Goal: Information Seeking & Learning: Learn about a topic

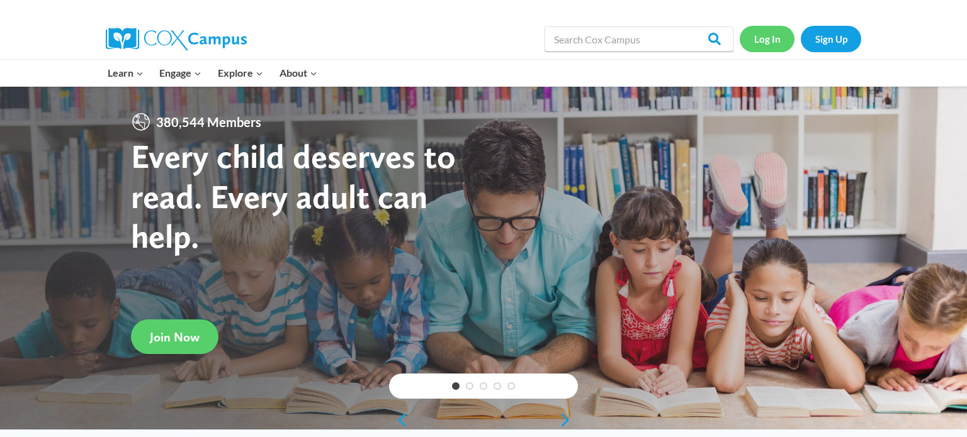
click at [771, 33] on link "Log In" at bounding box center [766, 39] width 55 height 26
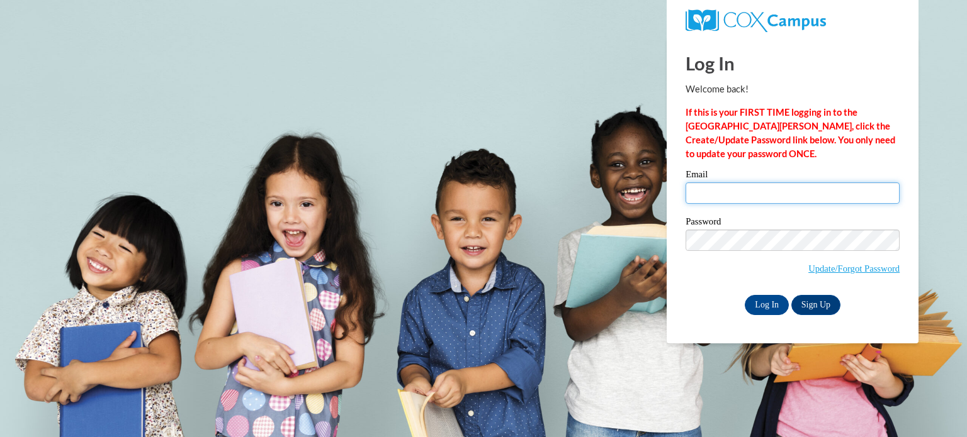
click at [756, 193] on input "Email" at bounding box center [792, 193] width 214 height 21
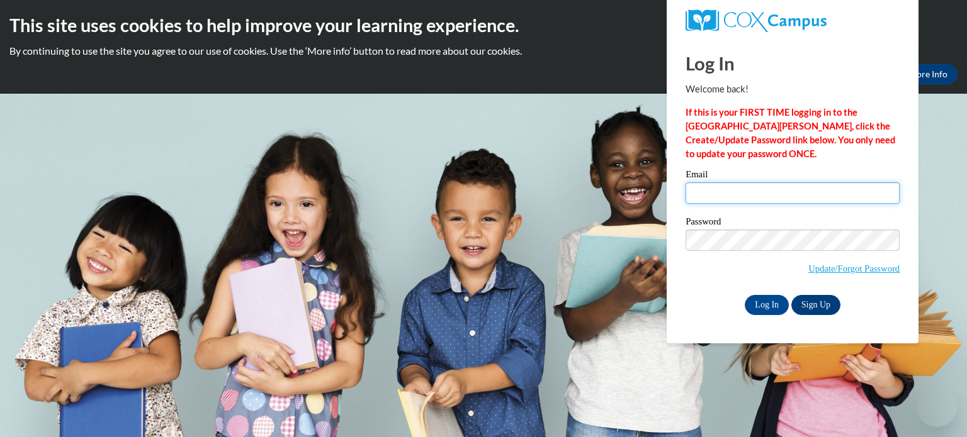
type input "amartel@waupun.k12.wi.us"
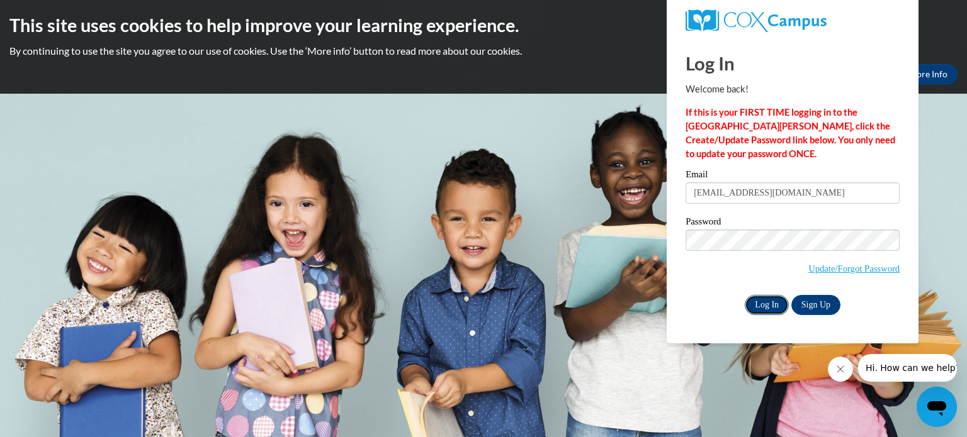
click at [767, 305] on input "Log In" at bounding box center [767, 305] width 44 height 20
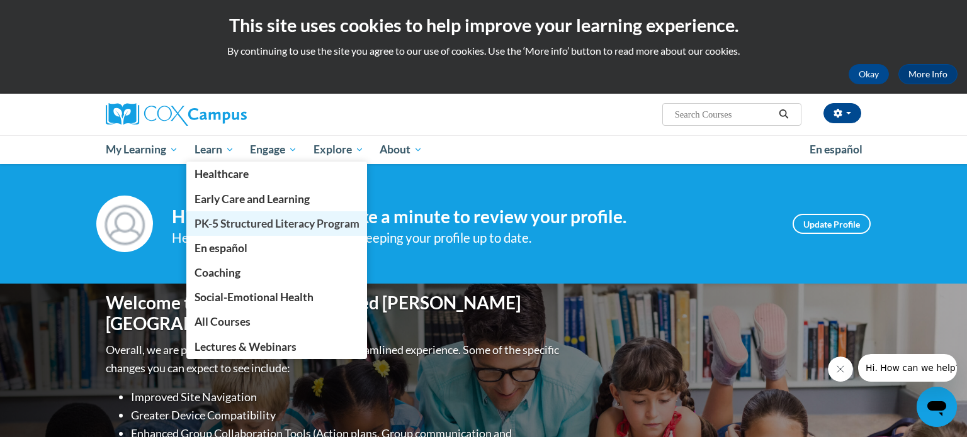
click at [246, 217] on span "PK-5 Structured Literacy Program" at bounding box center [276, 223] width 165 height 13
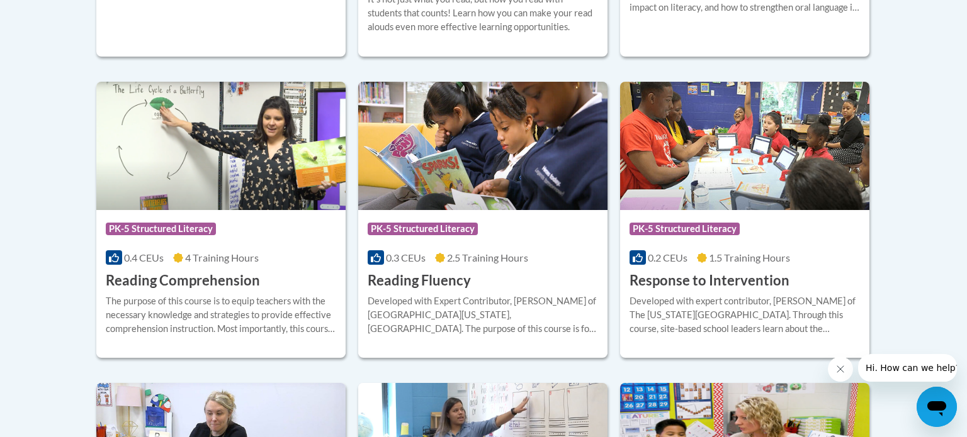
scroll to position [1173, 0]
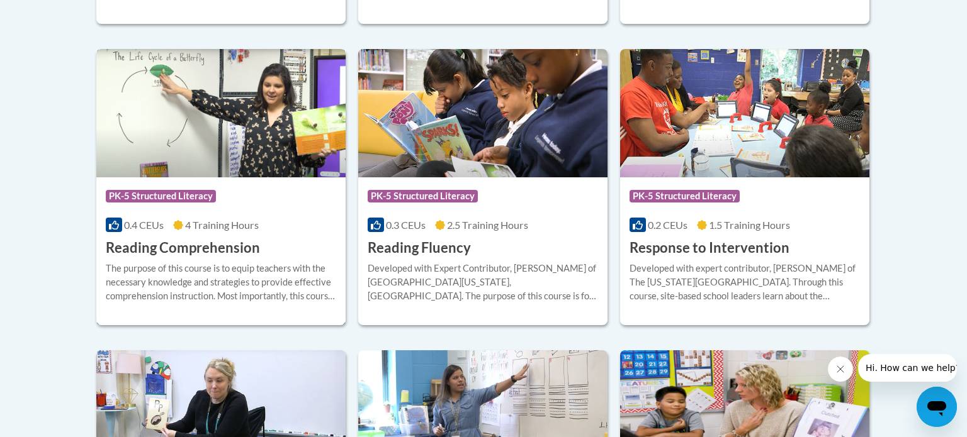
click at [307, 221] on div "0.4 CEUs 4 Training Hours" at bounding box center [221, 225] width 230 height 14
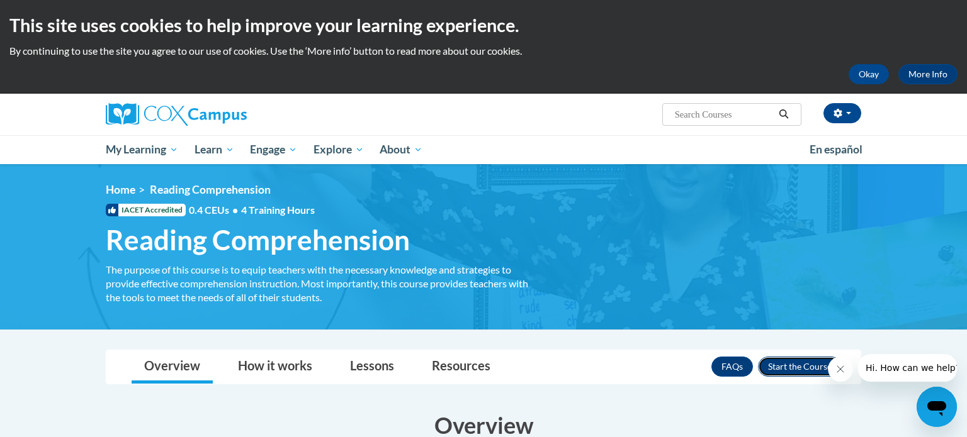
click at [790, 370] on button "Enroll" at bounding box center [800, 367] width 84 height 20
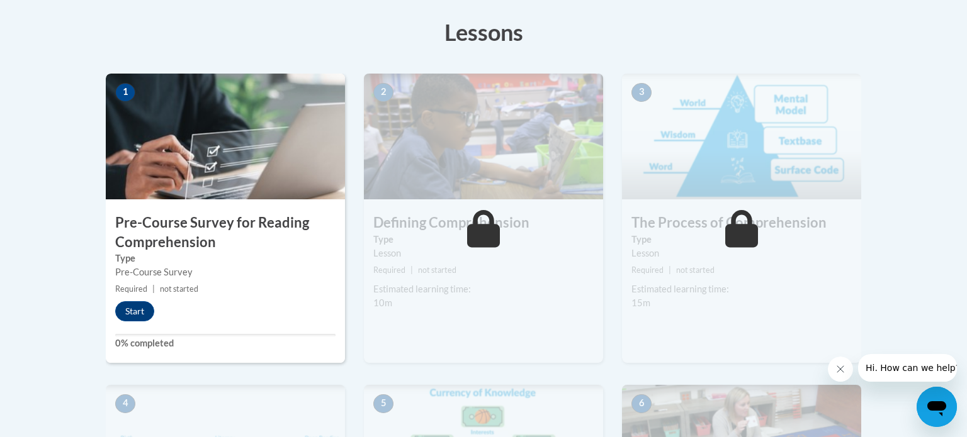
scroll to position [386, 0]
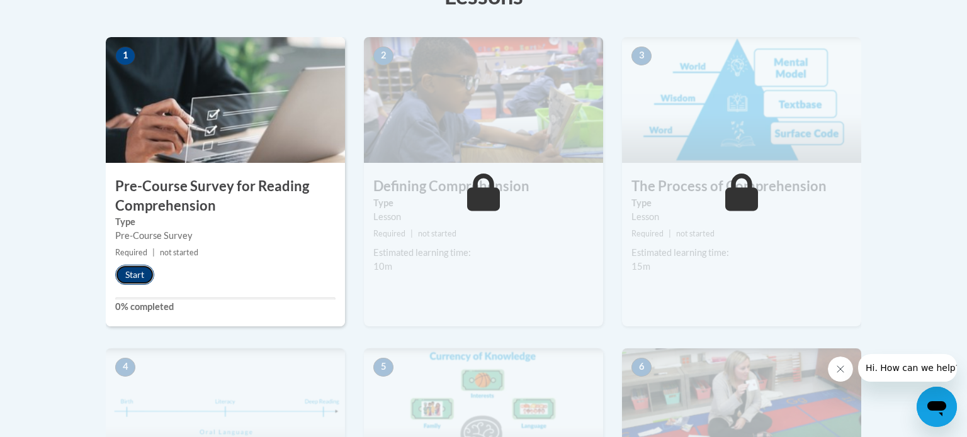
click at [134, 274] on button "Start" at bounding box center [134, 275] width 39 height 20
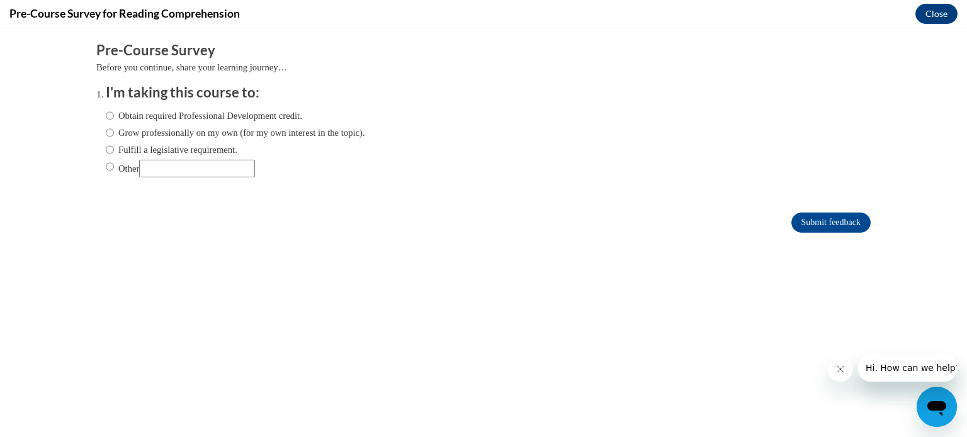
scroll to position [0, 0]
click at [155, 152] on label "Fulfill a legislative requirement." at bounding box center [172, 150] width 132 height 14
click at [114, 152] on input "Fulfill a legislative requirement." at bounding box center [110, 150] width 8 height 14
radio input "true"
click at [806, 226] on input "Submit feedback" at bounding box center [830, 223] width 79 height 20
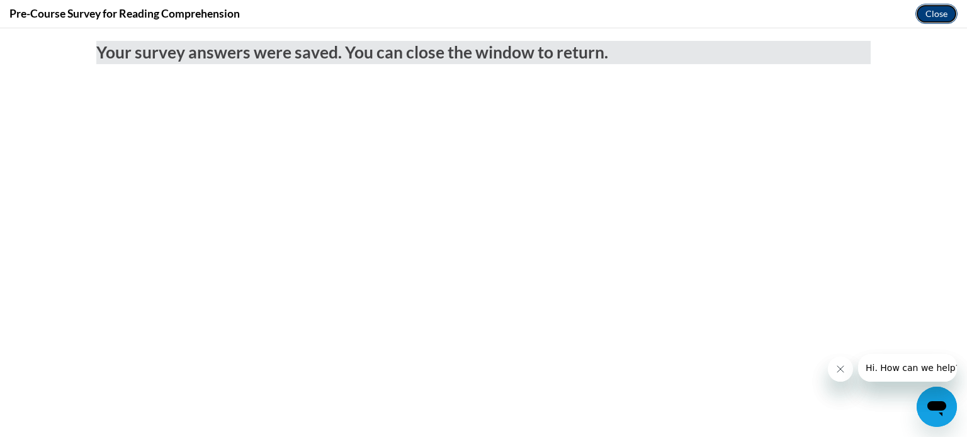
click at [942, 11] on button "Close" at bounding box center [936, 14] width 42 height 20
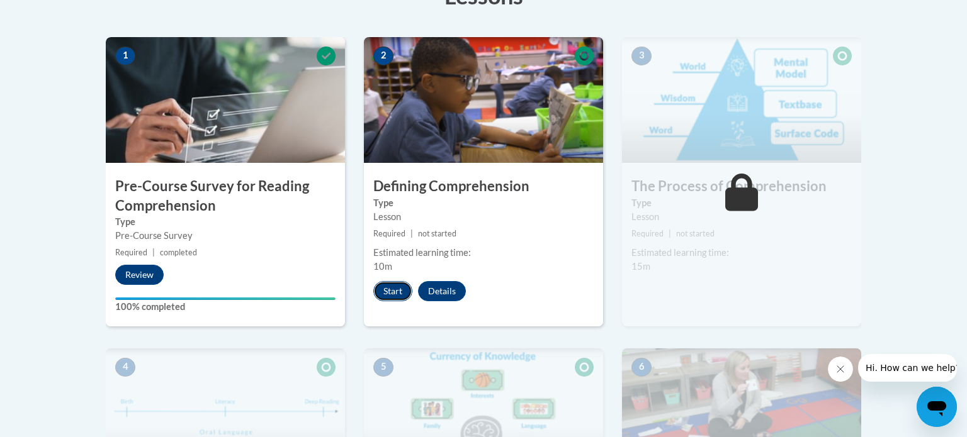
click at [398, 283] on button "Start" at bounding box center [392, 291] width 39 height 20
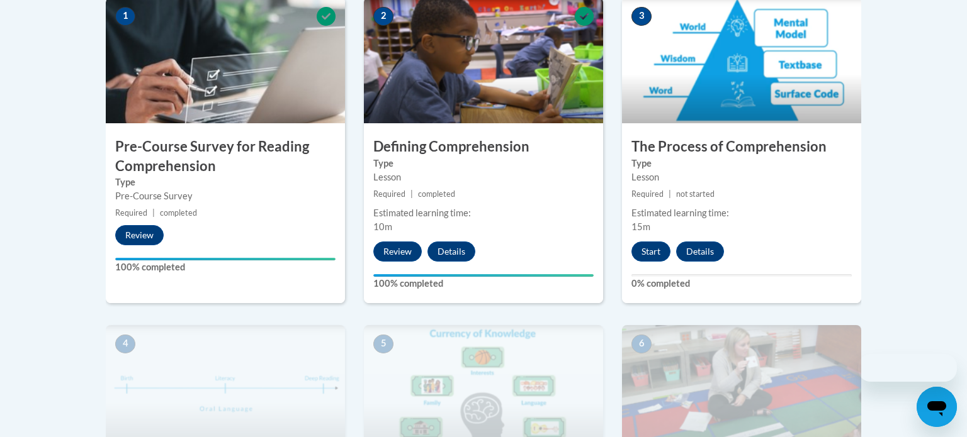
scroll to position [416, 0]
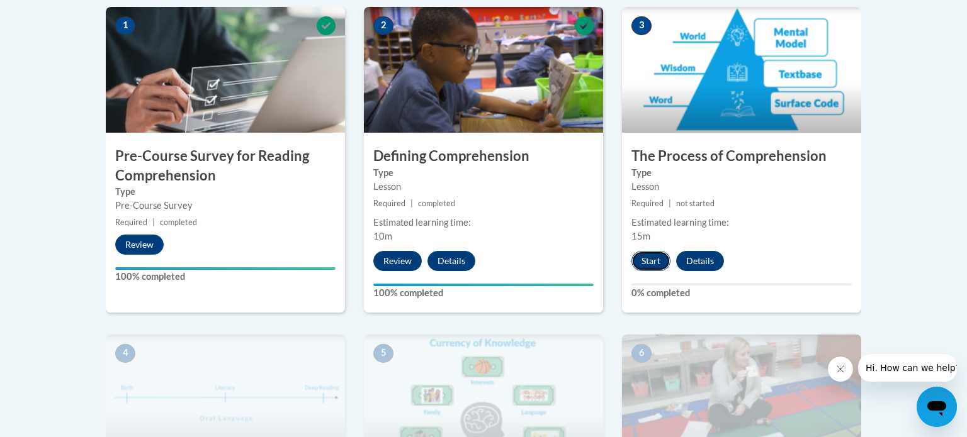
click at [652, 259] on button "Start" at bounding box center [650, 261] width 39 height 20
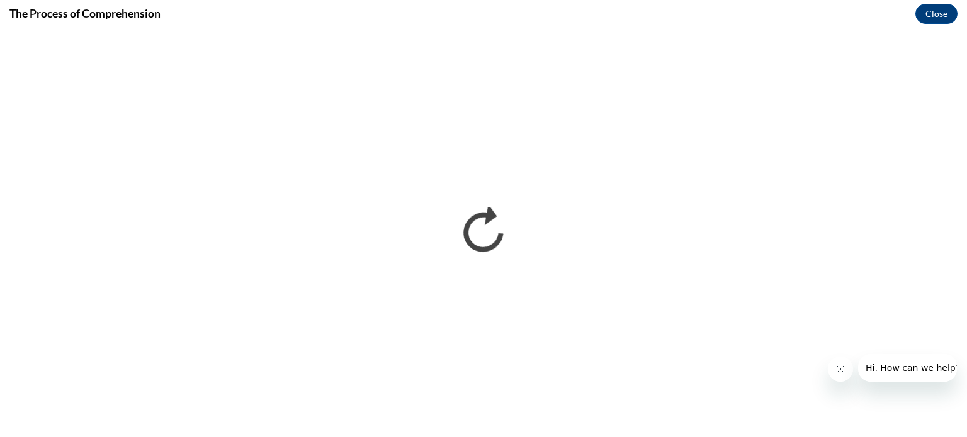
scroll to position [0, 0]
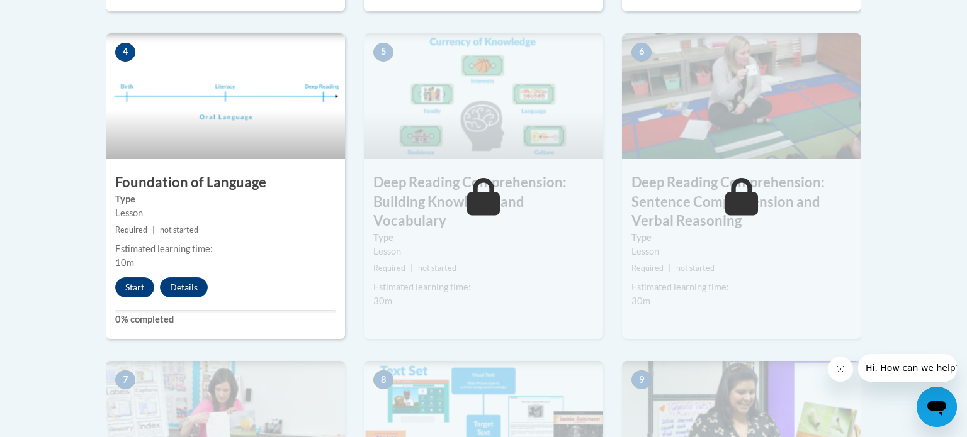
scroll to position [716, 0]
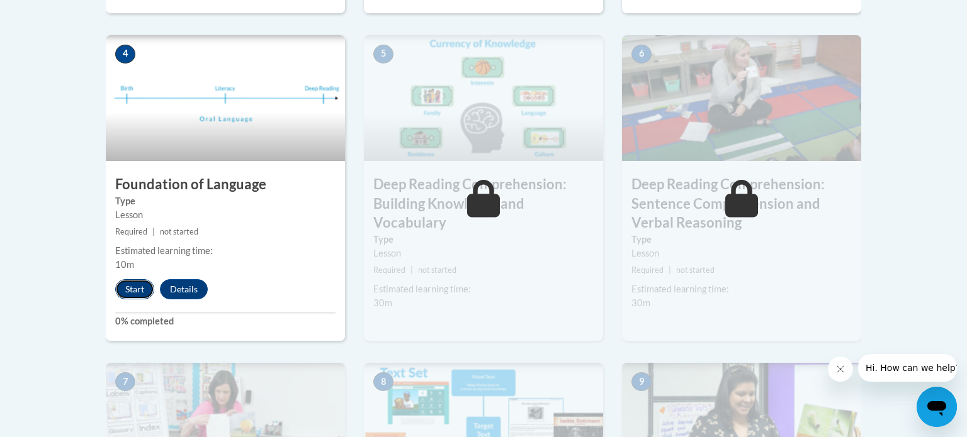
click at [136, 290] on button "Start" at bounding box center [134, 289] width 39 height 20
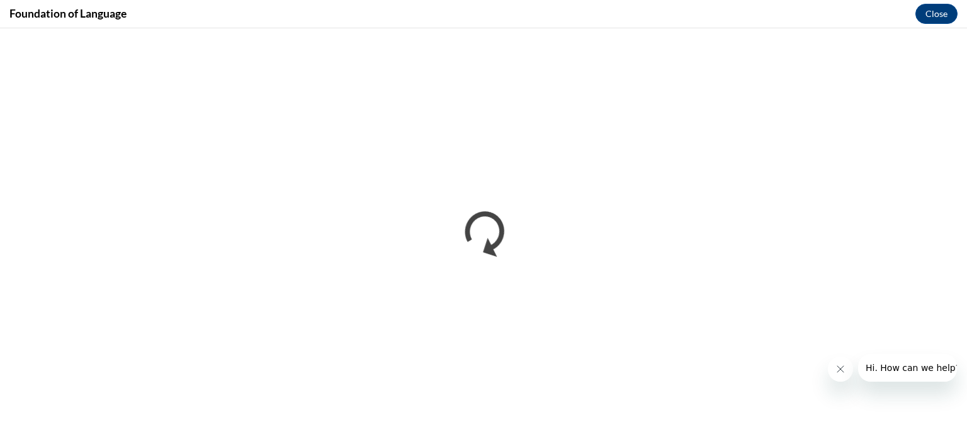
scroll to position [0, 0]
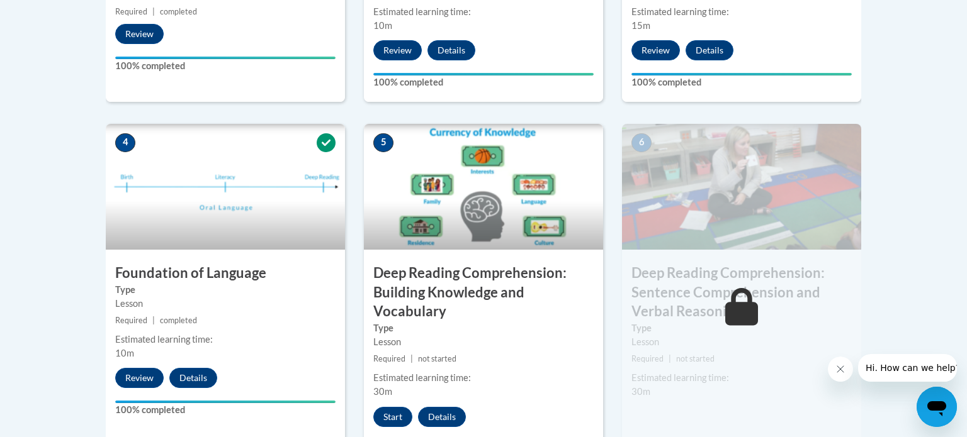
scroll to position [646, 0]
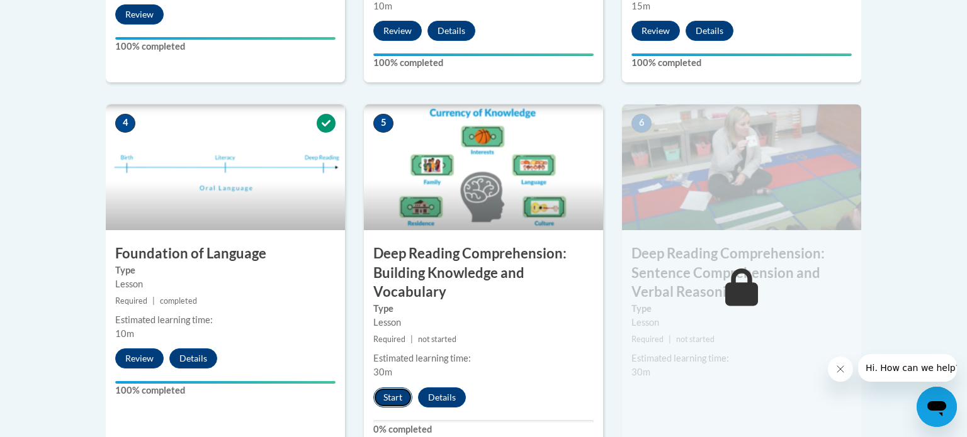
click at [401, 396] on button "Start" at bounding box center [392, 398] width 39 height 20
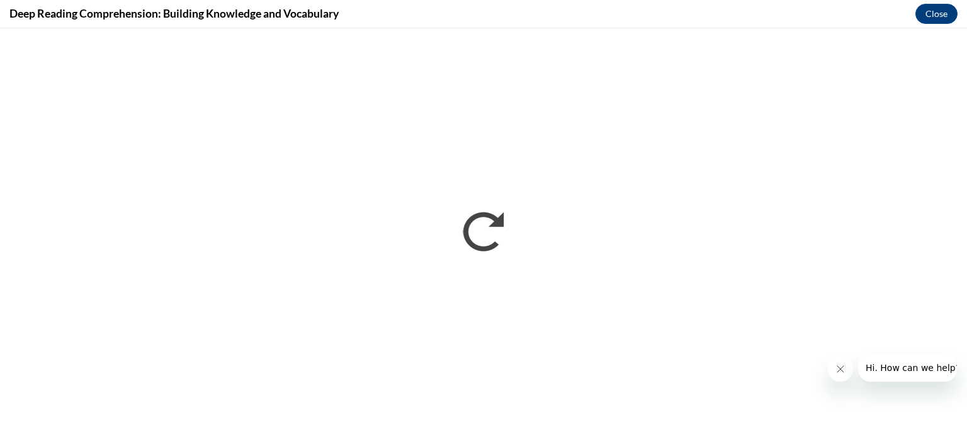
scroll to position [0, 0]
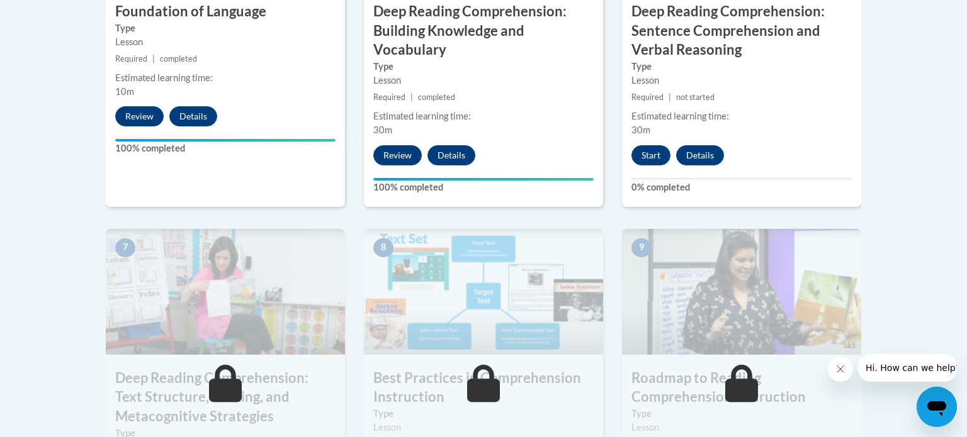
scroll to position [884, 0]
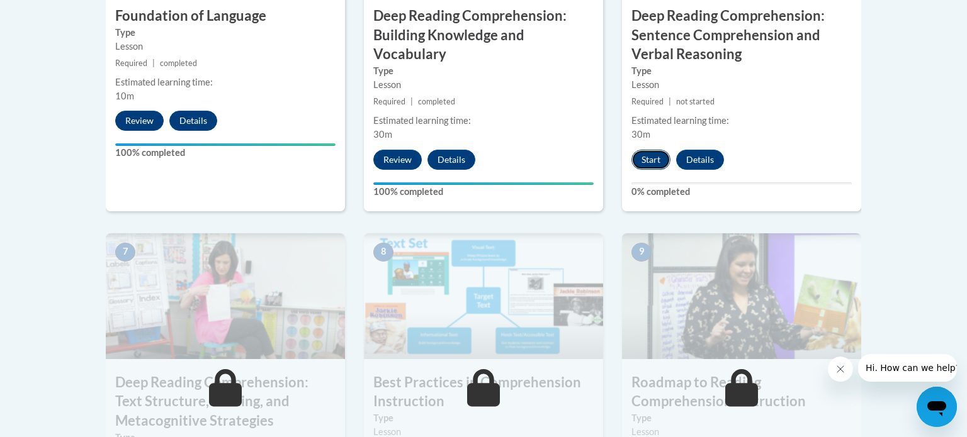
click at [656, 159] on button "Start" at bounding box center [650, 160] width 39 height 20
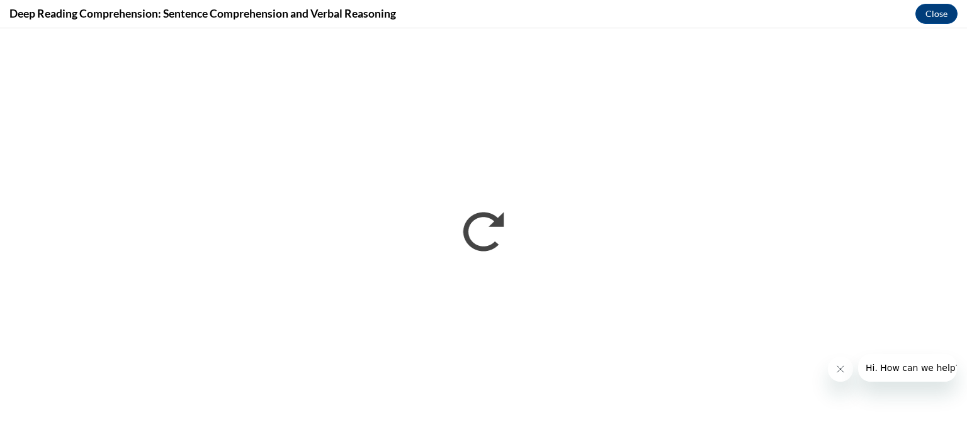
scroll to position [0, 0]
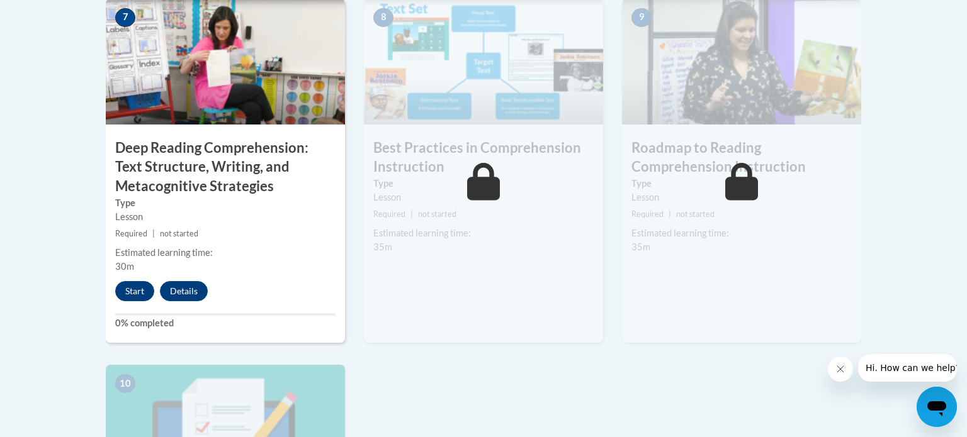
scroll to position [1117, 0]
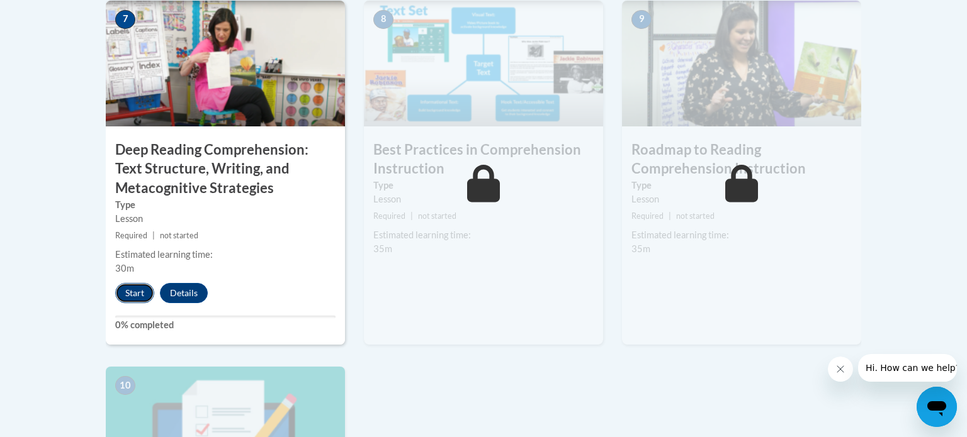
click at [141, 293] on button "Start" at bounding box center [134, 293] width 39 height 20
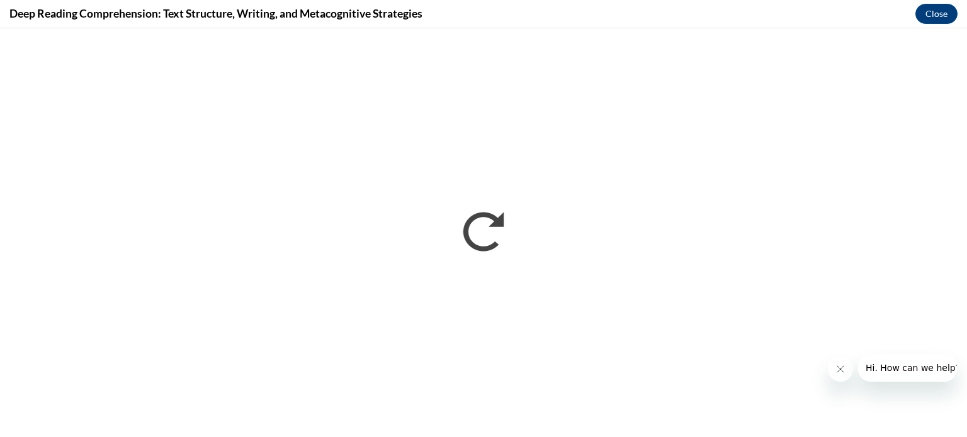
scroll to position [0, 0]
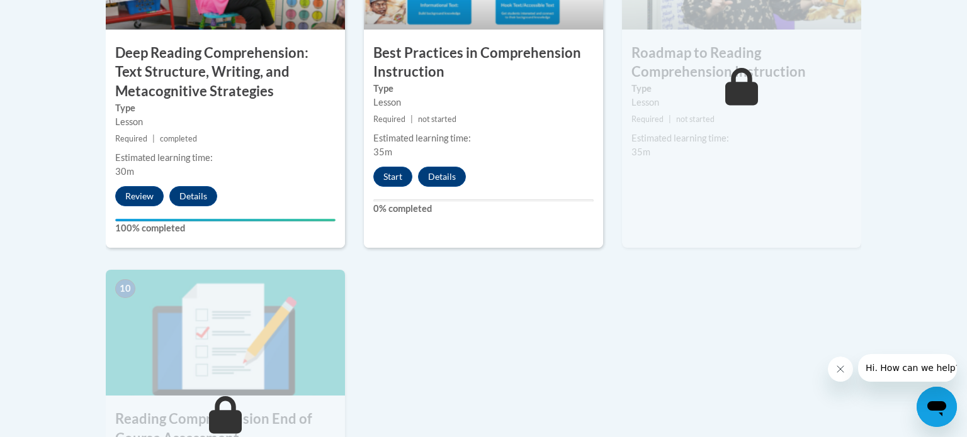
scroll to position [1157, 0]
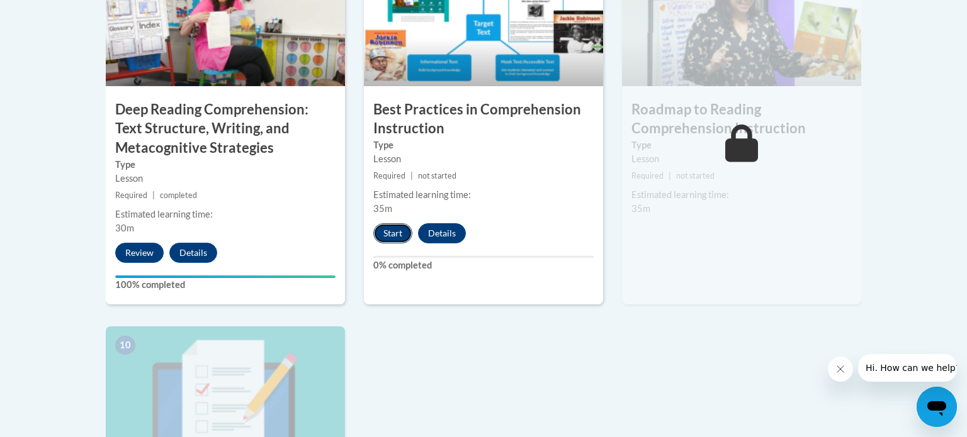
click at [396, 232] on button "Start" at bounding box center [392, 233] width 39 height 20
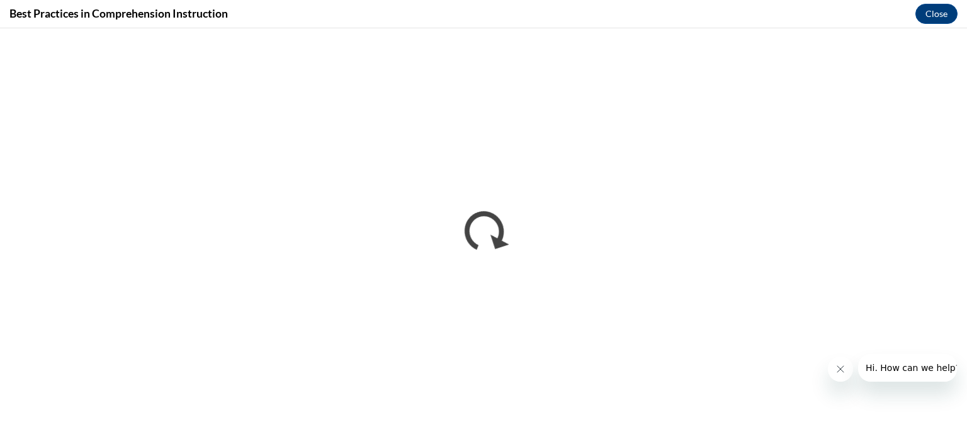
scroll to position [0, 0]
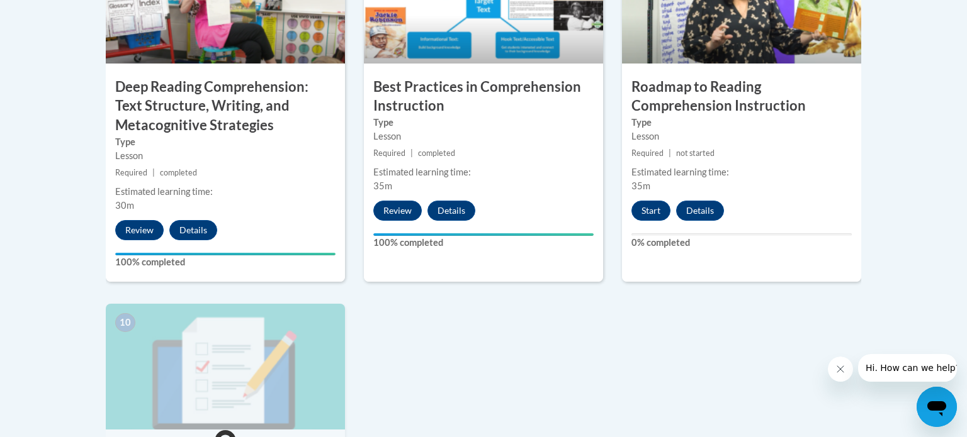
scroll to position [1181, 0]
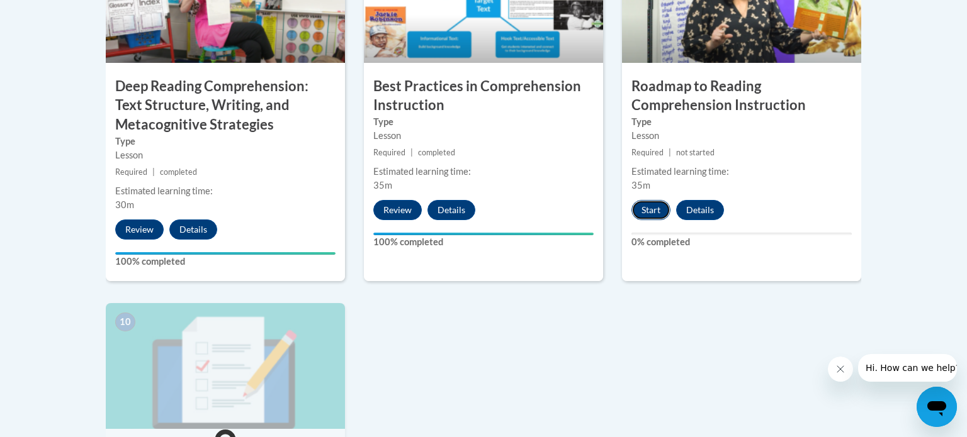
click at [642, 207] on button "Start" at bounding box center [650, 210] width 39 height 20
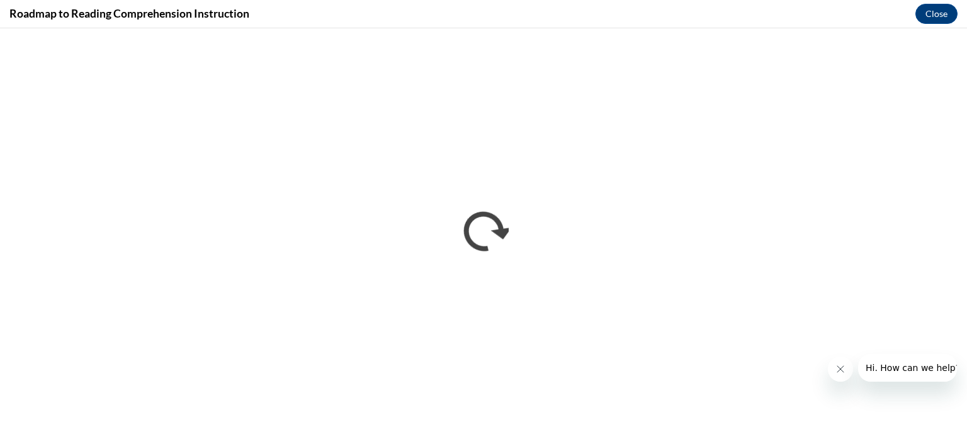
scroll to position [0, 0]
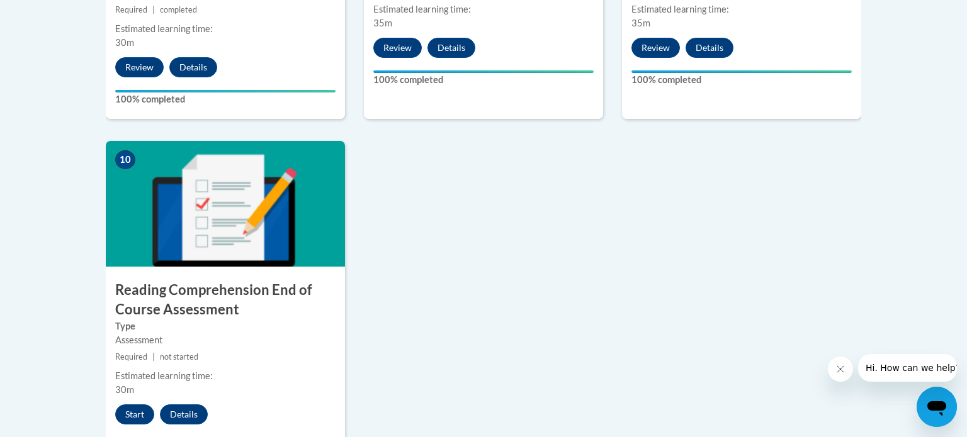
scroll to position [1347, 0]
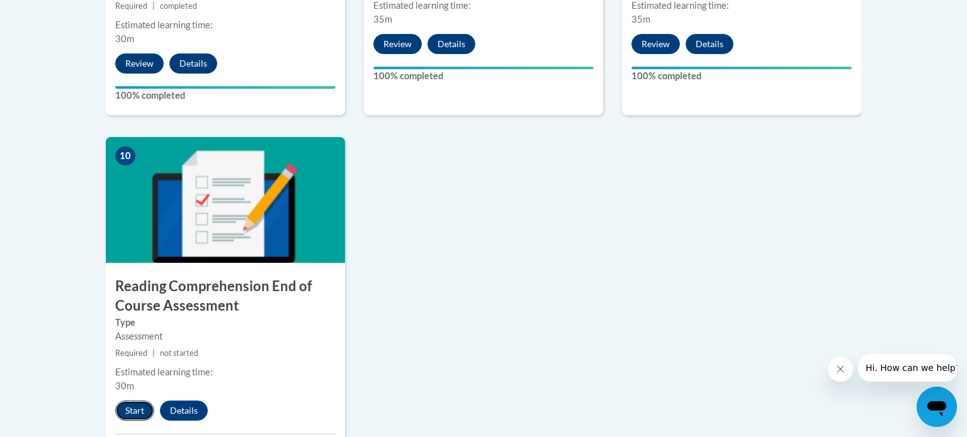
click at [146, 413] on button "Start" at bounding box center [134, 411] width 39 height 20
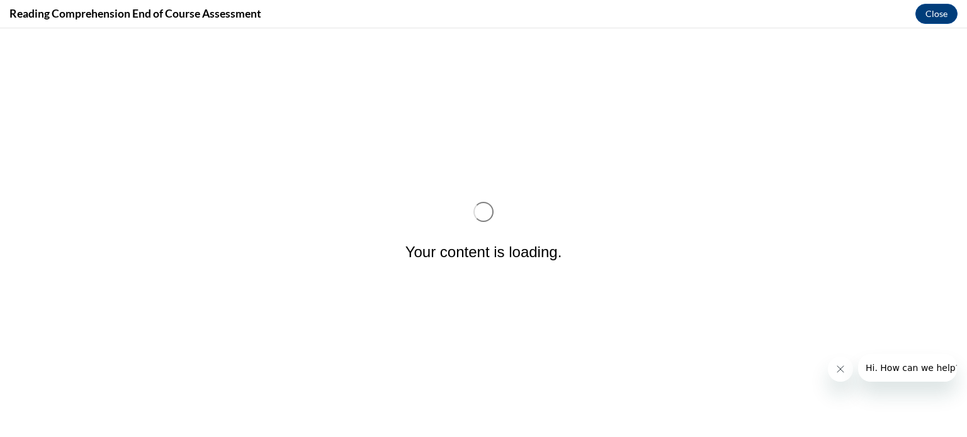
scroll to position [0, 0]
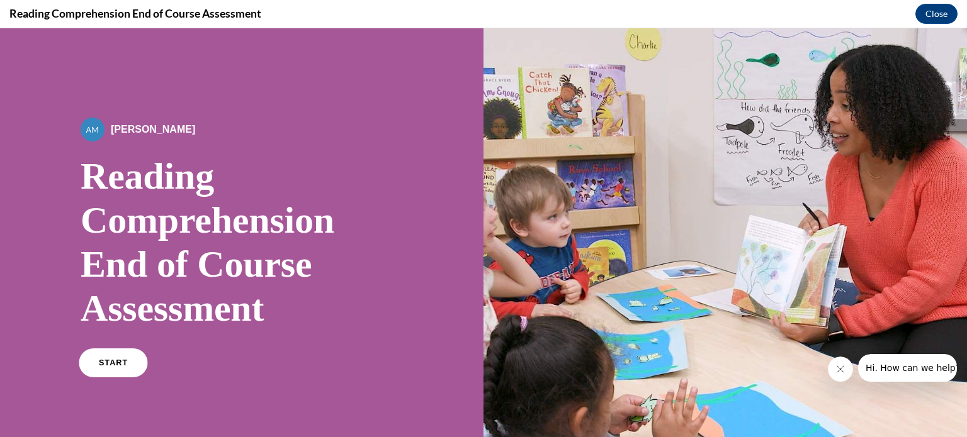
click at [118, 368] on link "START" at bounding box center [113, 363] width 69 height 29
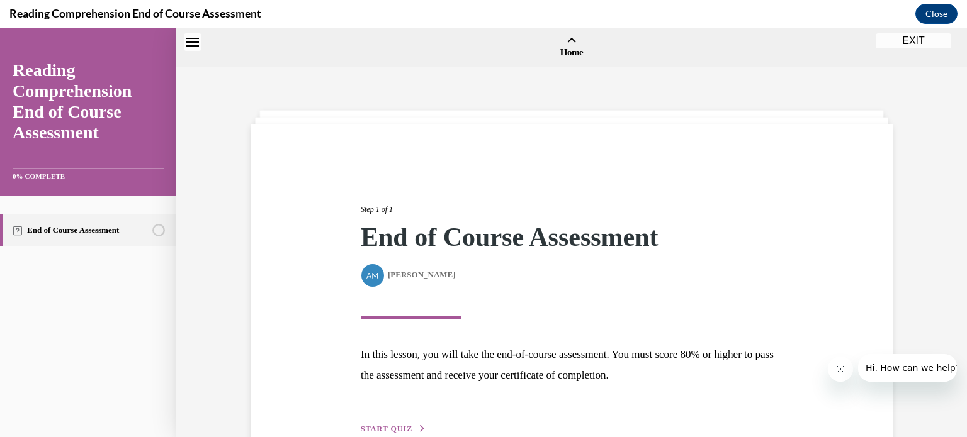
scroll to position [39, 0]
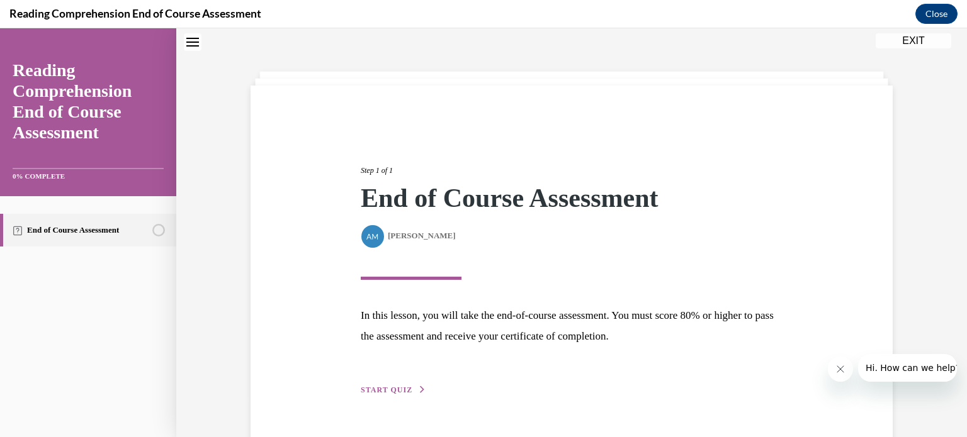
click at [411, 392] on button "START QUIZ" at bounding box center [393, 390] width 65 height 11
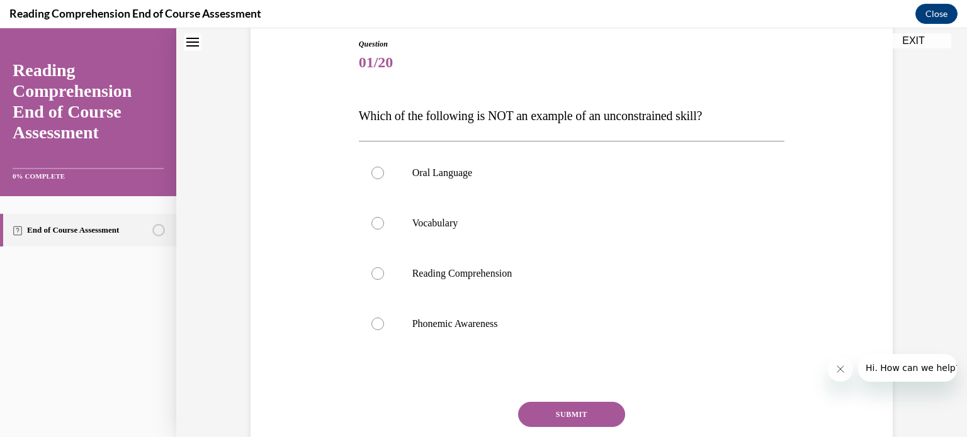
scroll to position [138, 0]
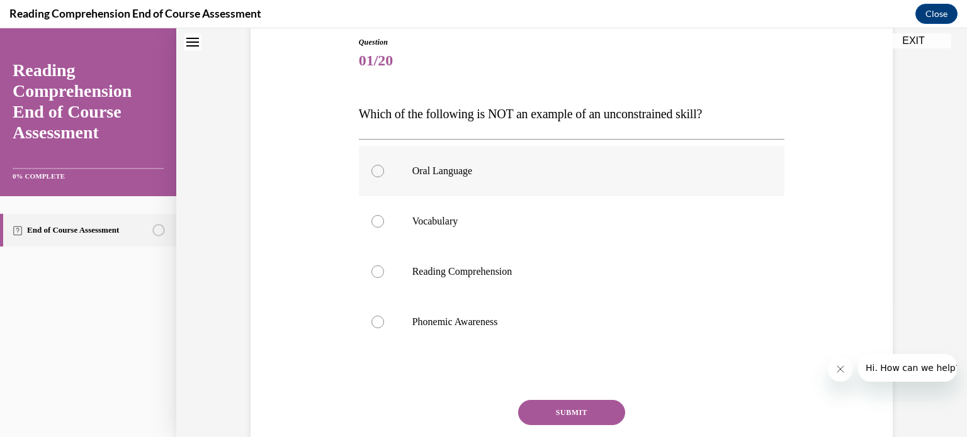
click at [697, 166] on p "Oral Language" at bounding box center [582, 171] width 341 height 13
click at [384, 166] on input "Oral Language" at bounding box center [377, 171] width 13 height 13
radio input "true"
click at [556, 418] on button "SUBMIT" at bounding box center [571, 412] width 107 height 25
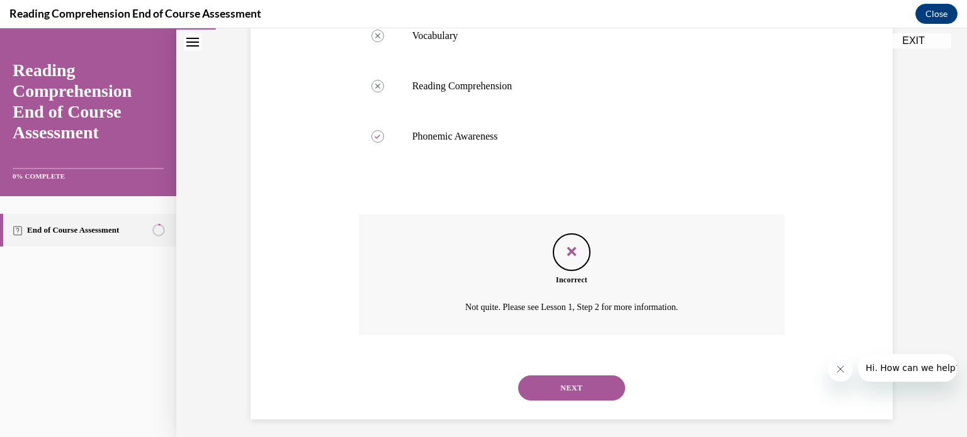
scroll to position [331, 0]
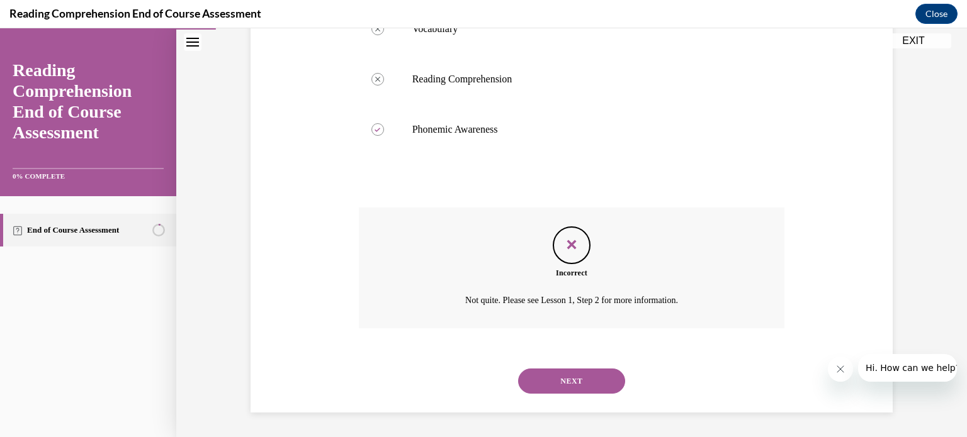
click at [585, 378] on button "NEXT" at bounding box center [571, 381] width 107 height 25
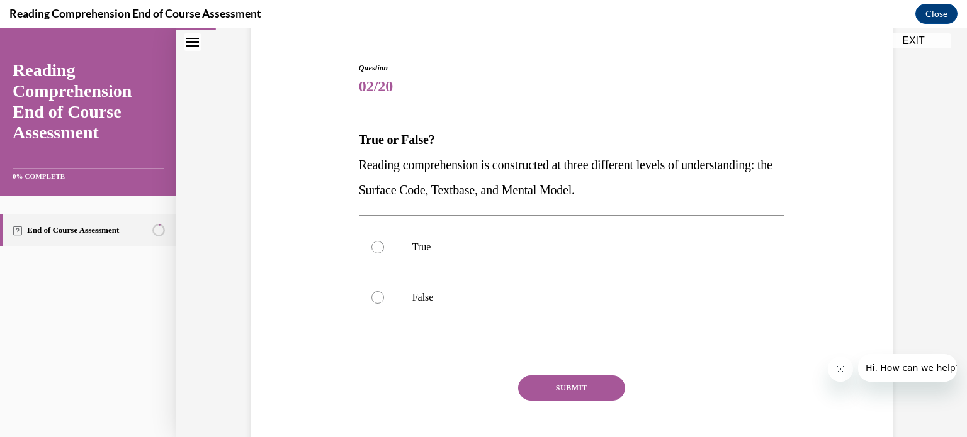
scroll to position [116, 0]
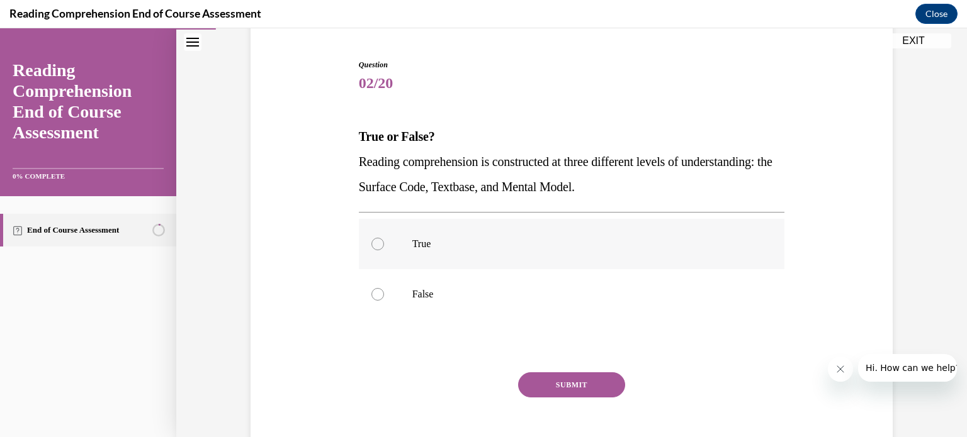
click at [685, 235] on label "True" at bounding box center [572, 244] width 426 height 50
click at [384, 238] on input "True" at bounding box center [377, 244] width 13 height 13
radio input "true"
click at [573, 384] on button "SUBMIT" at bounding box center [571, 385] width 107 height 25
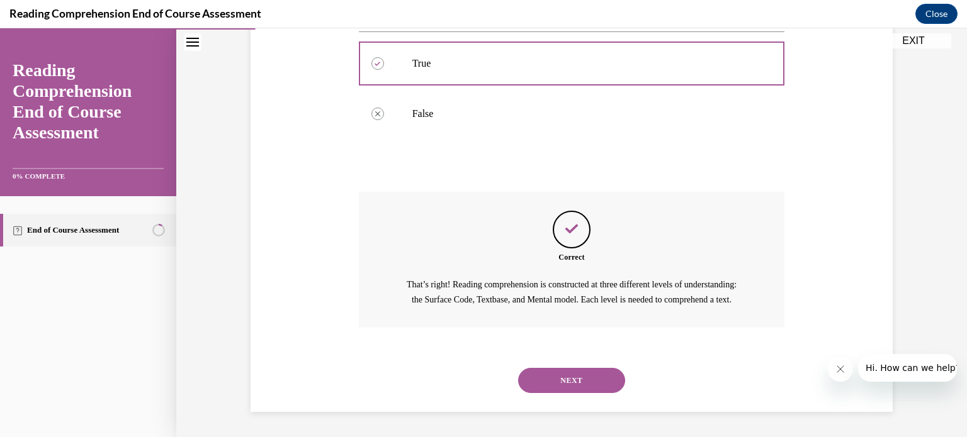
scroll to position [310, 0]
click at [573, 384] on button "NEXT" at bounding box center [571, 380] width 107 height 25
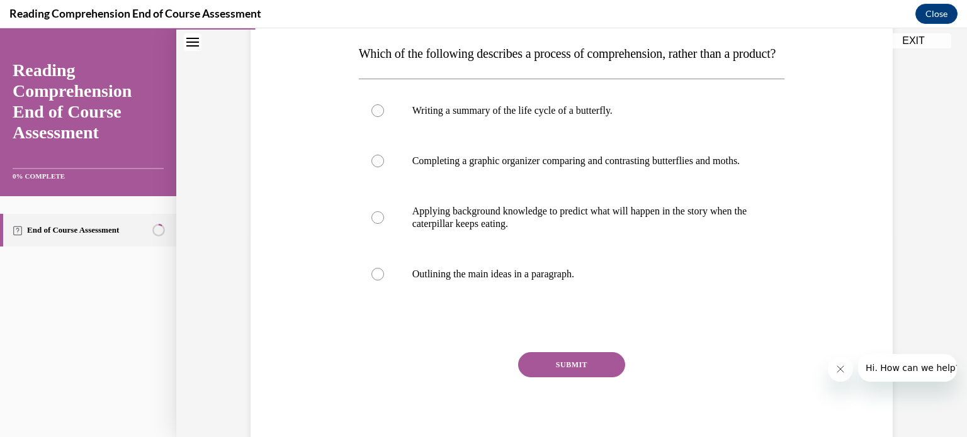
scroll to position [201, 0]
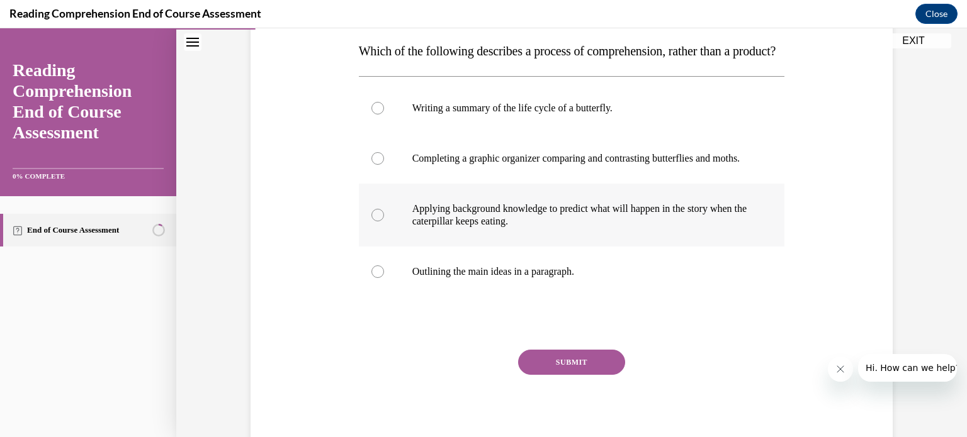
click at [743, 228] on p "Applying background knowledge to predict what will happen in the story when the…" at bounding box center [582, 215] width 341 height 25
click at [384, 222] on input "Applying background knowledge to predict what will happen in the story when the…" at bounding box center [377, 215] width 13 height 13
radio input "true"
click at [587, 375] on button "SUBMIT" at bounding box center [571, 362] width 107 height 25
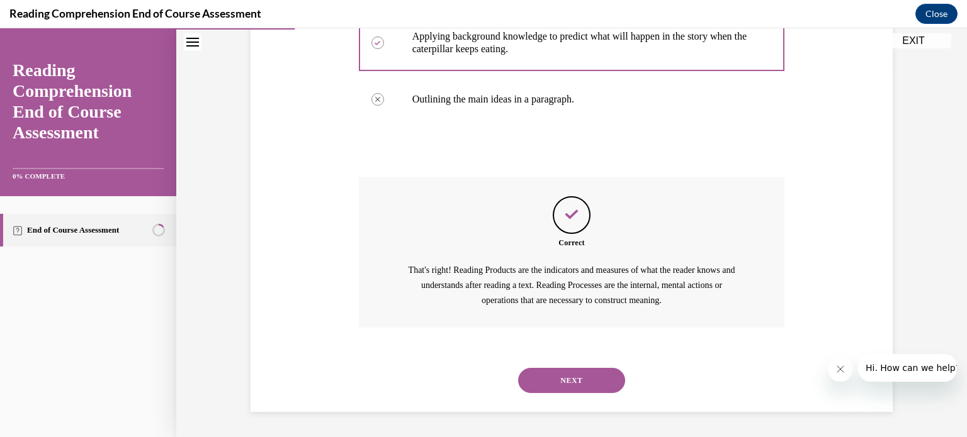
scroll to position [411, 0]
click at [587, 397] on div "NEXT" at bounding box center [572, 381] width 426 height 50
click at [582, 385] on button "NEXT" at bounding box center [571, 380] width 107 height 25
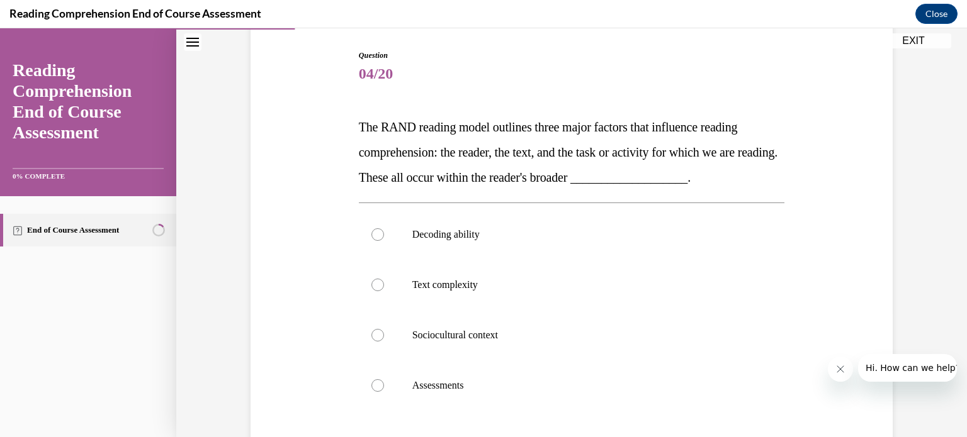
scroll to position [126, 0]
click at [652, 247] on label "Decoding ability" at bounding box center [572, 234] width 426 height 50
click at [384, 240] on input "Decoding ability" at bounding box center [377, 234] width 13 height 13
radio input "true"
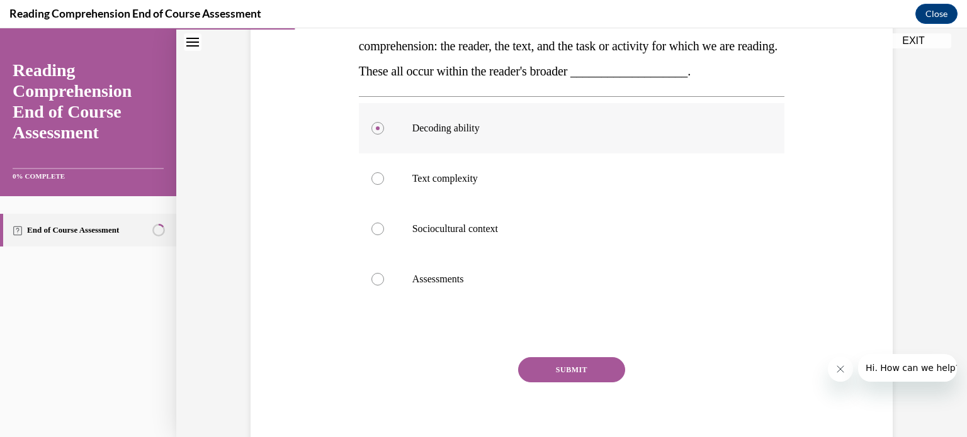
scroll to position [232, 0]
click at [542, 242] on label "Sociocultural context" at bounding box center [572, 228] width 426 height 50
click at [384, 235] on input "Sociocultural context" at bounding box center [377, 228] width 13 height 13
radio input "true"
click at [553, 366] on button "SUBMIT" at bounding box center [571, 369] width 107 height 25
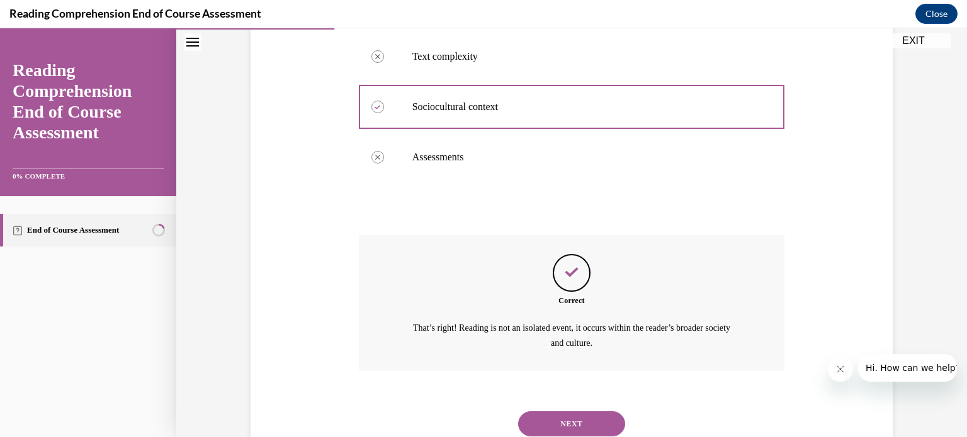
scroll to position [396, 0]
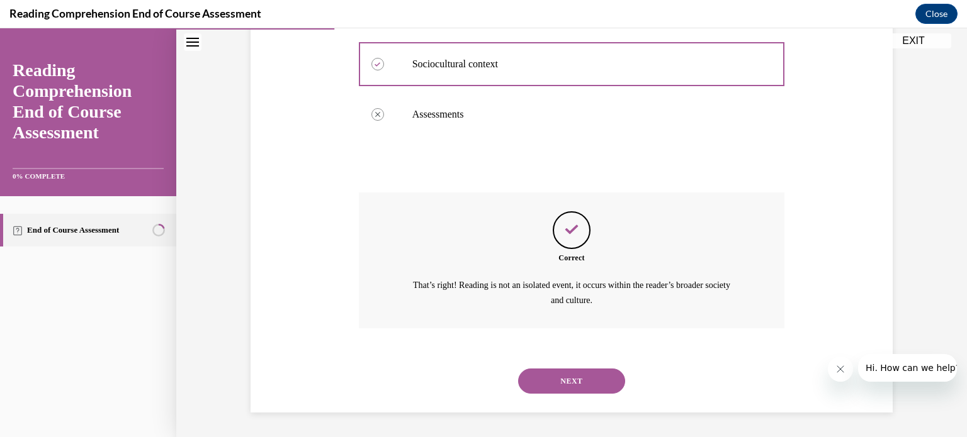
click at [554, 376] on button "NEXT" at bounding box center [571, 381] width 107 height 25
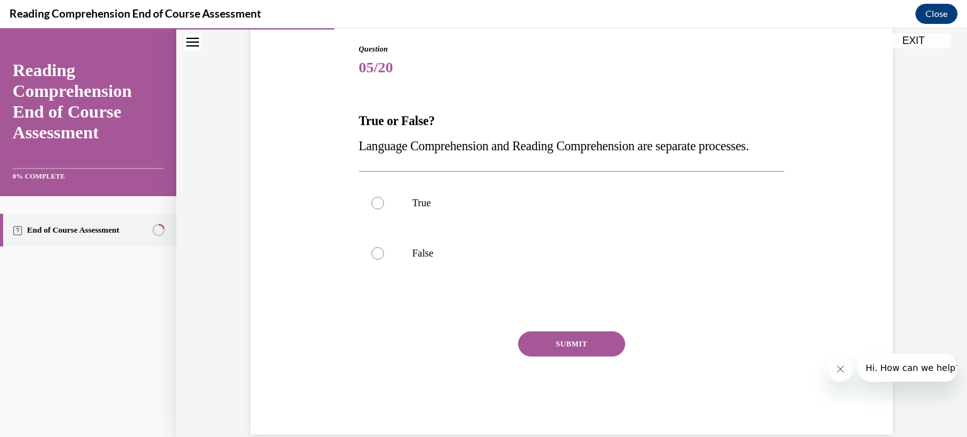
scroll to position [136, 0]
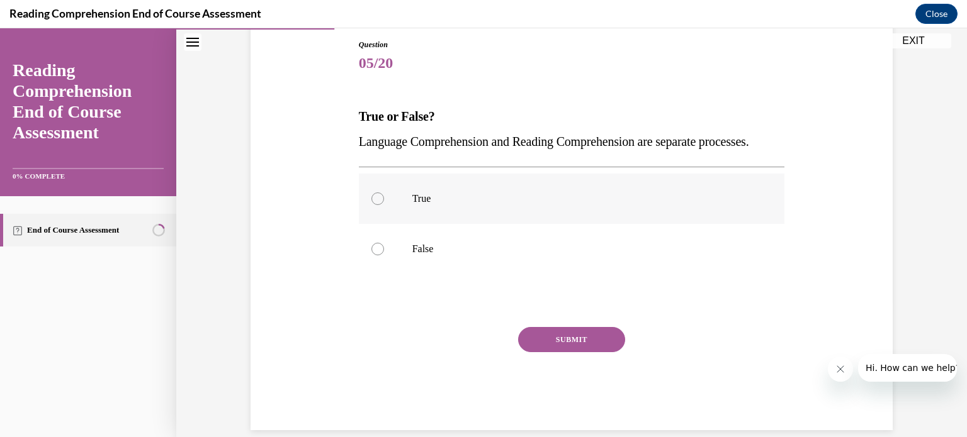
click at [548, 205] on p "True" at bounding box center [582, 199] width 341 height 13
click at [384, 205] on input "True" at bounding box center [377, 199] width 13 height 13
radio input "true"
click at [578, 352] on button "SUBMIT" at bounding box center [571, 339] width 107 height 25
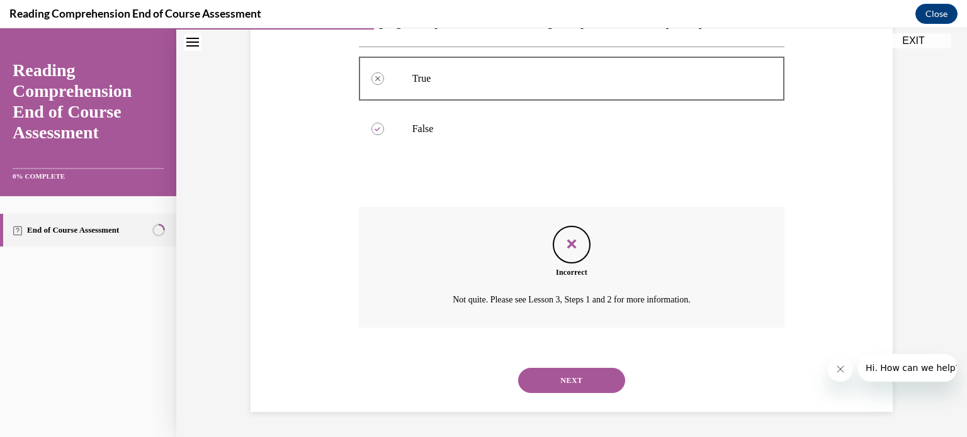
scroll to position [281, 0]
click at [579, 378] on button "NEXT" at bounding box center [571, 380] width 107 height 25
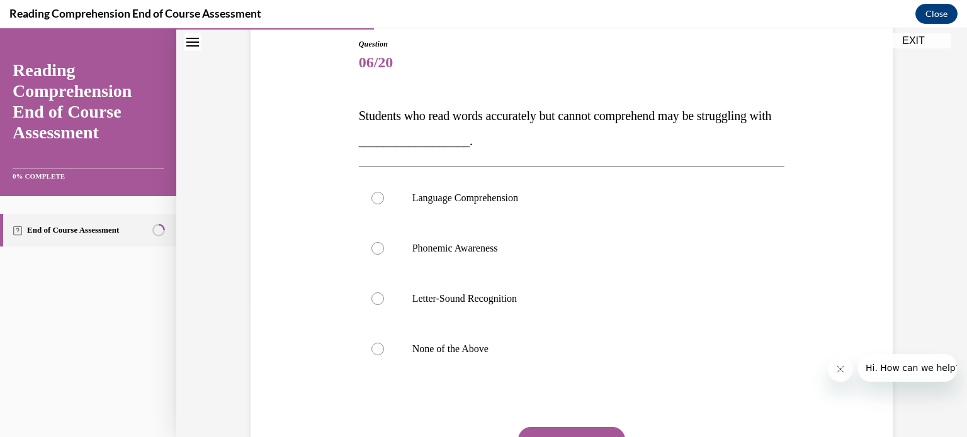
scroll to position [139, 0]
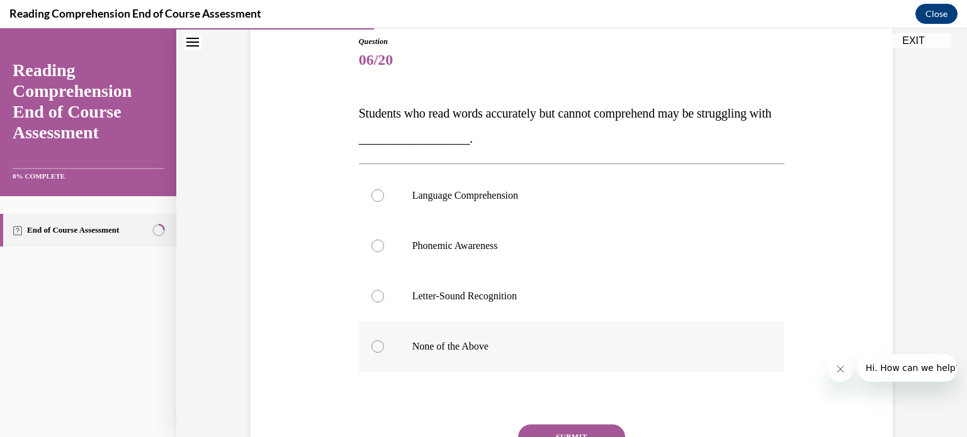
click at [553, 349] on p "None of the Above" at bounding box center [582, 346] width 341 height 13
click at [384, 349] on input "None of the Above" at bounding box center [377, 346] width 13 height 13
radio input "true"
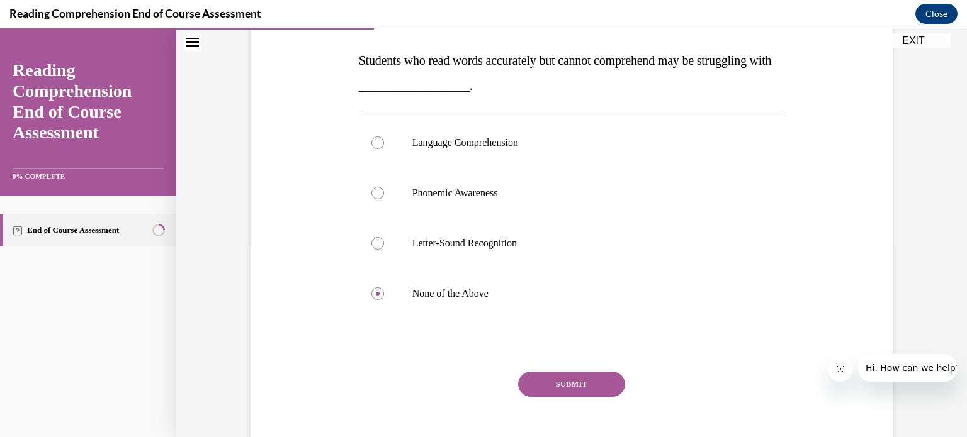
click at [553, 376] on button "SUBMIT" at bounding box center [571, 384] width 107 height 25
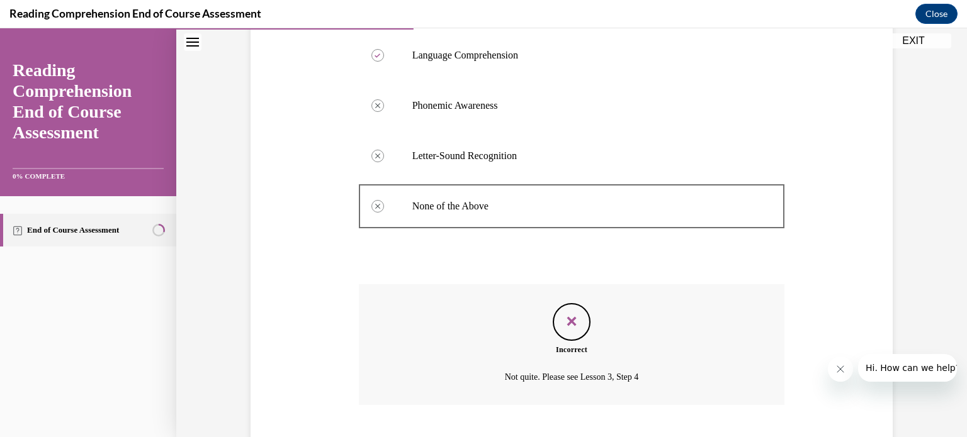
scroll to position [356, 0]
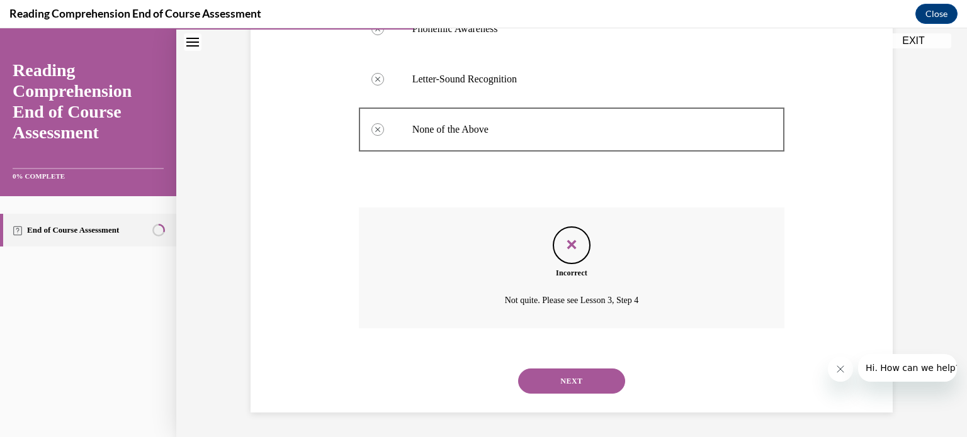
click at [593, 381] on button "NEXT" at bounding box center [571, 381] width 107 height 25
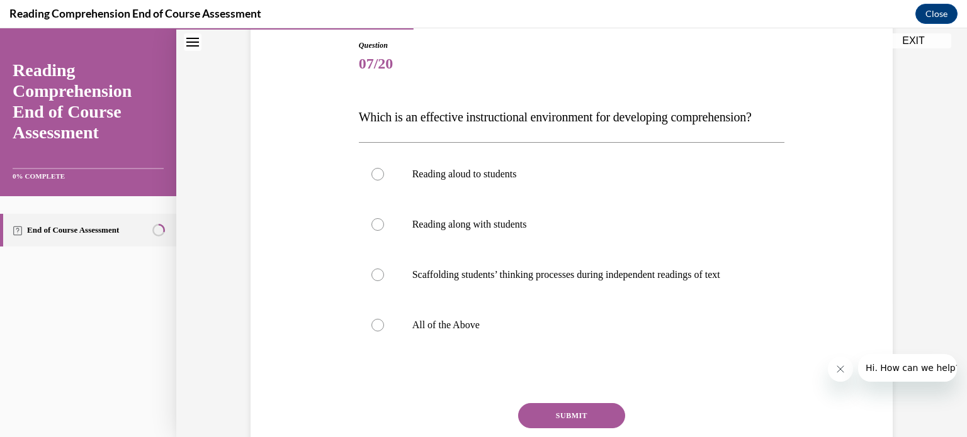
scroll to position [138, 0]
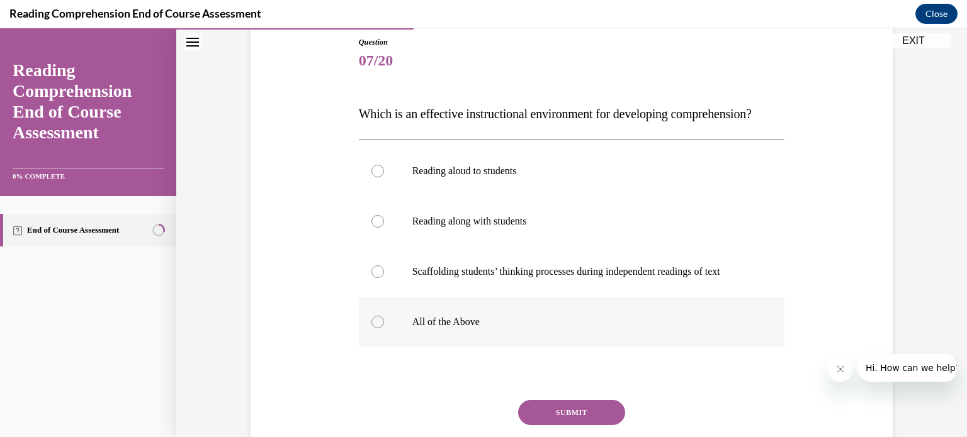
click at [437, 329] on p "All of the Above" at bounding box center [582, 322] width 341 height 13
click at [384, 329] on input "All of the Above" at bounding box center [377, 322] width 13 height 13
radio input "true"
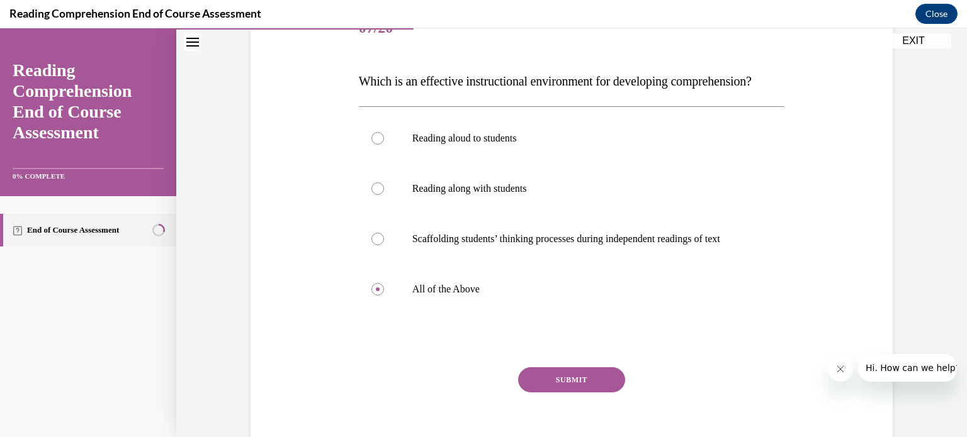
click at [563, 393] on button "SUBMIT" at bounding box center [571, 380] width 107 height 25
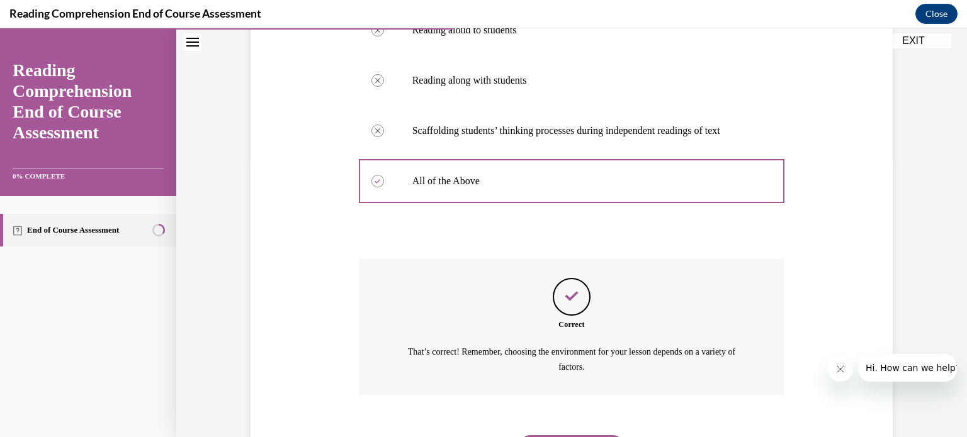
scroll to position [371, 0]
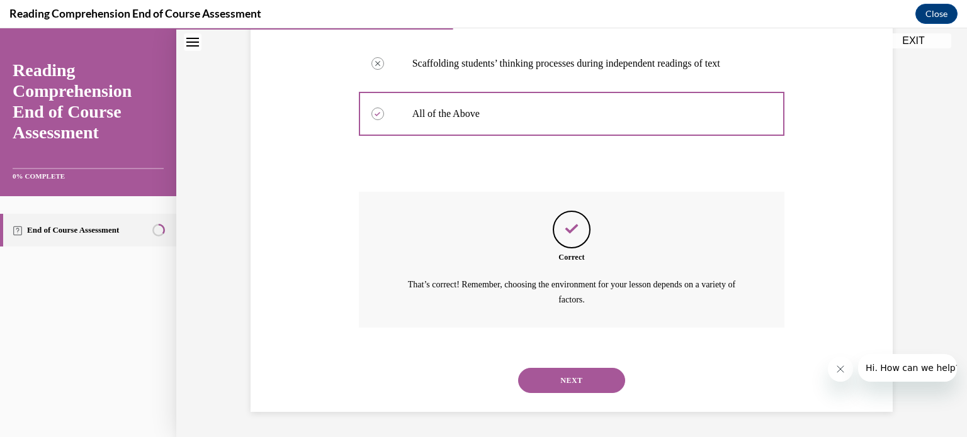
click at [570, 388] on button "NEXT" at bounding box center [571, 380] width 107 height 25
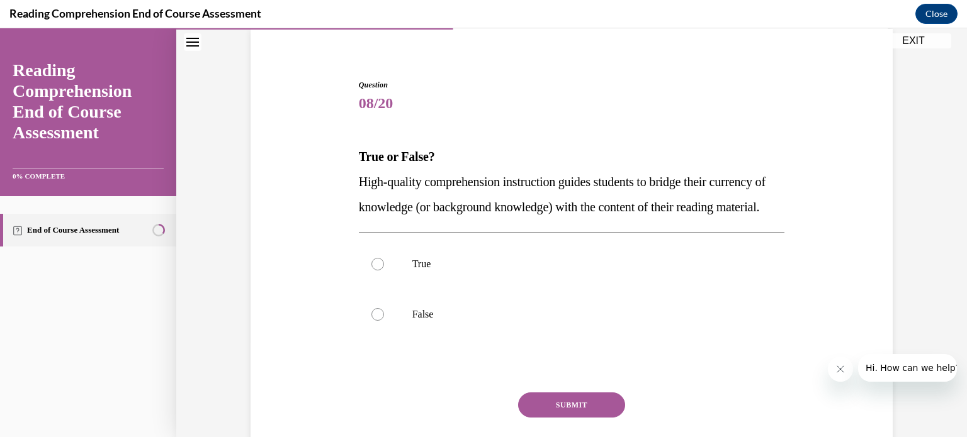
scroll to position [91, 0]
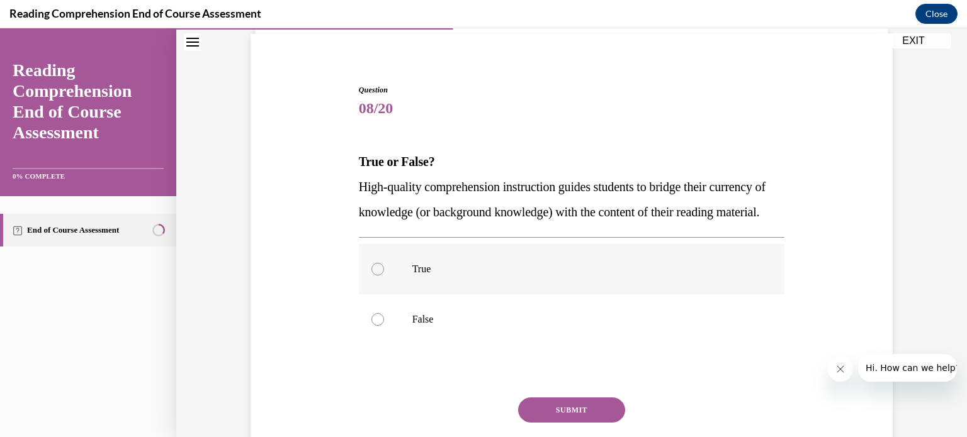
click at [638, 275] on label "True" at bounding box center [572, 269] width 426 height 50
click at [384, 275] on input "True" at bounding box center [377, 269] width 13 height 13
radio input "true"
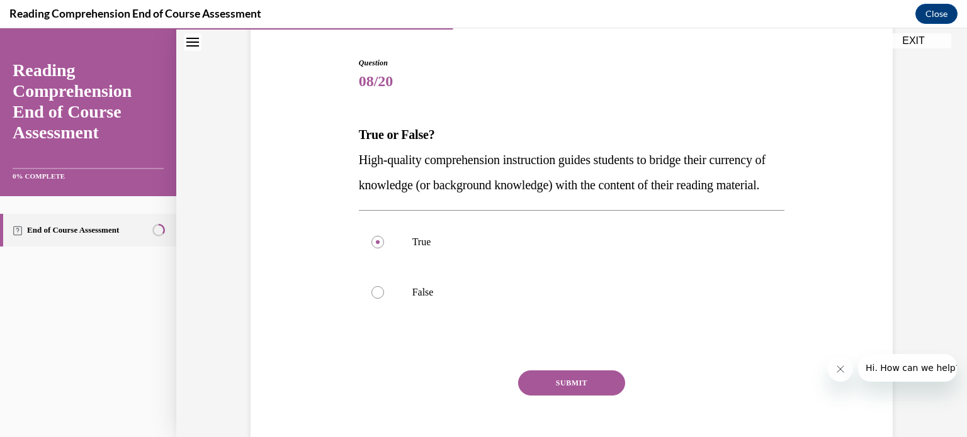
click at [601, 396] on button "SUBMIT" at bounding box center [571, 383] width 107 height 25
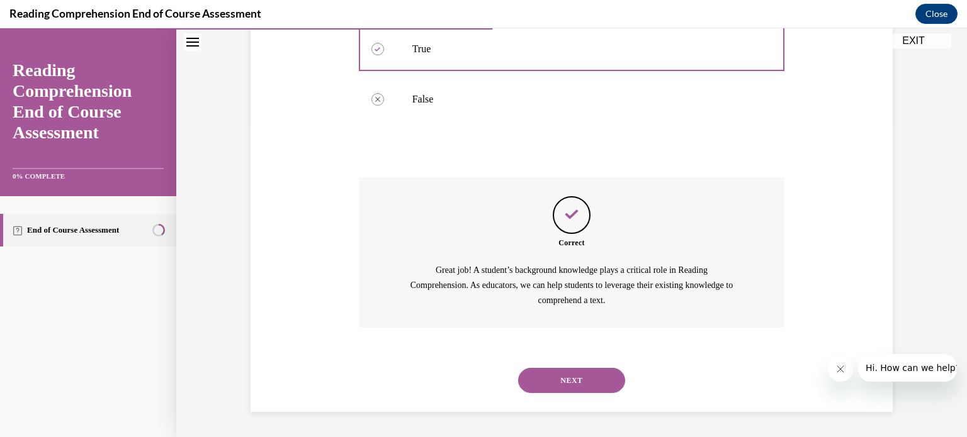
scroll to position [335, 0]
click at [611, 383] on button "NEXT" at bounding box center [571, 380] width 107 height 25
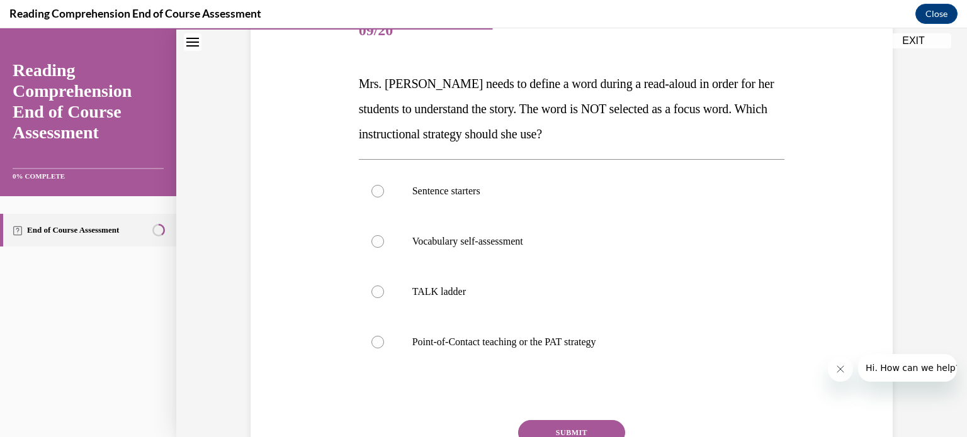
scroll to position [166, 0]
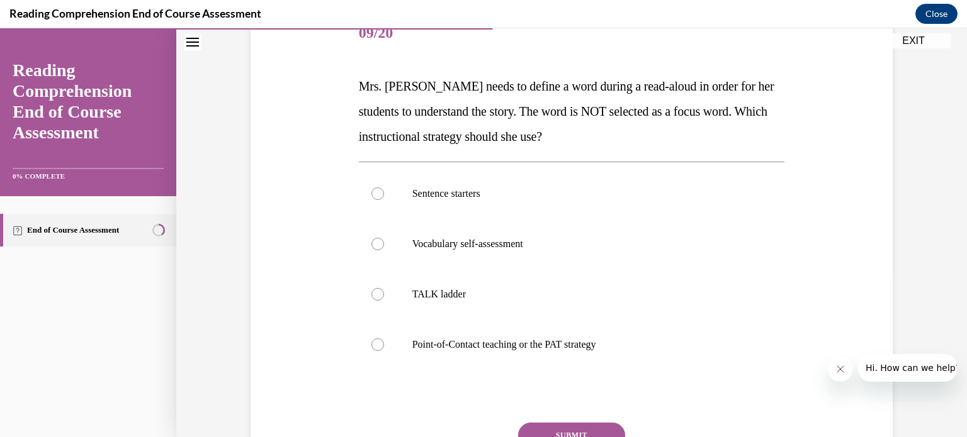
click at [729, 198] on p "Sentence starters" at bounding box center [582, 194] width 341 height 13
click at [384, 198] on input "Sentence starters" at bounding box center [377, 194] width 13 height 13
radio input "true"
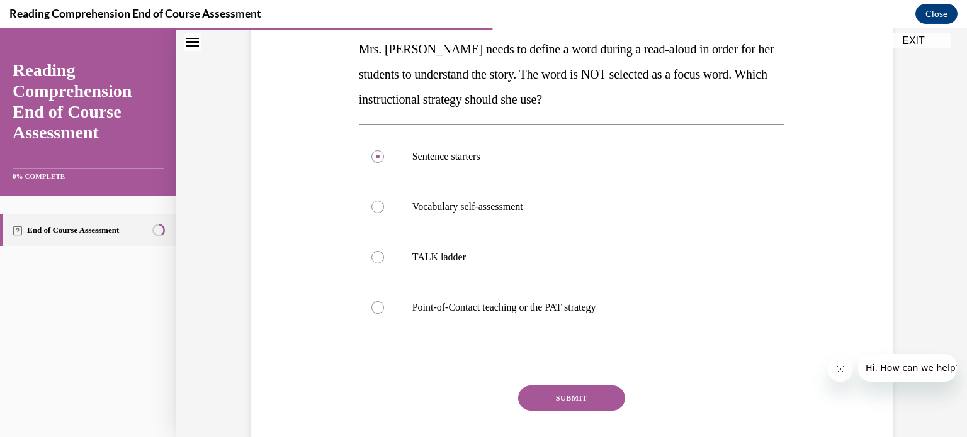
scroll to position [211, 0]
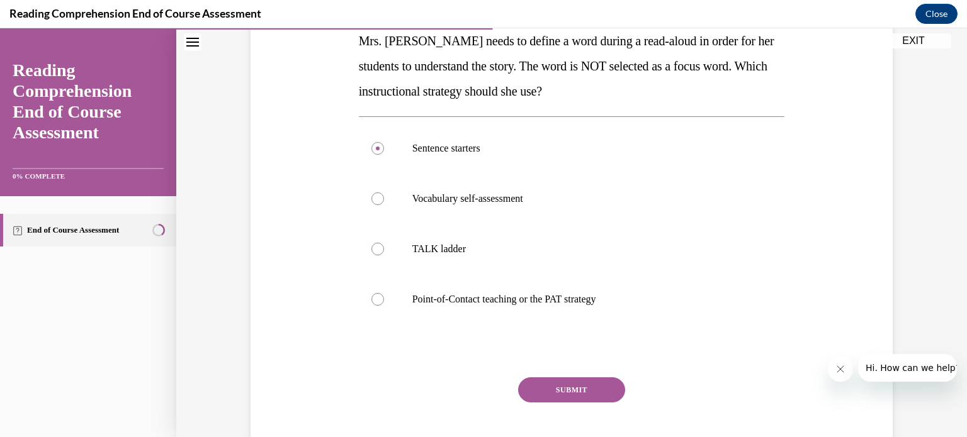
click at [605, 394] on button "SUBMIT" at bounding box center [571, 390] width 107 height 25
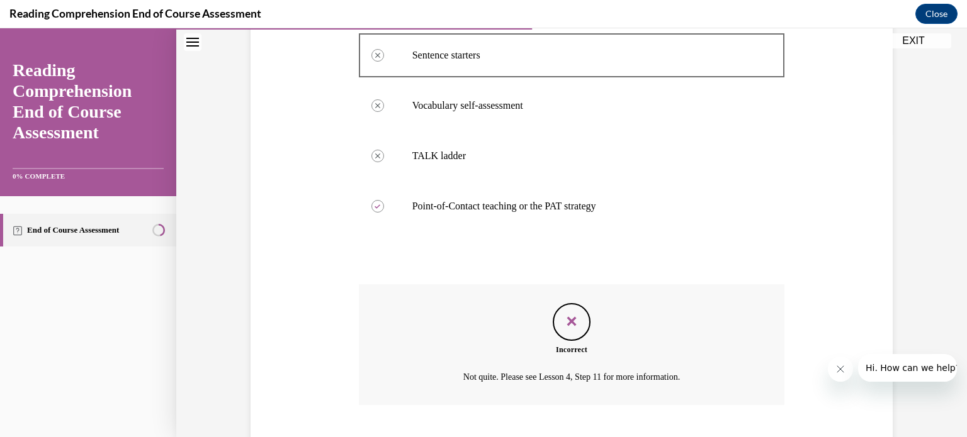
scroll to position [381, 0]
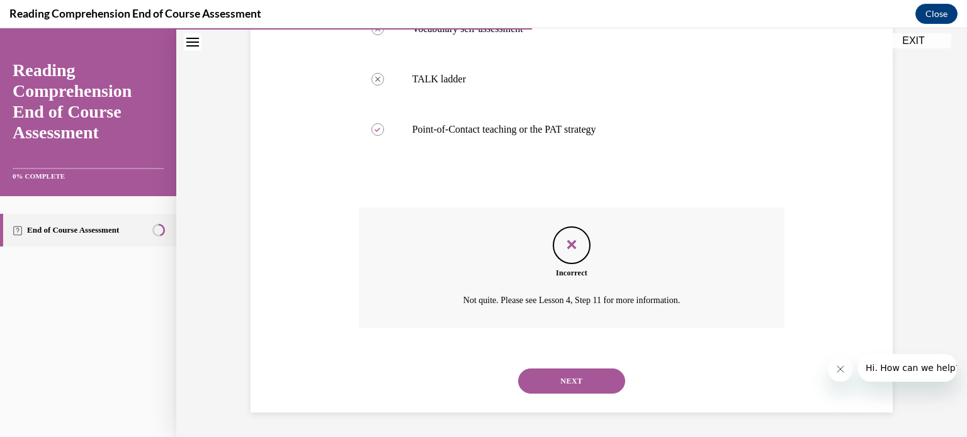
click at [598, 386] on button "NEXT" at bounding box center [571, 381] width 107 height 25
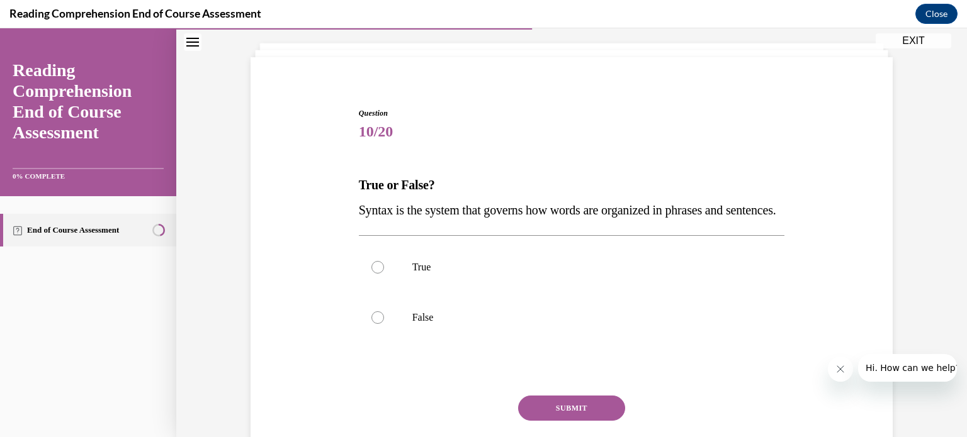
scroll to position [55, 0]
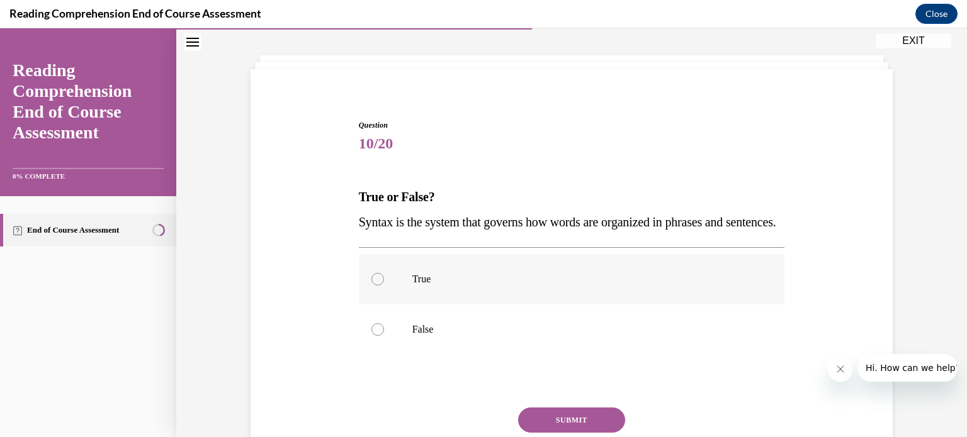
click at [628, 286] on p "True" at bounding box center [582, 279] width 341 height 13
click at [384, 286] on input "True" at bounding box center [377, 279] width 13 height 13
radio input "true"
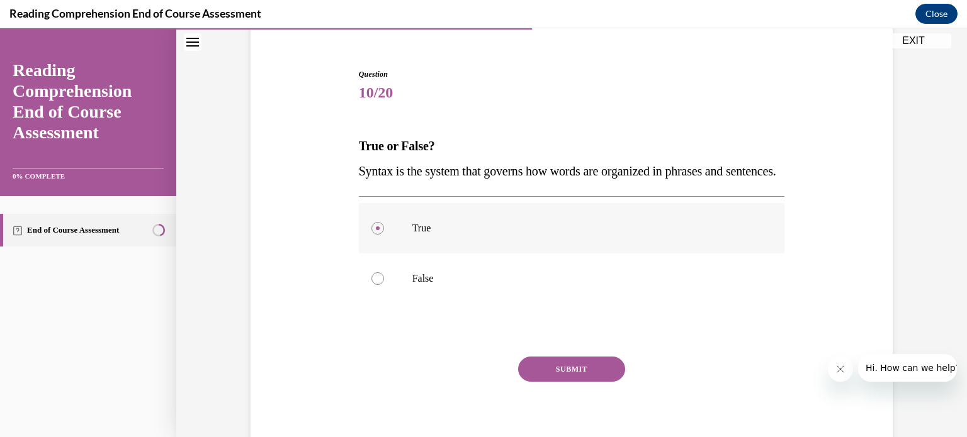
scroll to position [108, 0]
click at [596, 381] on button "SUBMIT" at bounding box center [571, 368] width 107 height 25
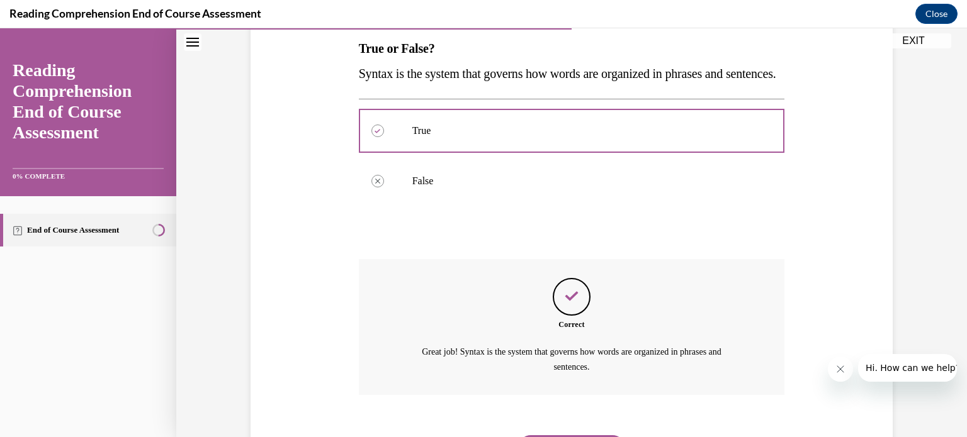
scroll to position [296, 0]
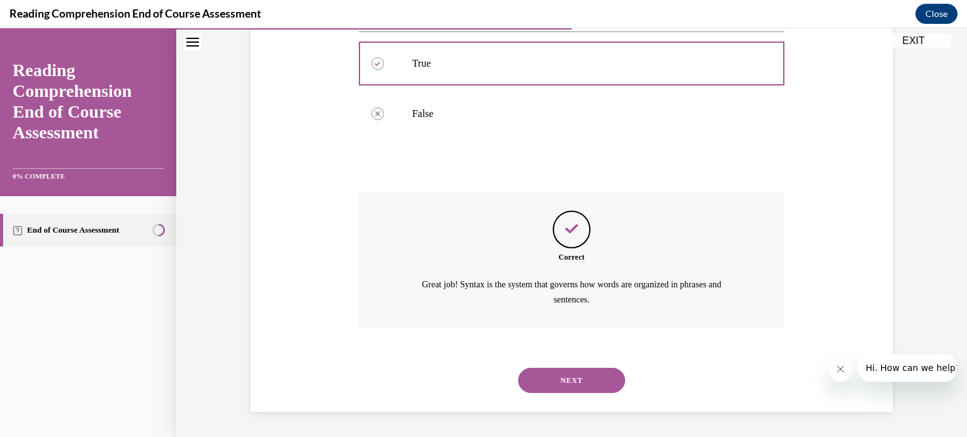
click at [596, 385] on button "NEXT" at bounding box center [571, 380] width 107 height 25
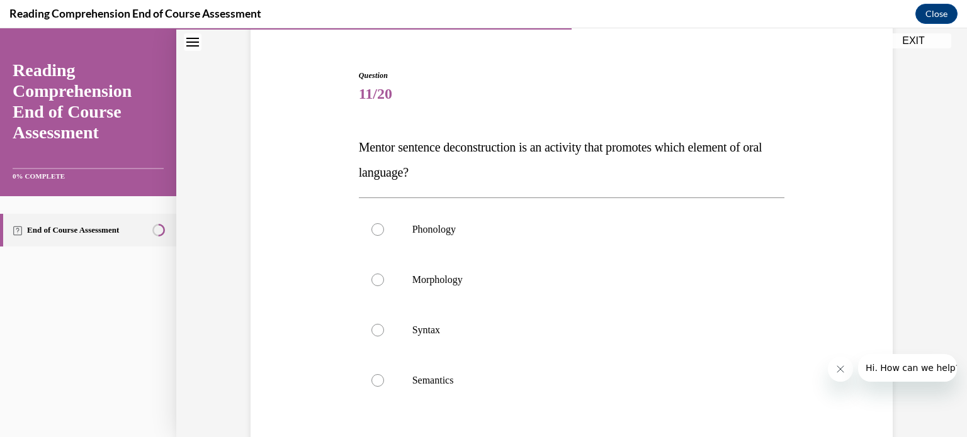
scroll to position [113, 0]
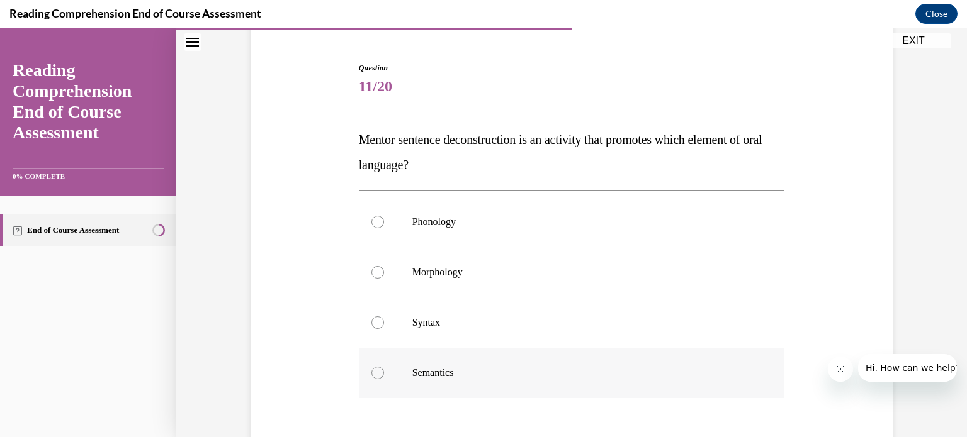
click at [612, 365] on label "Semantics" at bounding box center [572, 373] width 426 height 50
click at [384, 367] on input "Semantics" at bounding box center [377, 373] width 13 height 13
radio input "true"
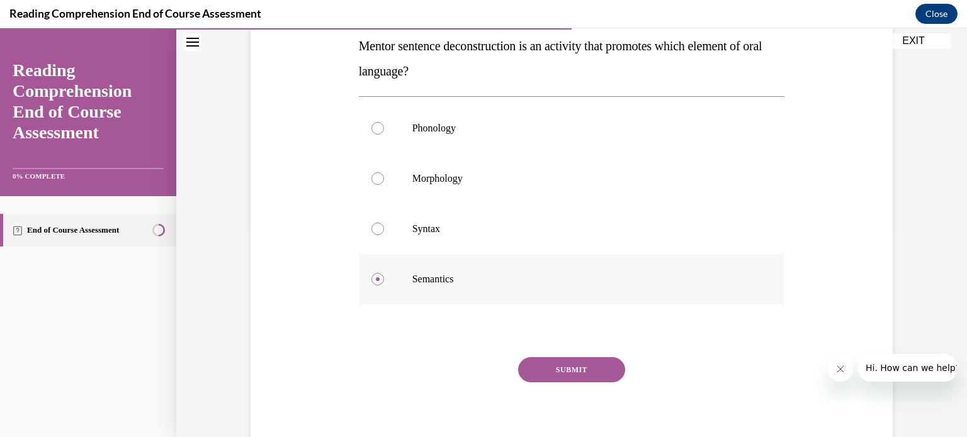
click at [612, 365] on button "SUBMIT" at bounding box center [571, 369] width 107 height 25
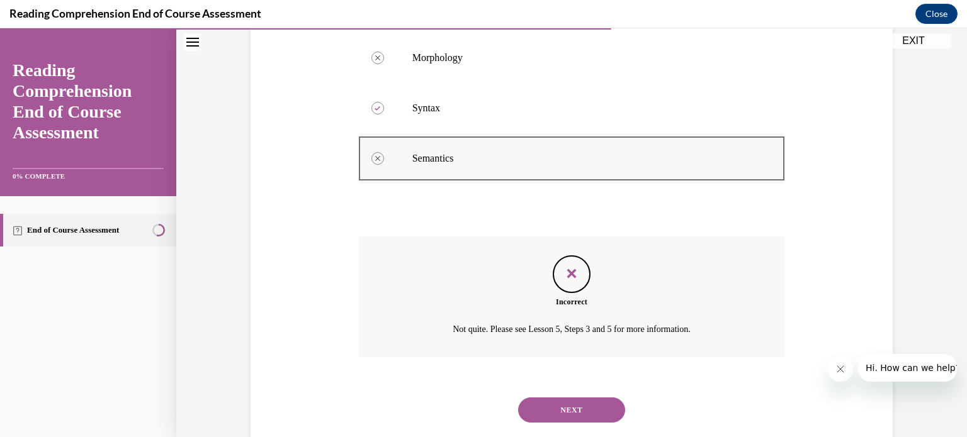
scroll to position [356, 0]
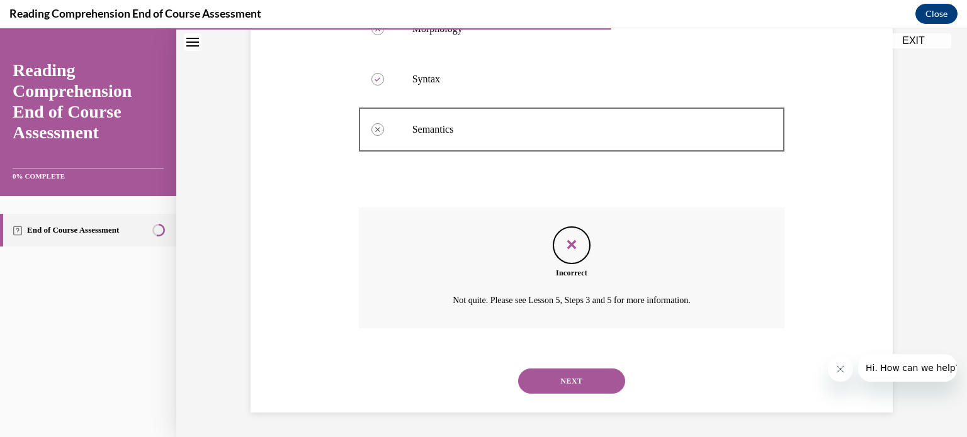
click at [610, 378] on button "NEXT" at bounding box center [571, 381] width 107 height 25
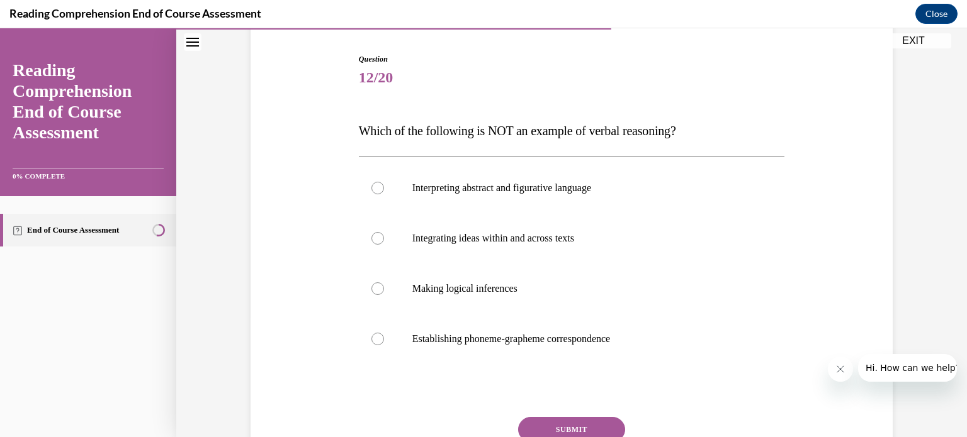
scroll to position [121, 0]
click at [689, 224] on label "Integrating ideas within and across texts" at bounding box center [572, 239] width 426 height 50
click at [384, 233] on input "Integrating ideas within and across texts" at bounding box center [377, 239] width 13 height 13
radio input "true"
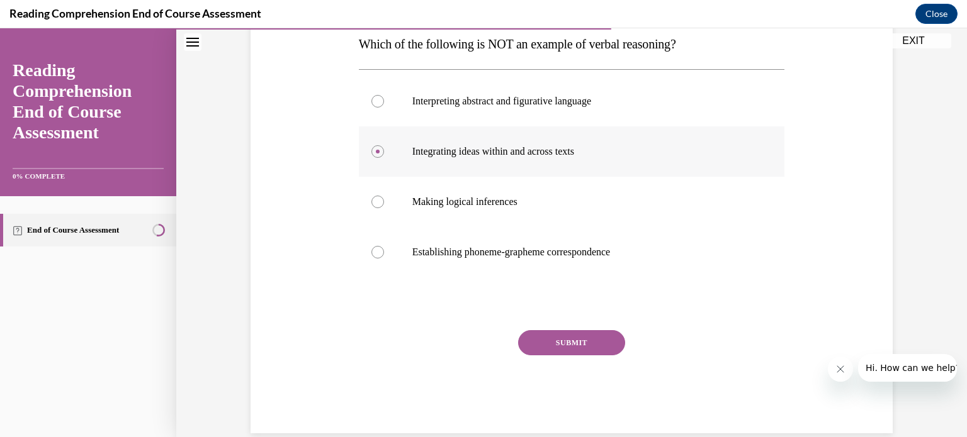
scroll to position [220, 0]
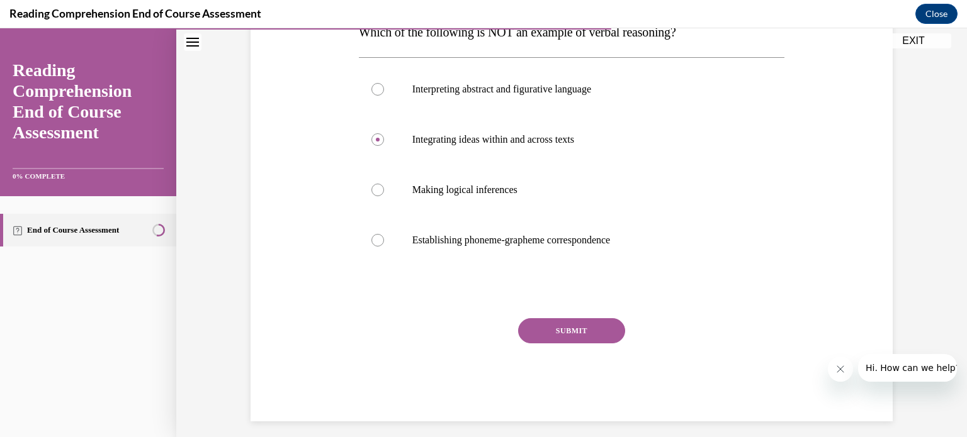
click at [612, 332] on button "SUBMIT" at bounding box center [571, 330] width 107 height 25
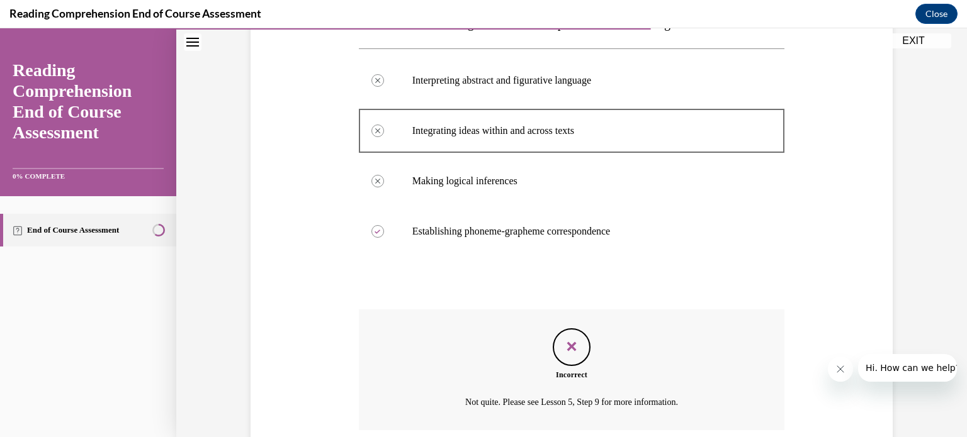
scroll to position [331, 0]
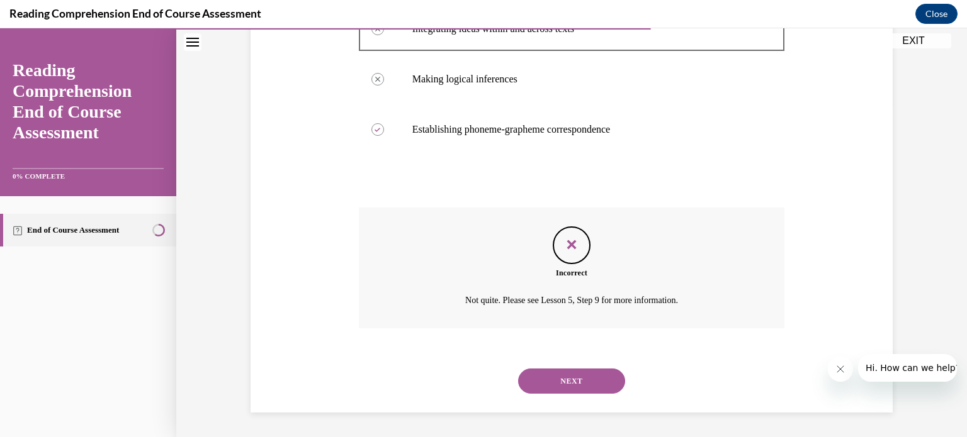
click at [599, 371] on button "NEXT" at bounding box center [571, 381] width 107 height 25
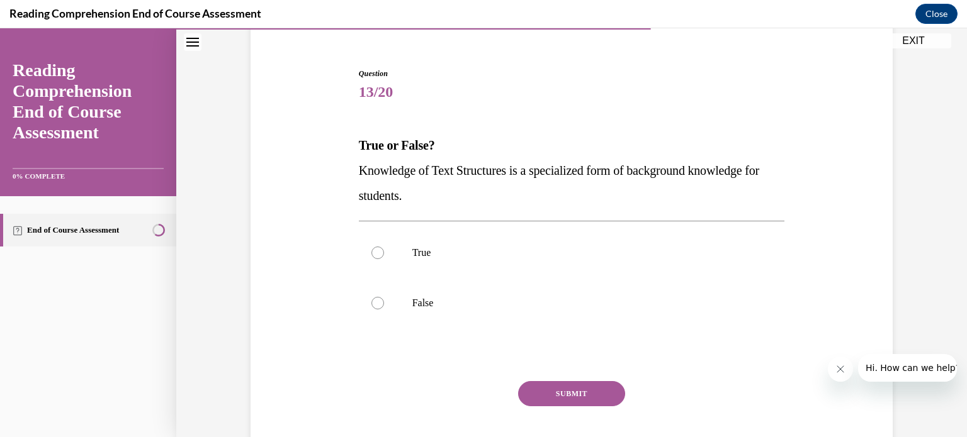
scroll to position [113, 0]
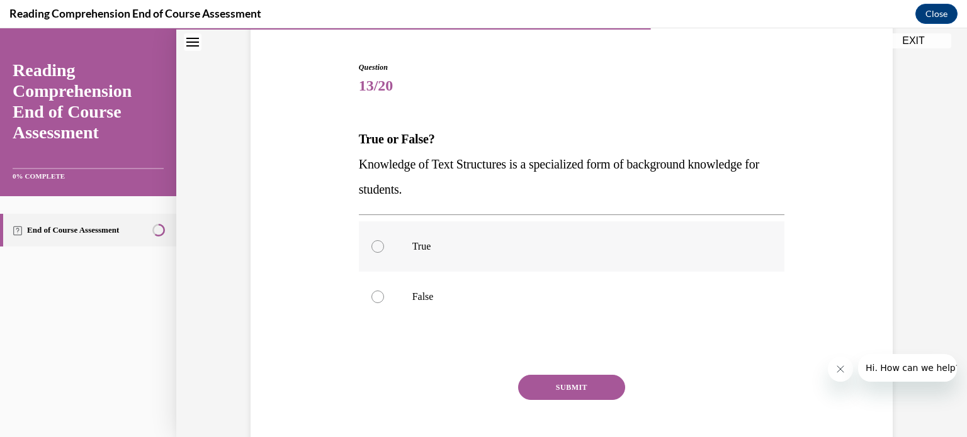
click at [670, 237] on label "True" at bounding box center [572, 247] width 426 height 50
click at [384, 240] on input "True" at bounding box center [377, 246] width 13 height 13
radio input "true"
click at [597, 379] on button "SUBMIT" at bounding box center [571, 387] width 107 height 25
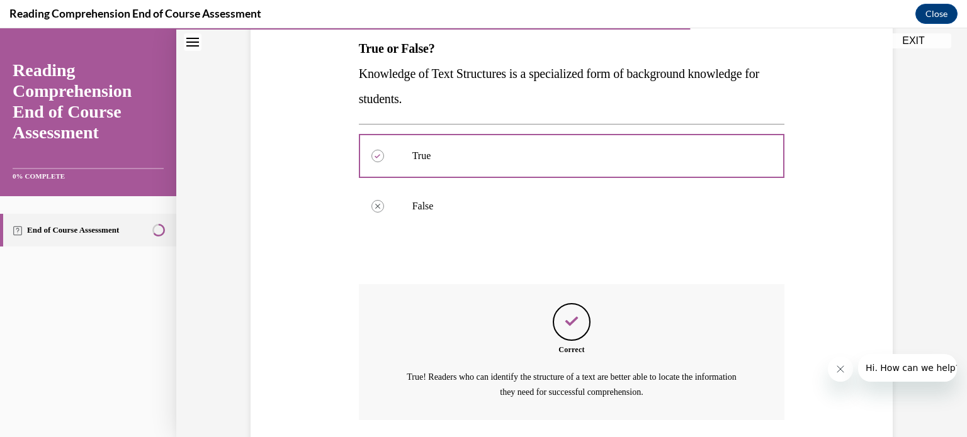
scroll to position [296, 0]
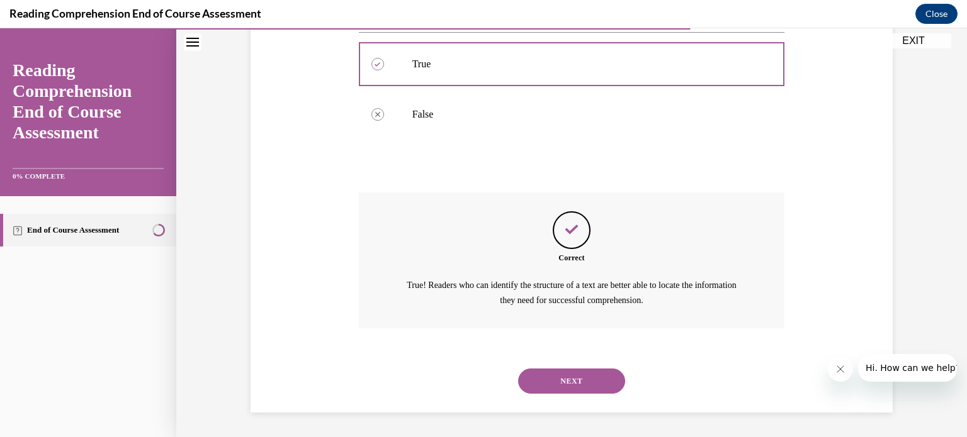
click at [597, 379] on button "NEXT" at bounding box center [571, 381] width 107 height 25
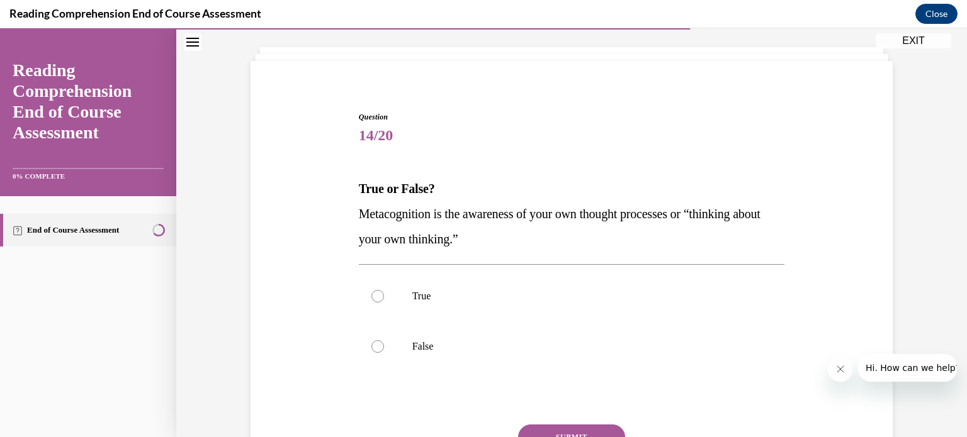
scroll to position [81, 0]
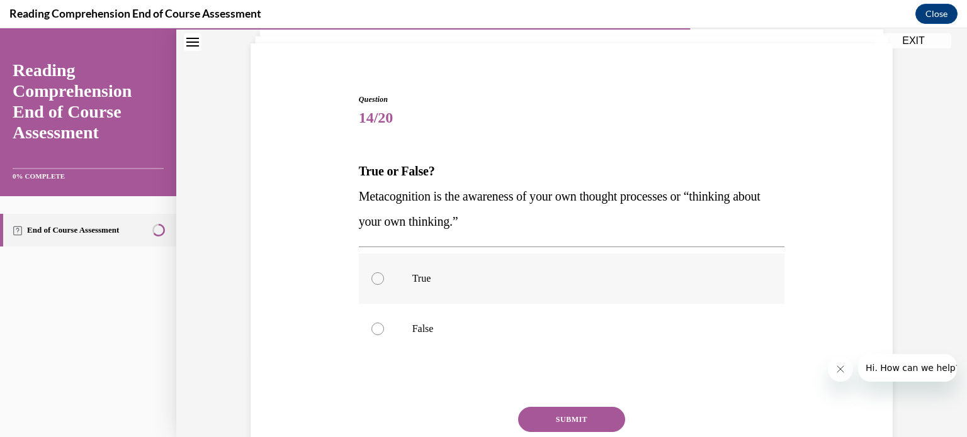
click at [639, 296] on label "True" at bounding box center [572, 279] width 426 height 50
click at [384, 285] on input "True" at bounding box center [377, 279] width 13 height 13
radio input "true"
click at [583, 416] on button "SUBMIT" at bounding box center [571, 419] width 107 height 25
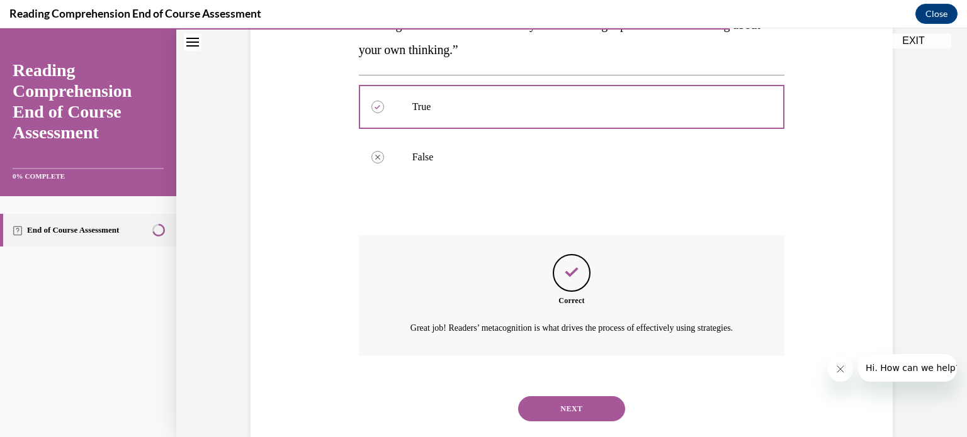
scroll to position [296, 0]
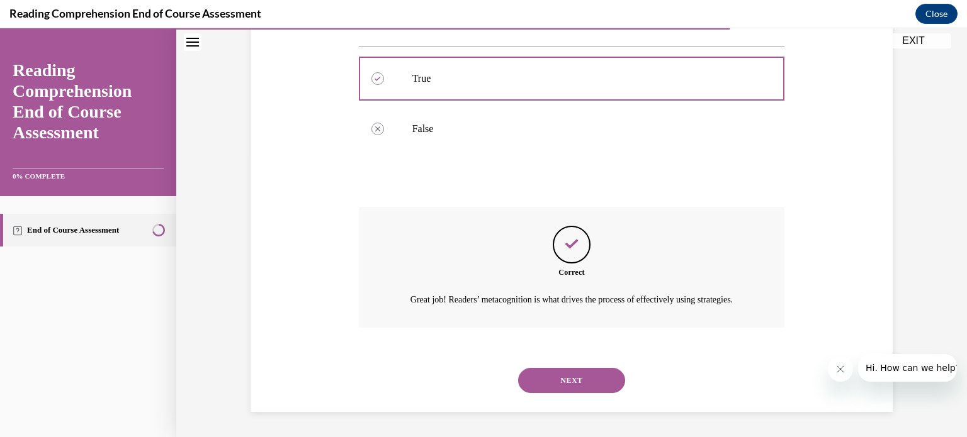
click at [581, 386] on button "NEXT" at bounding box center [571, 380] width 107 height 25
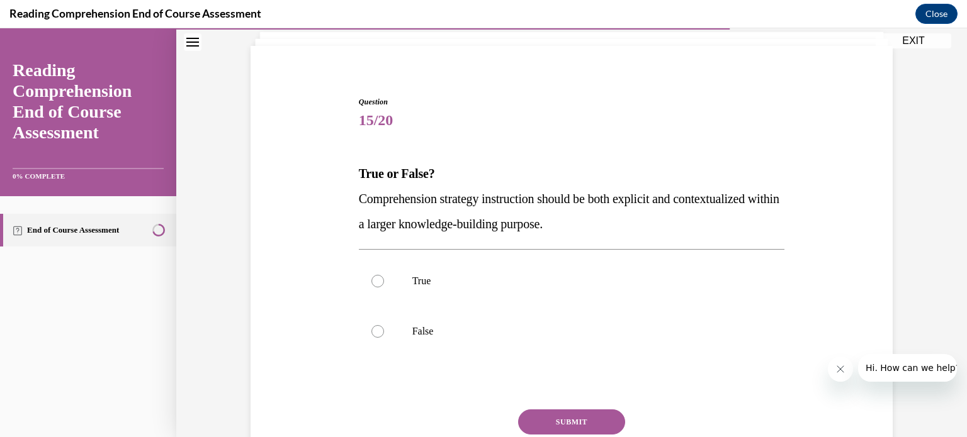
scroll to position [99, 0]
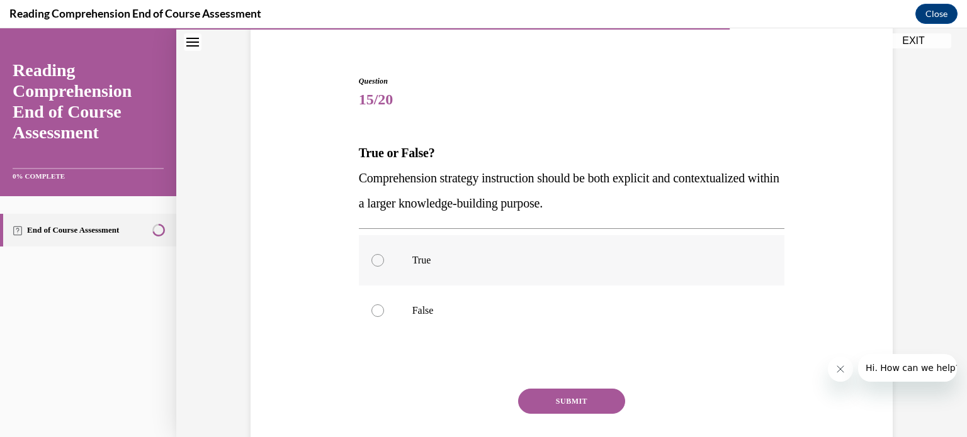
click at [645, 260] on p "True" at bounding box center [582, 260] width 341 height 13
click at [384, 260] on input "True" at bounding box center [377, 260] width 13 height 13
radio input "true"
click at [585, 398] on button "SUBMIT" at bounding box center [571, 401] width 107 height 25
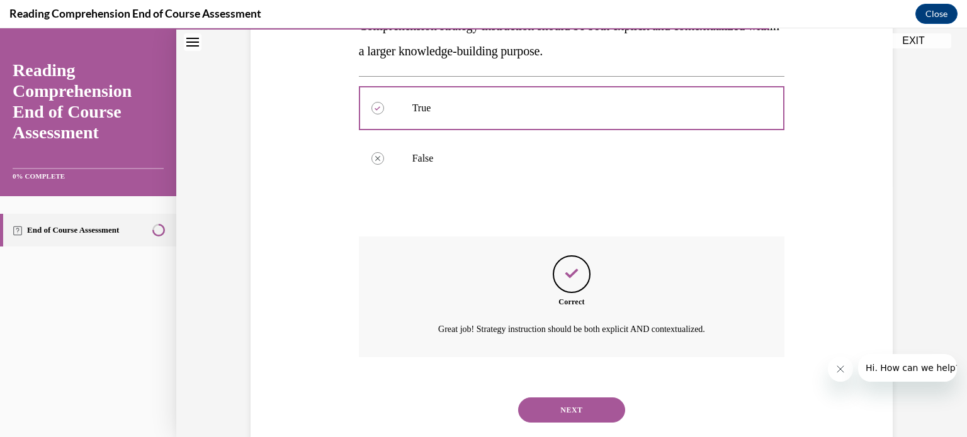
scroll to position [281, 0]
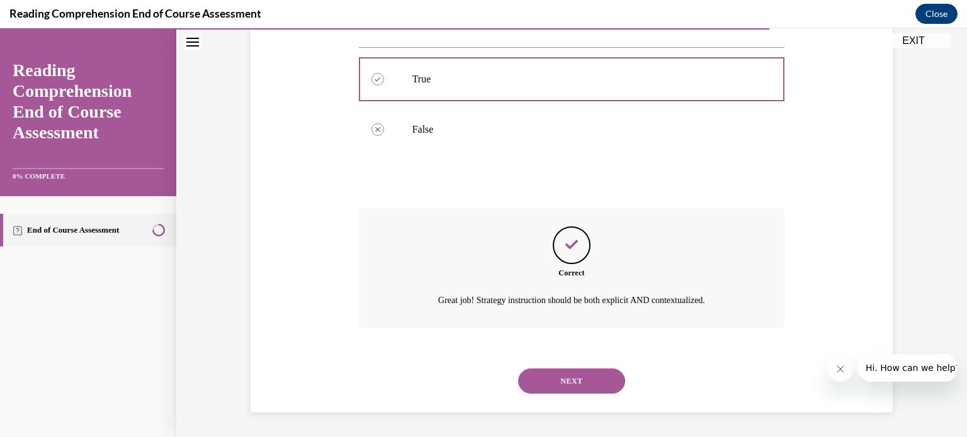
click at [576, 382] on button "NEXT" at bounding box center [571, 381] width 107 height 25
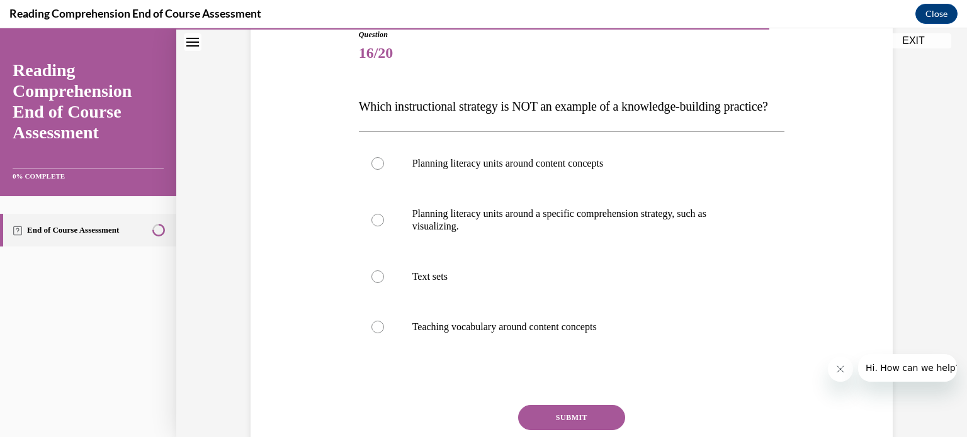
scroll to position [143, 0]
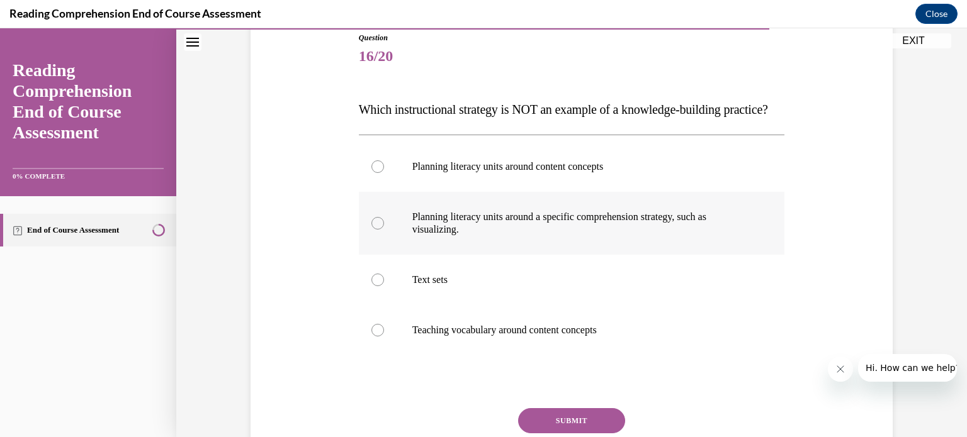
click at [668, 236] on p "Planning literacy units around a specific comprehension strategy, such as visua…" at bounding box center [582, 223] width 341 height 25
click at [384, 230] on input "Planning literacy units around a specific comprehension strategy, such as visua…" at bounding box center [377, 223] width 13 height 13
radio input "true"
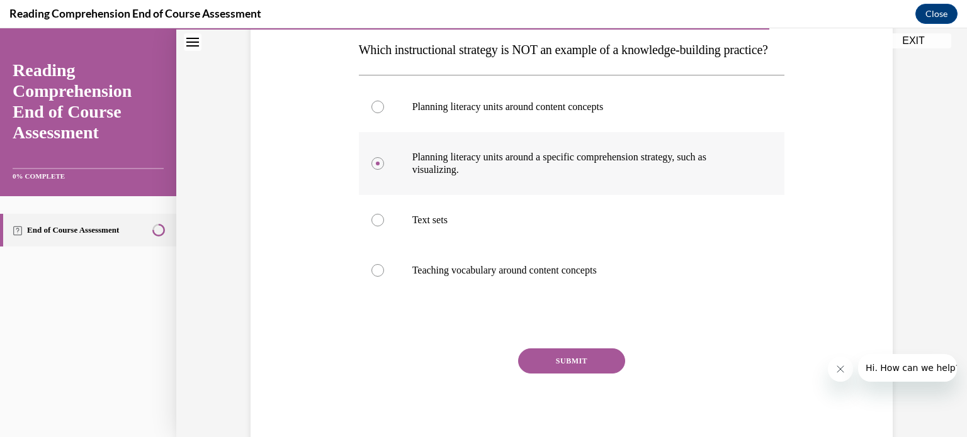
scroll to position [201, 0]
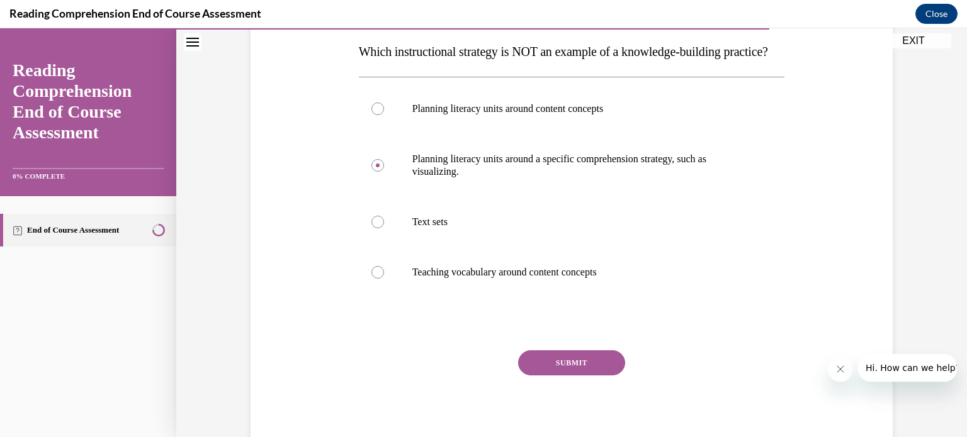
click at [603, 376] on button "SUBMIT" at bounding box center [571, 363] width 107 height 25
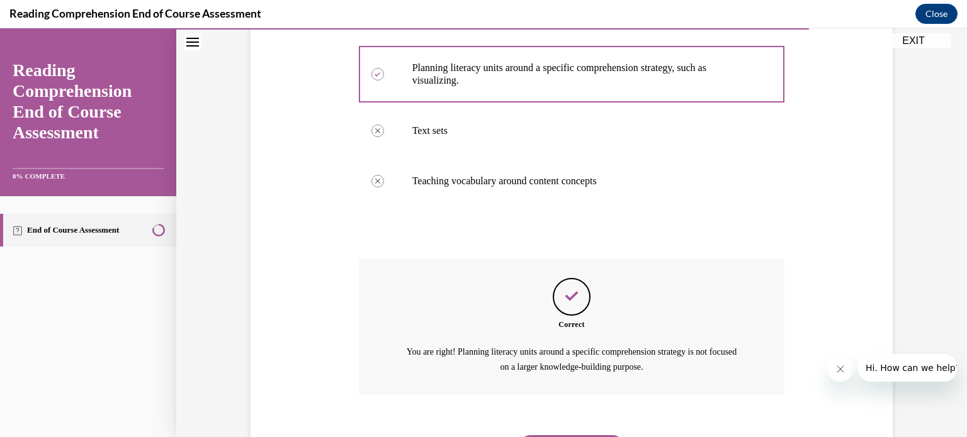
scroll to position [384, 0]
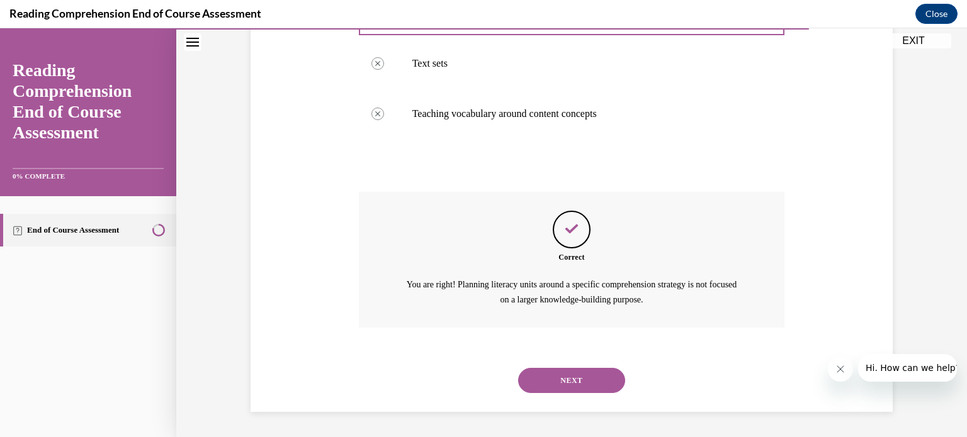
click at [603, 388] on button "NEXT" at bounding box center [571, 380] width 107 height 25
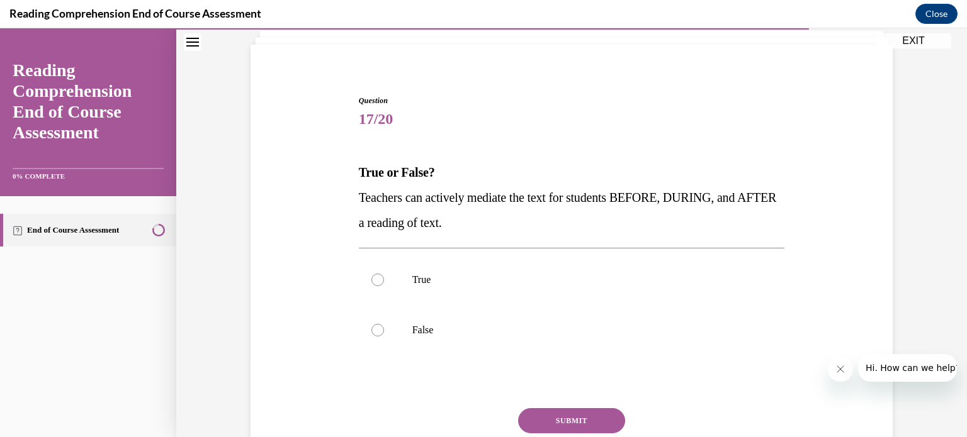
scroll to position [70, 0]
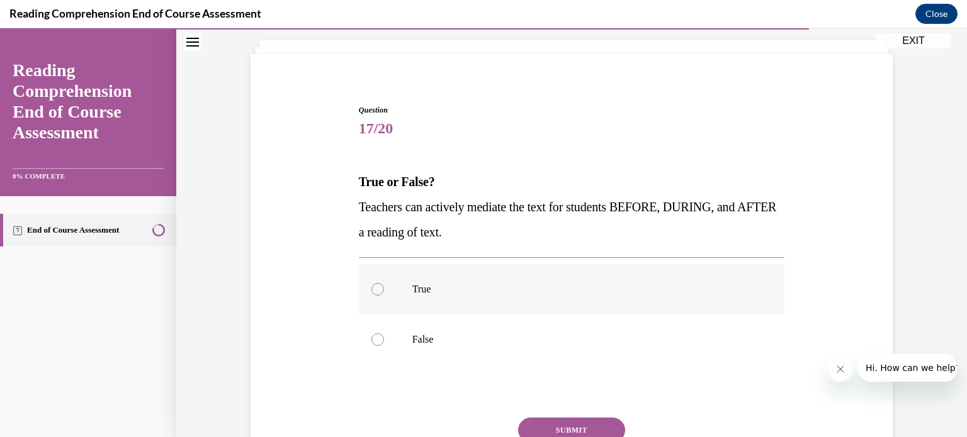
click at [580, 305] on label "True" at bounding box center [572, 289] width 426 height 50
click at [384, 296] on input "True" at bounding box center [377, 289] width 13 height 13
radio input "true"
click at [584, 425] on button "SUBMIT" at bounding box center [571, 430] width 107 height 25
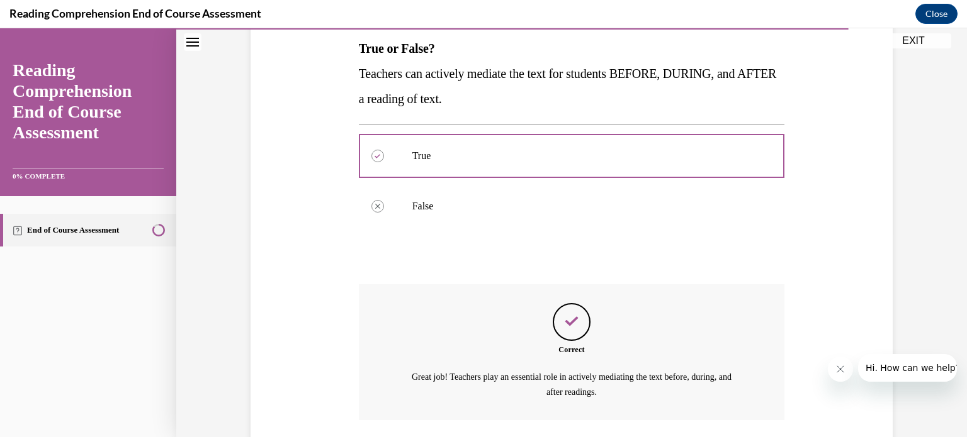
scroll to position [296, 0]
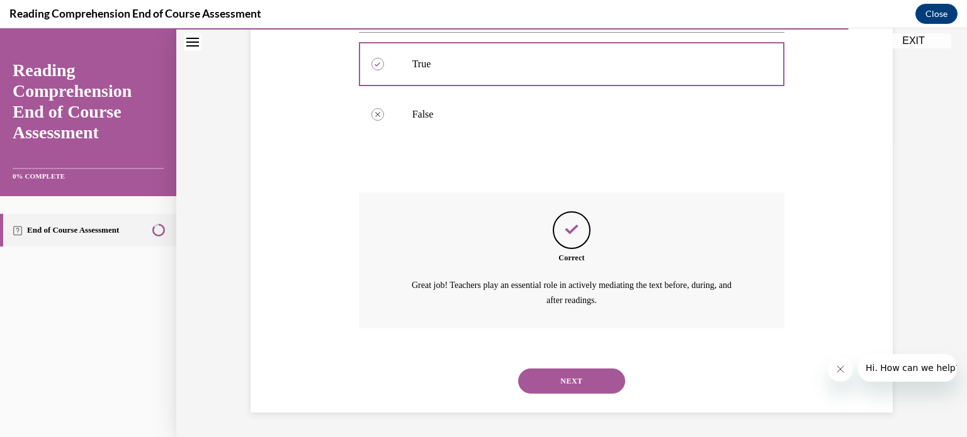
click at [582, 381] on button "NEXT" at bounding box center [571, 381] width 107 height 25
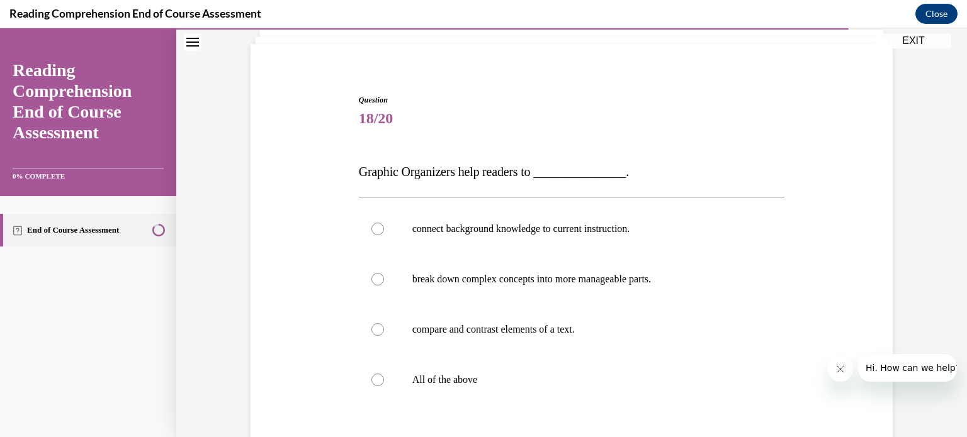
scroll to position [78, 0]
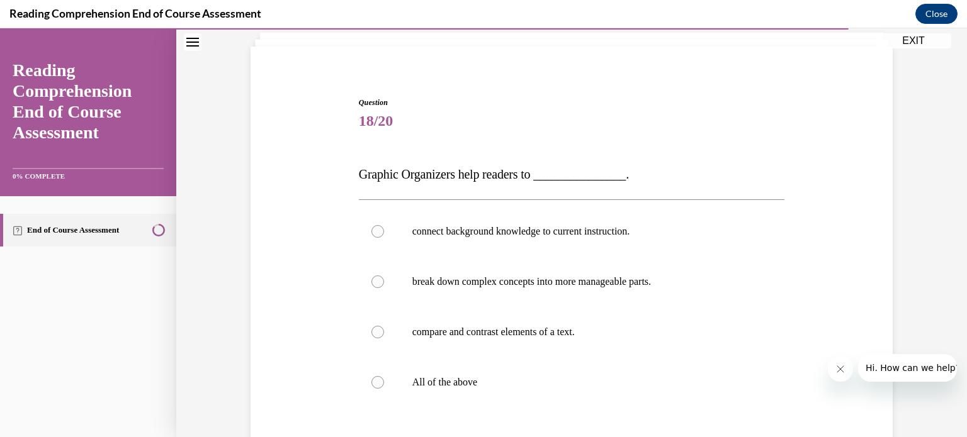
click at [582, 381] on p "All of the above" at bounding box center [582, 382] width 341 height 13
click at [384, 381] on input "All of the above" at bounding box center [377, 382] width 13 height 13
radio input "true"
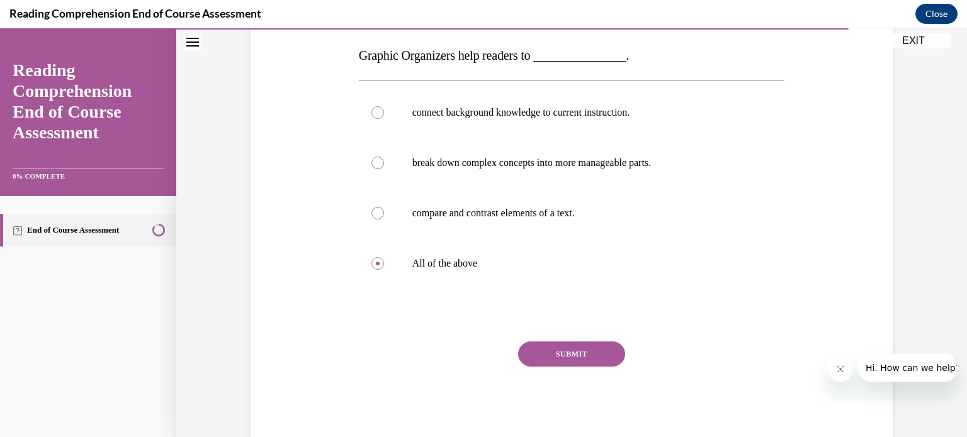
click at [577, 361] on button "SUBMIT" at bounding box center [571, 354] width 107 height 25
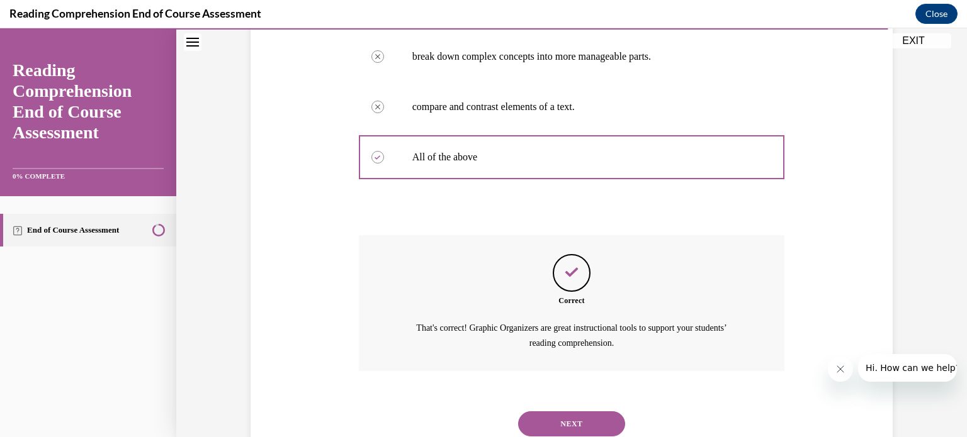
scroll to position [346, 0]
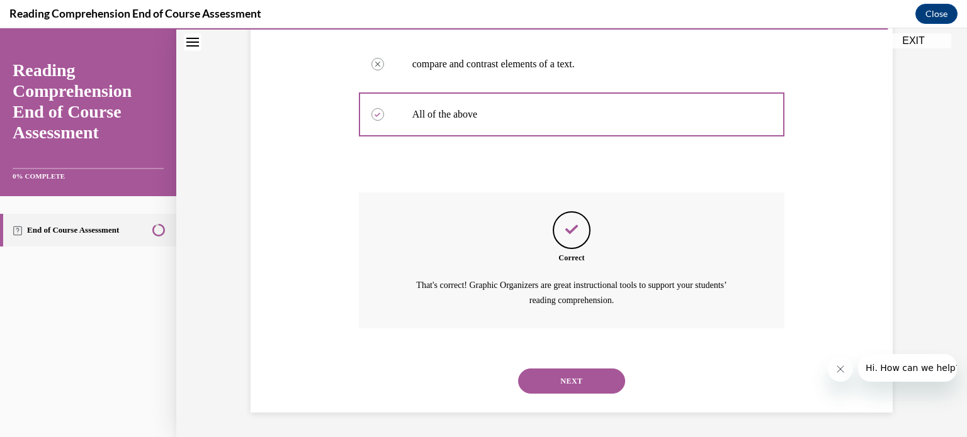
click at [579, 375] on button "NEXT" at bounding box center [571, 381] width 107 height 25
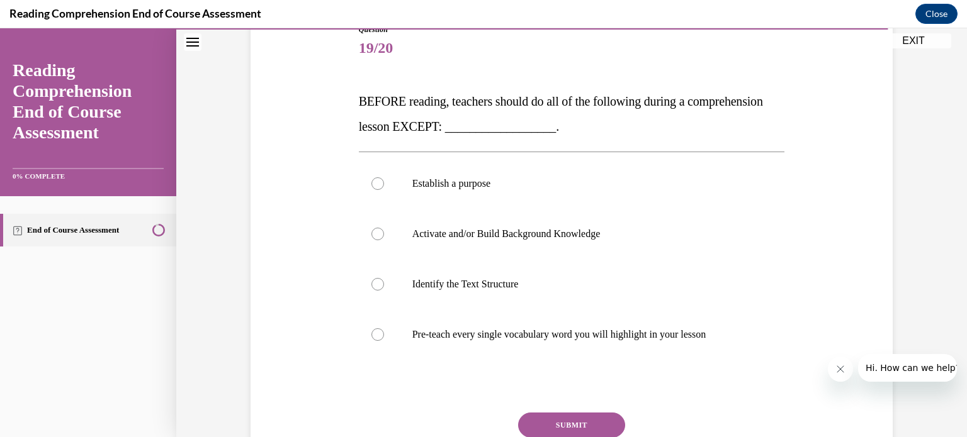
scroll to position [153, 0]
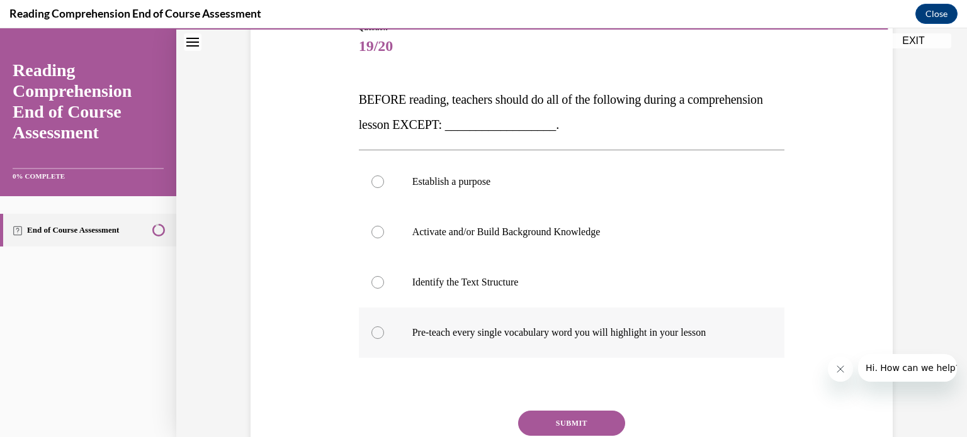
click at [378, 322] on label "Pre-teach every single vocabulary word you will highlight in your lesson" at bounding box center [572, 333] width 426 height 50
click at [378, 327] on input "Pre-teach every single vocabulary word you will highlight in your lesson" at bounding box center [377, 333] width 13 height 13
radio input "true"
click at [573, 426] on button "SUBMIT" at bounding box center [571, 423] width 107 height 25
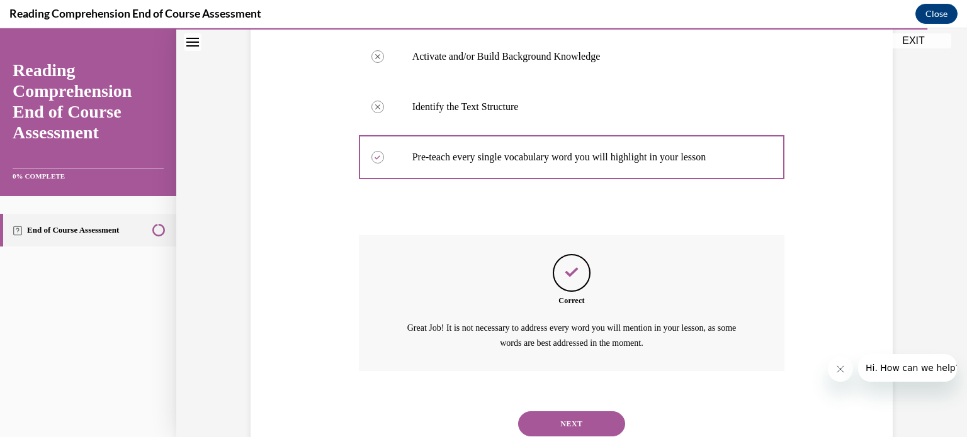
scroll to position [371, 0]
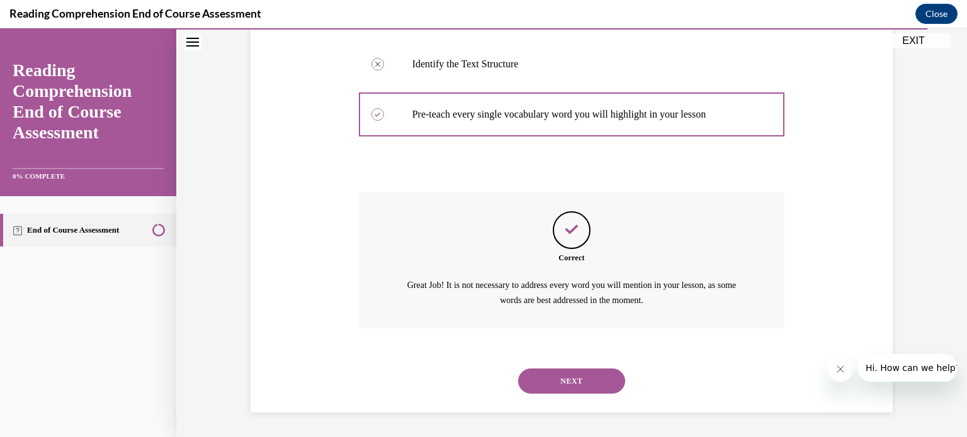
click at [566, 383] on button "NEXT" at bounding box center [571, 381] width 107 height 25
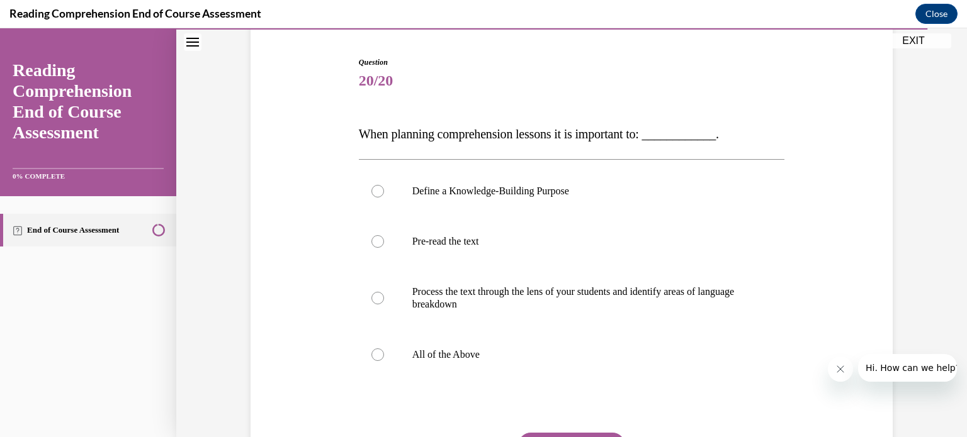
scroll to position [115, 0]
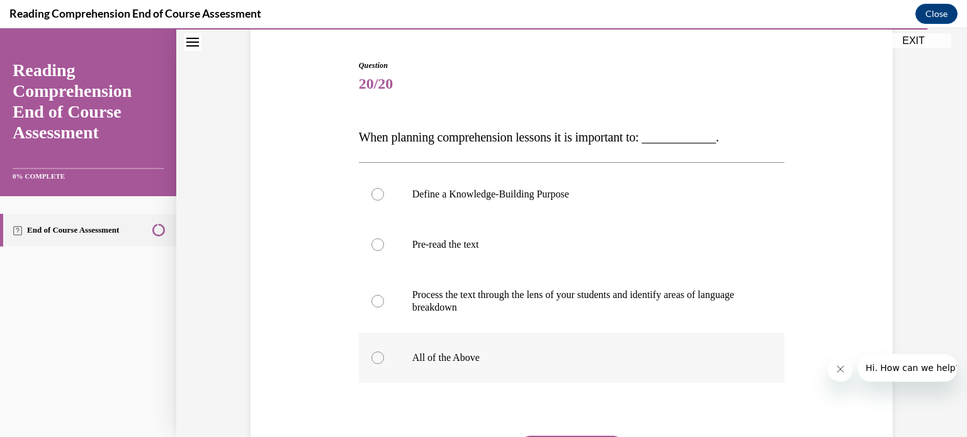
click at [598, 352] on p "All of the Above" at bounding box center [582, 358] width 341 height 13
click at [384, 352] on input "All of the Above" at bounding box center [377, 358] width 13 height 13
radio input "true"
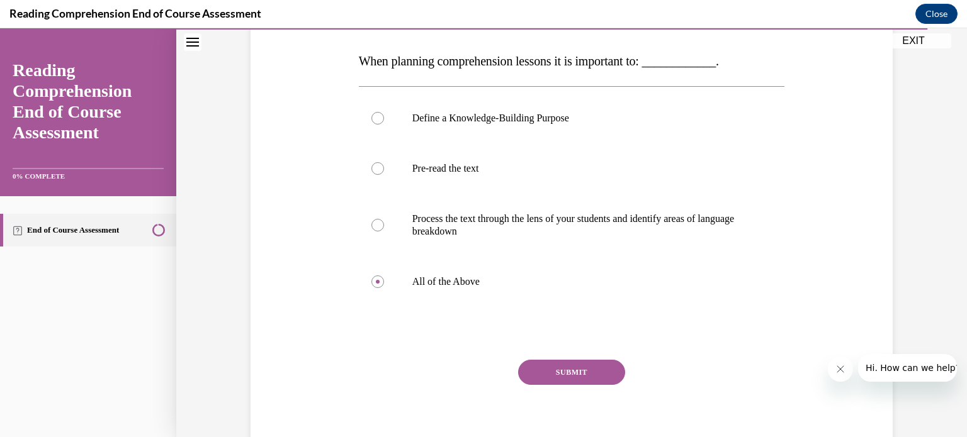
click at [597, 363] on button "SUBMIT" at bounding box center [571, 372] width 107 height 25
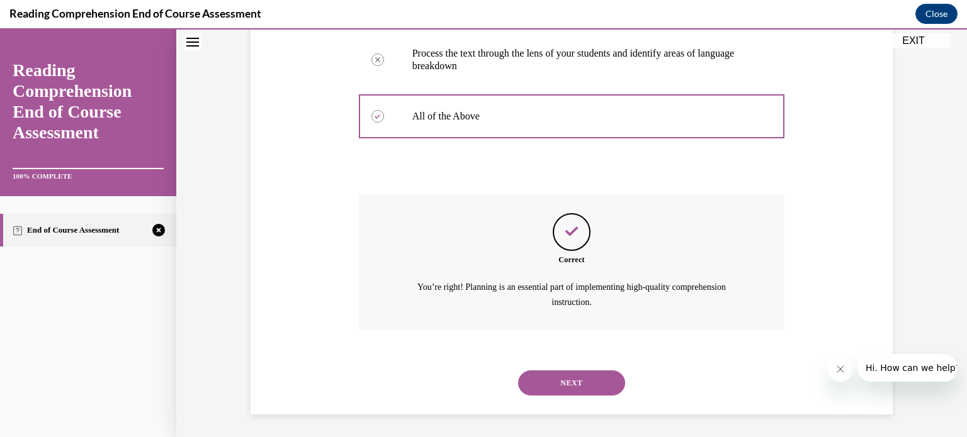
scroll to position [359, 0]
click at [595, 374] on button "NEXT" at bounding box center [571, 381] width 107 height 25
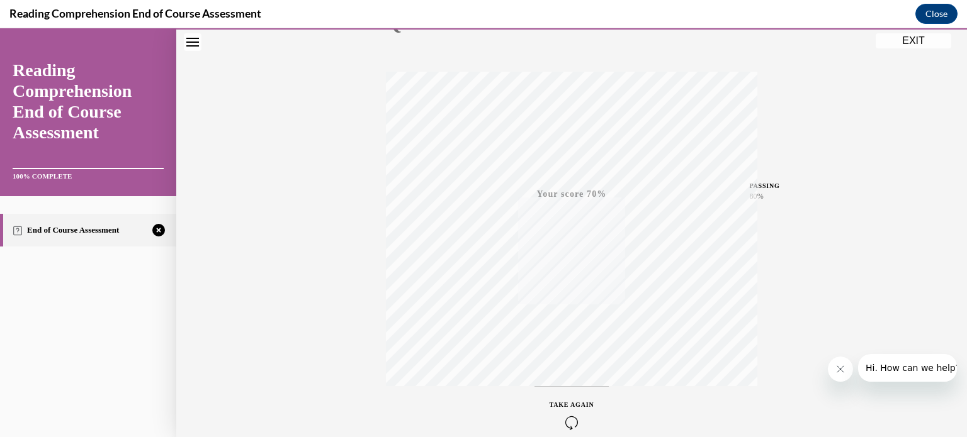
scroll to position [235, 0]
click at [352, 286] on div "Quiz Results PASSING 80% Your score 70% Failed PASSING 80% Your score Your scor…" at bounding box center [571, 135] width 790 height 605
click at [579, 359] on icon "button" at bounding box center [571, 361] width 45 height 14
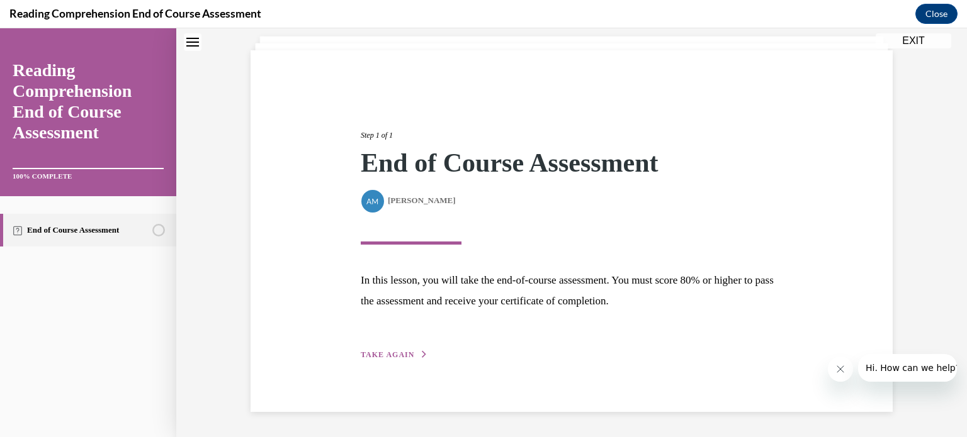
scroll to position [73, 0]
click at [413, 356] on button "TAKE AGAIN" at bounding box center [394, 356] width 67 height 11
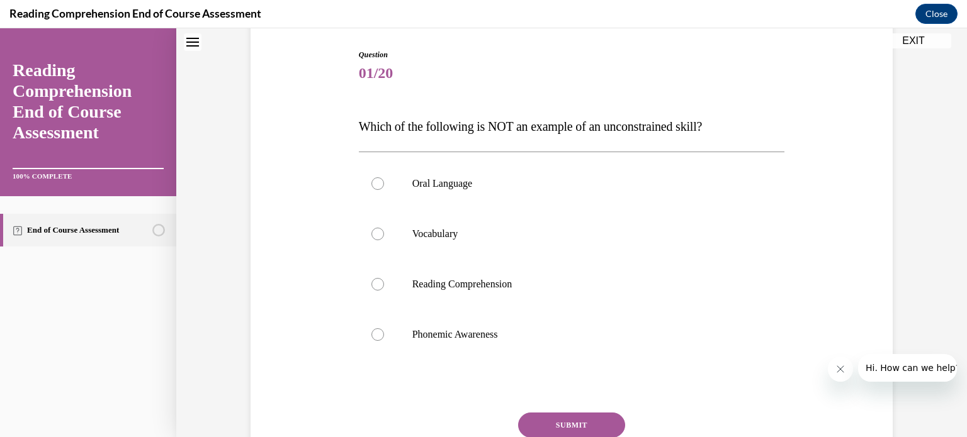
scroll to position [130, 0]
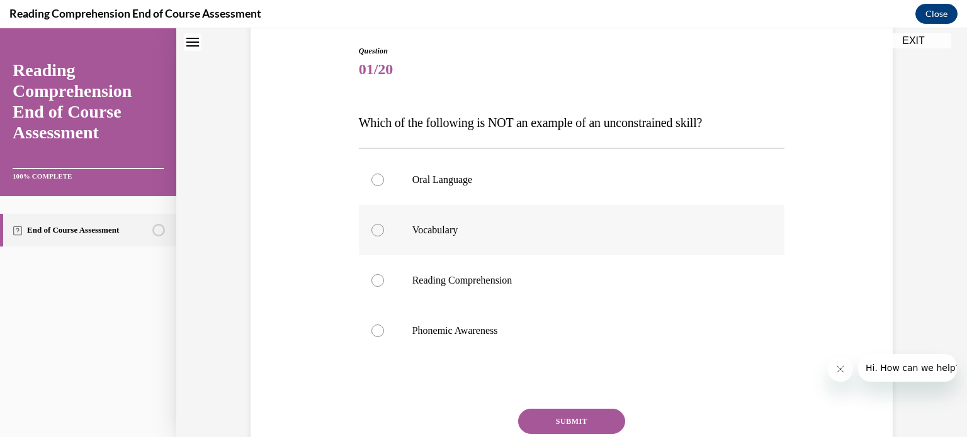
click at [592, 242] on label "Vocabulary" at bounding box center [572, 230] width 426 height 50
click at [384, 237] on input "Vocabulary" at bounding box center [377, 230] width 13 height 13
radio input "true"
click at [558, 422] on button "SUBMIT" at bounding box center [571, 421] width 107 height 25
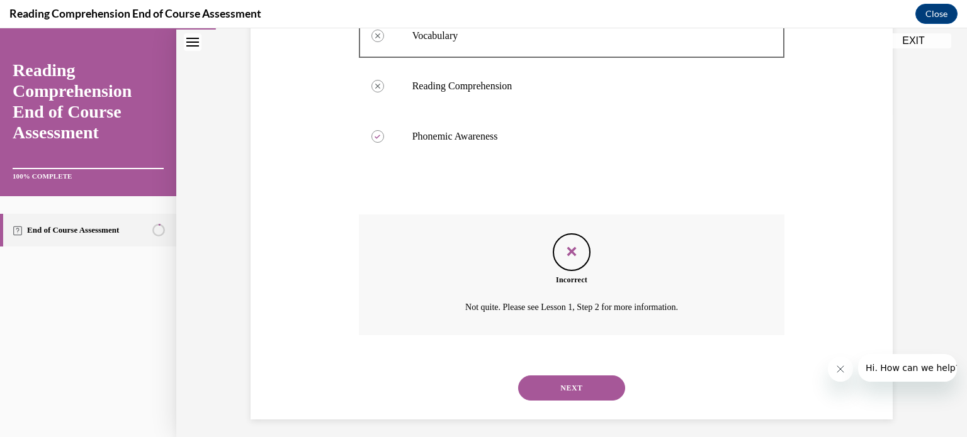
scroll to position [331, 0]
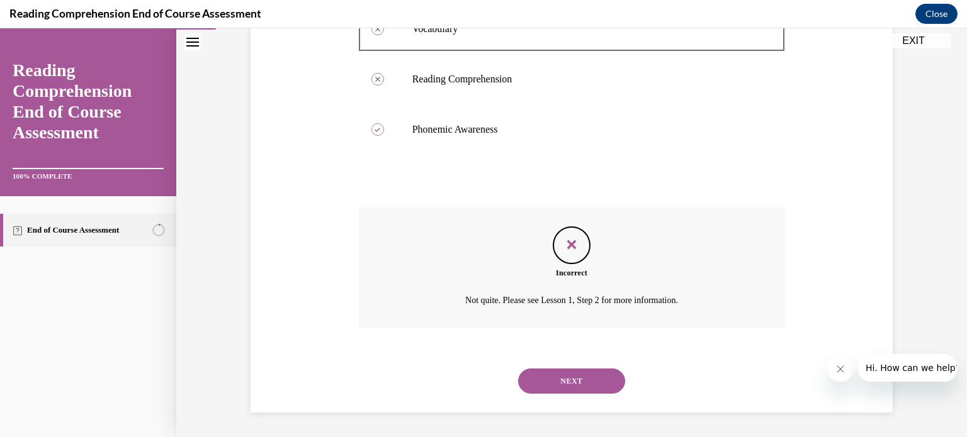
click at [563, 385] on button "NEXT" at bounding box center [571, 381] width 107 height 25
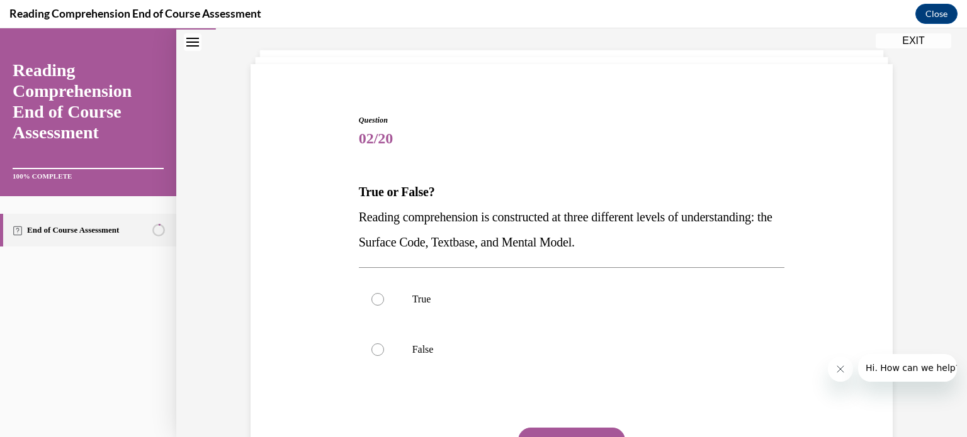
scroll to position [66, 0]
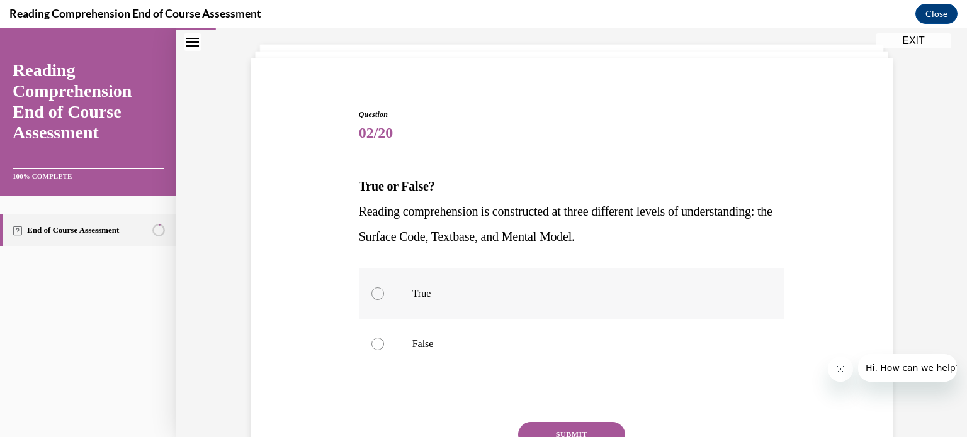
click at [573, 299] on p "True" at bounding box center [582, 294] width 341 height 13
click at [384, 299] on input "True" at bounding box center [377, 294] width 13 height 13
radio input "true"
click at [568, 427] on button "SUBMIT" at bounding box center [571, 434] width 107 height 25
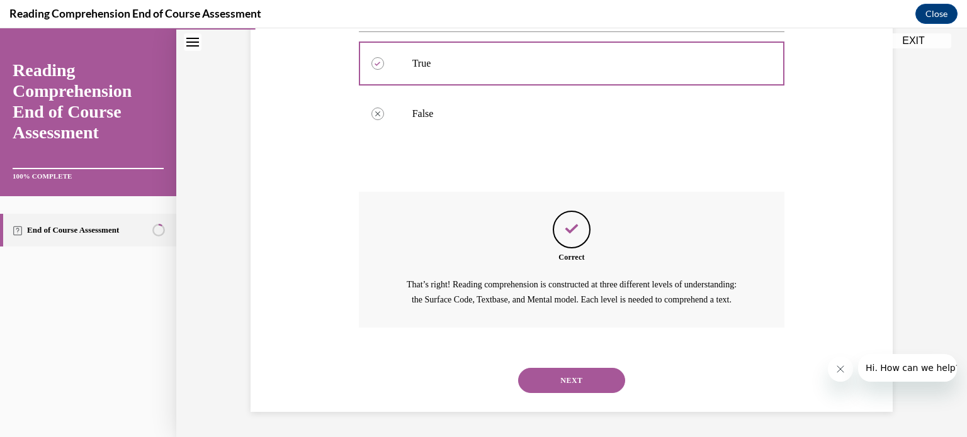
scroll to position [310, 0]
click at [576, 388] on button "NEXT" at bounding box center [571, 380] width 107 height 25
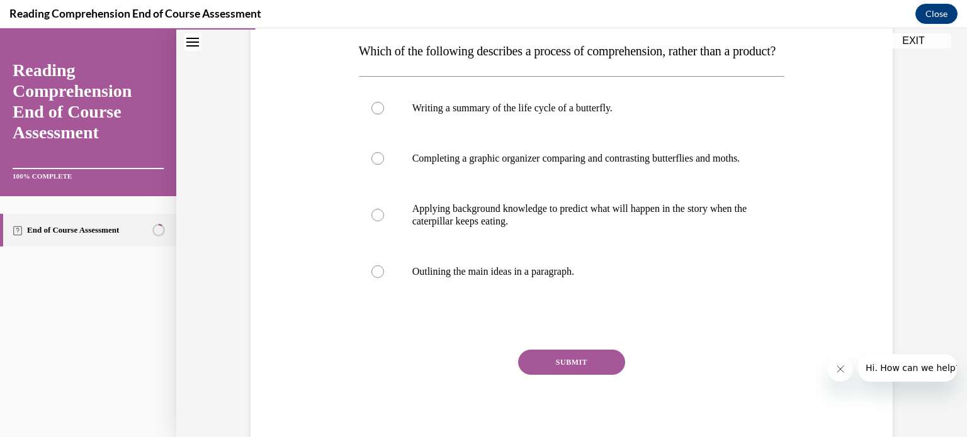
scroll to position [203, 0]
click at [746, 245] on label "Applying background knowledge to predict what will happen in the story when the…" at bounding box center [572, 214] width 426 height 63
click at [384, 220] on input "Applying background knowledge to predict what will happen in the story when the…" at bounding box center [377, 214] width 13 height 13
radio input "true"
click at [600, 374] on button "SUBMIT" at bounding box center [571, 361] width 107 height 25
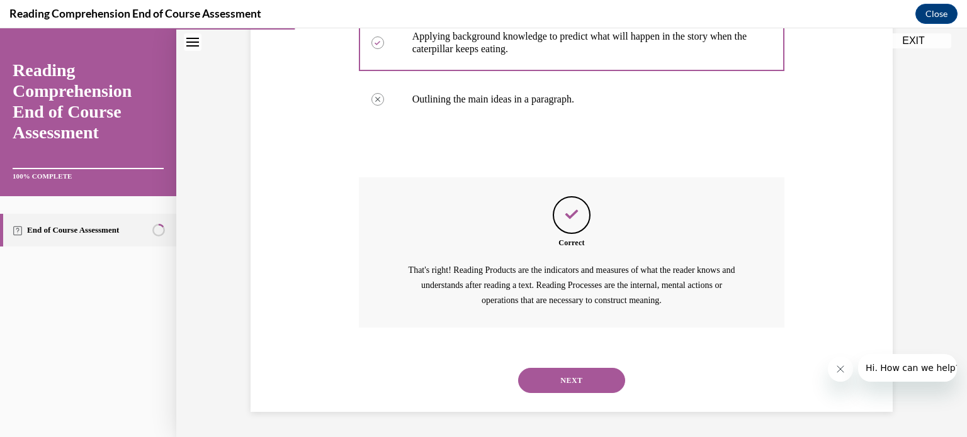
scroll to position [411, 0]
click at [600, 394] on div "NEXT" at bounding box center [572, 381] width 426 height 50
click at [593, 385] on button "NEXT" at bounding box center [571, 380] width 107 height 25
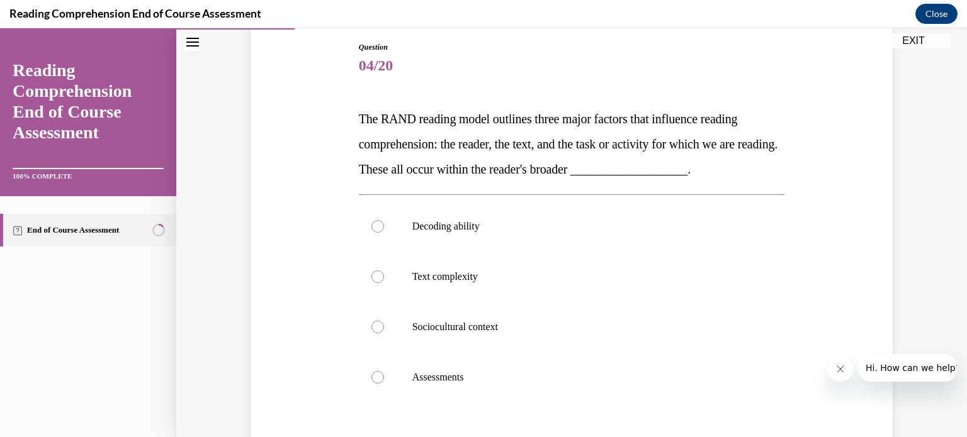
scroll to position [130, 0]
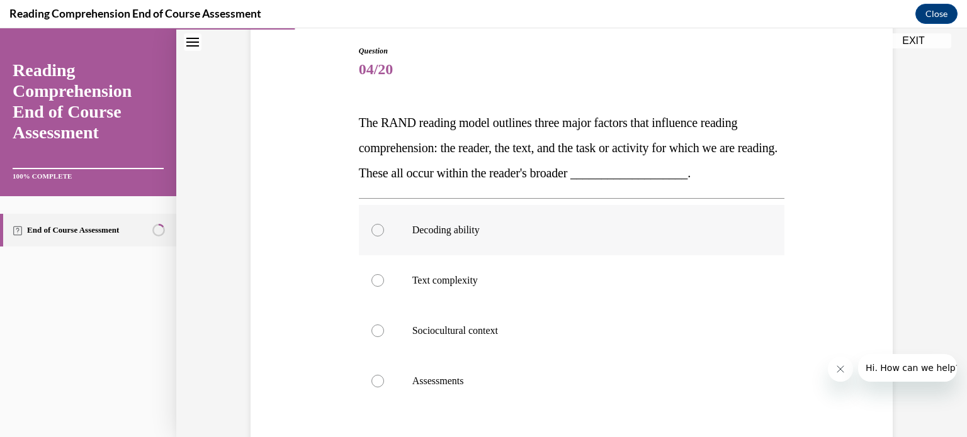
click at [724, 239] on label "Decoding ability" at bounding box center [572, 230] width 426 height 50
click at [384, 237] on input "Decoding ability" at bounding box center [377, 230] width 13 height 13
radio input "true"
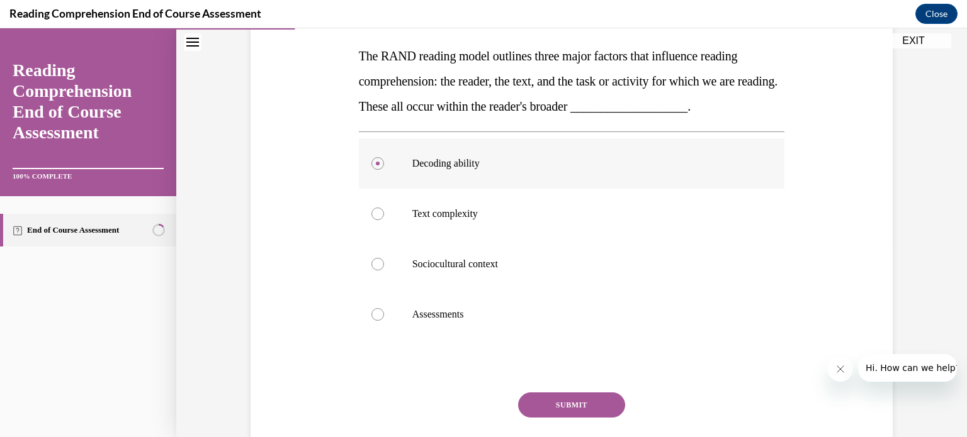
scroll to position [205, 0]
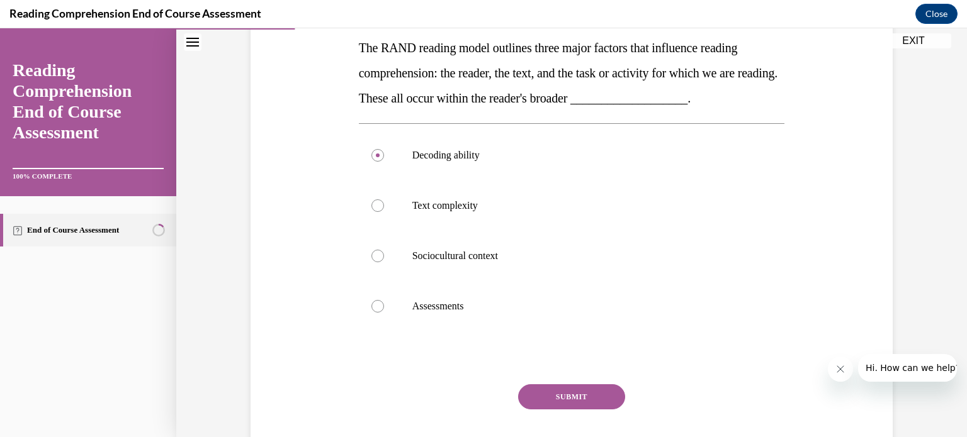
click at [594, 391] on button "SUBMIT" at bounding box center [571, 397] width 107 height 25
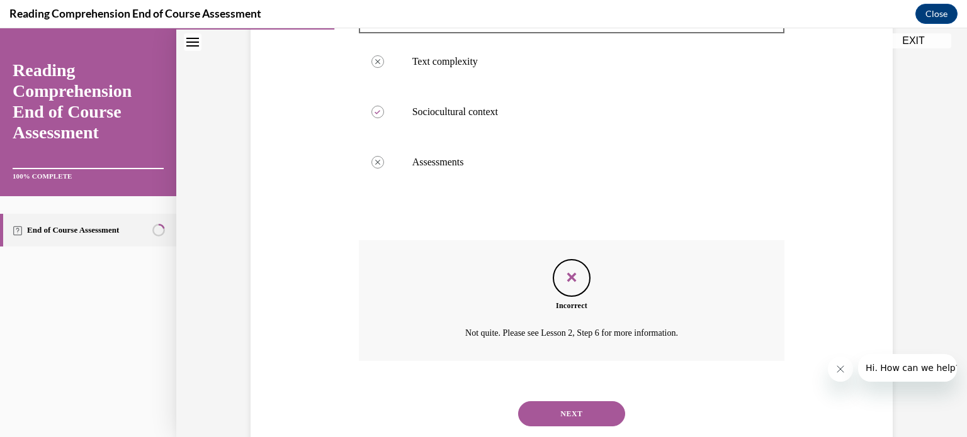
scroll to position [381, 0]
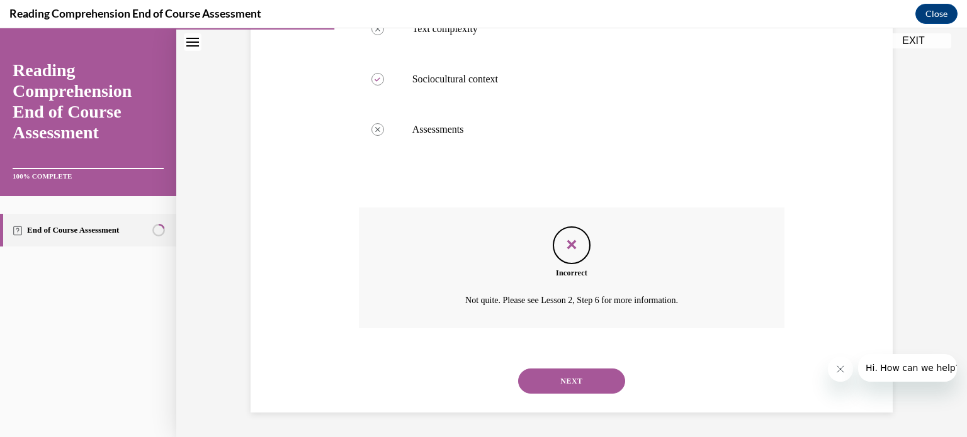
click at [613, 382] on button "NEXT" at bounding box center [571, 381] width 107 height 25
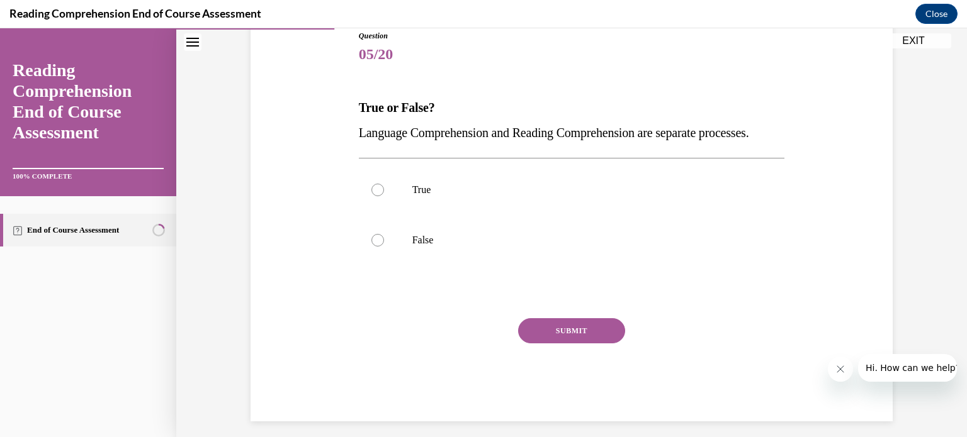
scroll to position [147, 0]
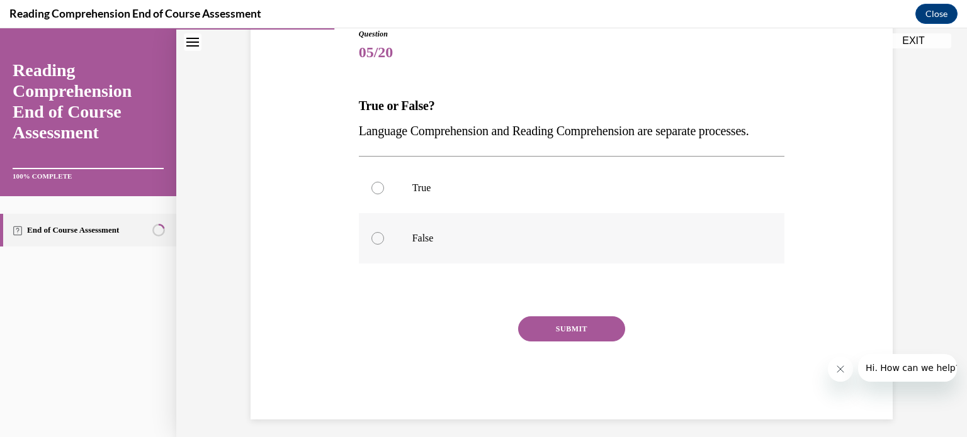
click at [680, 249] on label "False" at bounding box center [572, 238] width 426 height 50
click at [384, 245] on input "False" at bounding box center [377, 238] width 13 height 13
radio input "true"
click at [670, 213] on label "True" at bounding box center [572, 188] width 426 height 50
click at [384, 194] on input "True" at bounding box center [377, 188] width 13 height 13
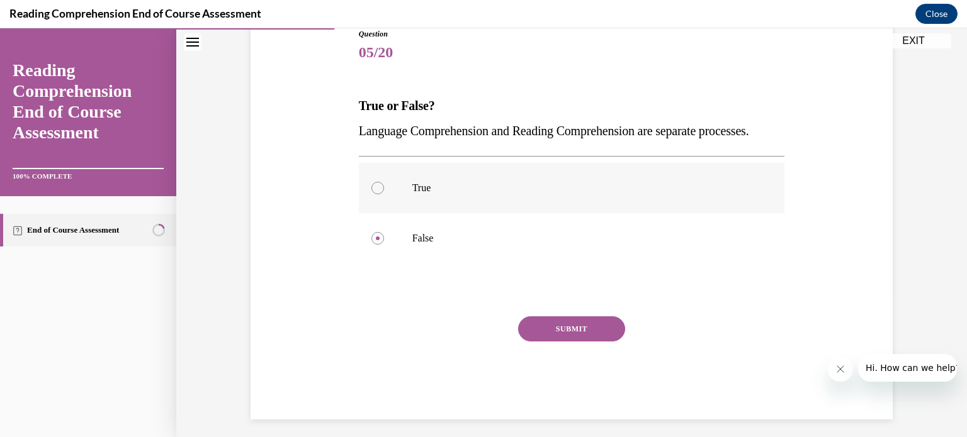
radio input "true"
click at [651, 245] on p "False" at bounding box center [582, 238] width 341 height 13
click at [384, 245] on input "False" at bounding box center [377, 238] width 13 height 13
radio input "true"
click at [614, 342] on button "SUBMIT" at bounding box center [571, 329] width 107 height 25
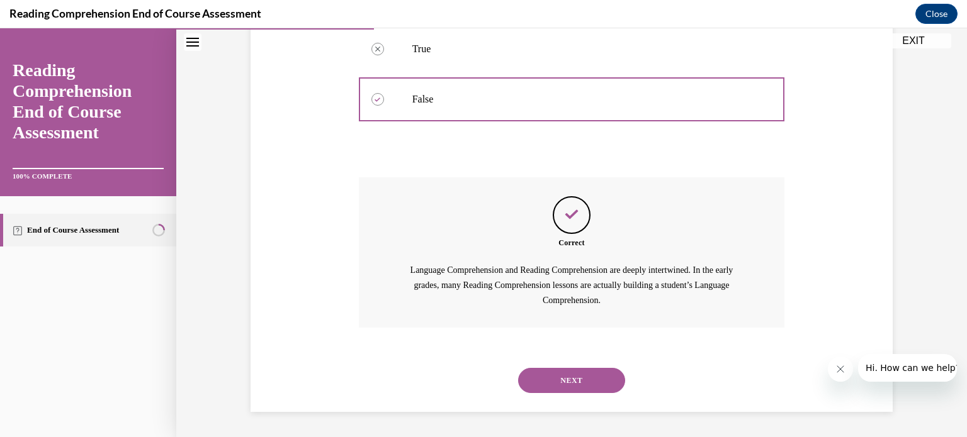
scroll to position [310, 0]
click at [556, 379] on button "NEXT" at bounding box center [571, 380] width 107 height 25
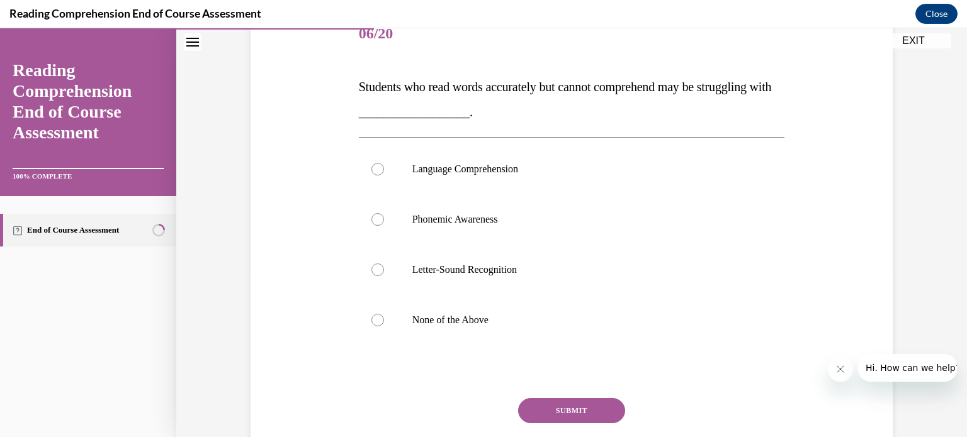
scroll to position [166, 0]
click at [597, 237] on label "Phonemic Awareness" at bounding box center [572, 219] width 426 height 50
click at [384, 225] on input "Phonemic Awareness" at bounding box center [377, 219] width 13 height 13
radio input "true"
click at [585, 403] on button "SUBMIT" at bounding box center [571, 410] width 107 height 25
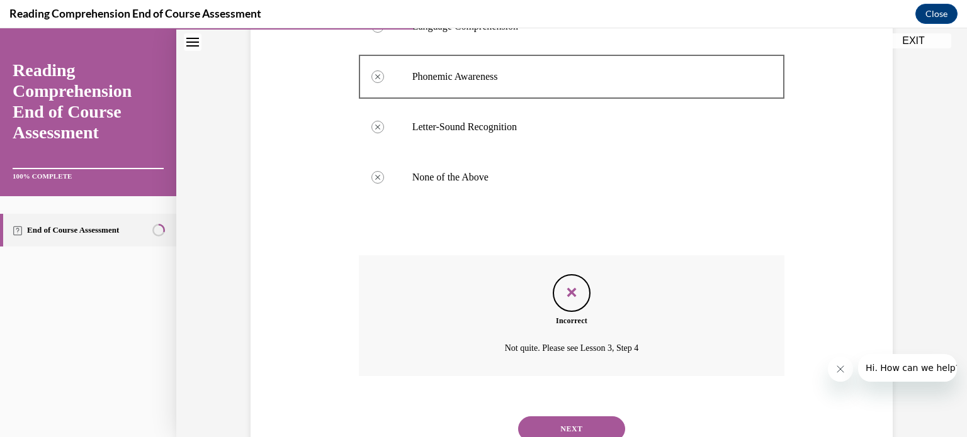
scroll to position [337, 0]
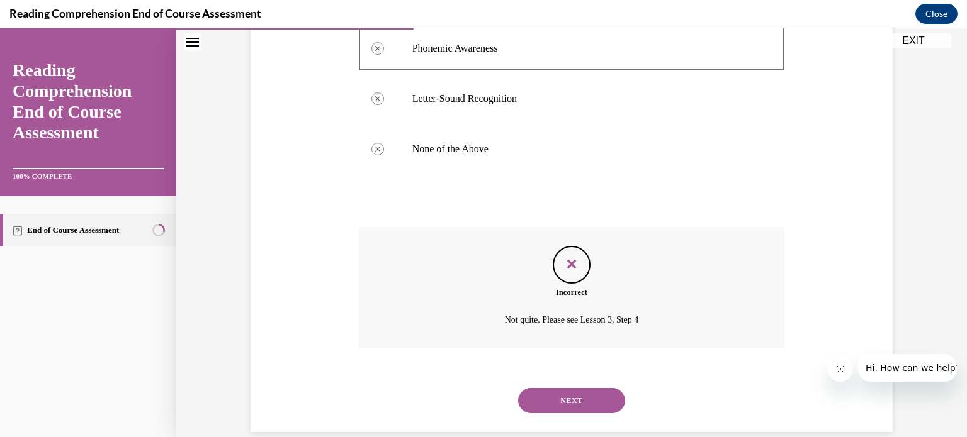
click at [605, 398] on button "NEXT" at bounding box center [571, 400] width 107 height 25
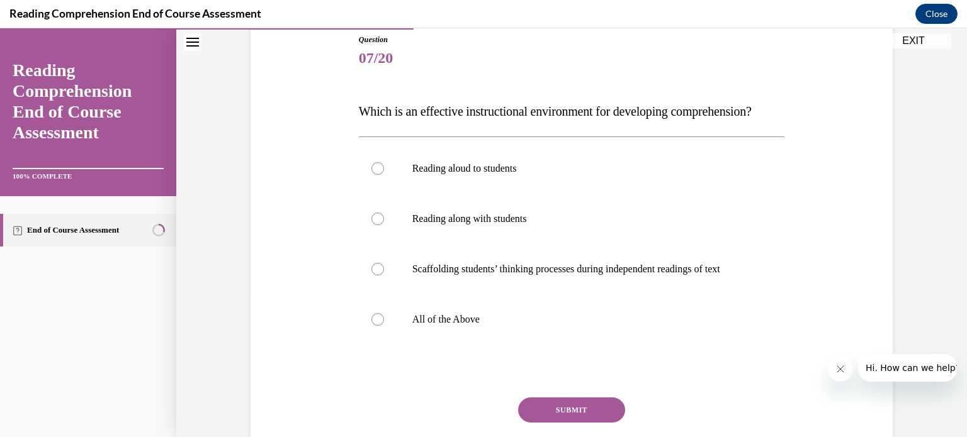
scroll to position [138, 0]
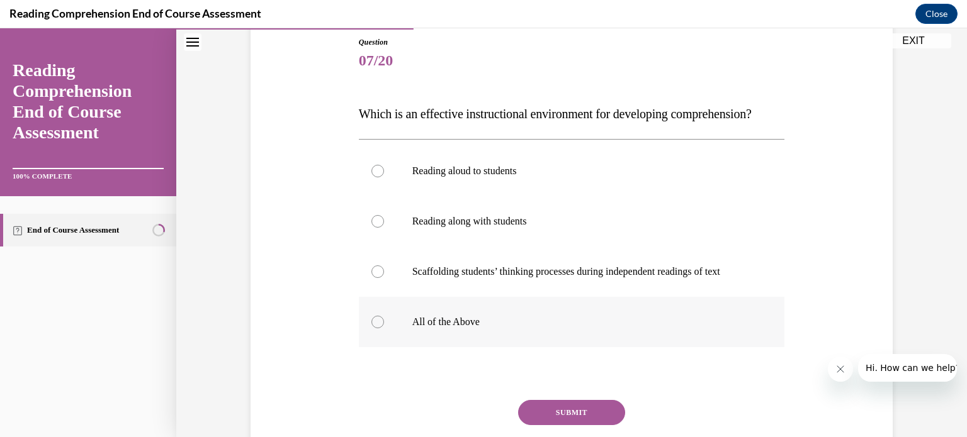
click at [702, 334] on label "All of the Above" at bounding box center [572, 322] width 426 height 50
click at [384, 329] on input "All of the Above" at bounding box center [377, 322] width 13 height 13
radio input "true"
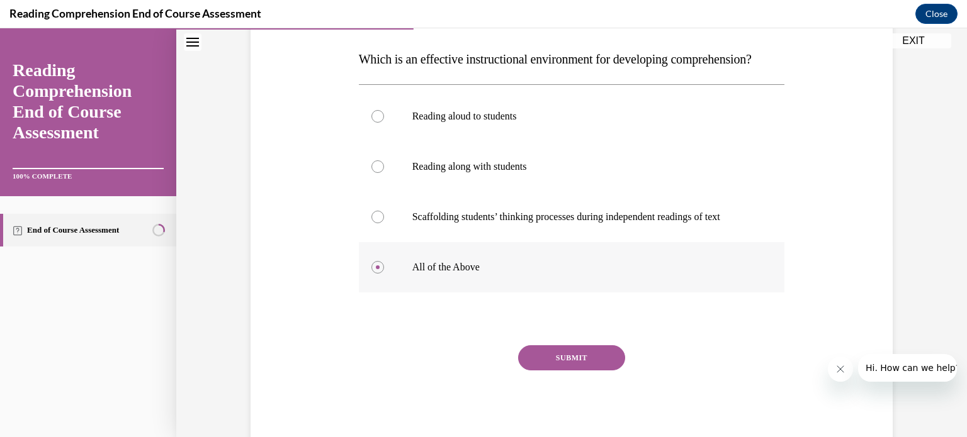
scroll to position [216, 0]
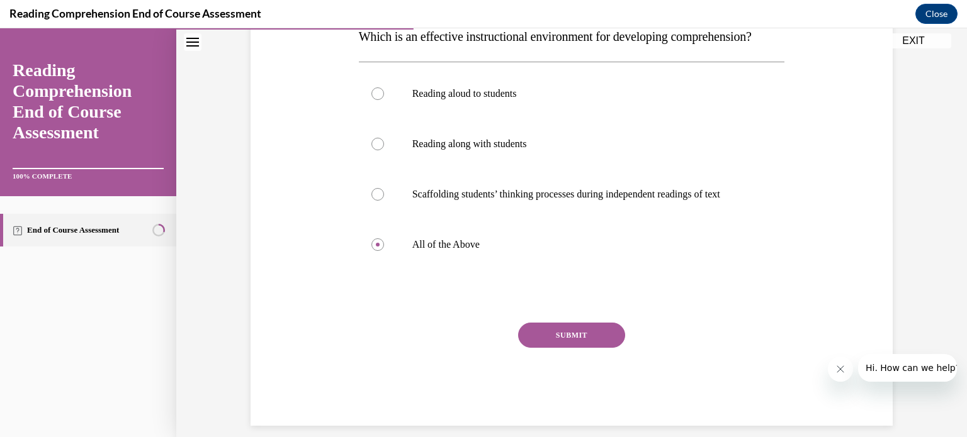
click at [612, 348] on button "SUBMIT" at bounding box center [571, 335] width 107 height 25
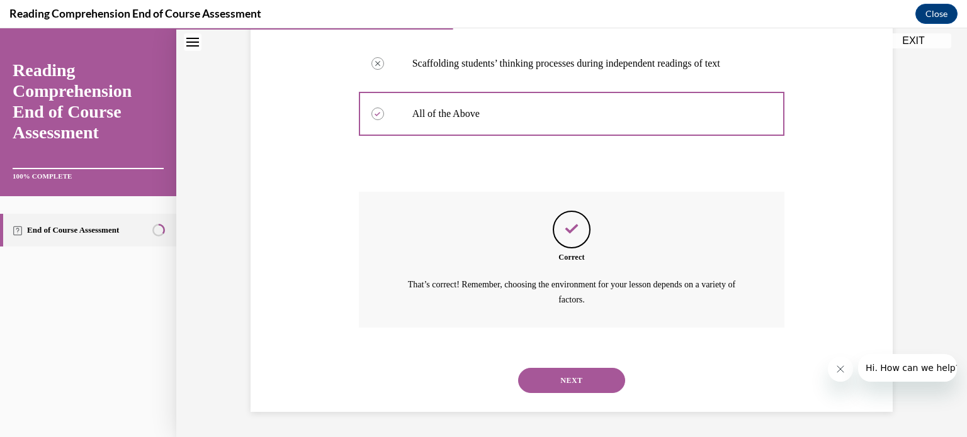
scroll to position [371, 0]
click at [607, 375] on button "NEXT" at bounding box center [571, 380] width 107 height 25
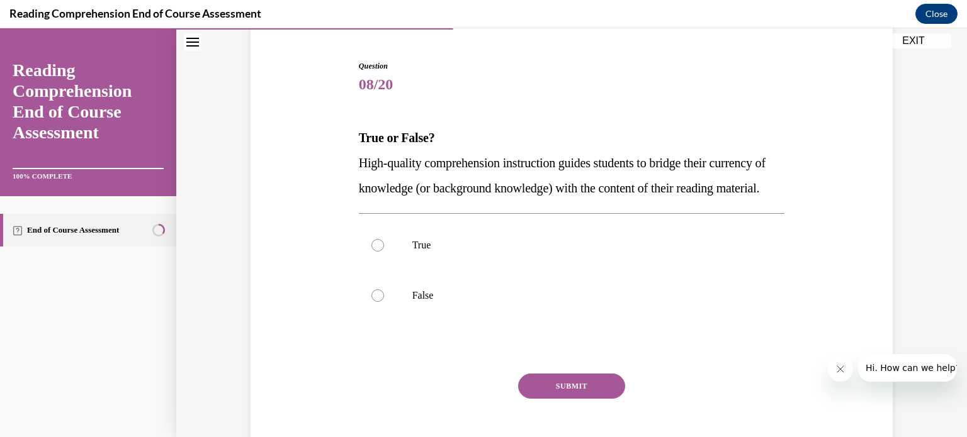
scroll to position [120, 0]
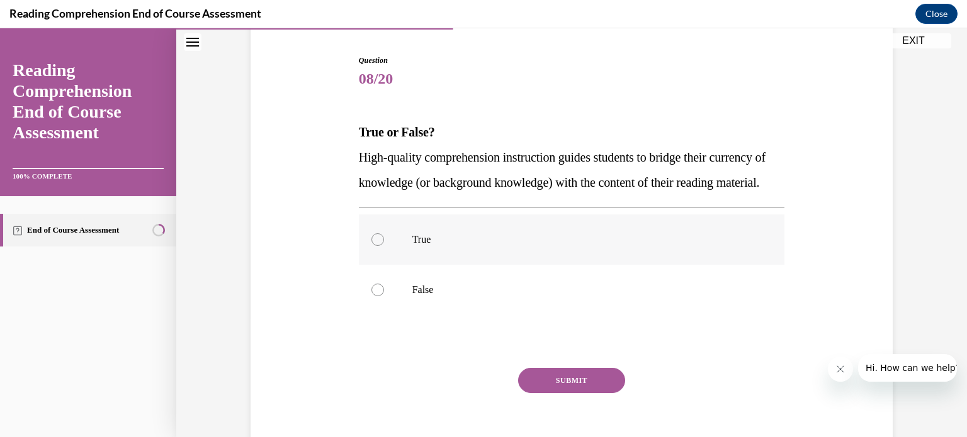
click at [678, 246] on p "True" at bounding box center [582, 239] width 341 height 13
click at [384, 246] on input "True" at bounding box center [377, 239] width 13 height 13
radio input "true"
click at [593, 393] on button "SUBMIT" at bounding box center [571, 380] width 107 height 25
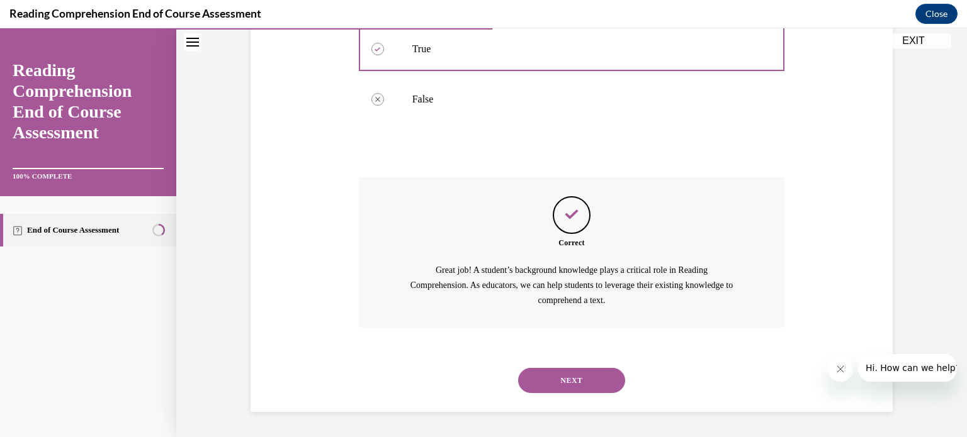
scroll to position [333, 0]
click at [588, 386] on button "NEXT" at bounding box center [571, 380] width 107 height 25
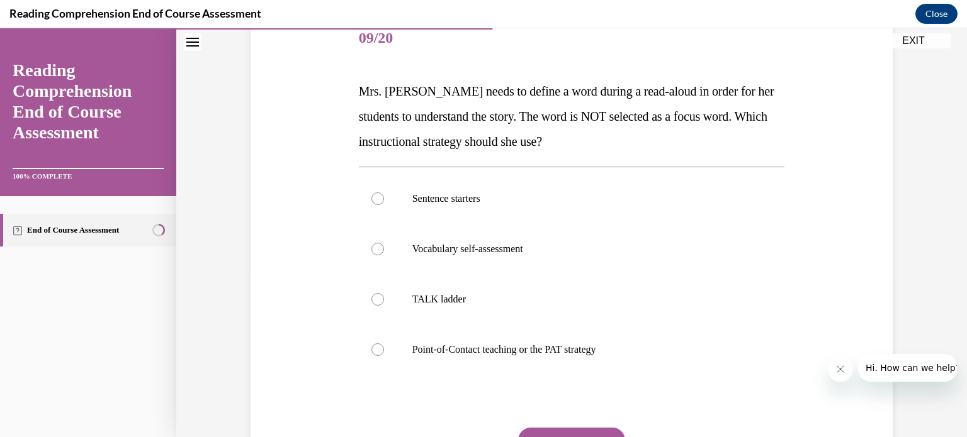
scroll to position [158, 0]
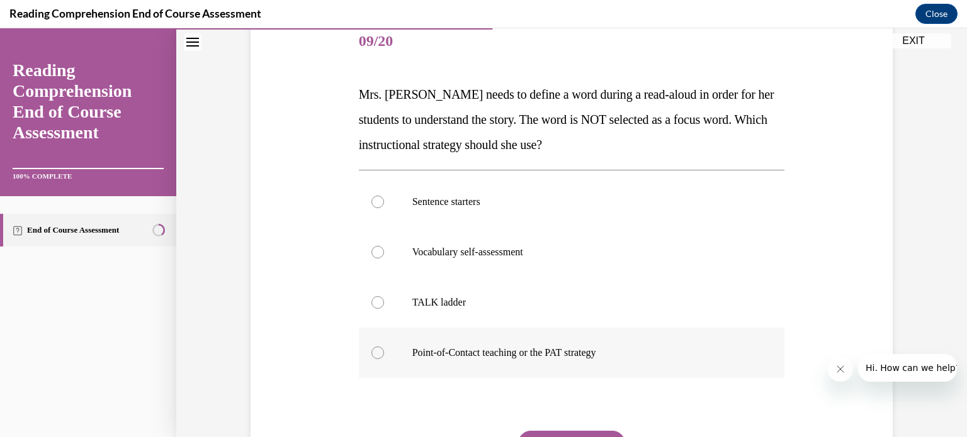
click at [588, 368] on label "Point-of-Contact teaching or the PAT strategy" at bounding box center [572, 353] width 426 height 50
click at [384, 359] on input "Point-of-Contact teaching or the PAT strategy" at bounding box center [377, 353] width 13 height 13
radio input "true"
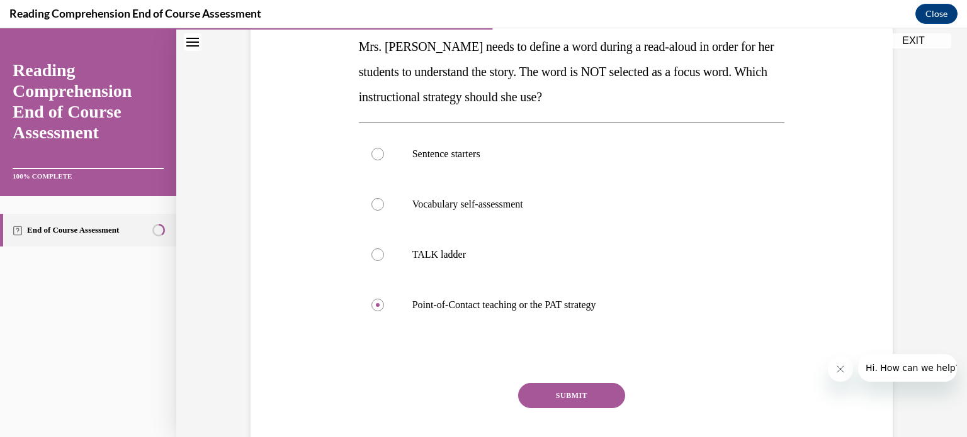
click at [583, 388] on button "SUBMIT" at bounding box center [571, 395] width 107 height 25
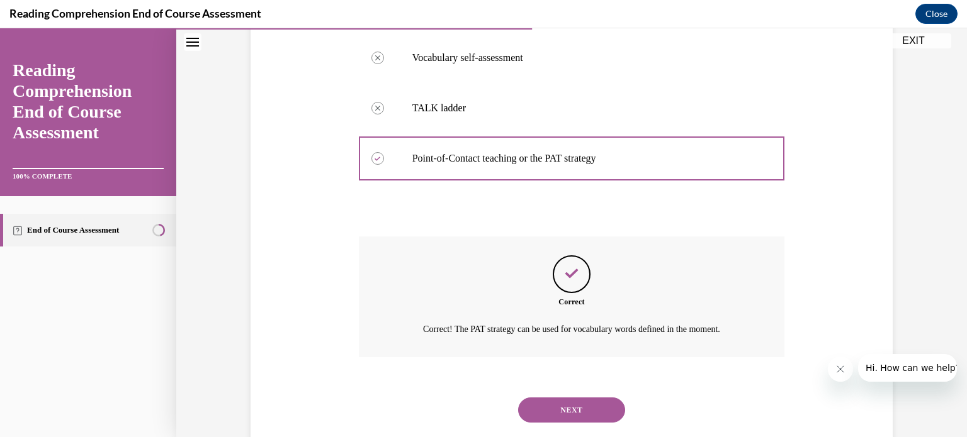
scroll to position [381, 0]
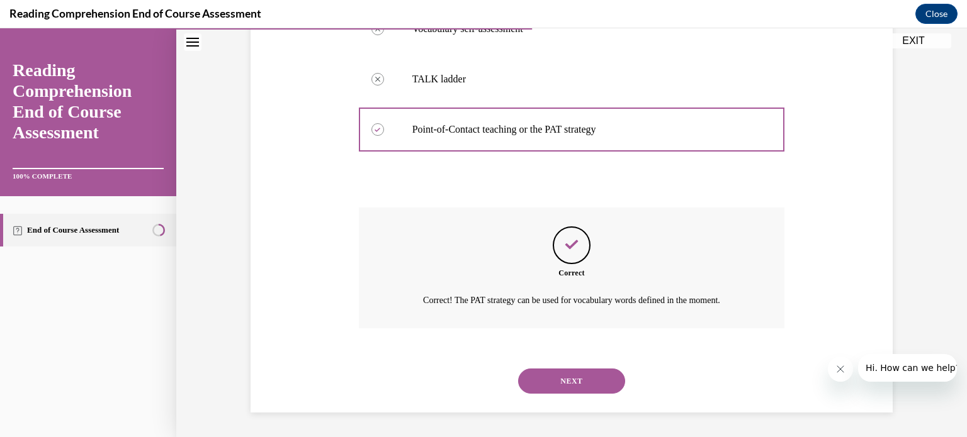
click at [583, 388] on button "NEXT" at bounding box center [571, 381] width 107 height 25
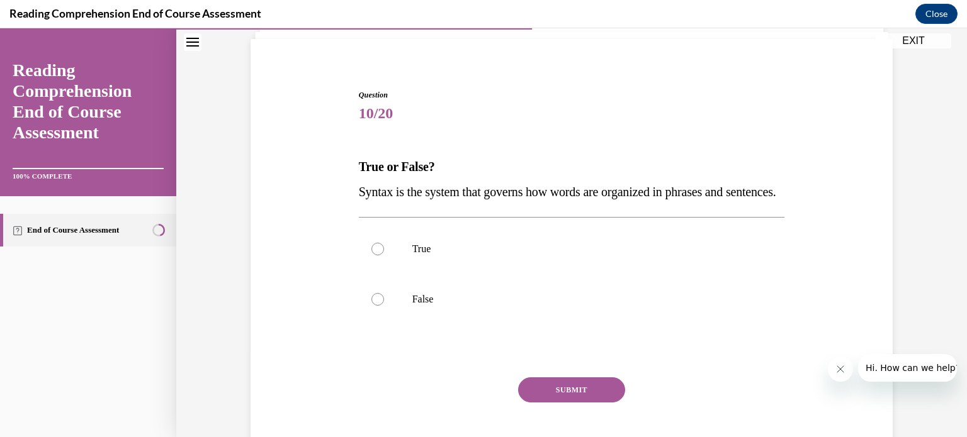
scroll to position [83, 0]
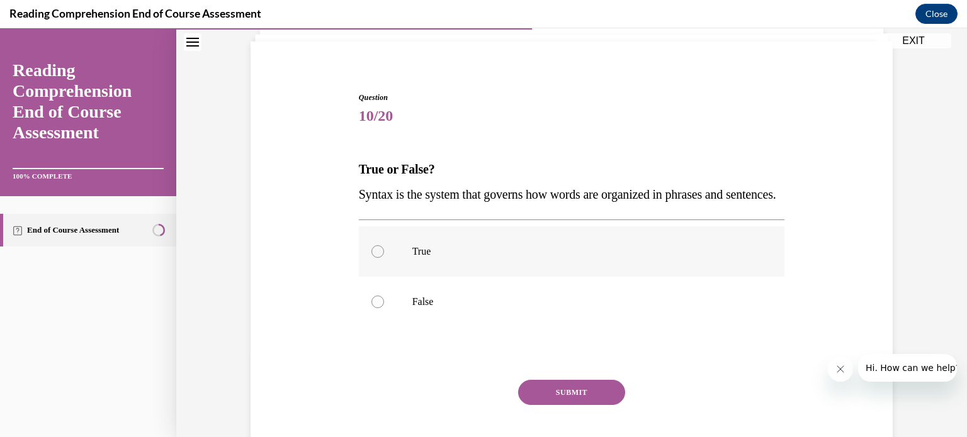
click at [634, 277] on label "True" at bounding box center [572, 252] width 426 height 50
click at [384, 258] on input "True" at bounding box center [377, 251] width 13 height 13
radio input "true"
click at [580, 405] on button "SUBMIT" at bounding box center [571, 392] width 107 height 25
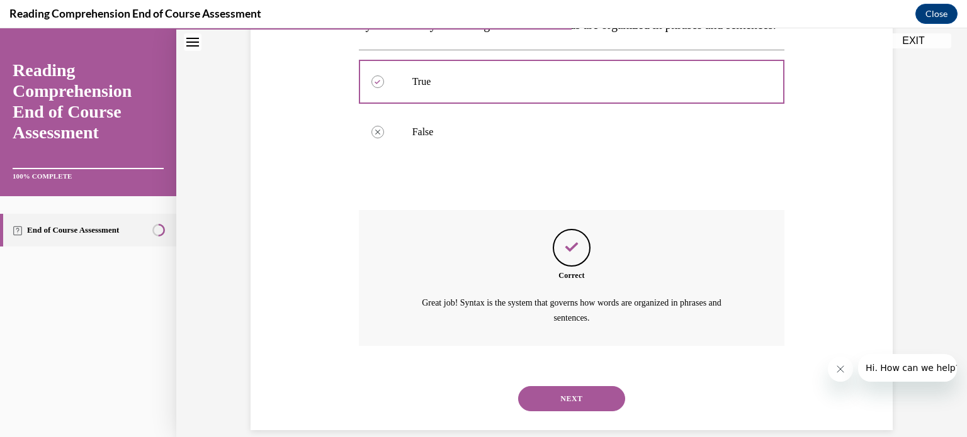
scroll to position [296, 0]
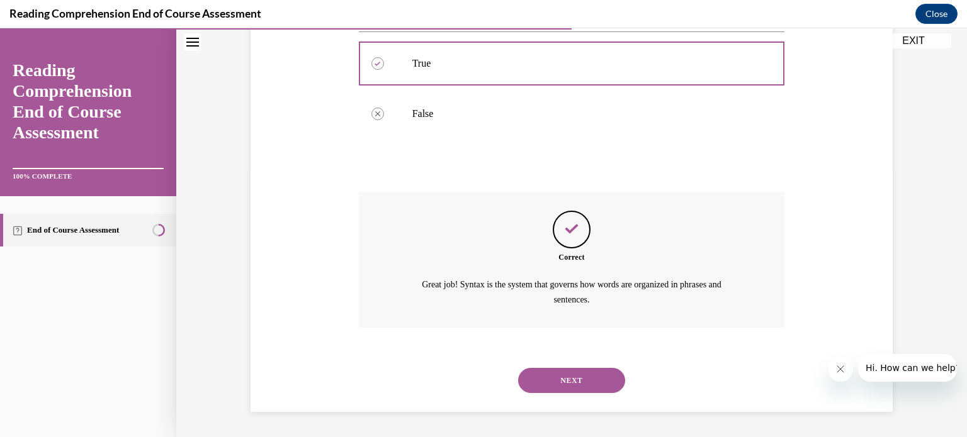
click at [575, 387] on button "NEXT" at bounding box center [571, 380] width 107 height 25
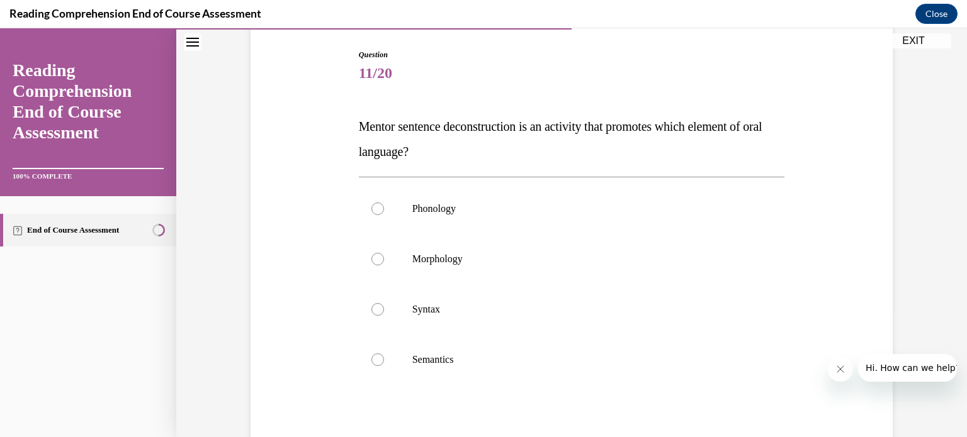
scroll to position [125, 0]
click at [575, 387] on div "Phonology Morphology Syntax Semantics" at bounding box center [572, 285] width 426 height 215
click at [551, 371] on label "Semantics" at bounding box center [572, 361] width 426 height 50
click at [384, 368] on input "Semantics" at bounding box center [377, 361] width 13 height 13
radio input "true"
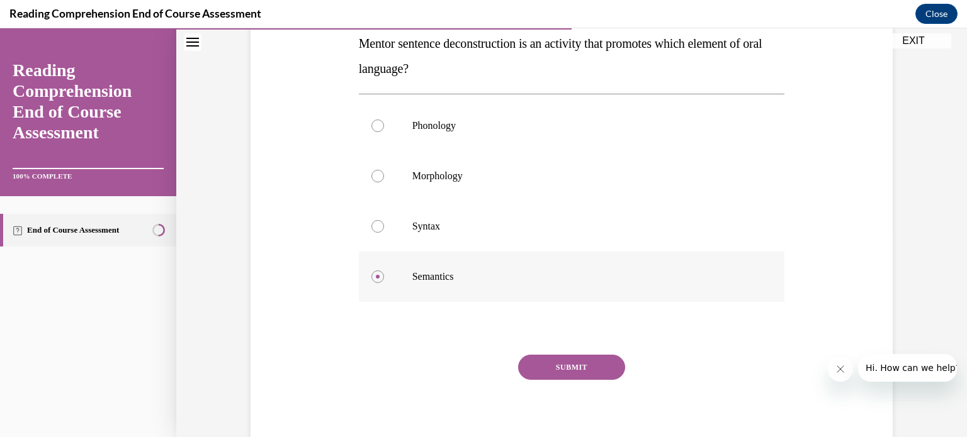
click at [551, 371] on button "SUBMIT" at bounding box center [571, 367] width 107 height 25
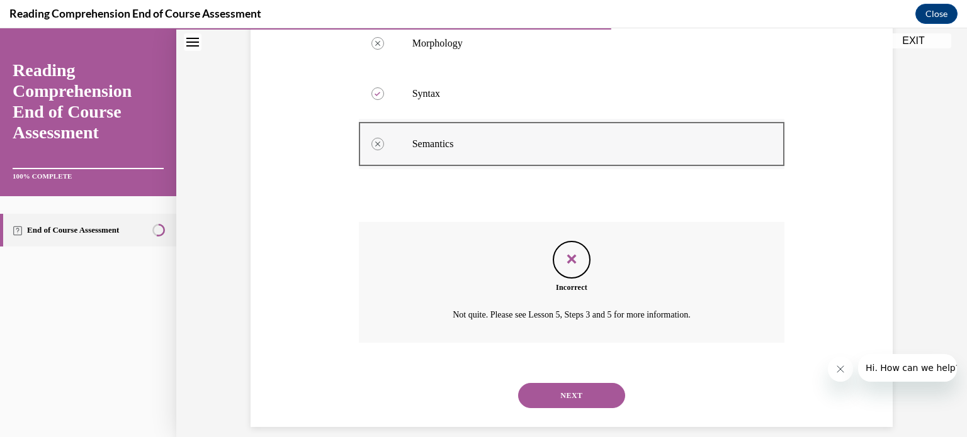
scroll to position [337, 0]
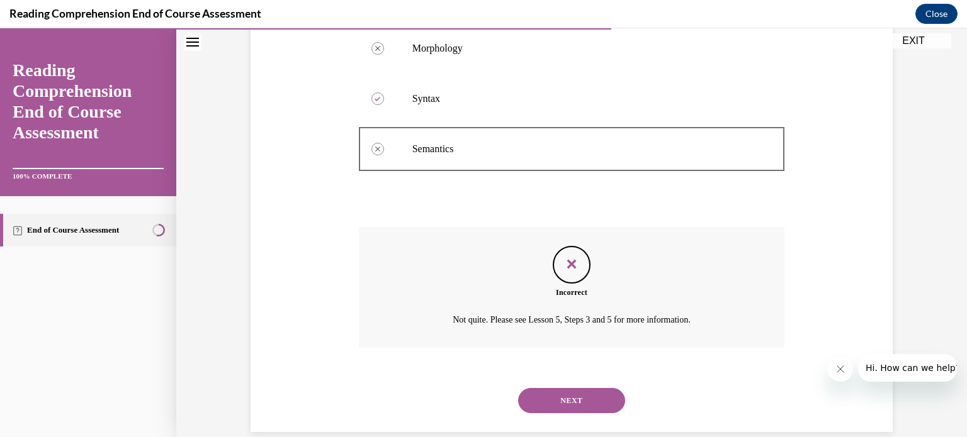
click at [557, 398] on button "NEXT" at bounding box center [571, 400] width 107 height 25
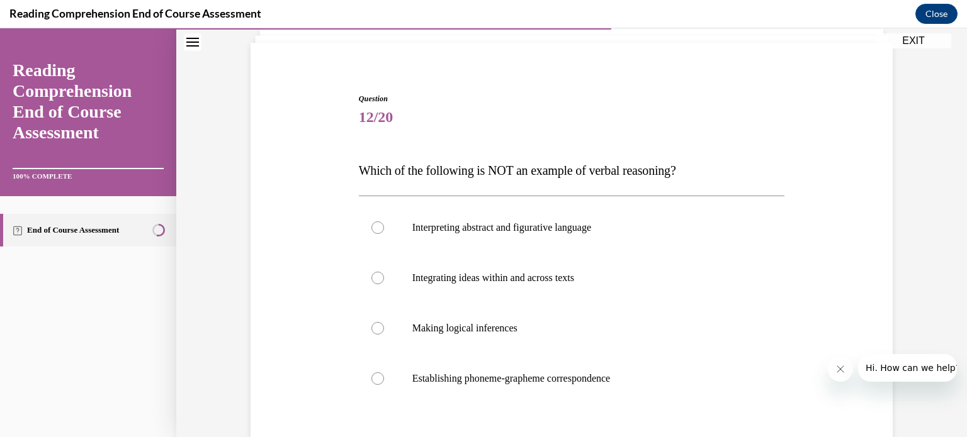
scroll to position [85, 0]
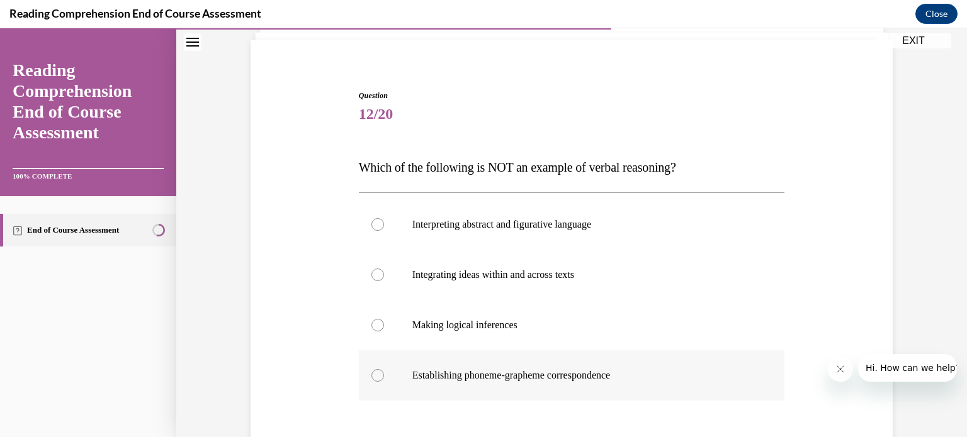
click at [633, 376] on p "Establishing phoneme-grapheme correspondence" at bounding box center [582, 375] width 341 height 13
click at [384, 376] on input "Establishing phoneme-grapheme correspondence" at bounding box center [377, 375] width 13 height 13
radio input "true"
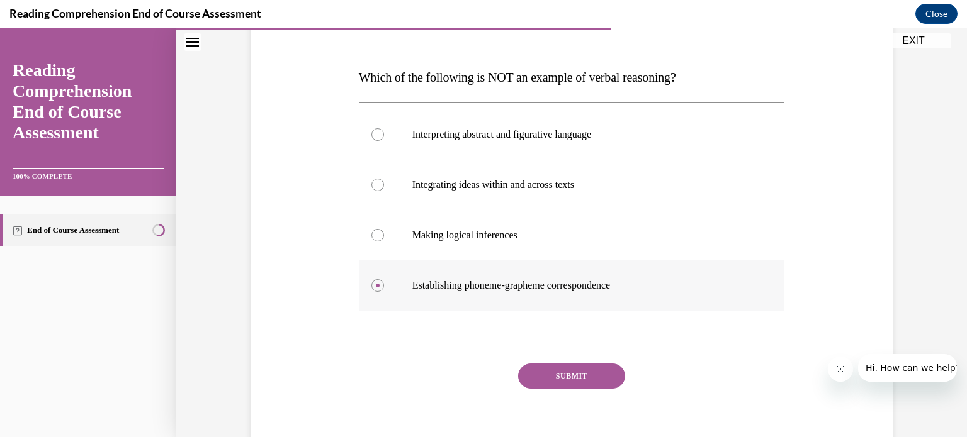
scroll to position [182, 0]
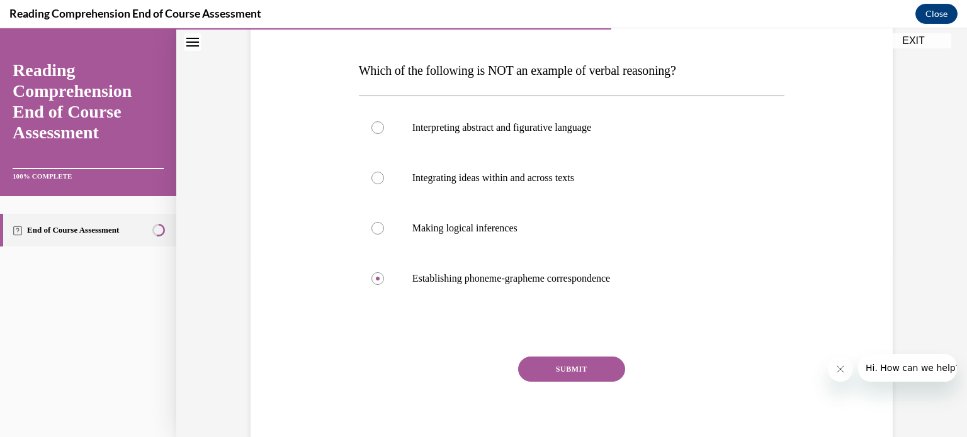
click at [596, 363] on button "SUBMIT" at bounding box center [571, 369] width 107 height 25
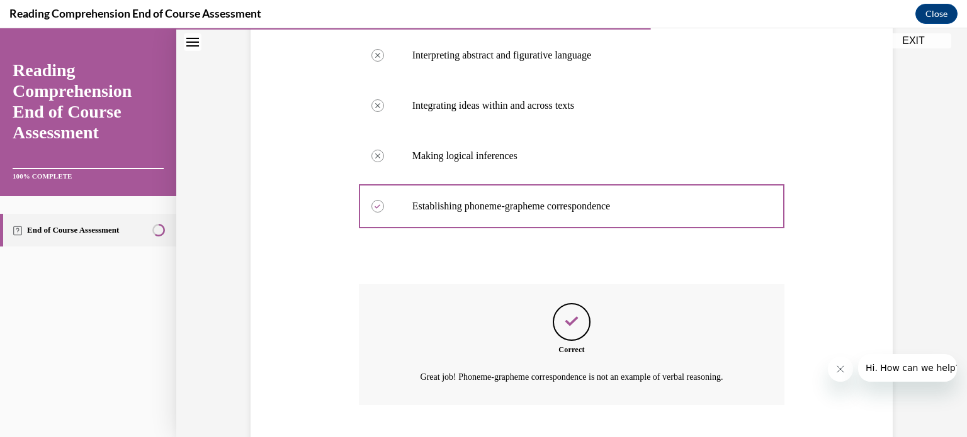
scroll to position [331, 0]
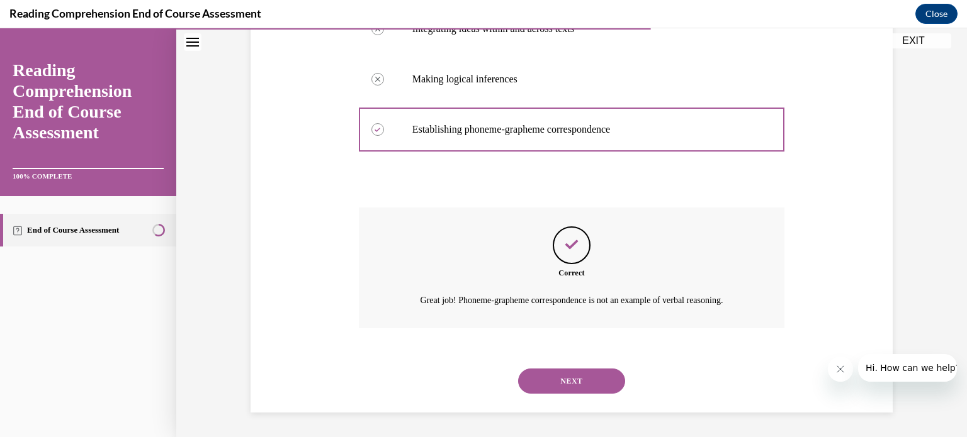
click at [580, 386] on button "NEXT" at bounding box center [571, 381] width 107 height 25
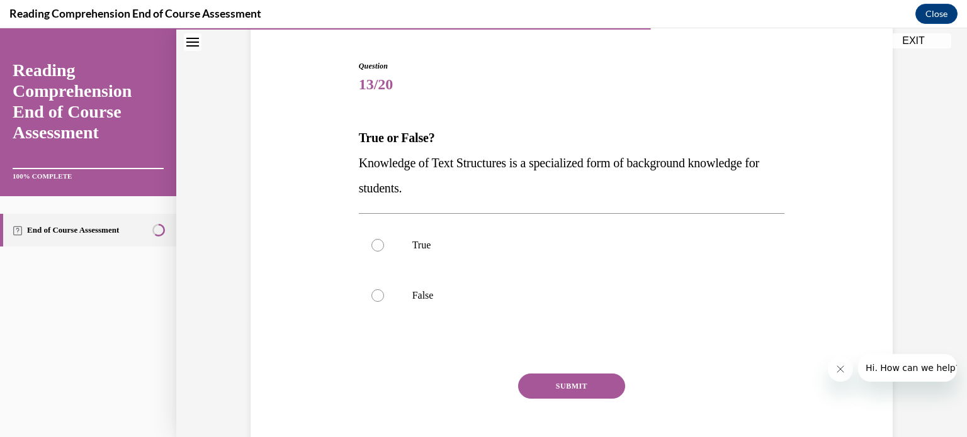
scroll to position [116, 0]
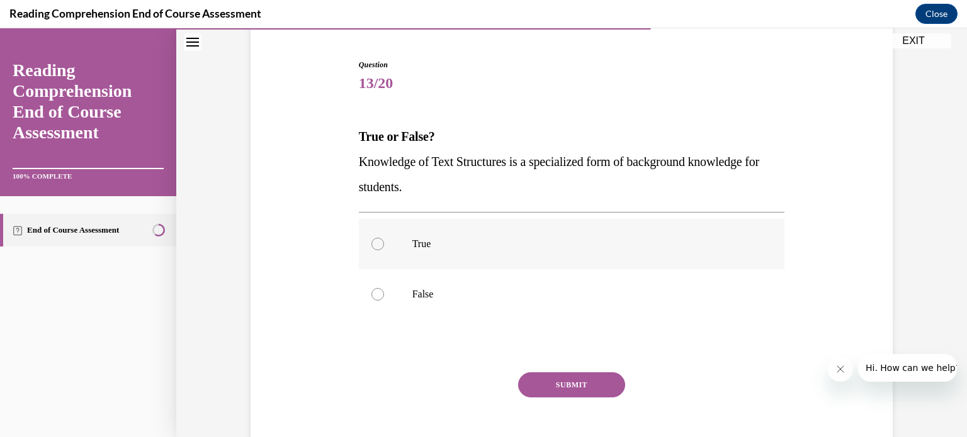
click at [617, 238] on p "True" at bounding box center [582, 244] width 341 height 13
click at [384, 238] on input "True" at bounding box center [377, 244] width 13 height 13
radio input "true"
click at [580, 383] on button "SUBMIT" at bounding box center [571, 385] width 107 height 25
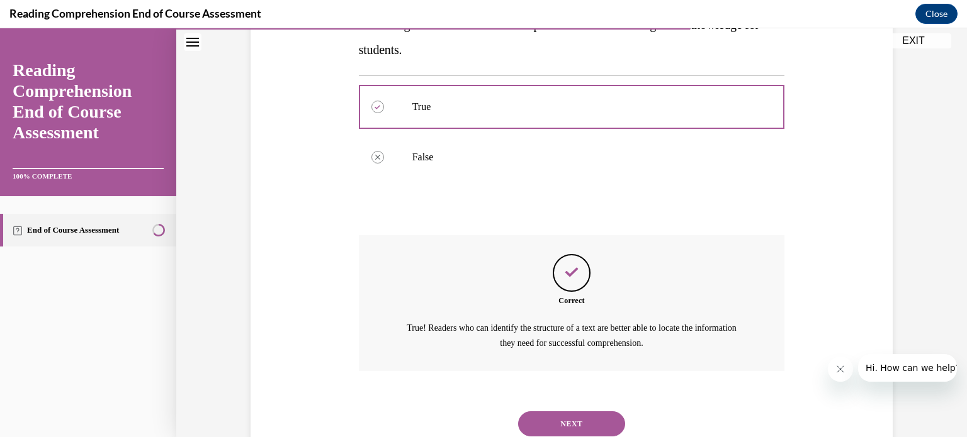
scroll to position [296, 0]
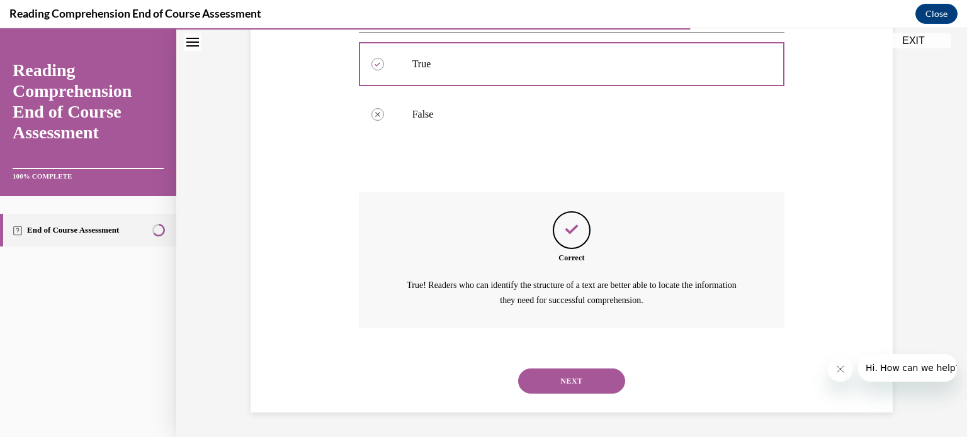
click at [580, 383] on button "NEXT" at bounding box center [571, 381] width 107 height 25
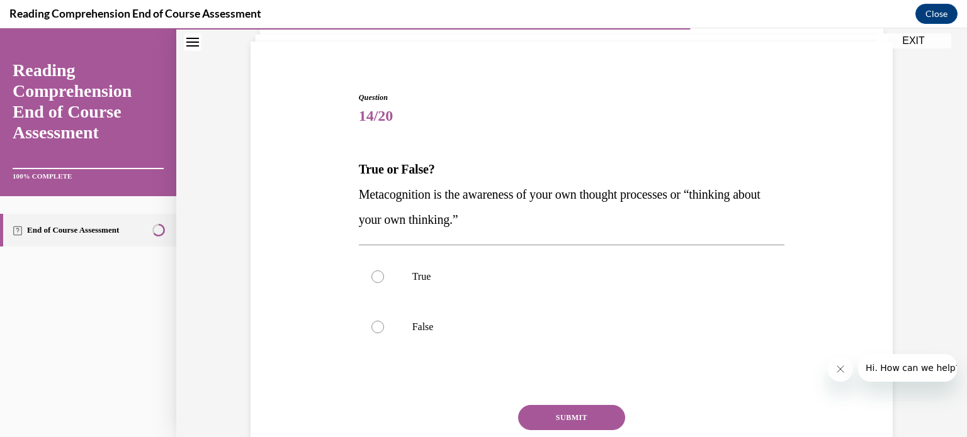
scroll to position [83, 0]
click at [565, 288] on label "True" at bounding box center [572, 277] width 426 height 50
click at [384, 283] on input "True" at bounding box center [377, 277] width 13 height 13
radio input "true"
click at [561, 419] on button "SUBMIT" at bounding box center [571, 417] width 107 height 25
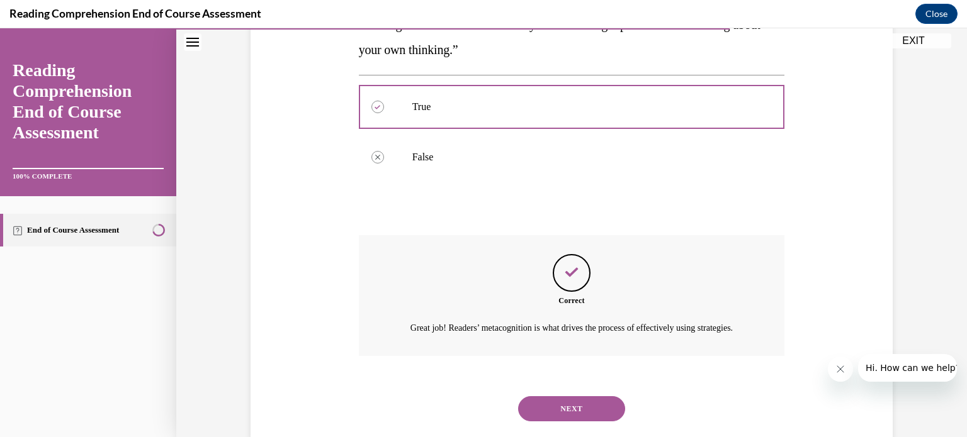
scroll to position [296, 0]
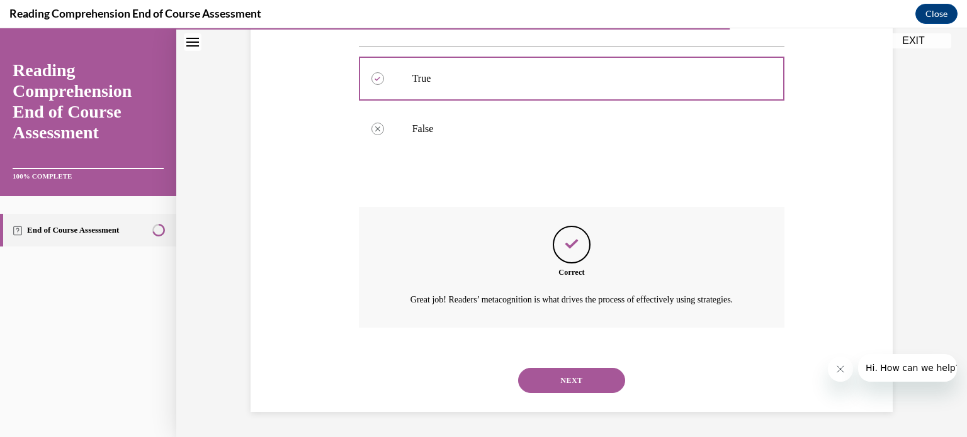
click at [587, 373] on button "NEXT" at bounding box center [571, 380] width 107 height 25
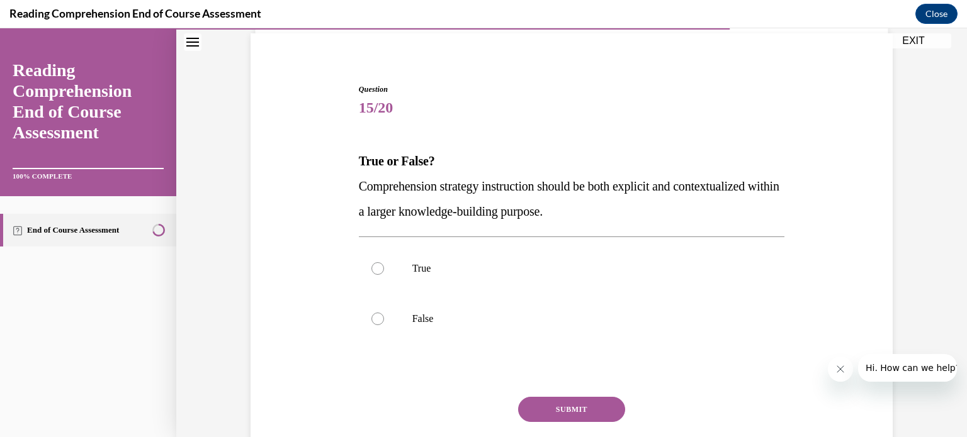
scroll to position [113, 0]
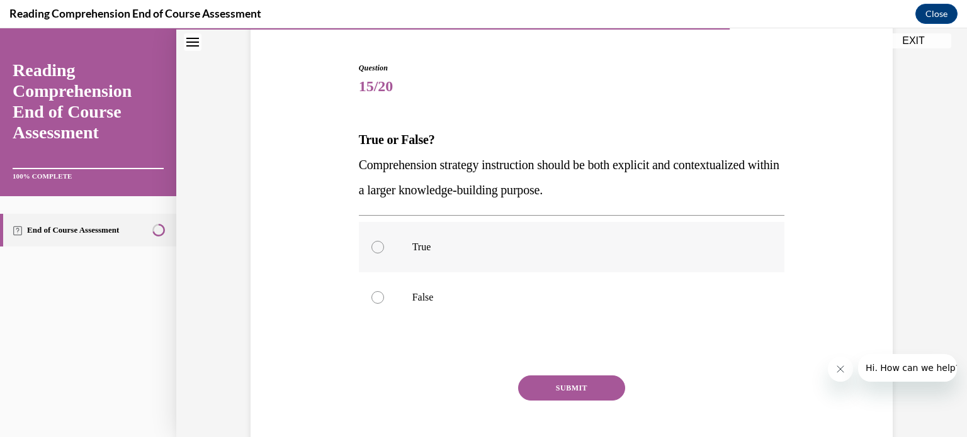
click at [608, 247] on p "True" at bounding box center [582, 247] width 341 height 13
click at [384, 247] on input "True" at bounding box center [377, 247] width 13 height 13
radio input "true"
click at [584, 386] on button "SUBMIT" at bounding box center [571, 388] width 107 height 25
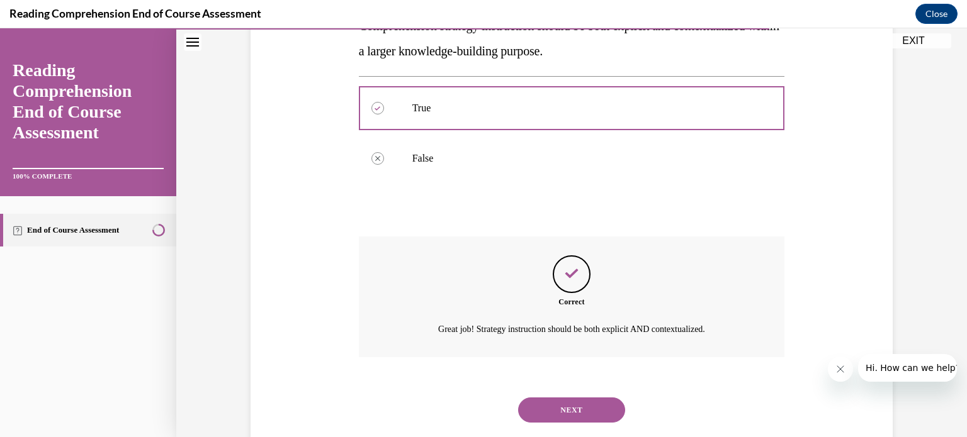
scroll to position [281, 0]
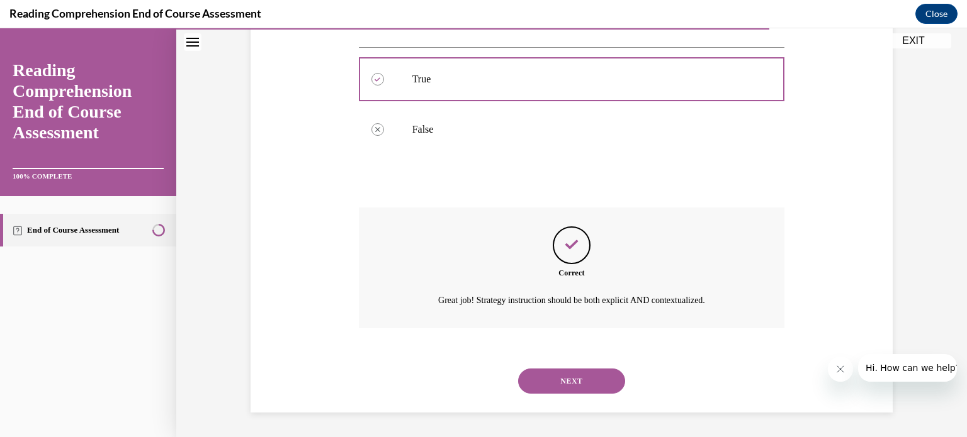
click at [584, 386] on button "NEXT" at bounding box center [571, 381] width 107 height 25
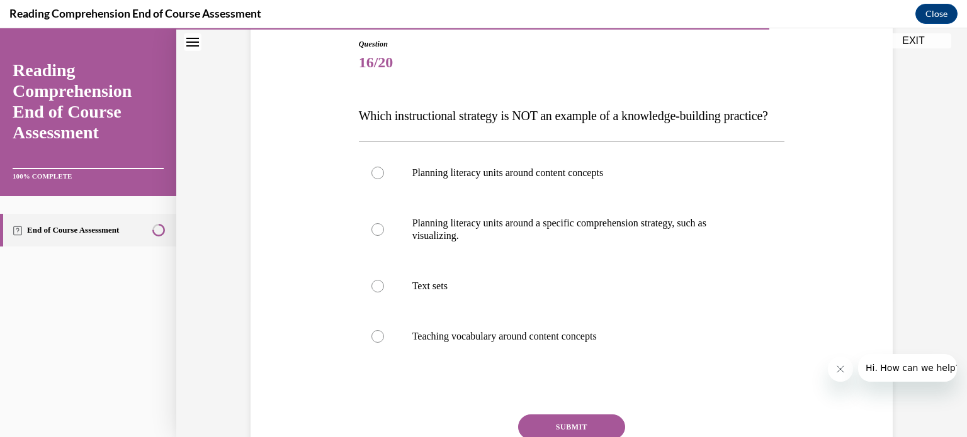
scroll to position [138, 0]
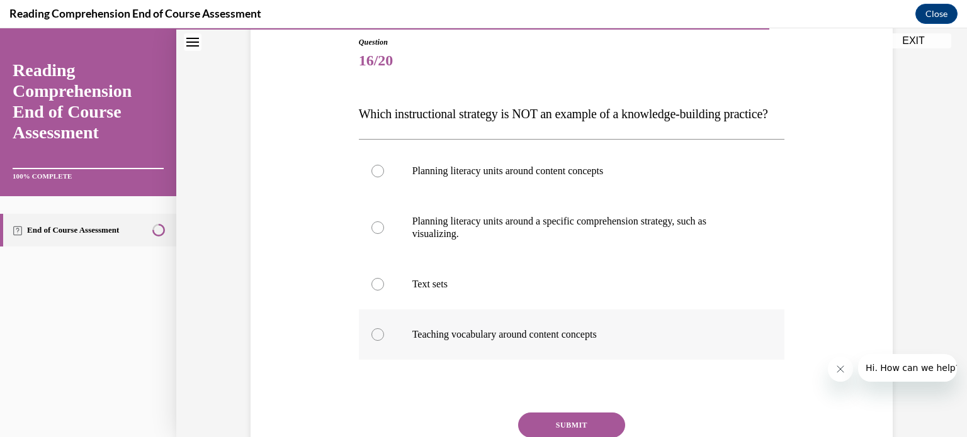
click at [635, 360] on label "Teaching vocabulary around content concepts" at bounding box center [572, 335] width 426 height 50
click at [384, 341] on input "Teaching vocabulary around content concepts" at bounding box center [377, 335] width 13 height 13
radio input "true"
click at [622, 310] on label "Text sets" at bounding box center [572, 284] width 426 height 50
click at [384, 291] on input "Text sets" at bounding box center [377, 284] width 13 height 13
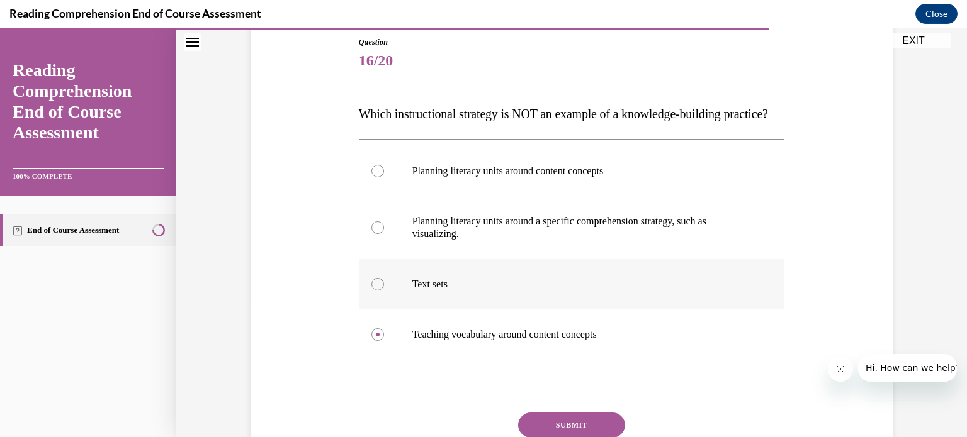
radio input "true"
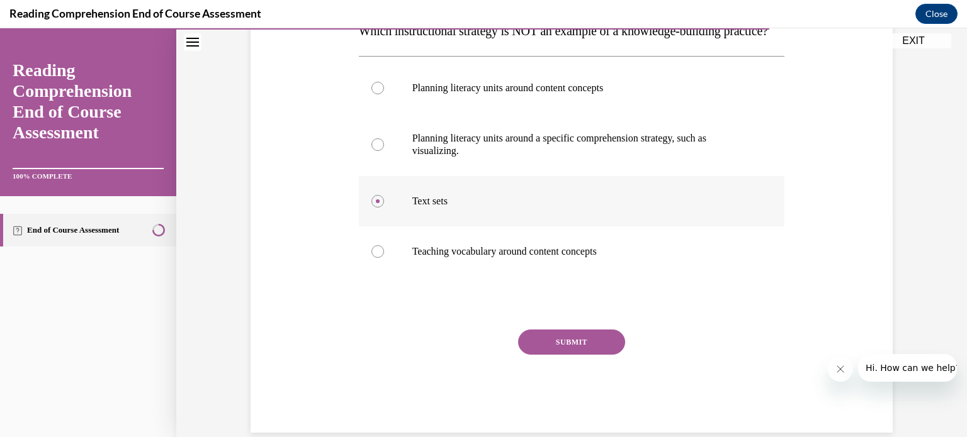
scroll to position [223, 0]
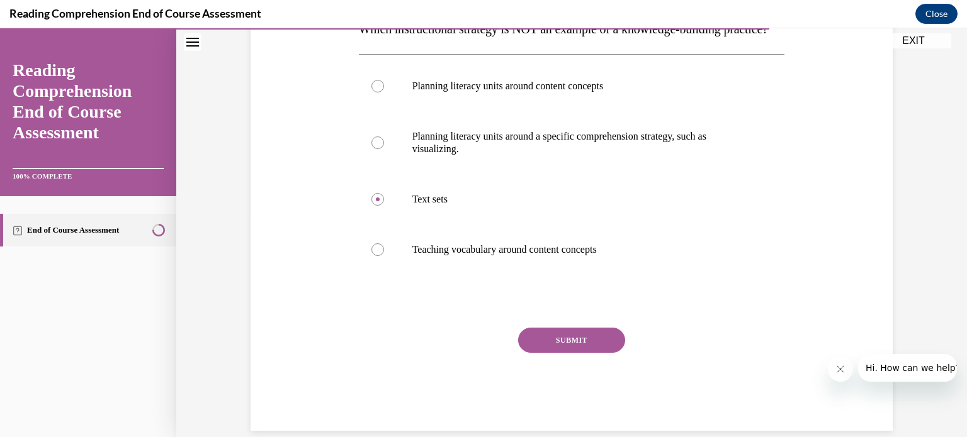
click at [592, 353] on button "SUBMIT" at bounding box center [571, 340] width 107 height 25
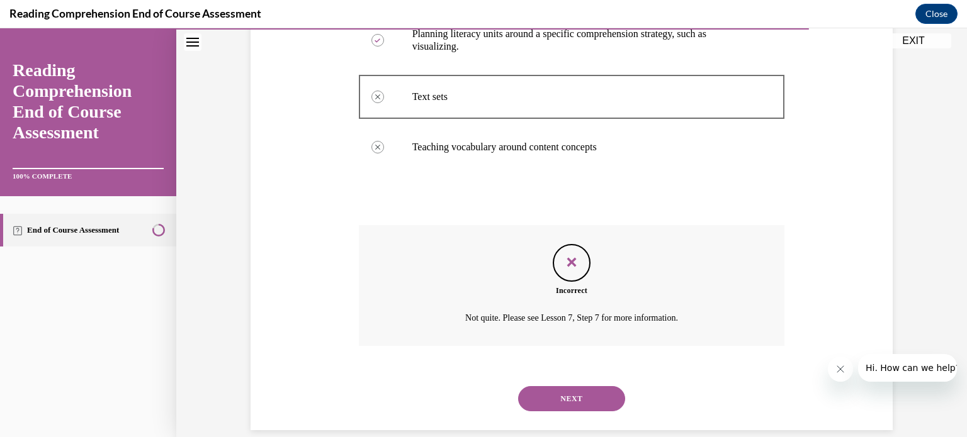
scroll to position [369, 0]
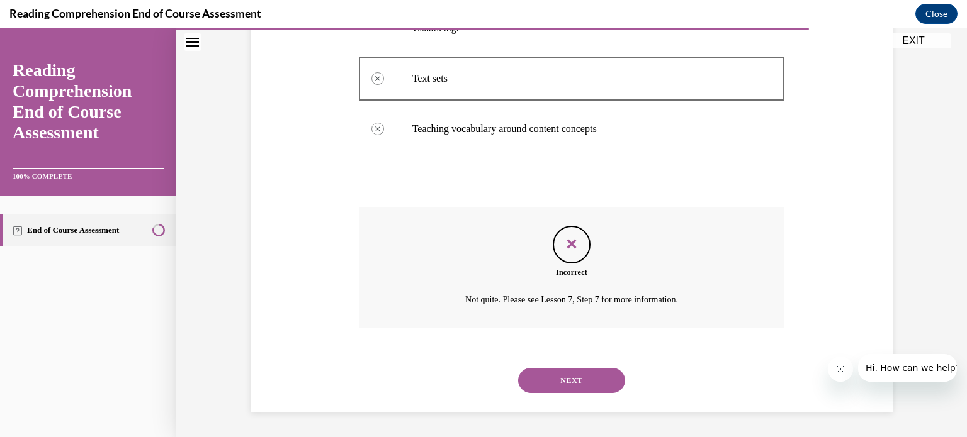
click at [589, 376] on button "NEXT" at bounding box center [571, 380] width 107 height 25
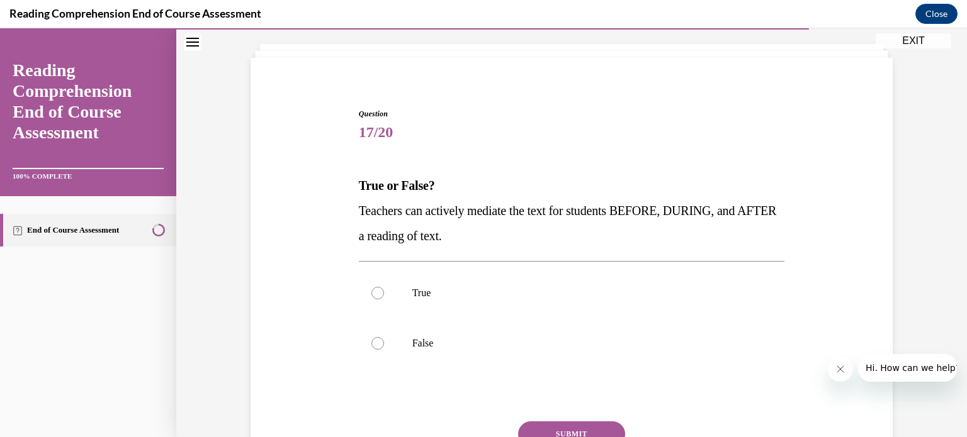
scroll to position [77, 0]
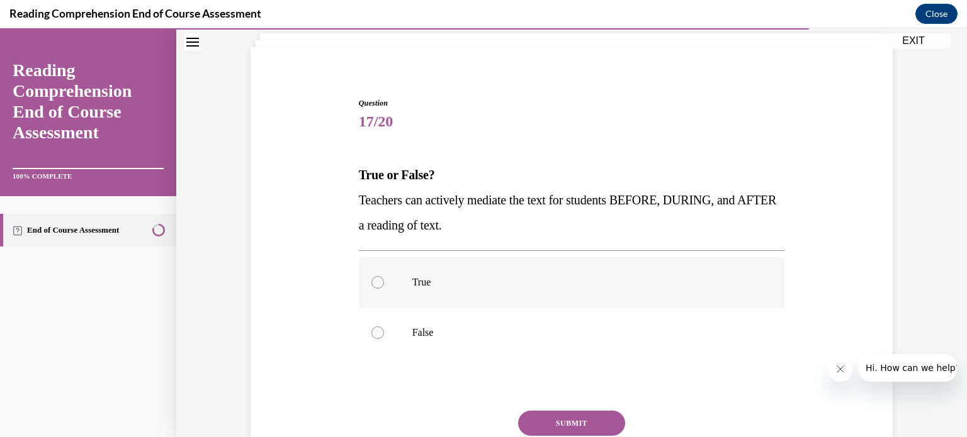
click at [715, 296] on label "True" at bounding box center [572, 282] width 426 height 50
click at [384, 289] on input "True" at bounding box center [377, 282] width 13 height 13
radio input "true"
click at [609, 425] on button "SUBMIT" at bounding box center [571, 423] width 107 height 25
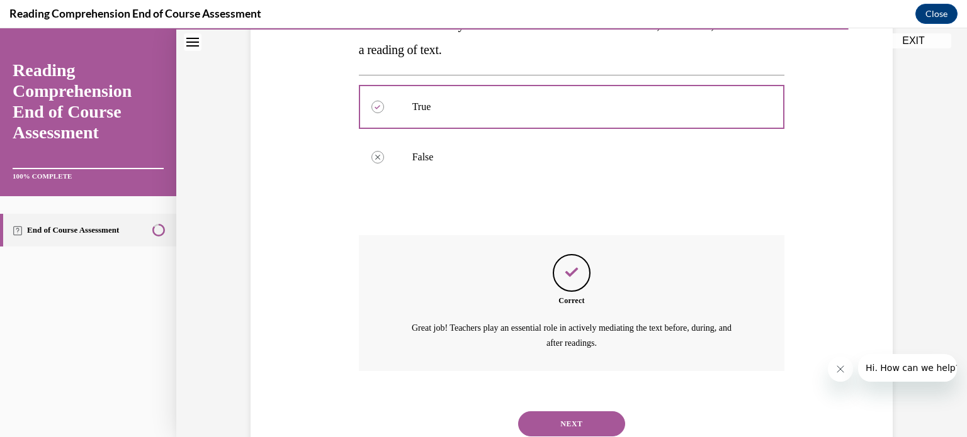
scroll to position [296, 0]
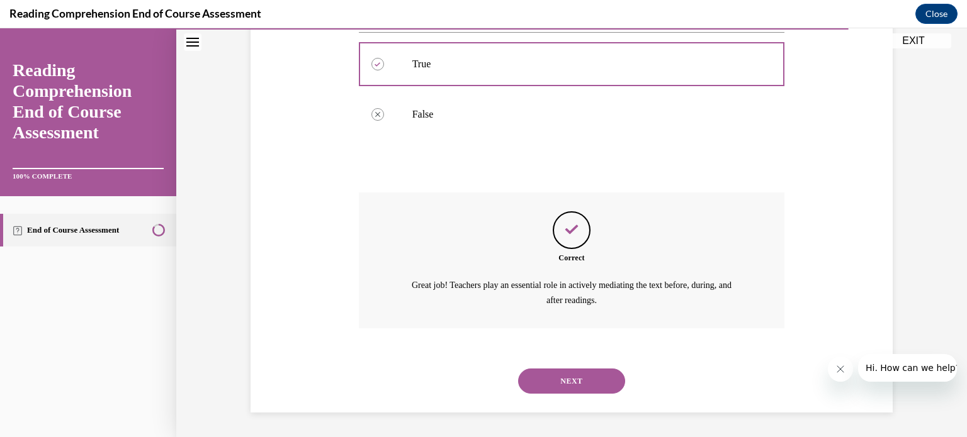
click at [596, 382] on button "NEXT" at bounding box center [571, 381] width 107 height 25
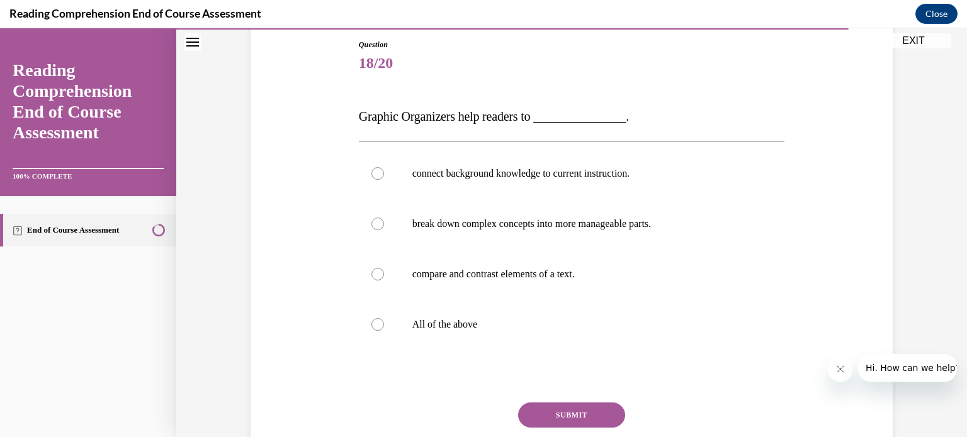
scroll to position [133, 0]
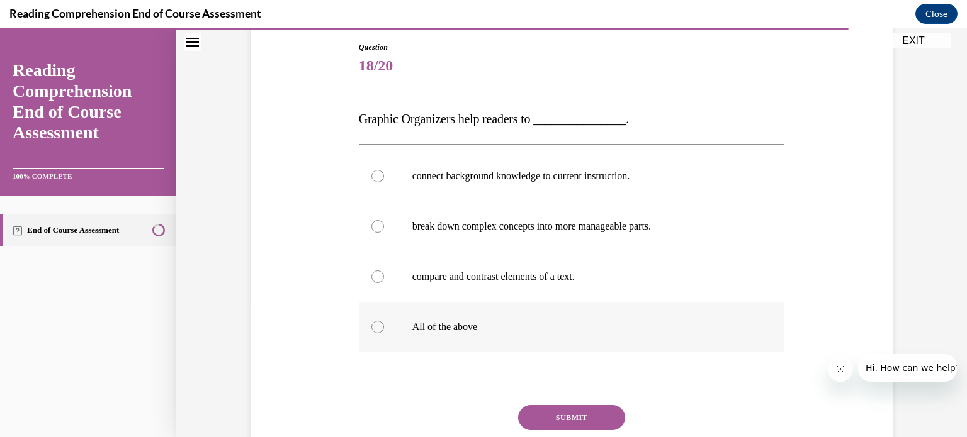
click at [644, 309] on label "All of the above" at bounding box center [572, 327] width 426 height 50
click at [384, 321] on input "All of the above" at bounding box center [377, 327] width 13 height 13
radio input "true"
click at [595, 419] on button "SUBMIT" at bounding box center [571, 417] width 107 height 25
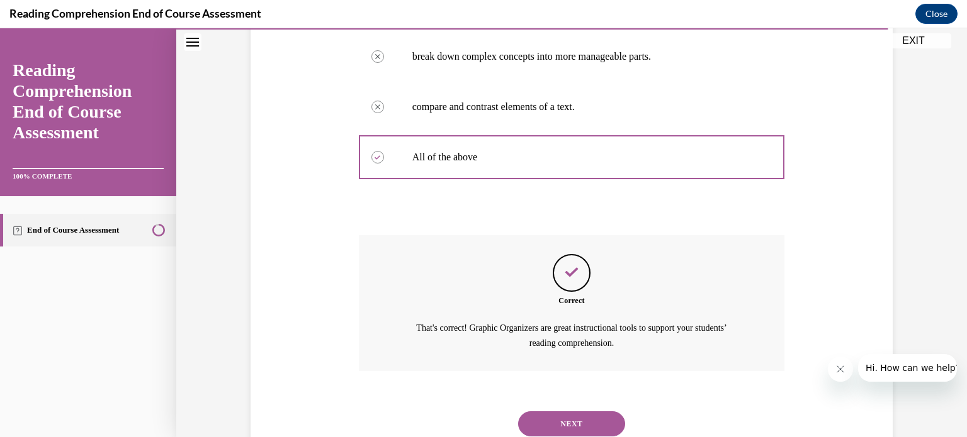
scroll to position [346, 0]
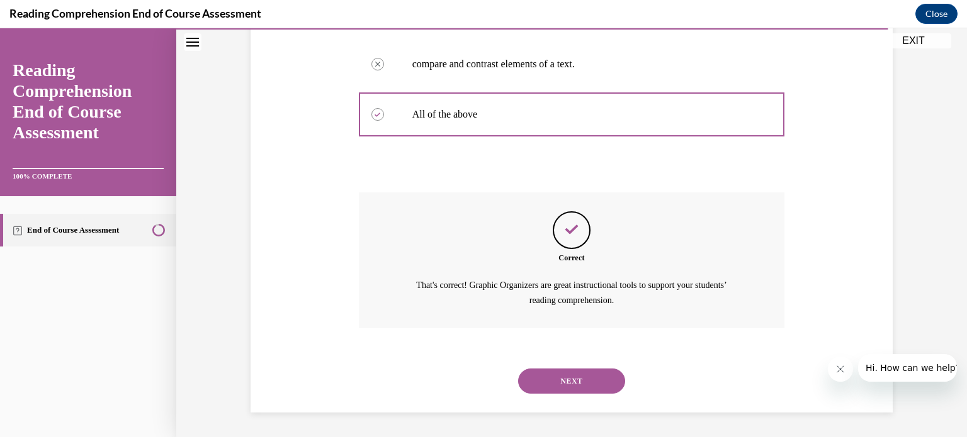
click at [599, 382] on button "NEXT" at bounding box center [571, 381] width 107 height 25
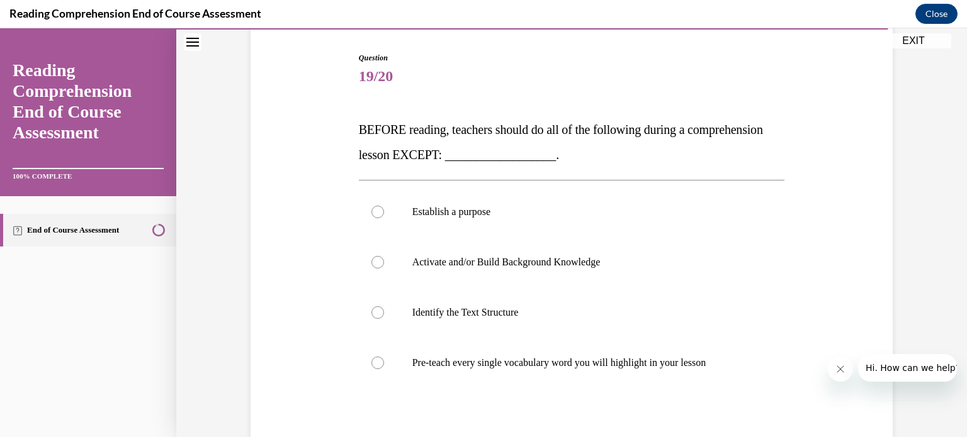
scroll to position [113, 0]
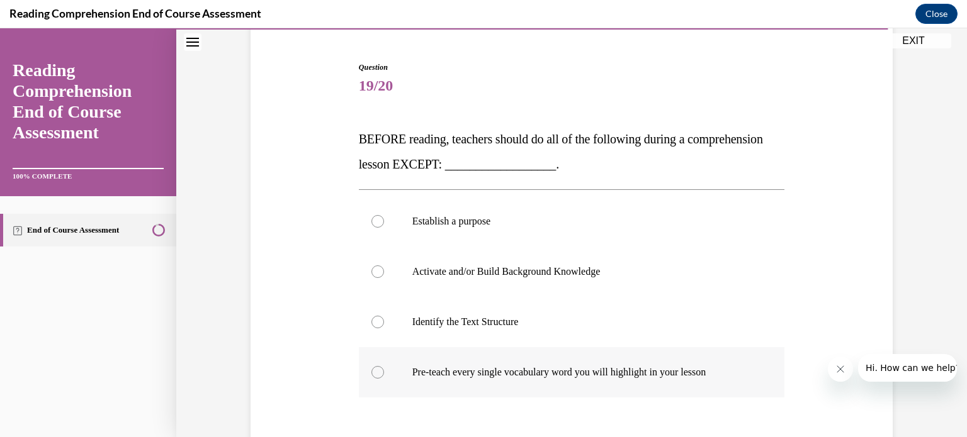
click at [565, 374] on p "Pre-teach every single vocabulary word you will highlight in your lesson" at bounding box center [582, 372] width 341 height 13
click at [384, 374] on input "Pre-teach every single vocabulary word you will highlight in your lesson" at bounding box center [377, 372] width 13 height 13
radio input "true"
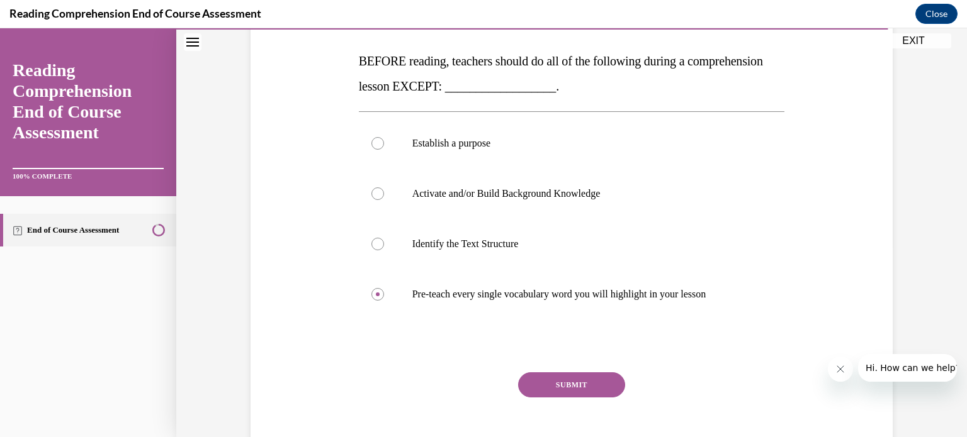
click at [566, 384] on button "SUBMIT" at bounding box center [571, 385] width 107 height 25
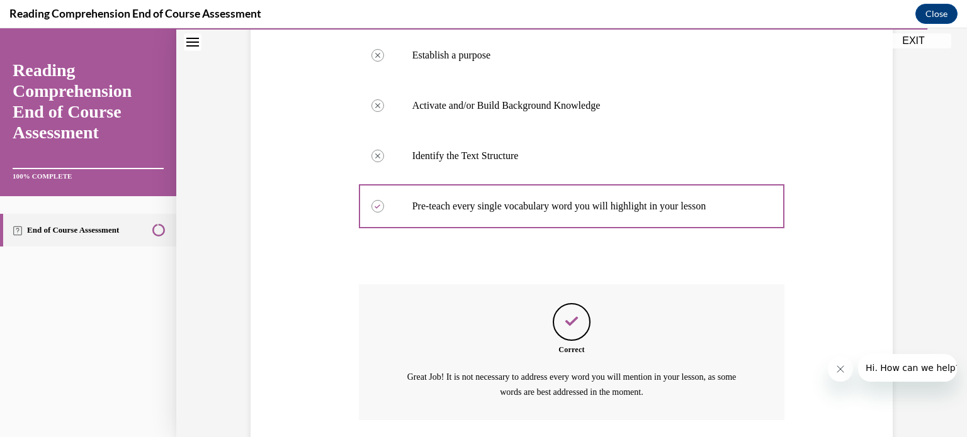
scroll to position [371, 0]
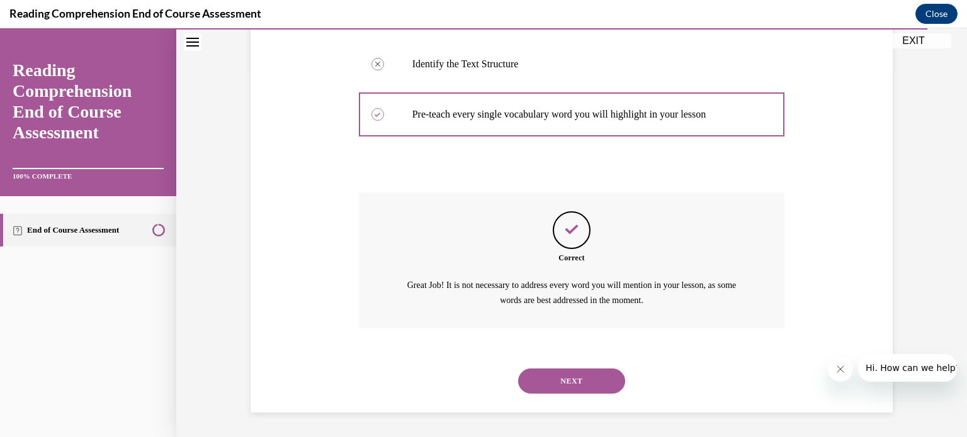
click at [566, 384] on button "NEXT" at bounding box center [571, 381] width 107 height 25
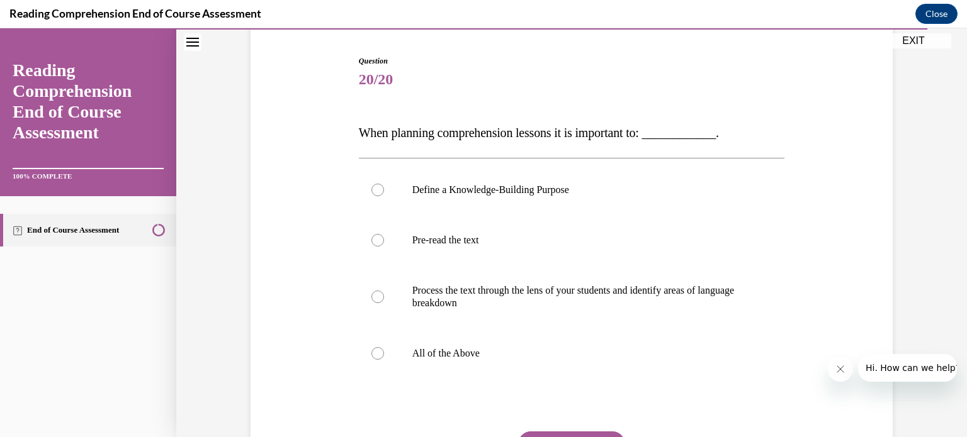
scroll to position [126, 0]
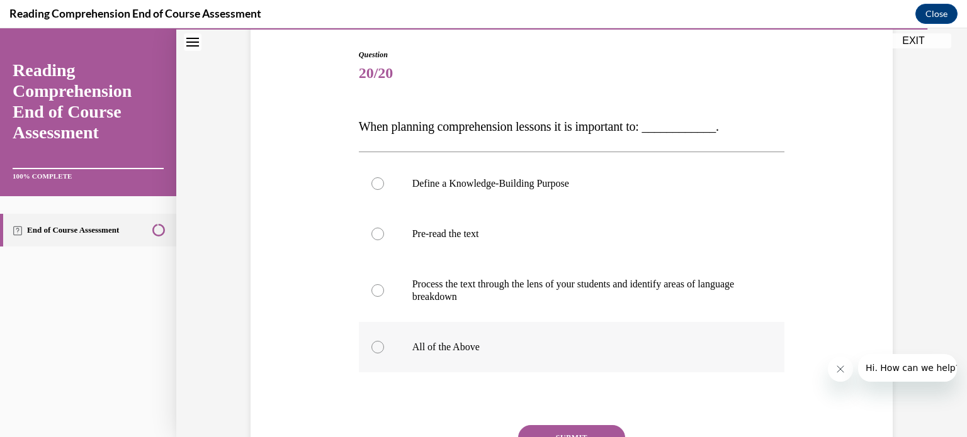
click at [536, 354] on label "All of the Above" at bounding box center [572, 347] width 426 height 50
click at [384, 354] on input "All of the Above" at bounding box center [377, 347] width 13 height 13
radio input "true"
click at [563, 428] on button "SUBMIT" at bounding box center [571, 437] width 107 height 25
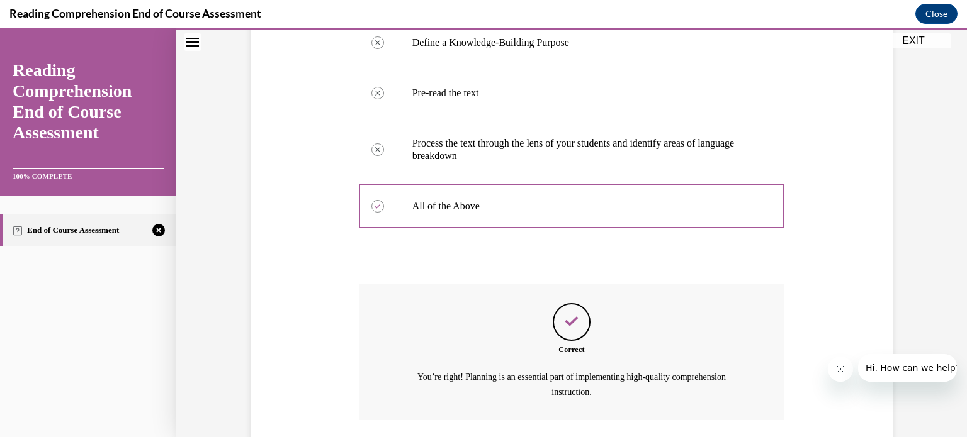
scroll to position [359, 0]
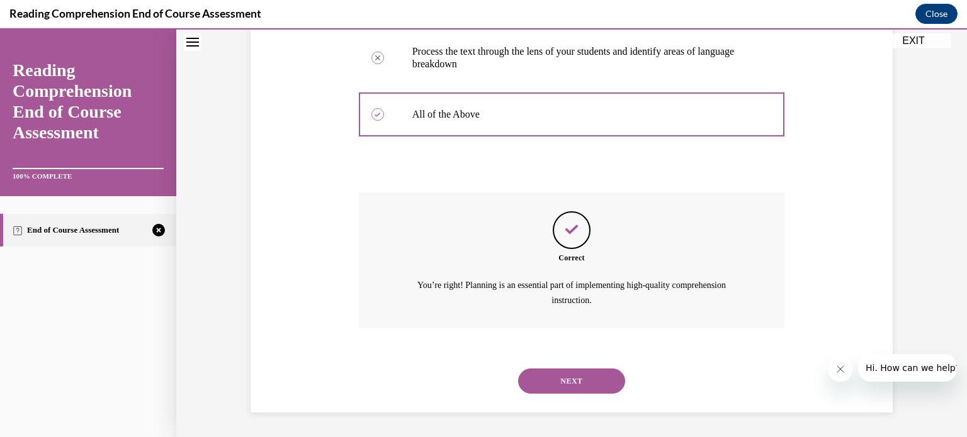
click at [595, 380] on button "NEXT" at bounding box center [571, 381] width 107 height 25
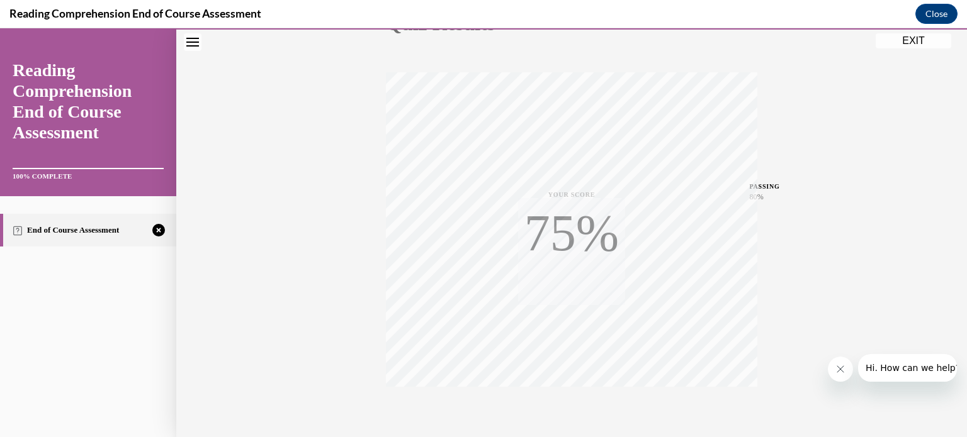
scroll to position [235, 0]
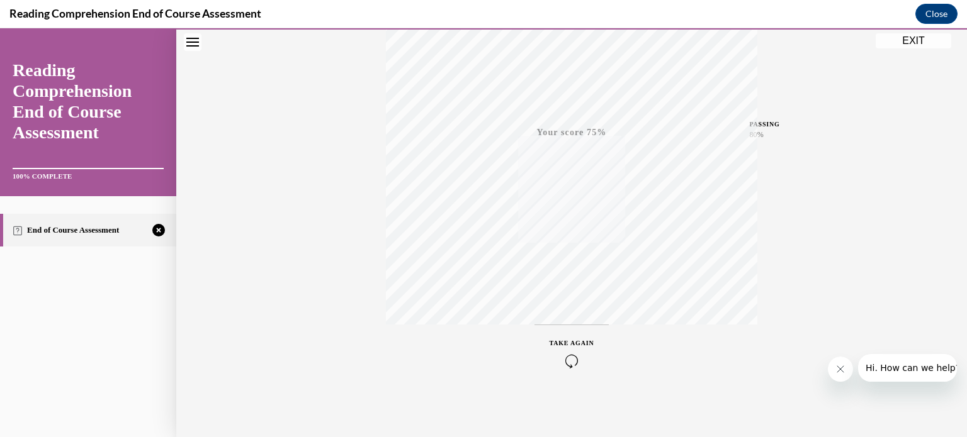
click at [575, 350] on div "TAKE AGAIN" at bounding box center [571, 354] width 45 height 30
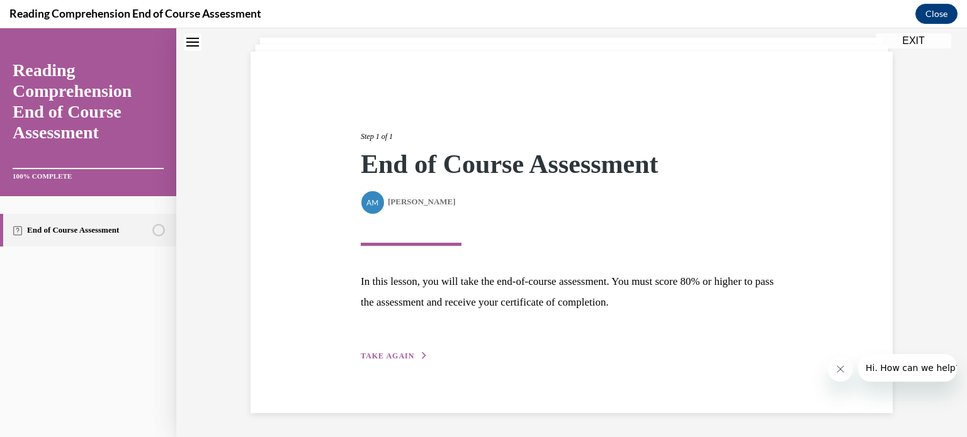
click at [386, 358] on span "TAKE AGAIN" at bounding box center [387, 356] width 53 height 9
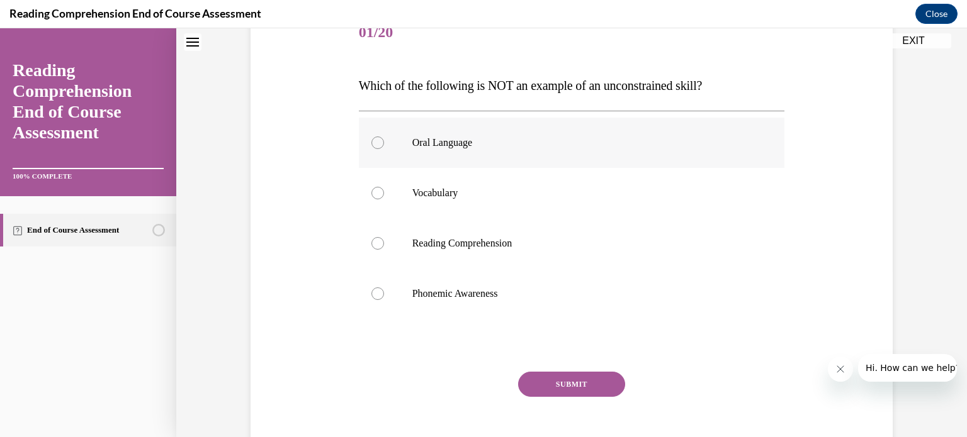
scroll to position [159, 0]
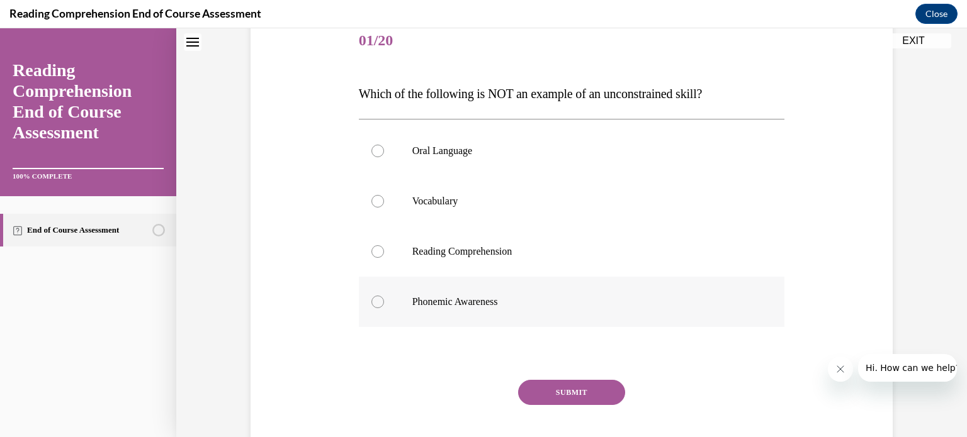
click at [677, 300] on p "Phonemic Awareness" at bounding box center [582, 302] width 341 height 13
click at [384, 300] on input "Phonemic Awareness" at bounding box center [377, 302] width 13 height 13
radio input "true"
click at [588, 396] on button "SUBMIT" at bounding box center [571, 392] width 107 height 25
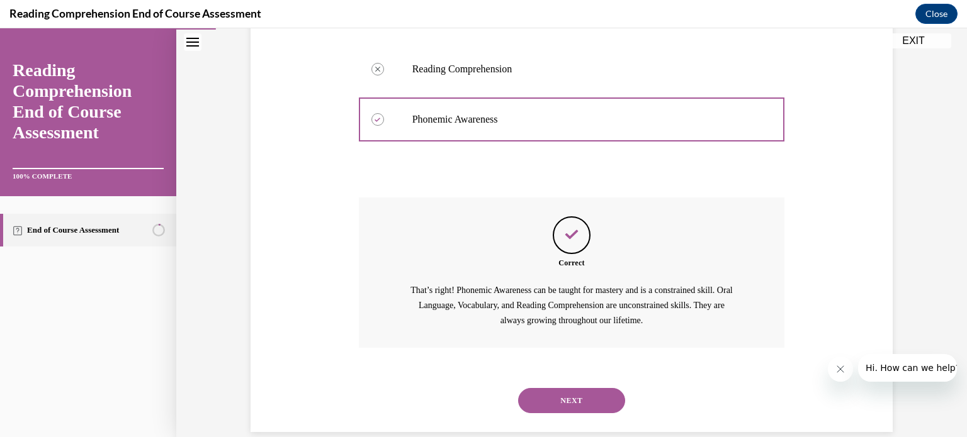
scroll to position [361, 0]
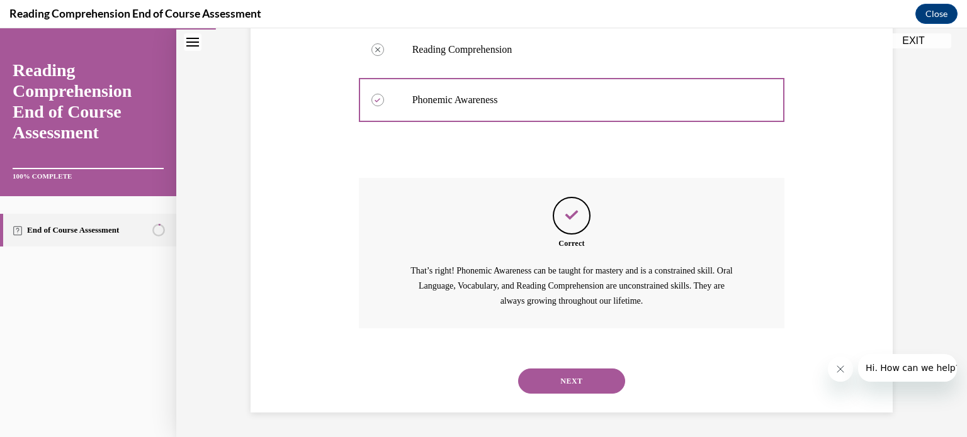
click at [586, 390] on button "NEXT" at bounding box center [571, 381] width 107 height 25
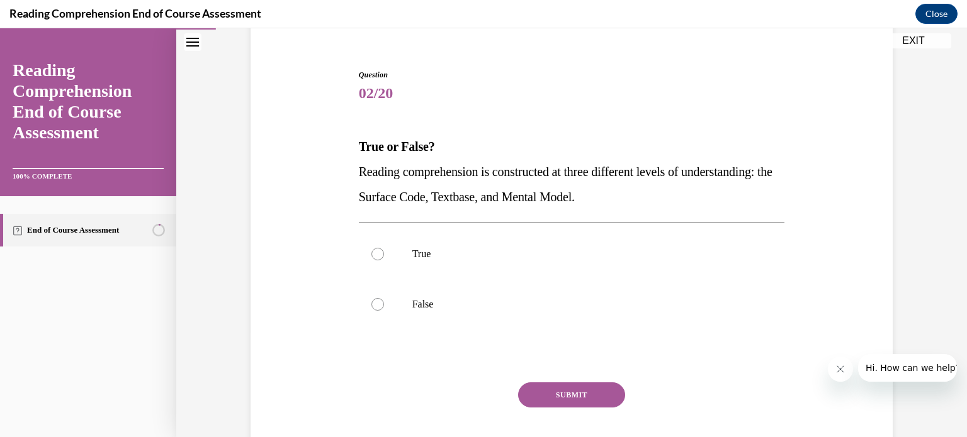
scroll to position [99, 0]
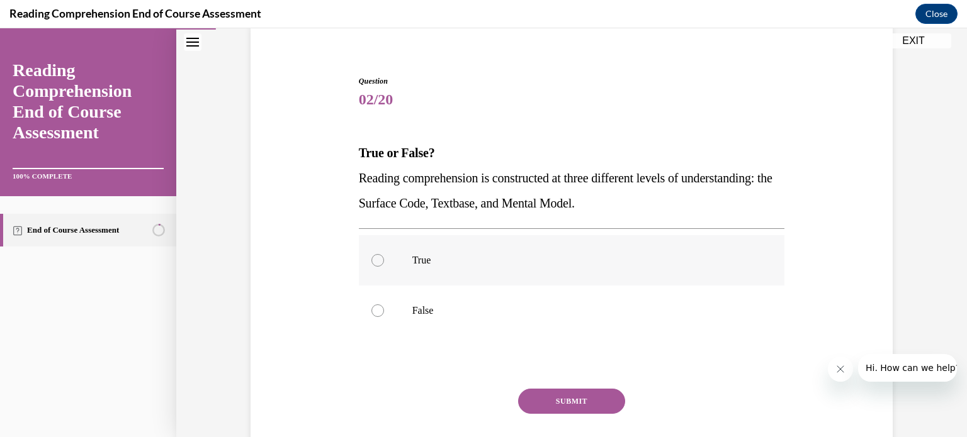
click at [606, 278] on label "True" at bounding box center [572, 260] width 426 height 50
click at [384, 267] on input "True" at bounding box center [377, 260] width 13 height 13
radio input "true"
click at [593, 396] on button "SUBMIT" at bounding box center [571, 401] width 107 height 25
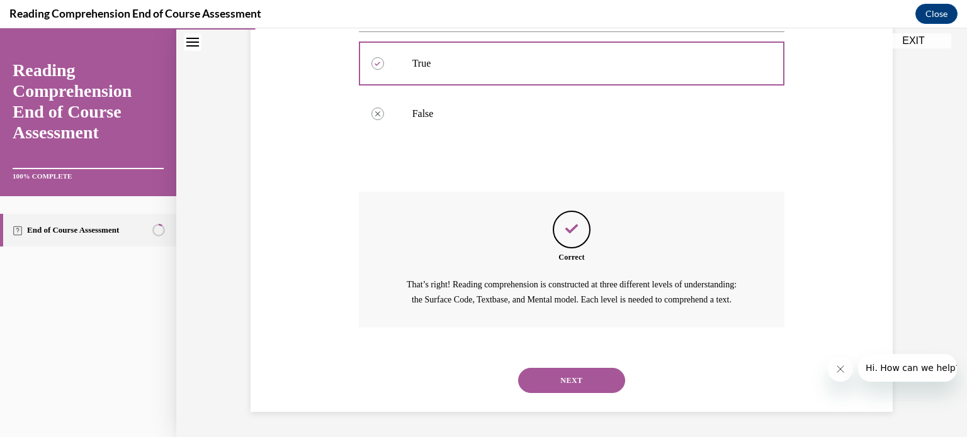
scroll to position [310, 0]
click at [588, 383] on button "NEXT" at bounding box center [571, 380] width 107 height 25
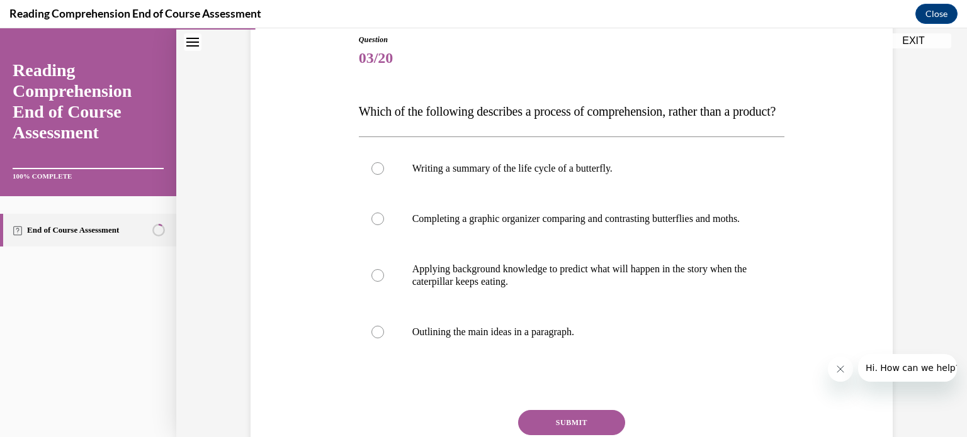
scroll to position [141, 0]
click at [576, 307] on label "Applying background knowledge to predict what will happen in the story when the…" at bounding box center [572, 275] width 426 height 63
click at [384, 282] on input "Applying background knowledge to predict what will happen in the story when the…" at bounding box center [377, 275] width 13 height 13
radio input "true"
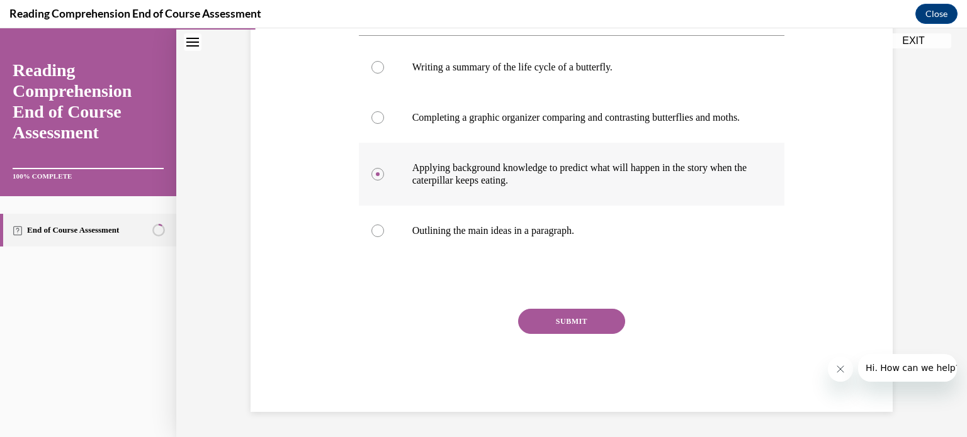
scroll to position [279, 0]
click at [567, 323] on button "SUBMIT" at bounding box center [571, 321] width 107 height 25
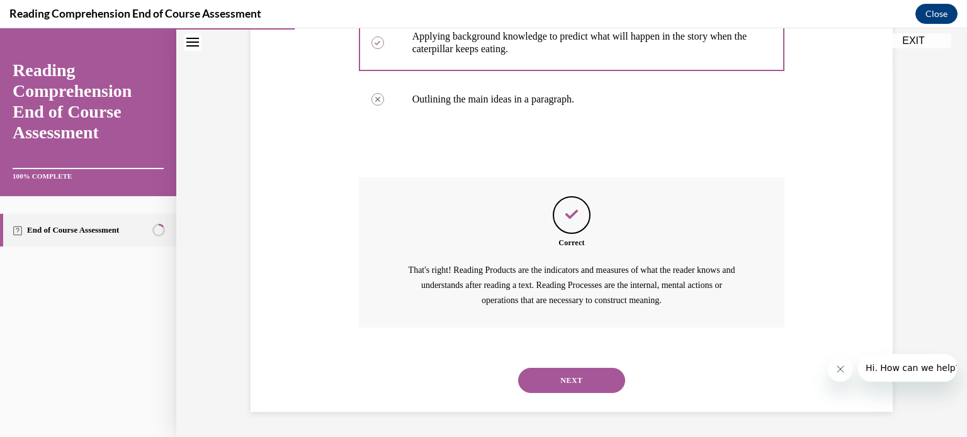
scroll to position [411, 0]
click at [570, 378] on button "NEXT" at bounding box center [571, 380] width 107 height 25
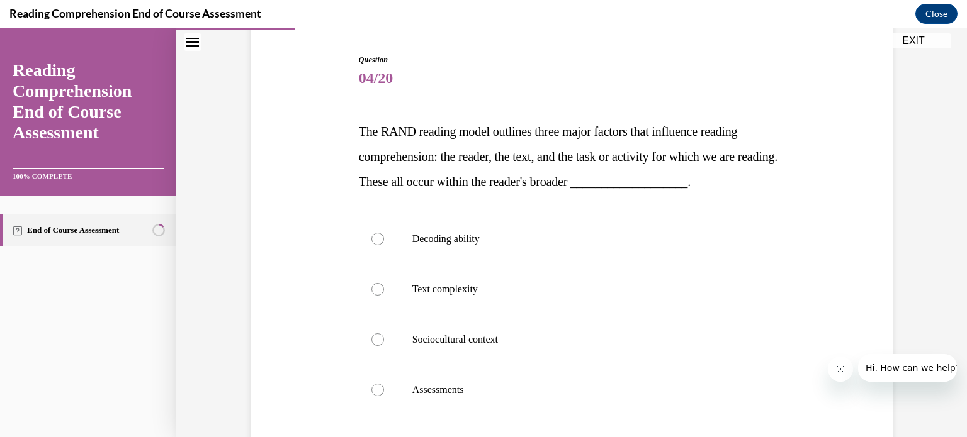
scroll to position [125, 0]
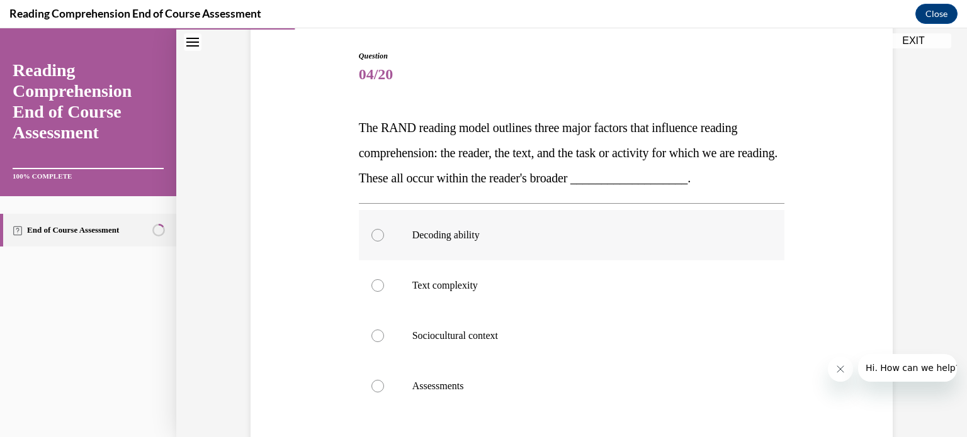
click at [526, 242] on label "Decoding ability" at bounding box center [572, 235] width 426 height 50
click at [384, 242] on input "Decoding ability" at bounding box center [377, 235] width 13 height 13
radio input "true"
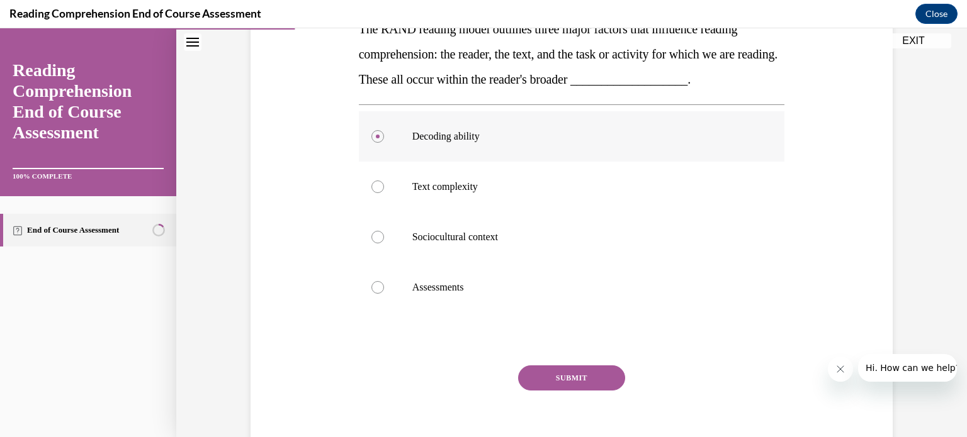
scroll to position [222, 0]
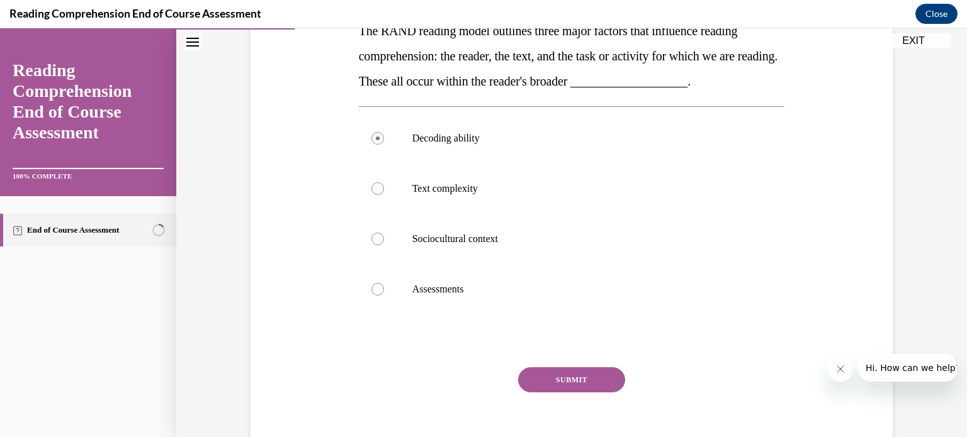
click at [554, 379] on button "SUBMIT" at bounding box center [571, 380] width 107 height 25
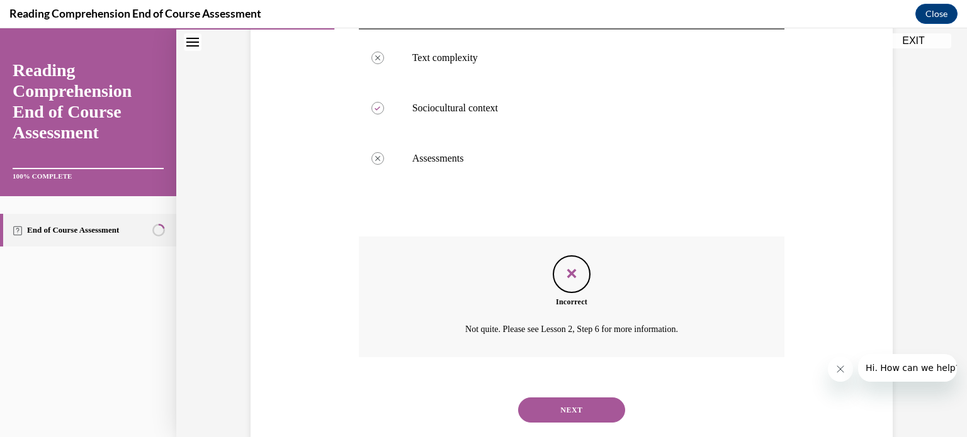
scroll to position [381, 0]
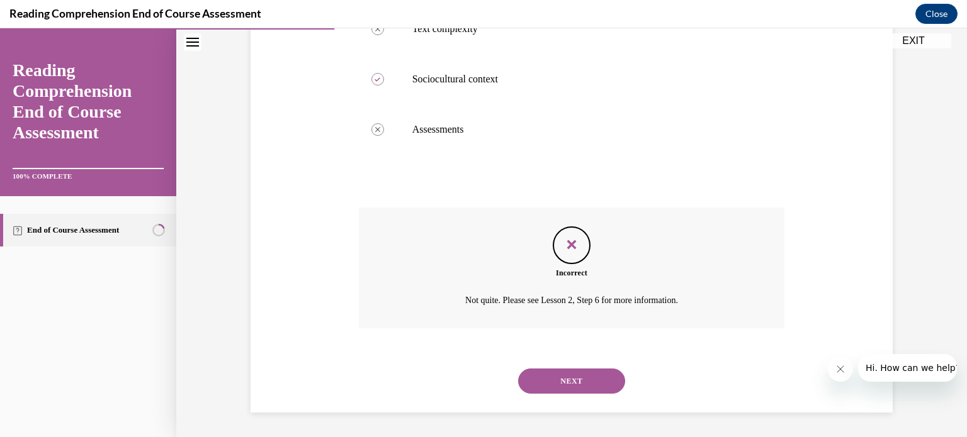
click at [558, 378] on button "NEXT" at bounding box center [571, 381] width 107 height 25
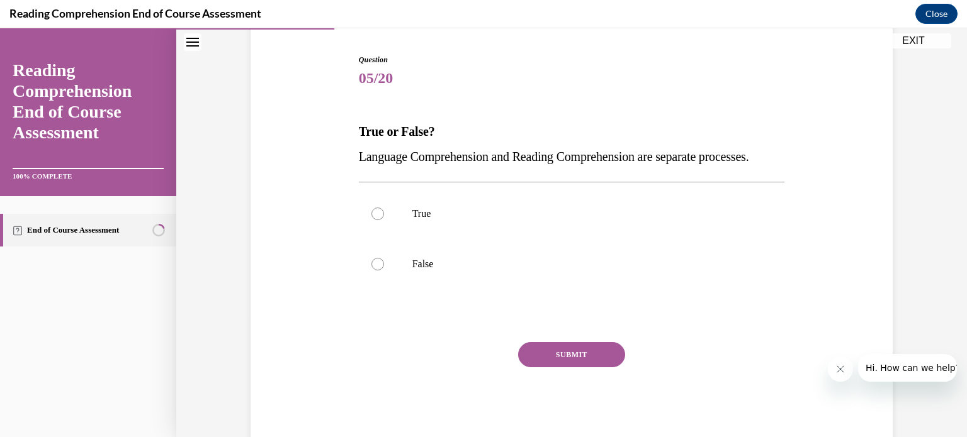
scroll to position [113, 0]
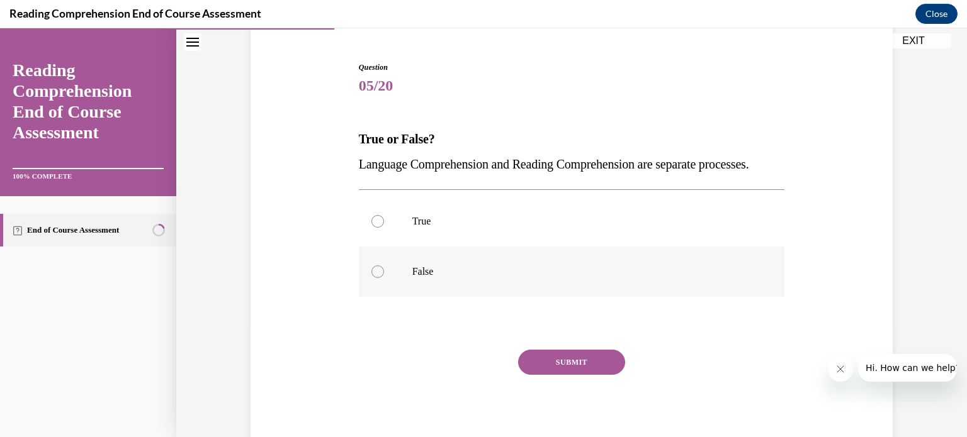
click at [530, 278] on p "False" at bounding box center [582, 272] width 341 height 13
click at [384, 278] on input "False" at bounding box center [377, 272] width 13 height 13
radio input "true"
click at [559, 375] on button "SUBMIT" at bounding box center [571, 362] width 107 height 25
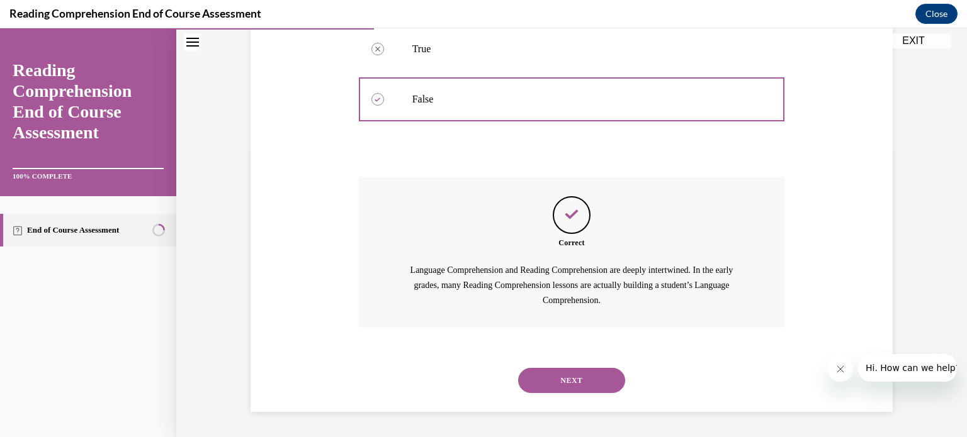
scroll to position [310, 0]
click at [561, 384] on button "NEXT" at bounding box center [571, 380] width 107 height 25
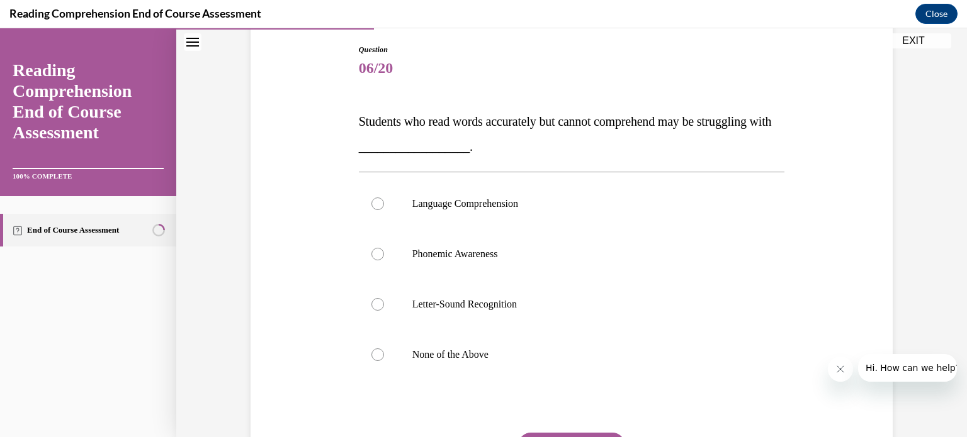
scroll to position [133, 0]
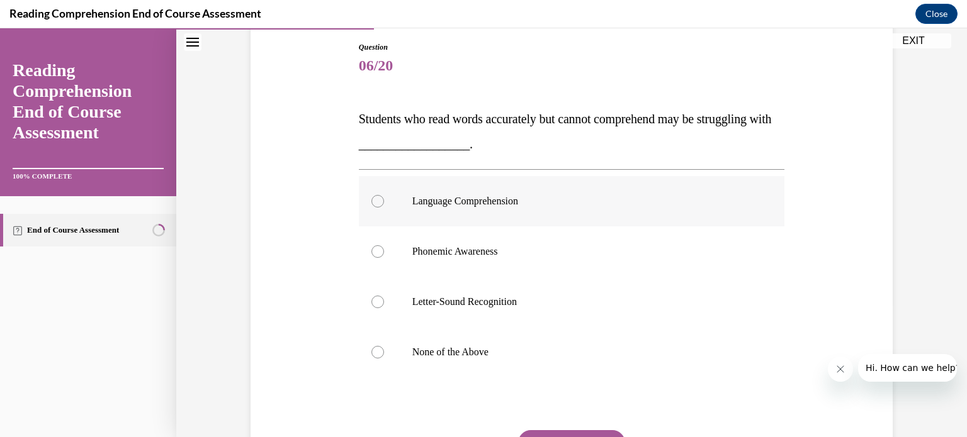
click at [575, 193] on label "Language Comprehension" at bounding box center [572, 201] width 426 height 50
click at [384, 195] on input "Language Comprehension" at bounding box center [377, 201] width 13 height 13
radio input "true"
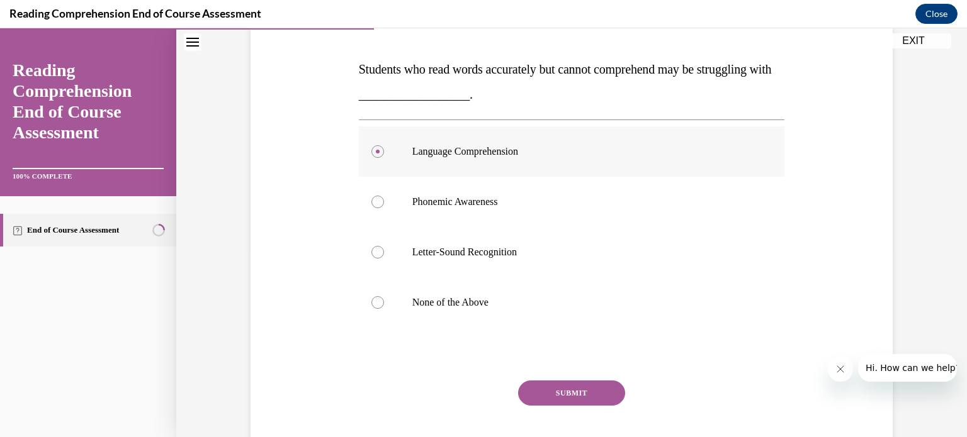
scroll to position [198, 0]
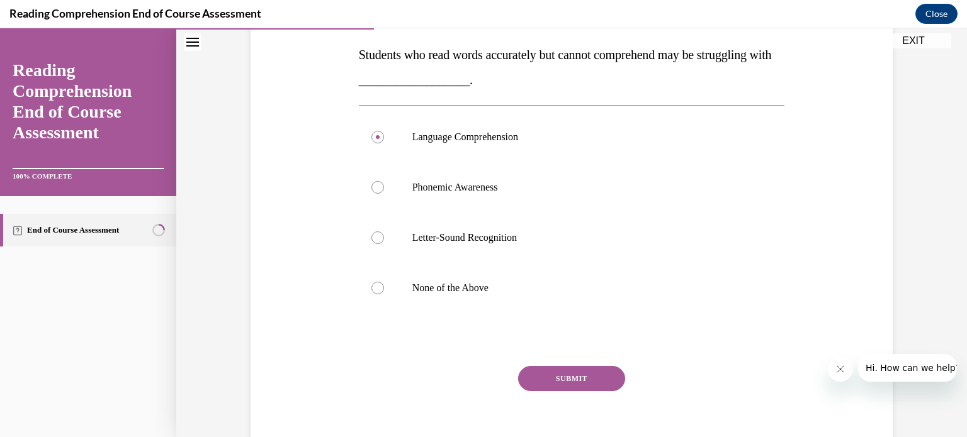
click at [546, 381] on button "SUBMIT" at bounding box center [571, 378] width 107 height 25
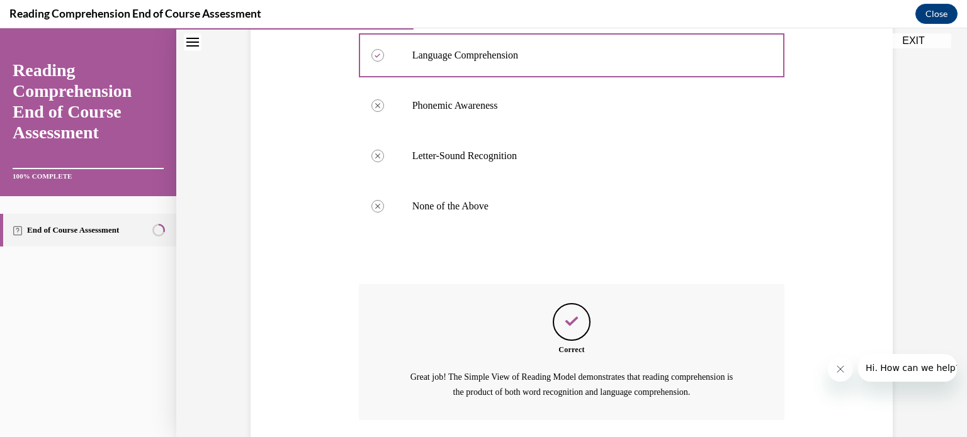
scroll to position [371, 0]
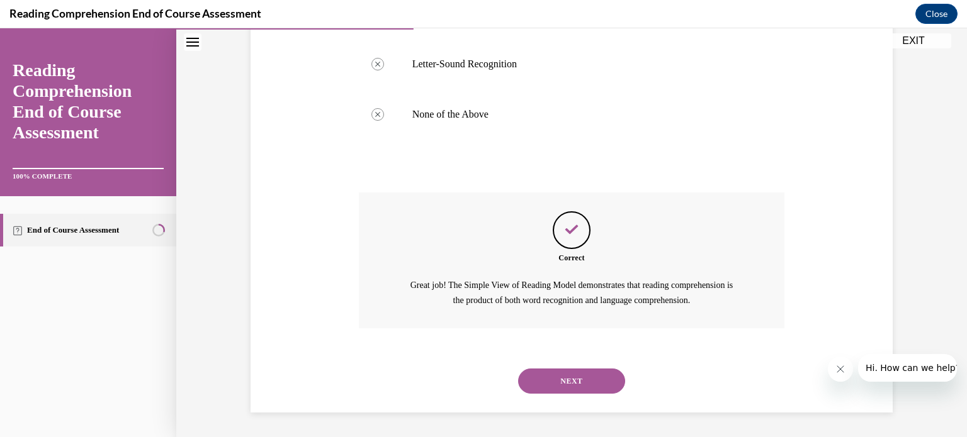
click at [554, 377] on button "NEXT" at bounding box center [571, 381] width 107 height 25
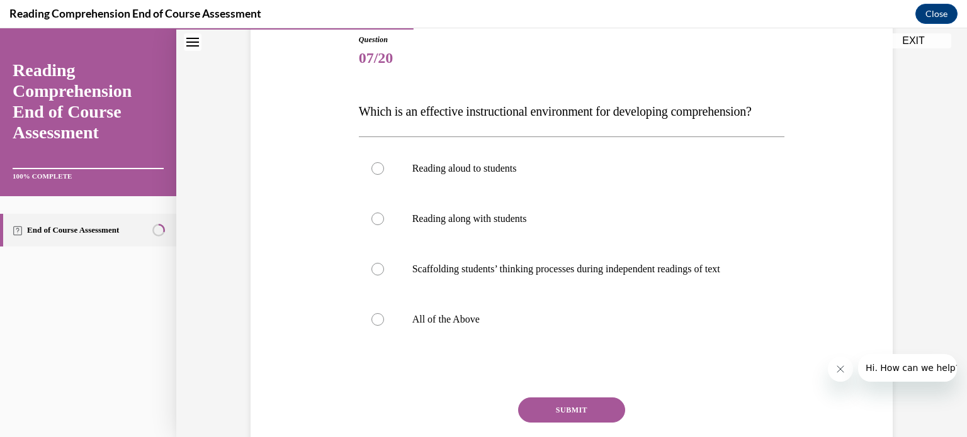
scroll to position [138, 0]
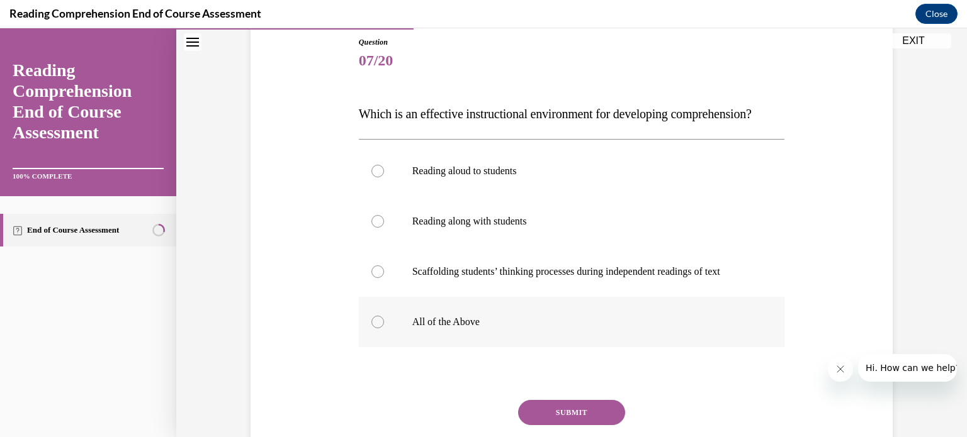
click at [663, 347] on label "All of the Above" at bounding box center [572, 322] width 426 height 50
click at [384, 329] on input "All of the Above" at bounding box center [377, 322] width 13 height 13
radio input "true"
click at [600, 425] on button "SUBMIT" at bounding box center [571, 412] width 107 height 25
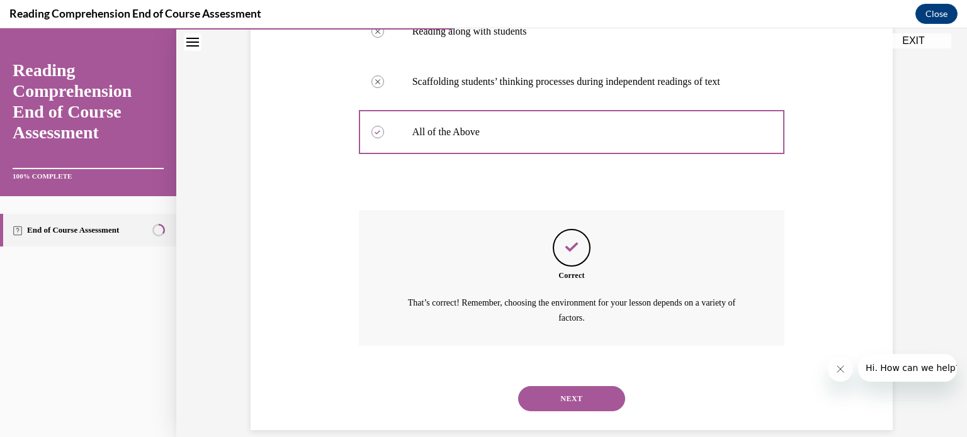
scroll to position [371, 0]
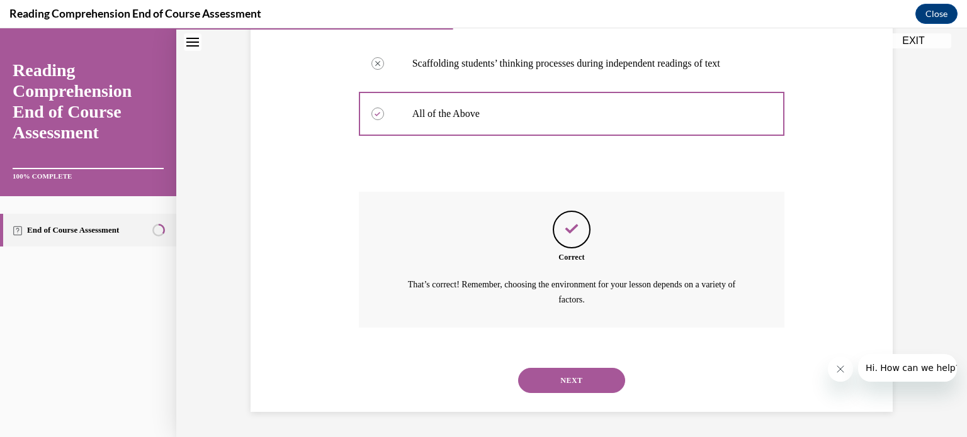
click at [590, 379] on button "NEXT" at bounding box center [571, 380] width 107 height 25
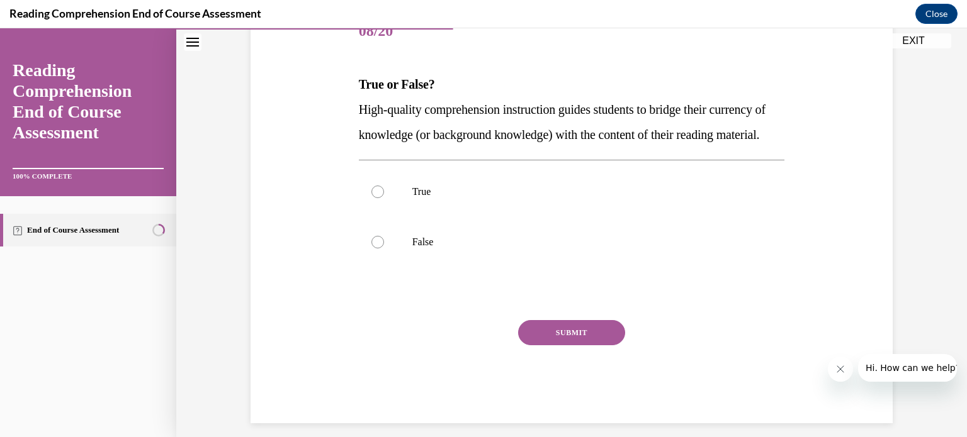
scroll to position [163, 0]
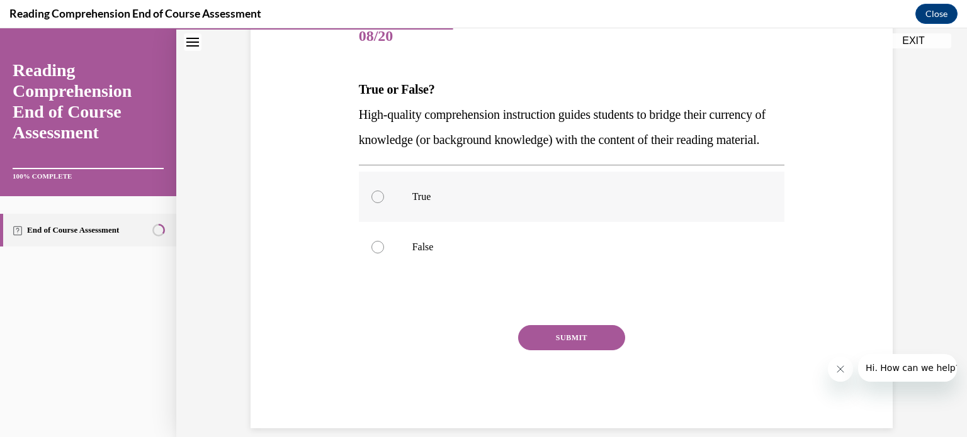
click at [649, 211] on label "True" at bounding box center [572, 197] width 426 height 50
click at [384, 203] on input "True" at bounding box center [377, 197] width 13 height 13
radio input "true"
click at [597, 351] on button "SUBMIT" at bounding box center [571, 337] width 107 height 25
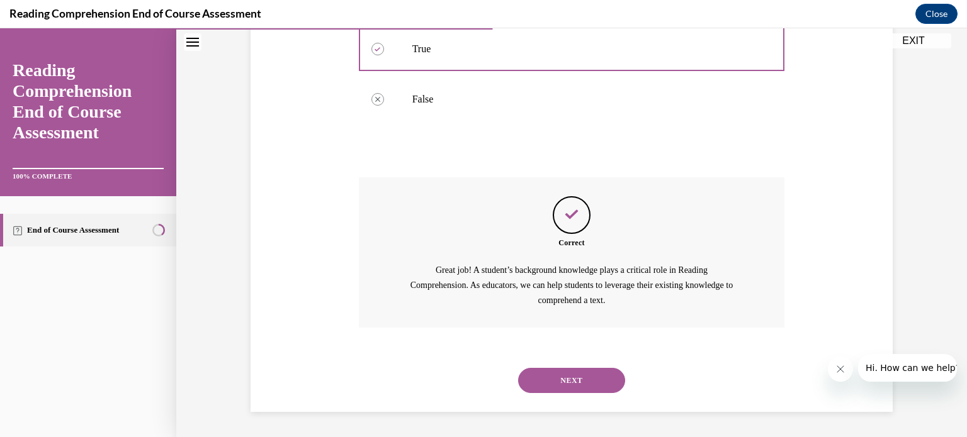
scroll to position [335, 0]
click at [598, 375] on button "NEXT" at bounding box center [571, 380] width 107 height 25
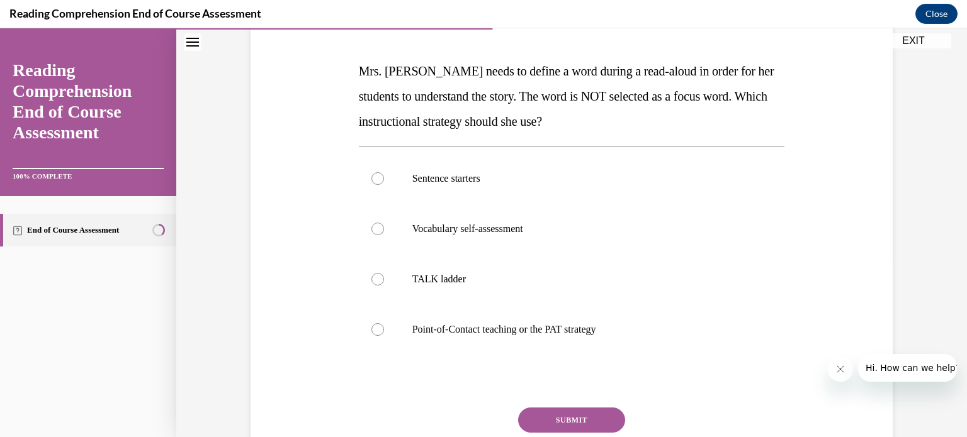
scroll to position [181, 0]
click at [538, 325] on p "Point-of-Contact teaching or the PAT strategy" at bounding box center [582, 330] width 341 height 13
click at [384, 325] on input "Point-of-Contact teaching or the PAT strategy" at bounding box center [377, 330] width 13 height 13
radio input "true"
click at [566, 420] on button "SUBMIT" at bounding box center [571, 420] width 107 height 25
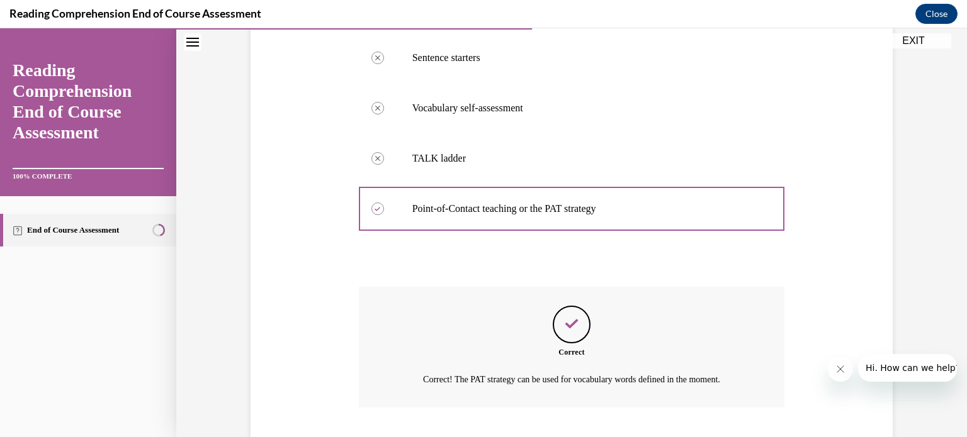
scroll to position [381, 0]
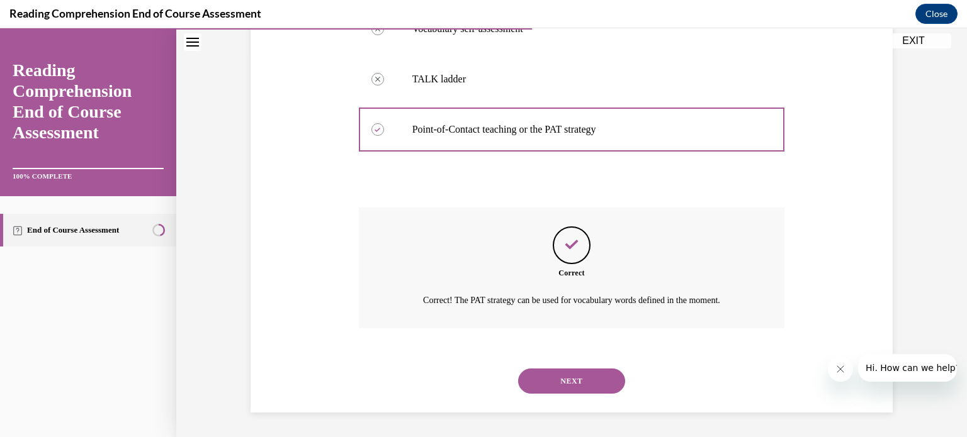
click at [590, 385] on button "NEXT" at bounding box center [571, 381] width 107 height 25
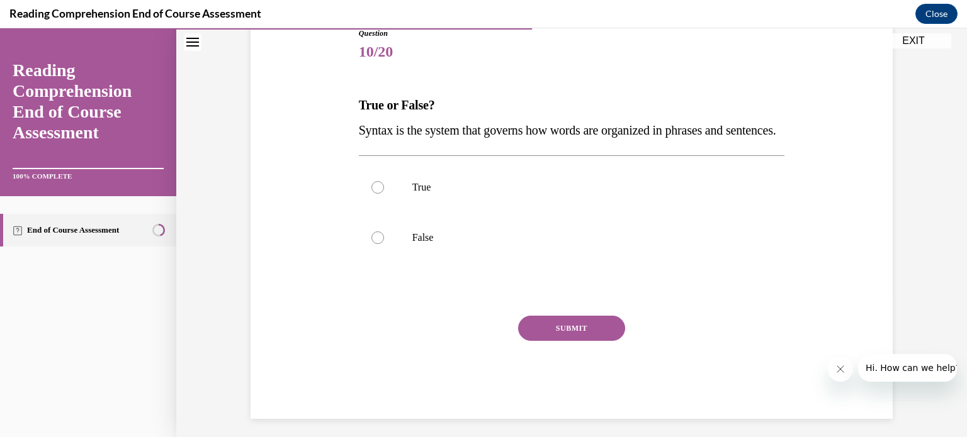
scroll to position [151, 0]
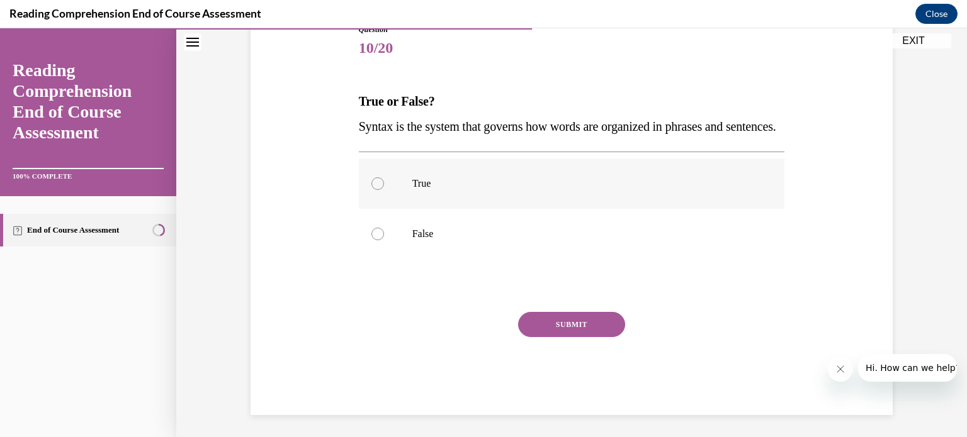
click at [643, 190] on p "True" at bounding box center [582, 183] width 341 height 13
click at [384, 190] on input "True" at bounding box center [377, 183] width 13 height 13
radio input "true"
click at [588, 337] on button "SUBMIT" at bounding box center [571, 324] width 107 height 25
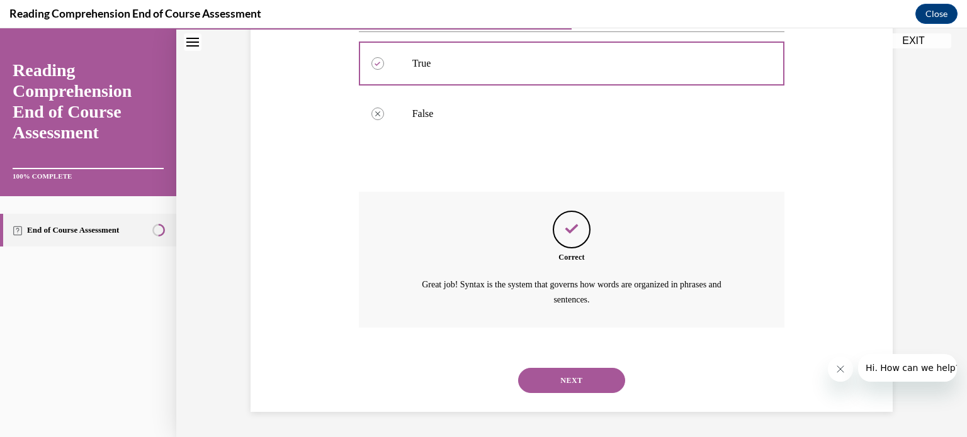
scroll to position [296, 0]
click at [592, 373] on button "NEXT" at bounding box center [571, 380] width 107 height 25
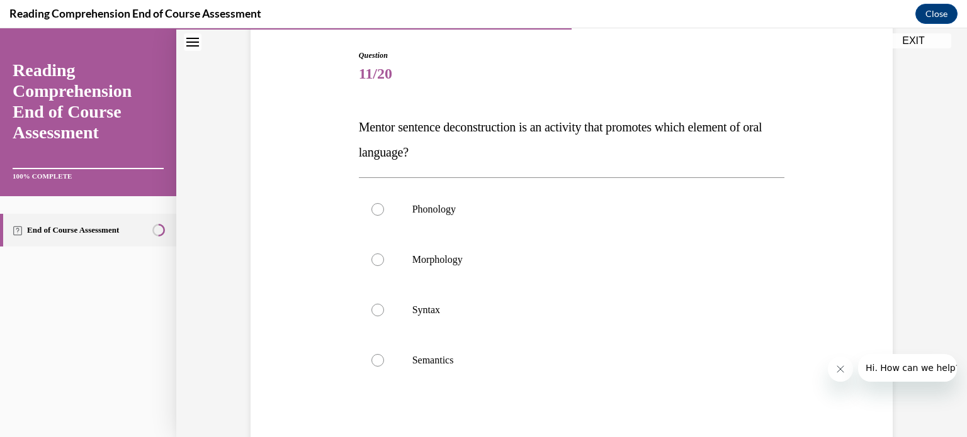
scroll to position [126, 0]
click at [570, 327] on label "Syntax" at bounding box center [572, 309] width 426 height 50
click at [384, 315] on input "Syntax" at bounding box center [377, 309] width 13 height 13
radio input "true"
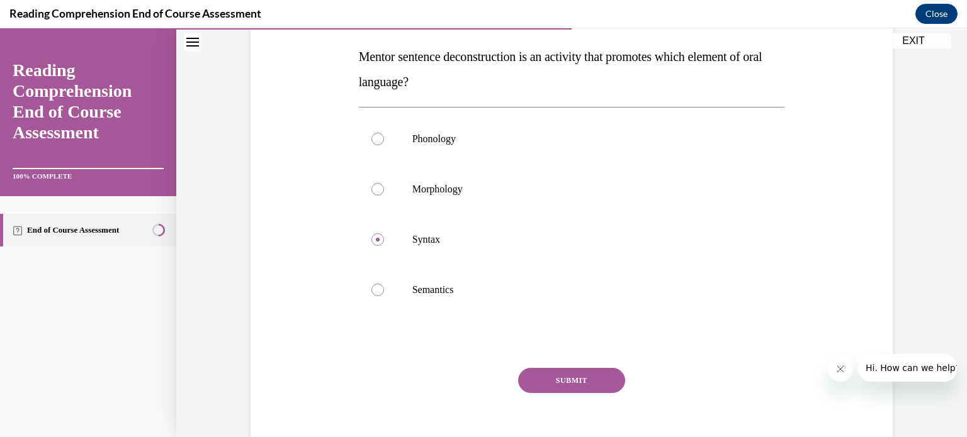
click at [567, 371] on button "SUBMIT" at bounding box center [571, 380] width 107 height 25
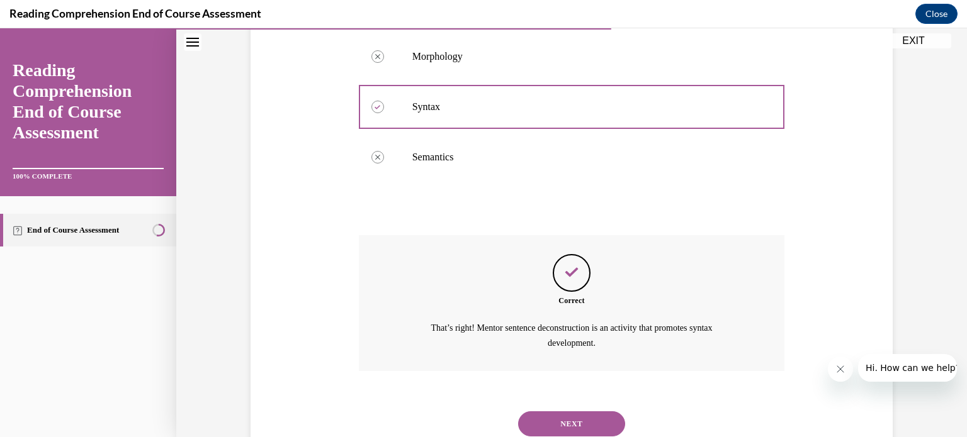
scroll to position [371, 0]
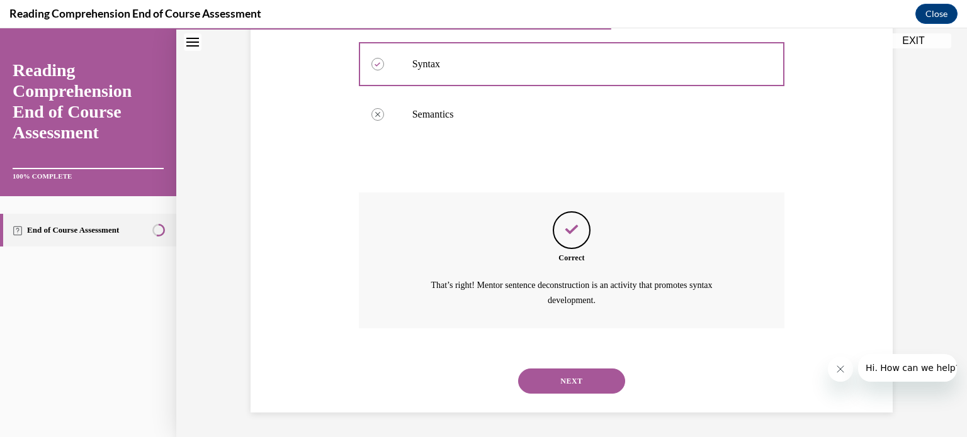
click at [567, 376] on button "NEXT" at bounding box center [571, 381] width 107 height 25
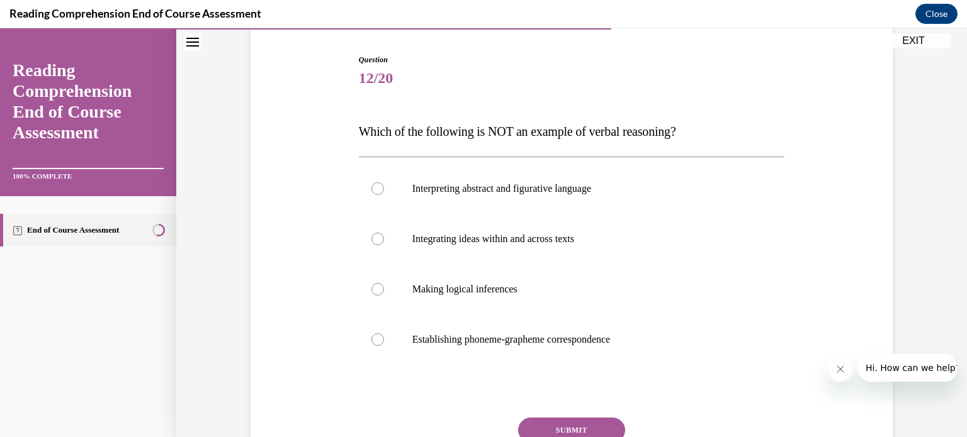
scroll to position [130, 0]
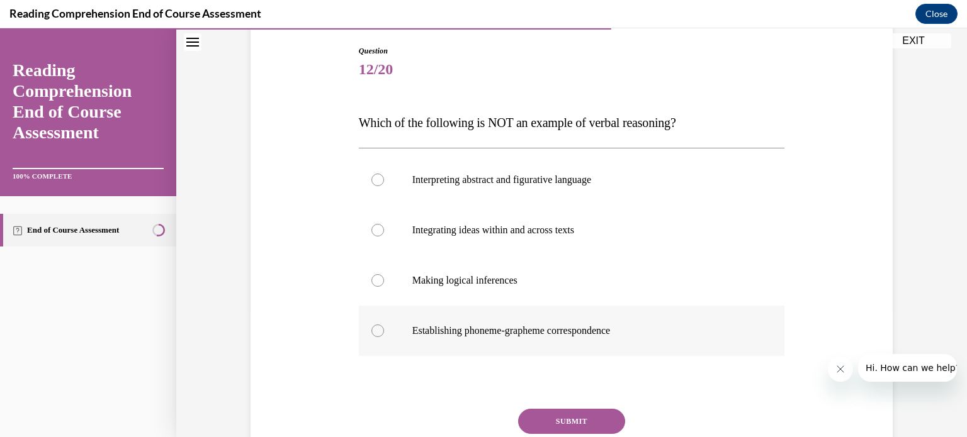
click at [568, 315] on label "Establishing phoneme-grapheme correspondence" at bounding box center [572, 331] width 426 height 50
click at [384, 325] on input "Establishing phoneme-grapheme correspondence" at bounding box center [377, 331] width 13 height 13
radio input "true"
click at [555, 415] on button "SUBMIT" at bounding box center [571, 421] width 107 height 25
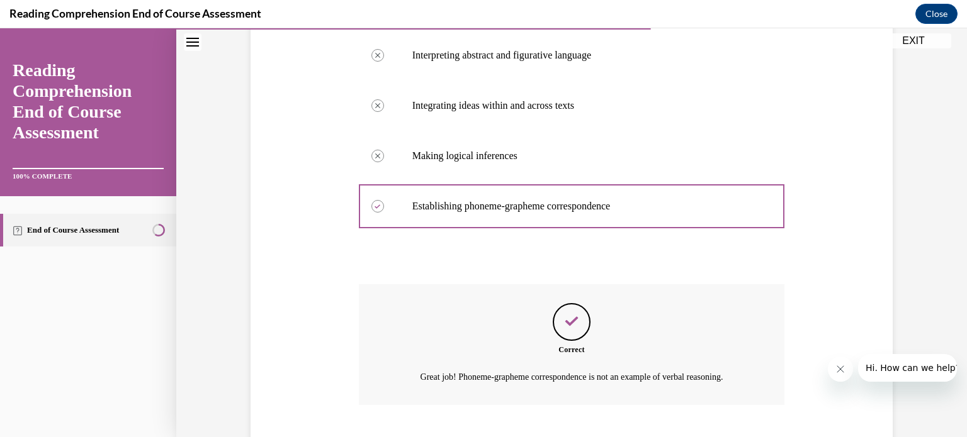
scroll to position [331, 0]
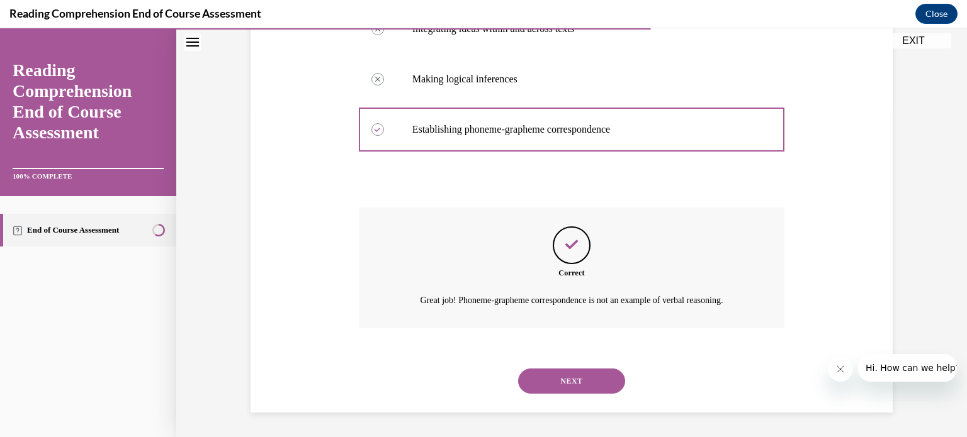
click at [565, 382] on button "NEXT" at bounding box center [571, 381] width 107 height 25
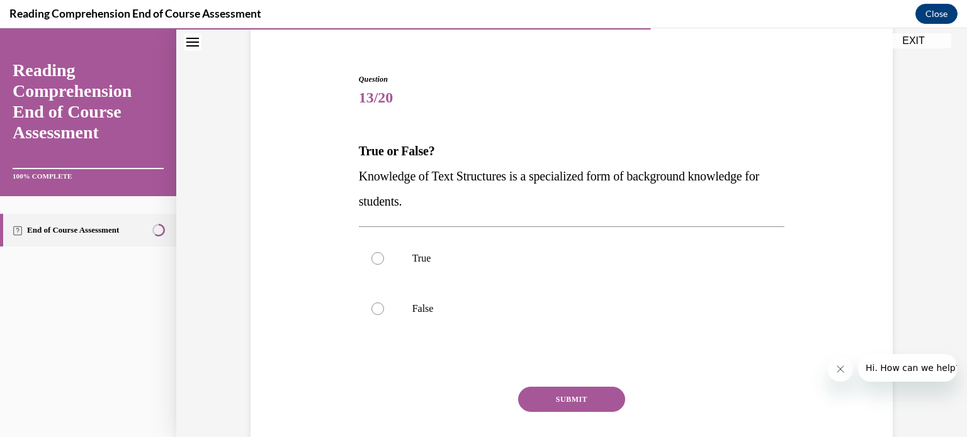
scroll to position [98, 0]
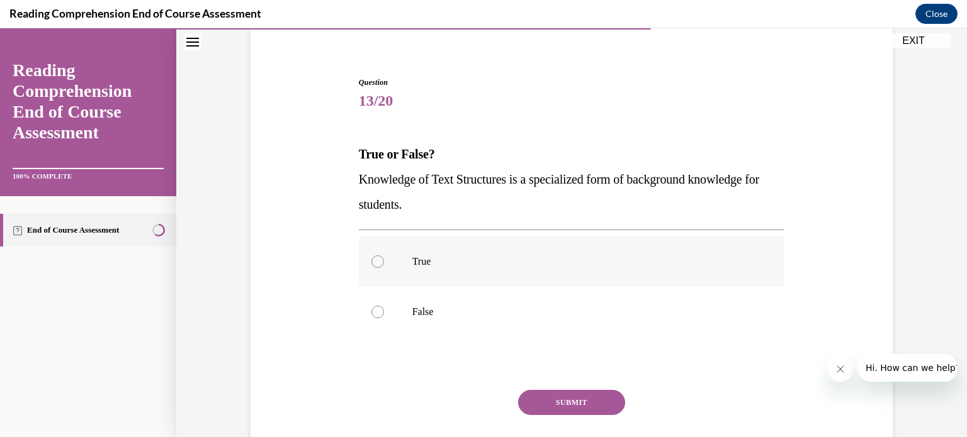
click at [466, 270] on label "True" at bounding box center [572, 262] width 426 height 50
click at [384, 268] on input "True" at bounding box center [377, 262] width 13 height 13
radio input "true"
click at [551, 399] on button "SUBMIT" at bounding box center [571, 402] width 107 height 25
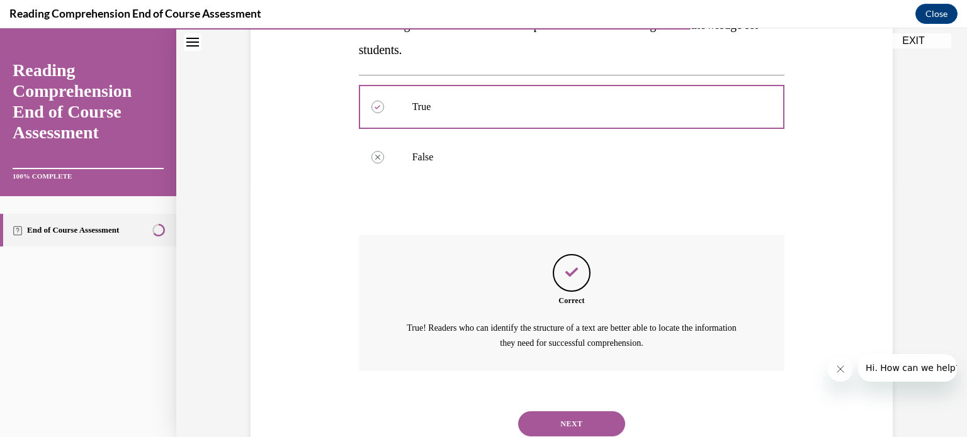
scroll to position [296, 0]
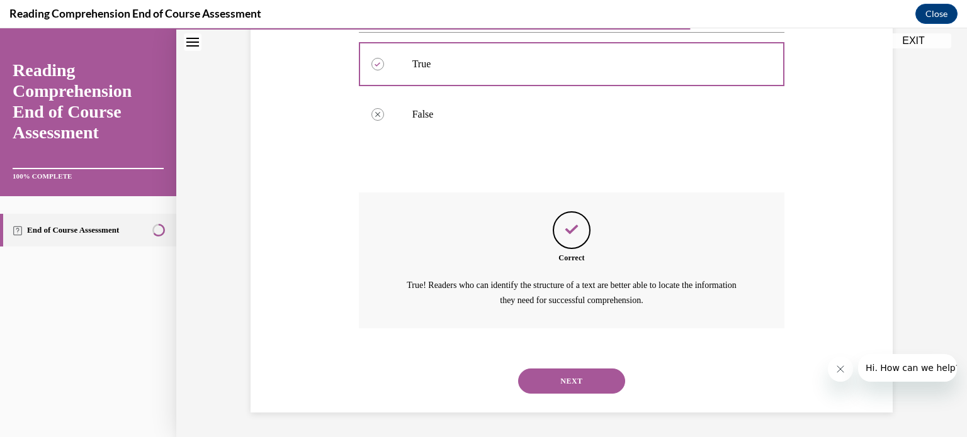
click at [574, 381] on button "NEXT" at bounding box center [571, 381] width 107 height 25
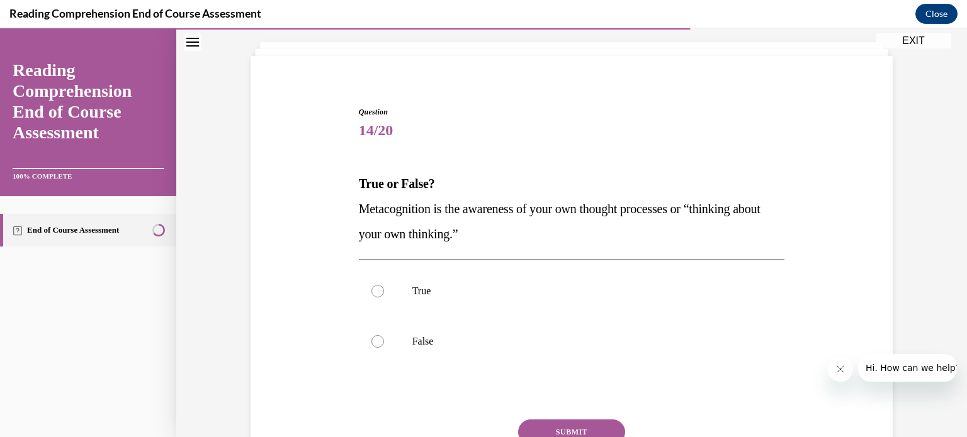
scroll to position [79, 0]
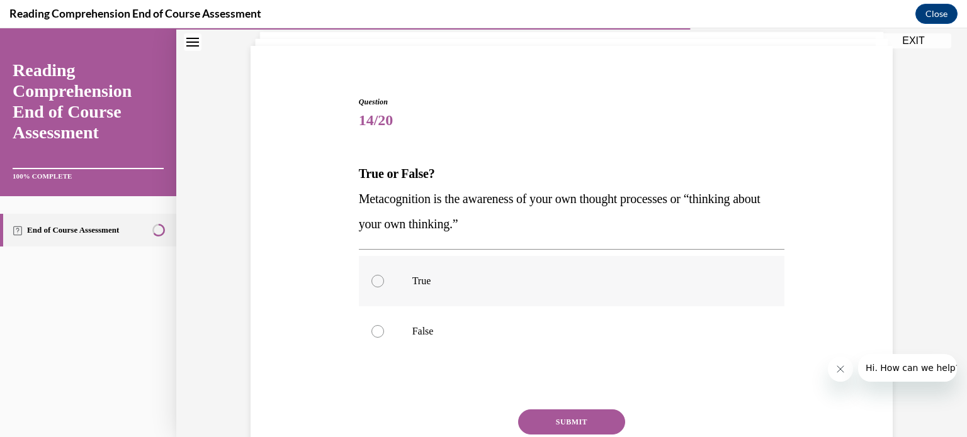
click at [583, 297] on label "True" at bounding box center [572, 281] width 426 height 50
click at [384, 288] on input "True" at bounding box center [377, 281] width 13 height 13
radio input "true"
click at [581, 419] on button "SUBMIT" at bounding box center [571, 422] width 107 height 25
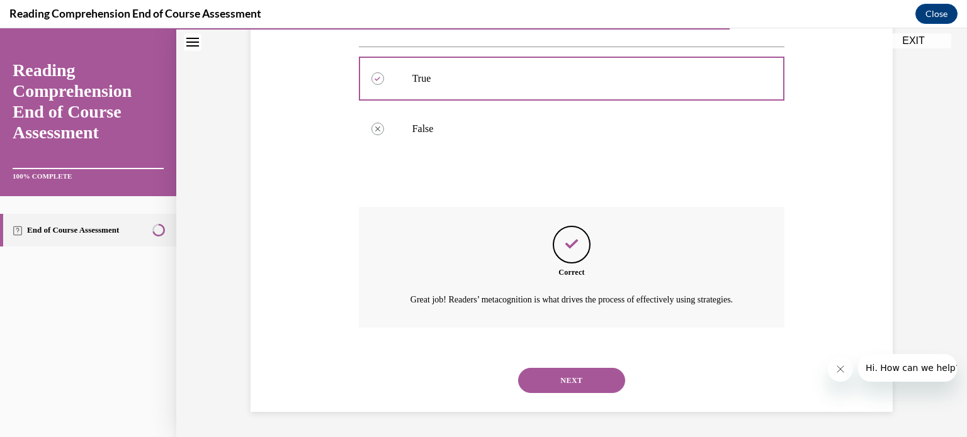
scroll to position [296, 0]
click at [582, 383] on button "NEXT" at bounding box center [571, 380] width 107 height 25
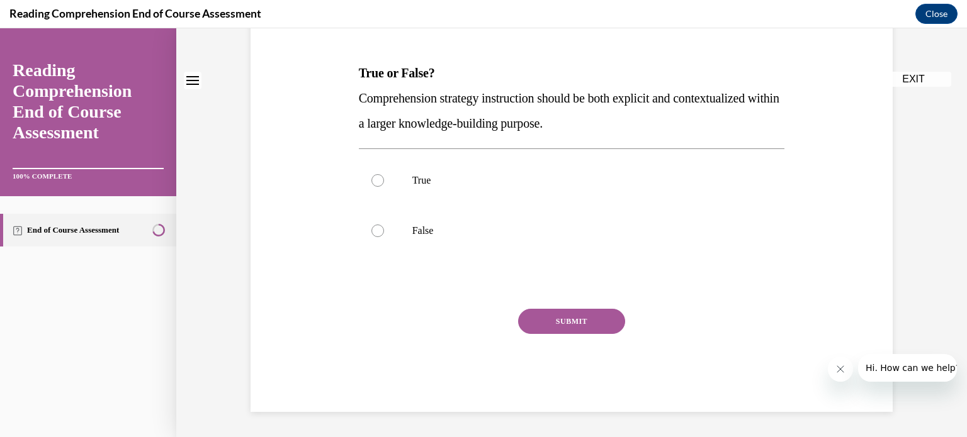
scroll to position [0, 0]
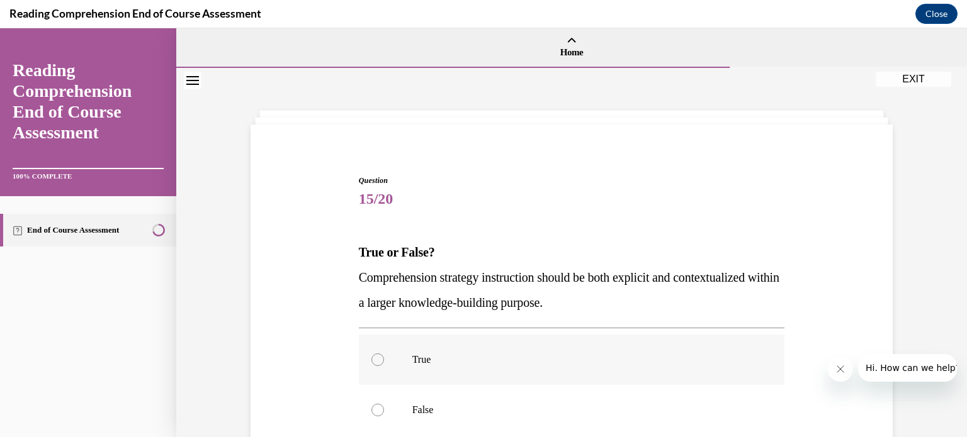
click at [591, 372] on label "True" at bounding box center [572, 360] width 426 height 50
click at [384, 366] on input "True" at bounding box center [377, 360] width 13 height 13
radio input "true"
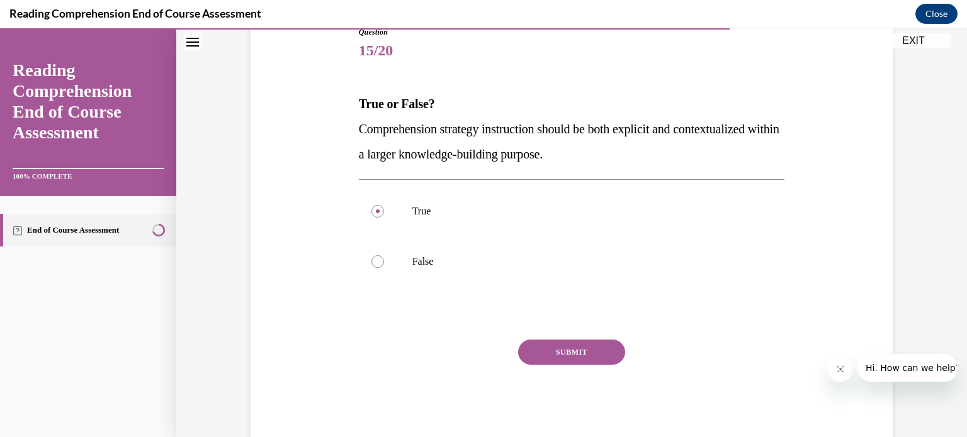
scroll to position [179, 0]
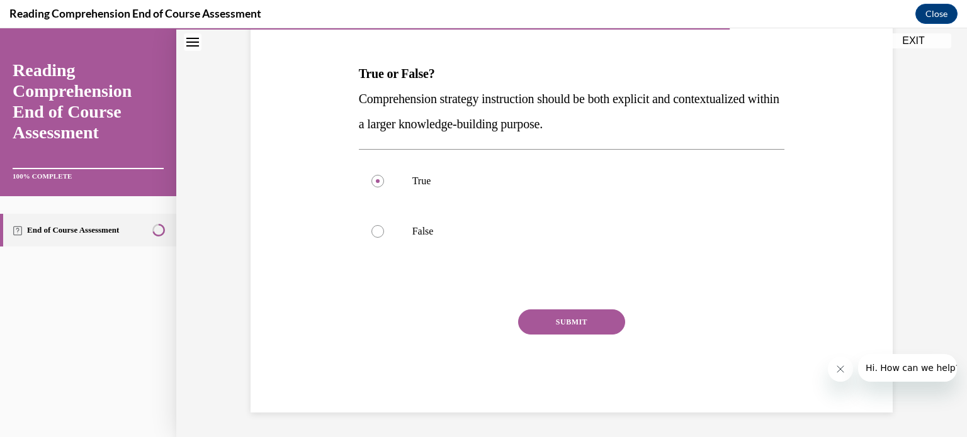
click at [567, 320] on button "SUBMIT" at bounding box center [571, 322] width 107 height 25
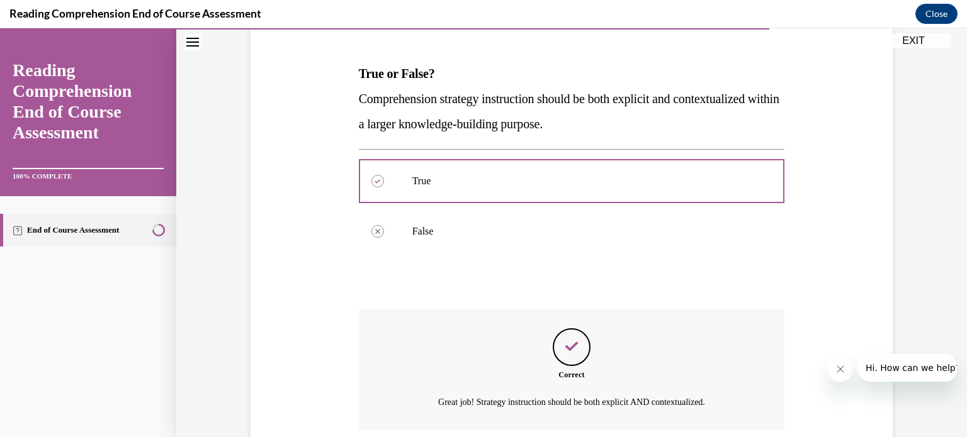
scroll to position [281, 0]
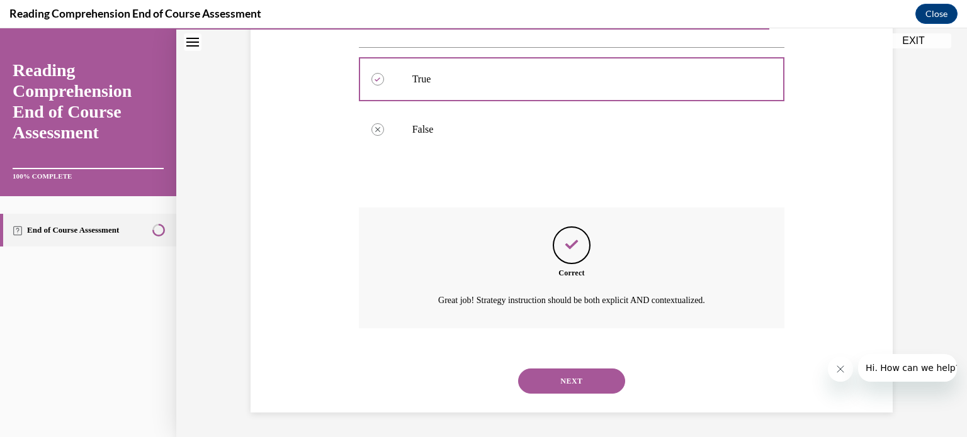
click at [567, 378] on button "NEXT" at bounding box center [571, 381] width 107 height 25
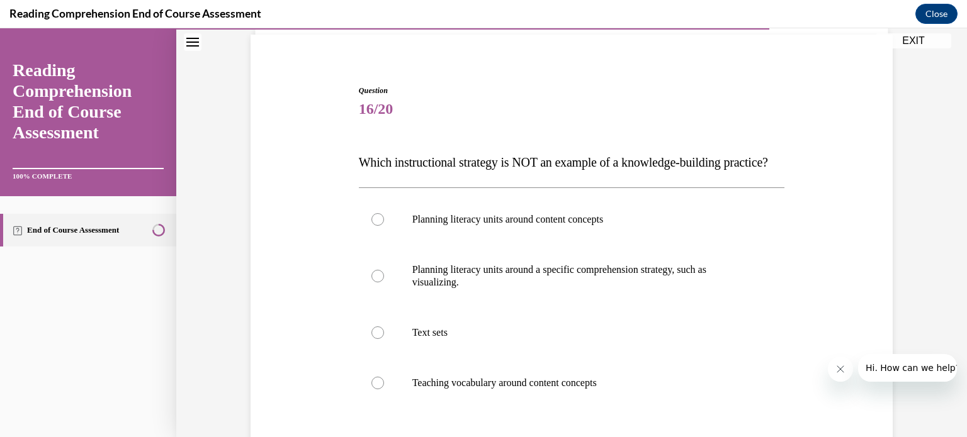
scroll to position [86, 0]
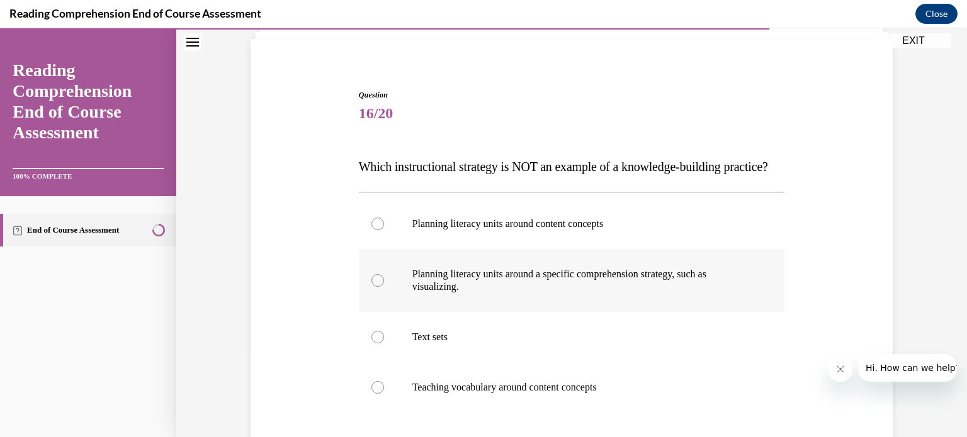
click at [563, 293] on p "Planning literacy units around a specific comprehension strategy, such as visua…" at bounding box center [582, 280] width 341 height 25
click at [384, 287] on input "Planning literacy units around a specific comprehension strategy, such as visua…" at bounding box center [377, 280] width 13 height 13
radio input "true"
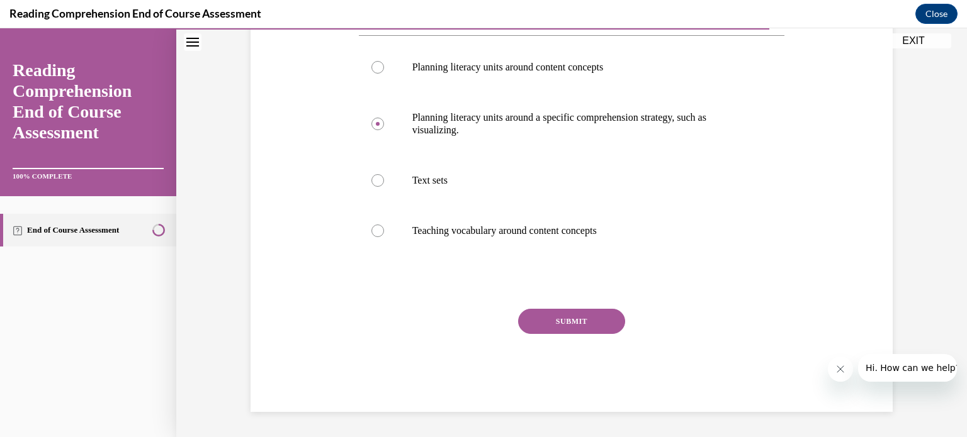
click at [563, 318] on button "SUBMIT" at bounding box center [571, 321] width 107 height 25
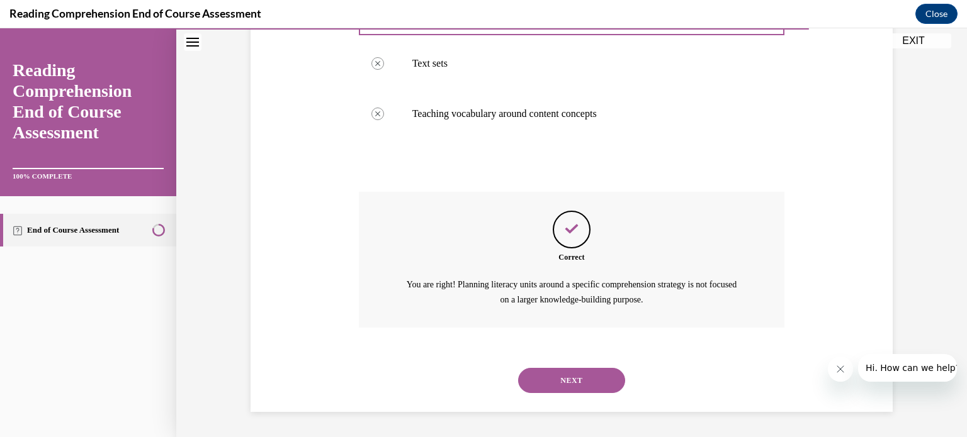
scroll to position [384, 0]
click at [572, 377] on button "NEXT" at bounding box center [571, 380] width 107 height 25
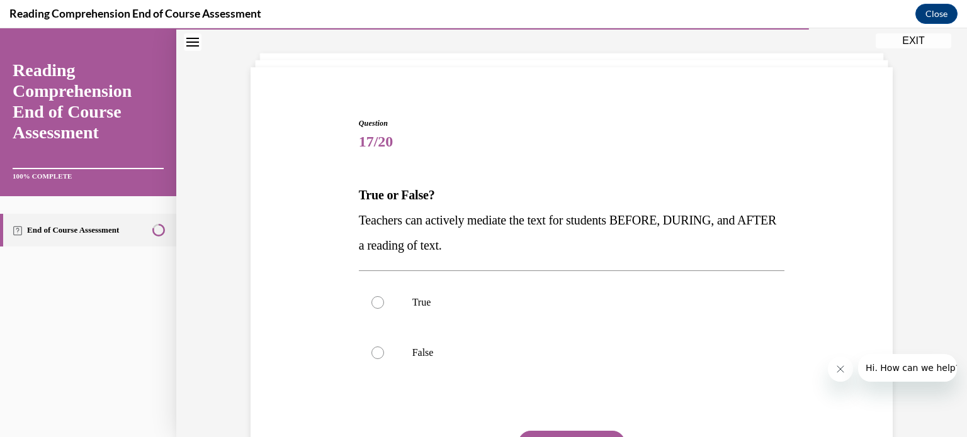
scroll to position [58, 0]
click at [548, 295] on label "True" at bounding box center [572, 302] width 426 height 50
click at [384, 296] on input "True" at bounding box center [377, 302] width 13 height 13
radio input "true"
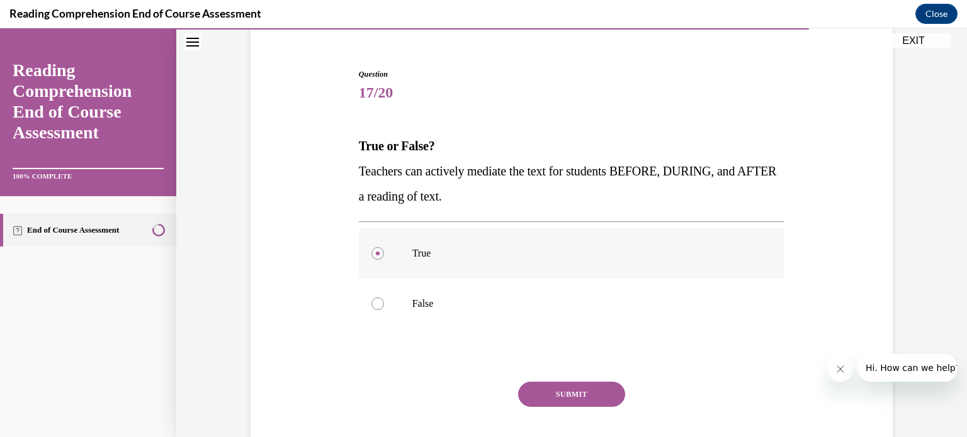
scroll to position [103, 0]
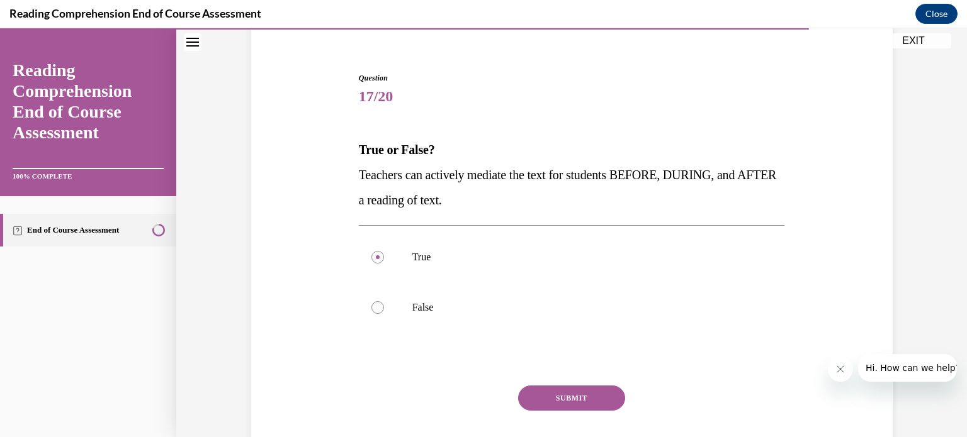
click at [552, 396] on button "SUBMIT" at bounding box center [571, 398] width 107 height 25
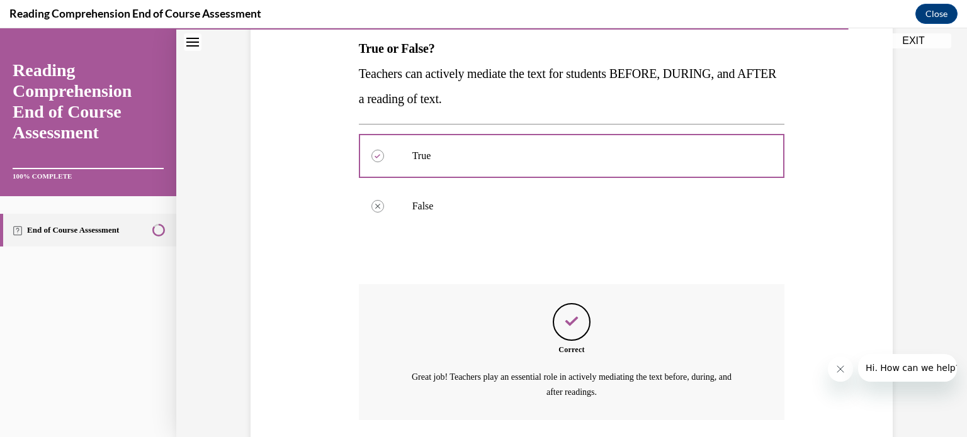
scroll to position [296, 0]
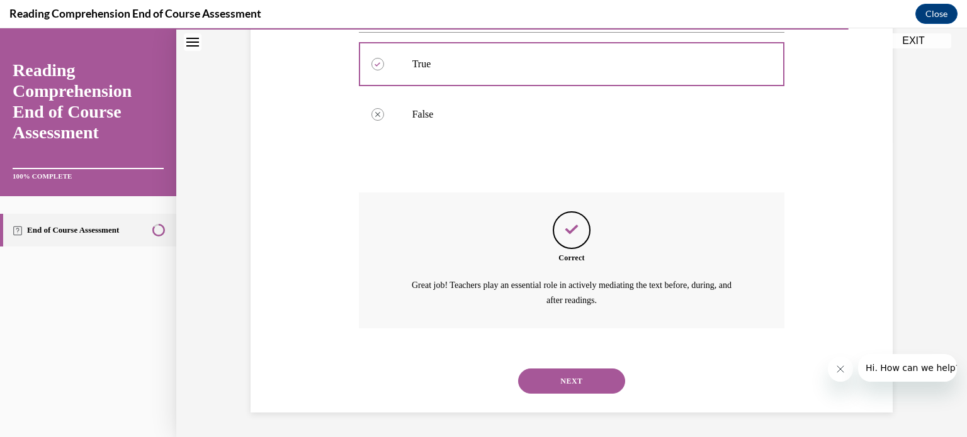
click at [575, 379] on button "NEXT" at bounding box center [571, 381] width 107 height 25
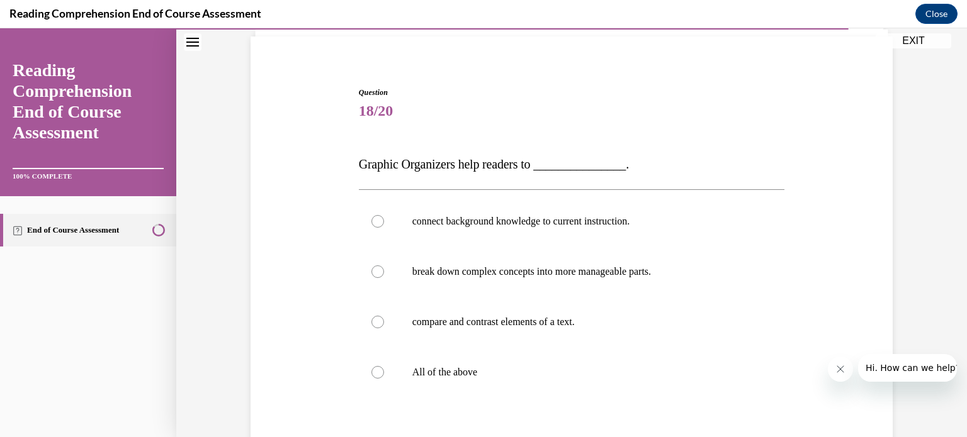
scroll to position [87, 0]
click at [514, 379] on p "All of the above" at bounding box center [582, 373] width 341 height 13
click at [384, 379] on input "All of the above" at bounding box center [377, 373] width 13 height 13
radio input "true"
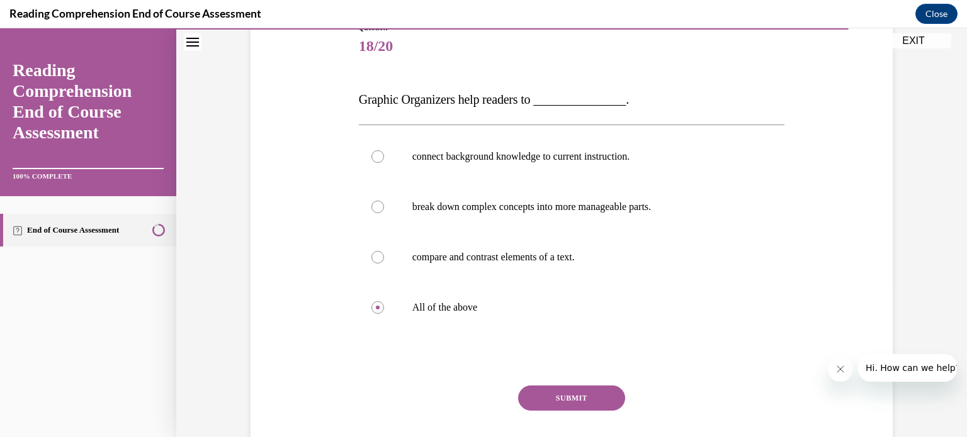
click at [534, 394] on button "SUBMIT" at bounding box center [571, 398] width 107 height 25
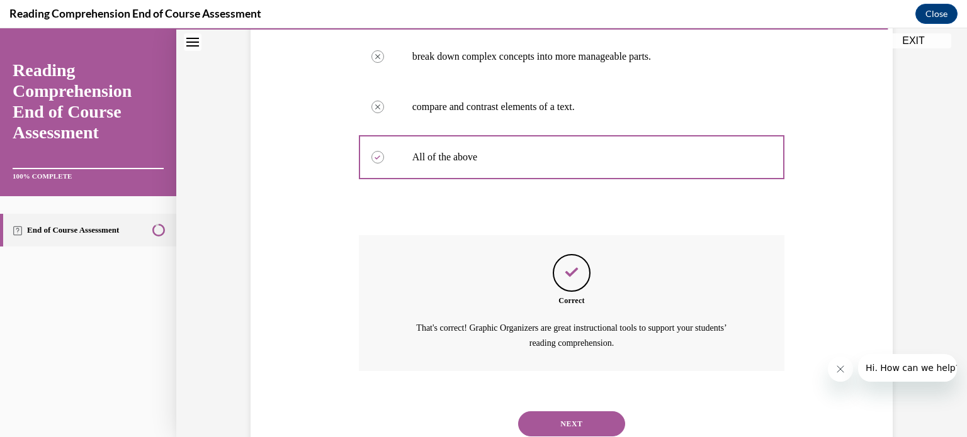
scroll to position [346, 0]
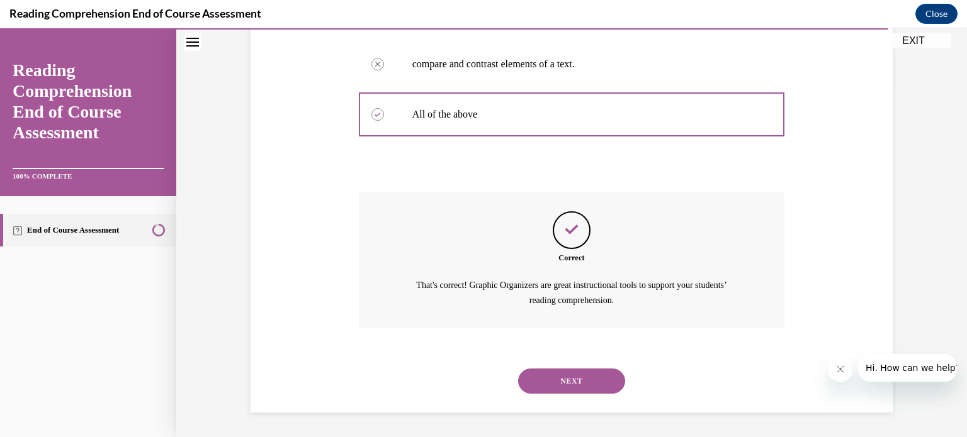
click at [561, 381] on button "NEXT" at bounding box center [571, 381] width 107 height 25
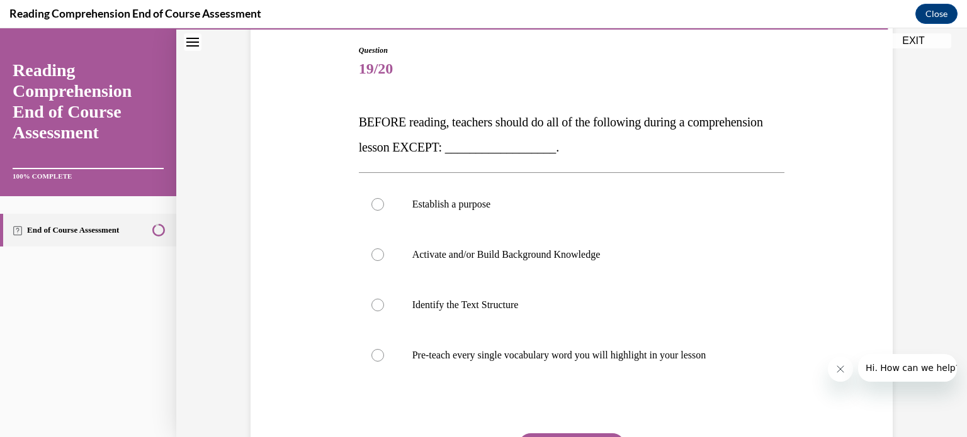
scroll to position [140, 0]
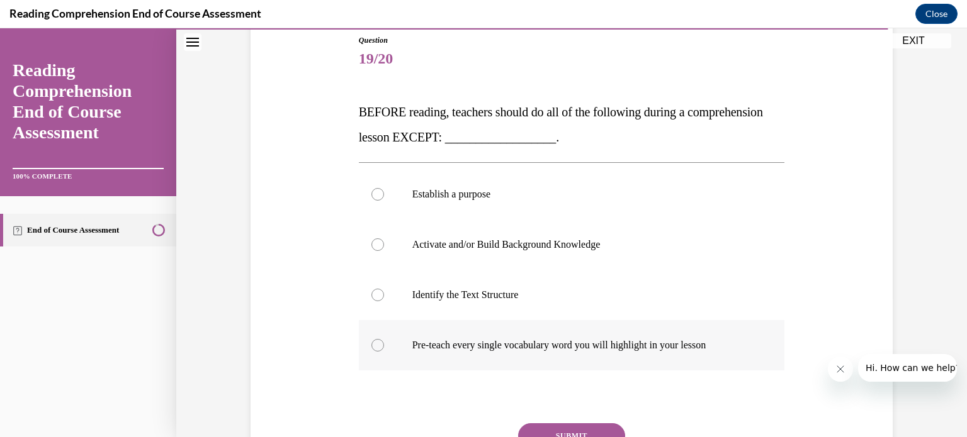
click at [679, 348] on p "Pre-teach every single vocabulary word you will highlight in your lesson" at bounding box center [582, 345] width 341 height 13
click at [384, 348] on input "Pre-teach every single vocabulary word you will highlight in your lesson" at bounding box center [377, 345] width 13 height 13
radio input "true"
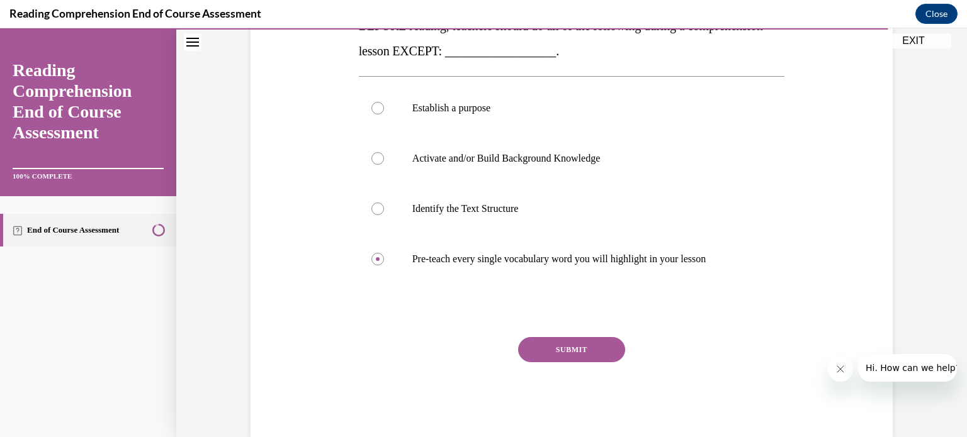
click at [578, 356] on button "SUBMIT" at bounding box center [571, 349] width 107 height 25
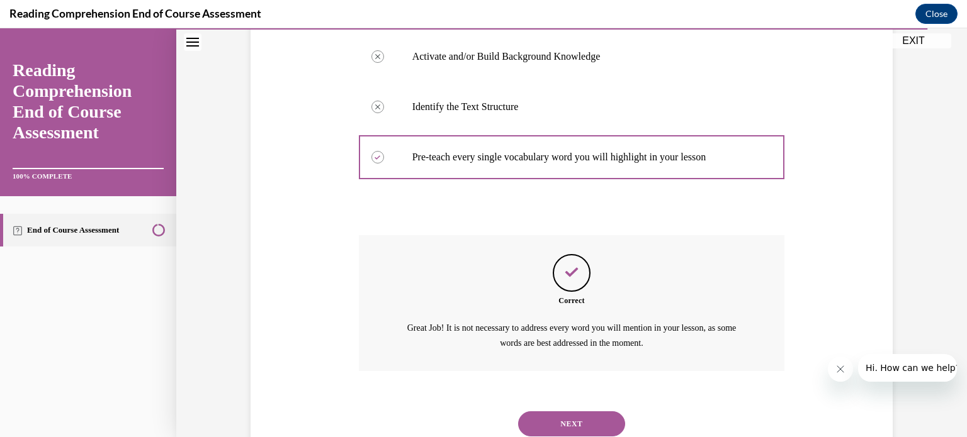
scroll to position [371, 0]
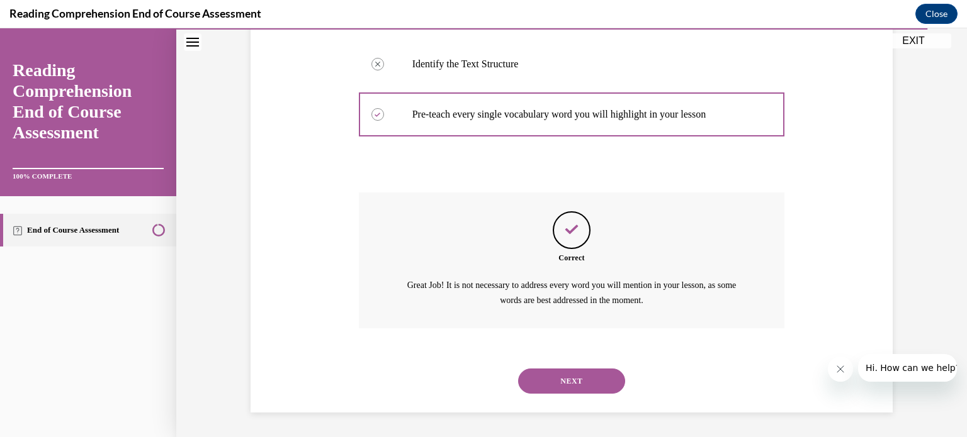
click at [581, 374] on button "NEXT" at bounding box center [571, 381] width 107 height 25
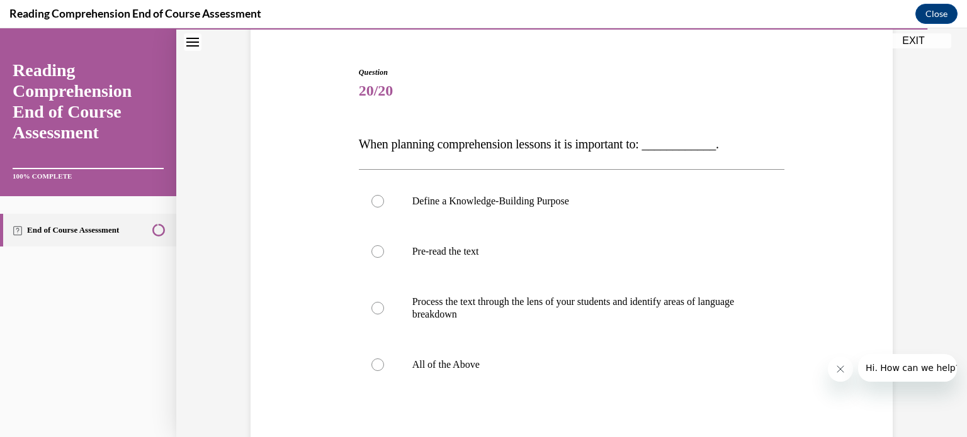
scroll to position [110, 0]
click at [581, 374] on label "All of the Above" at bounding box center [572, 363] width 426 height 50
click at [384, 369] on input "All of the Above" at bounding box center [377, 363] width 13 height 13
radio input "true"
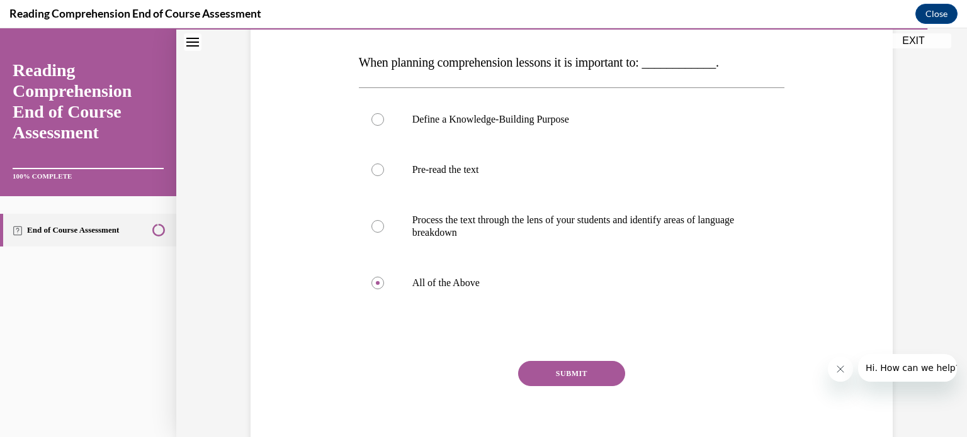
click at [581, 374] on button "SUBMIT" at bounding box center [571, 373] width 107 height 25
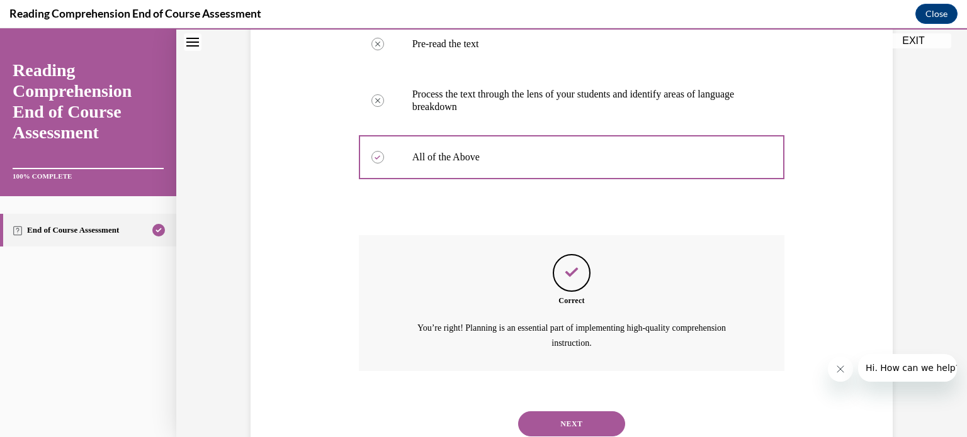
scroll to position [359, 0]
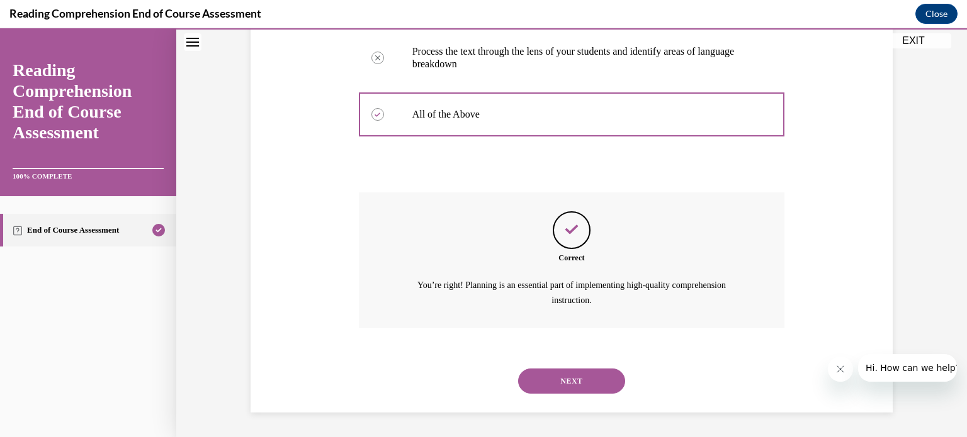
click at [581, 374] on button "NEXT" at bounding box center [571, 381] width 107 height 25
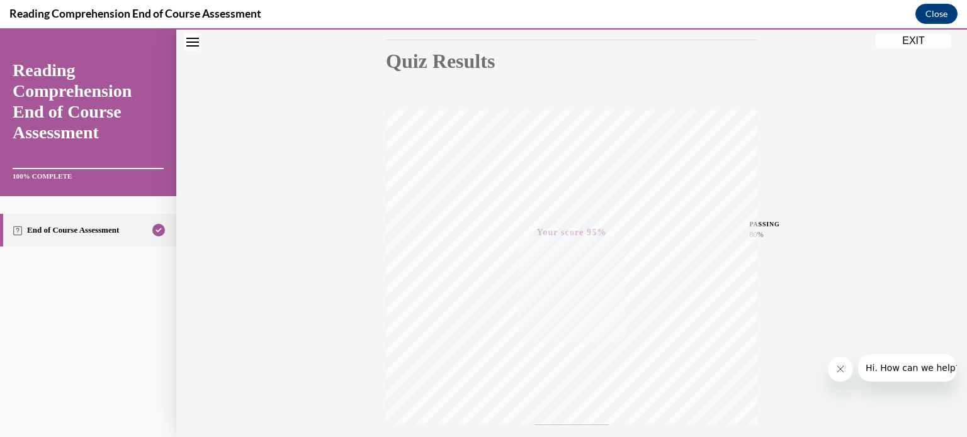
scroll to position [131, 0]
click at [917, 44] on button "EXIT" at bounding box center [913, 40] width 76 height 15
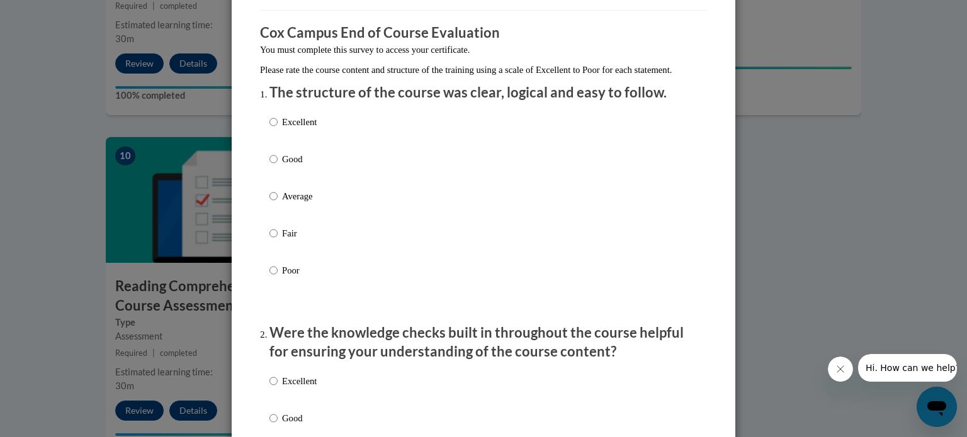
scroll to position [99, 0]
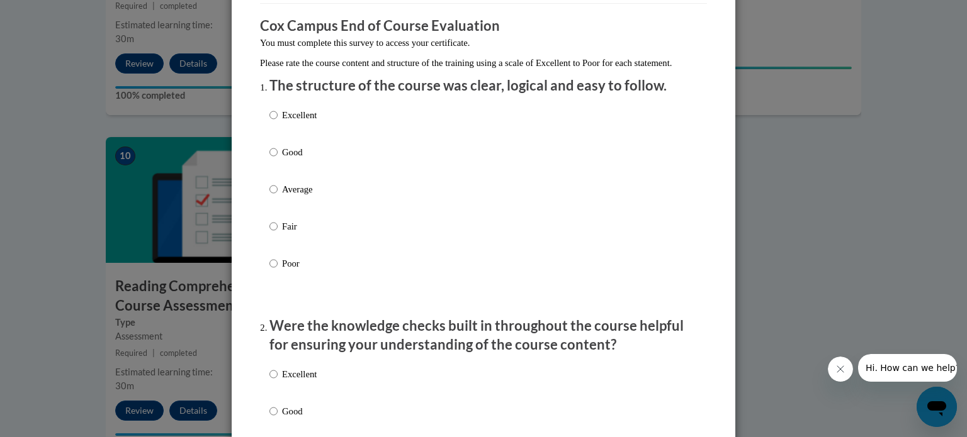
click at [295, 179] on label "Good" at bounding box center [292, 162] width 47 height 34
click at [278, 159] on input "Good" at bounding box center [273, 152] width 8 height 14
radio input "true"
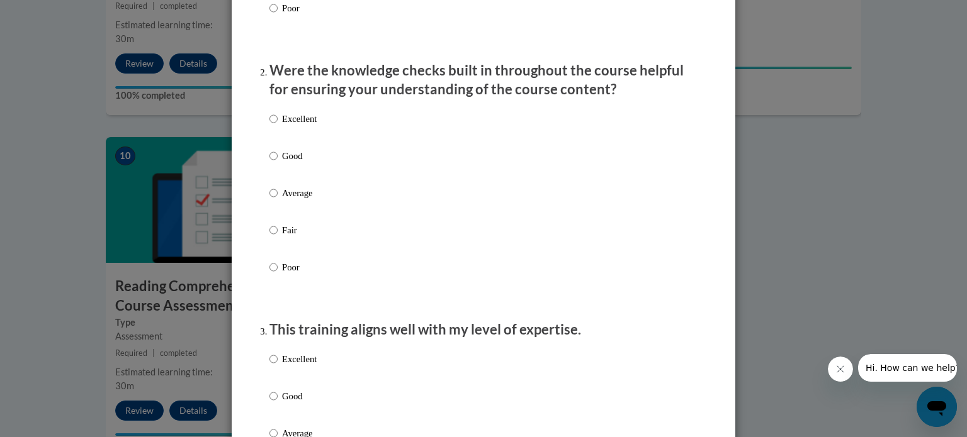
scroll to position [363, 0]
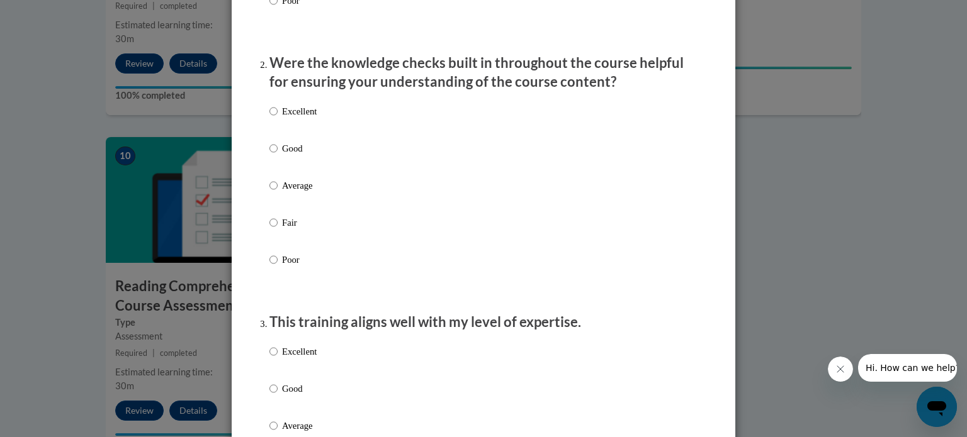
click at [296, 193] on p "Average" at bounding box center [299, 186] width 35 height 14
click at [278, 193] on input "Average" at bounding box center [273, 186] width 8 height 14
radio input "true"
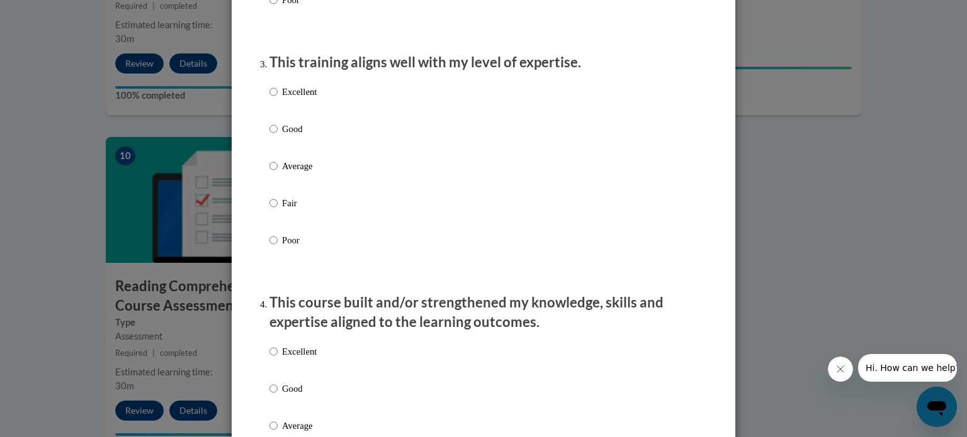
scroll to position [619, 0]
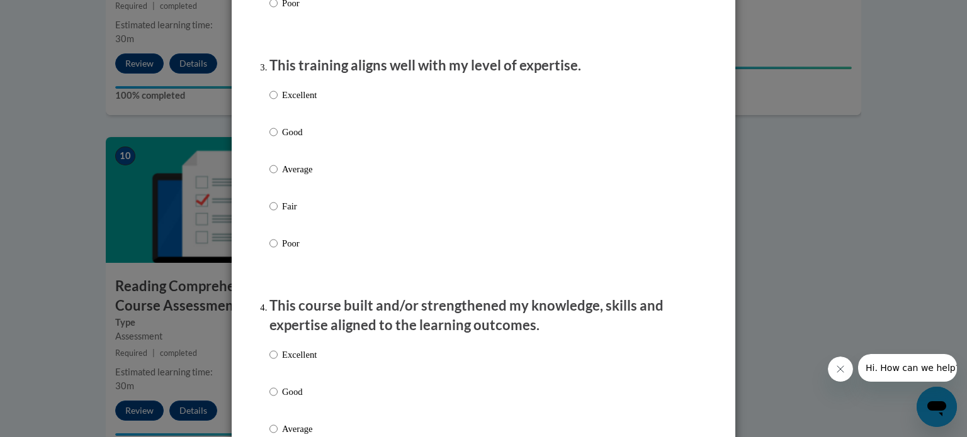
click at [285, 250] on p "Poor" at bounding box center [299, 244] width 35 height 14
click at [278, 250] on input "Poor" at bounding box center [273, 244] width 8 height 14
radio input "true"
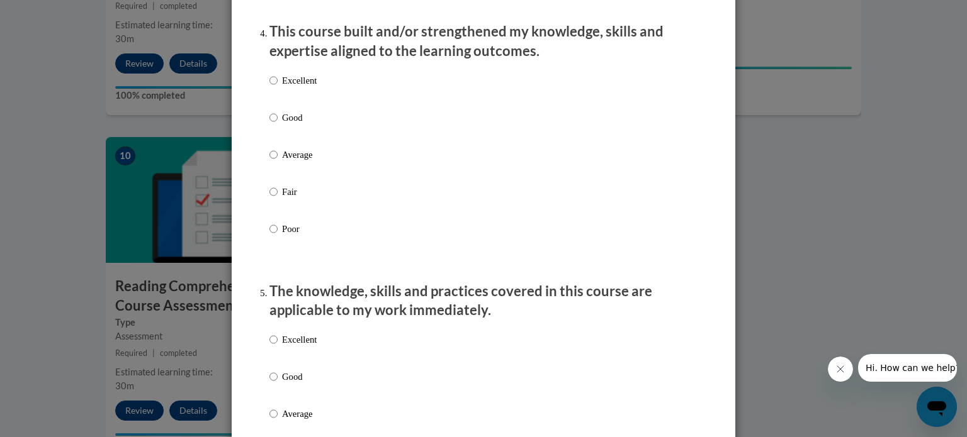
scroll to position [894, 0]
click at [361, 164] on div "Excellent Good Average Fair Poor" at bounding box center [483, 169] width 428 height 205
click at [304, 161] on p "Average" at bounding box center [299, 154] width 35 height 14
click at [278, 161] on input "Average" at bounding box center [273, 154] width 8 height 14
radio input "true"
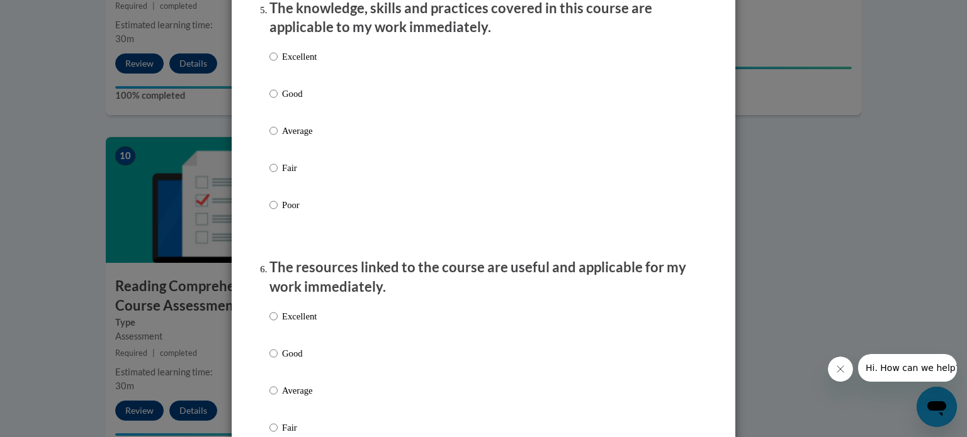
scroll to position [1172, 0]
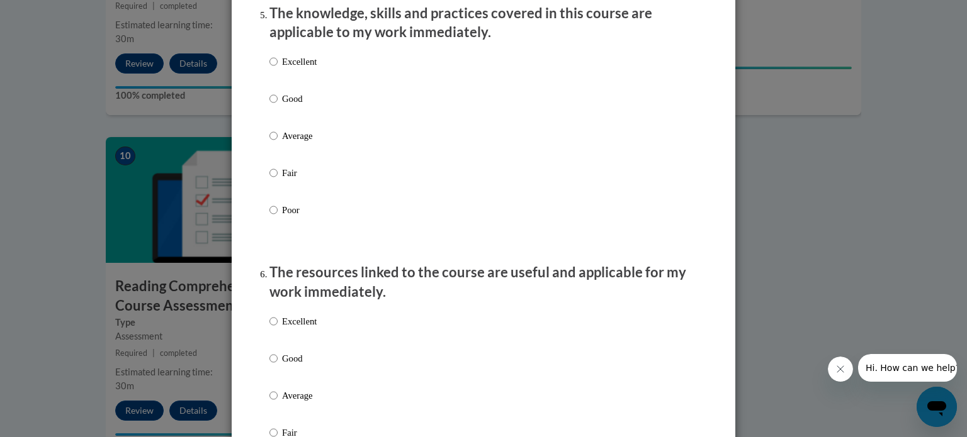
click at [294, 106] on p "Good" at bounding box center [299, 99] width 35 height 14
click at [278, 106] on input "Good" at bounding box center [273, 99] width 8 height 14
radio input "true"
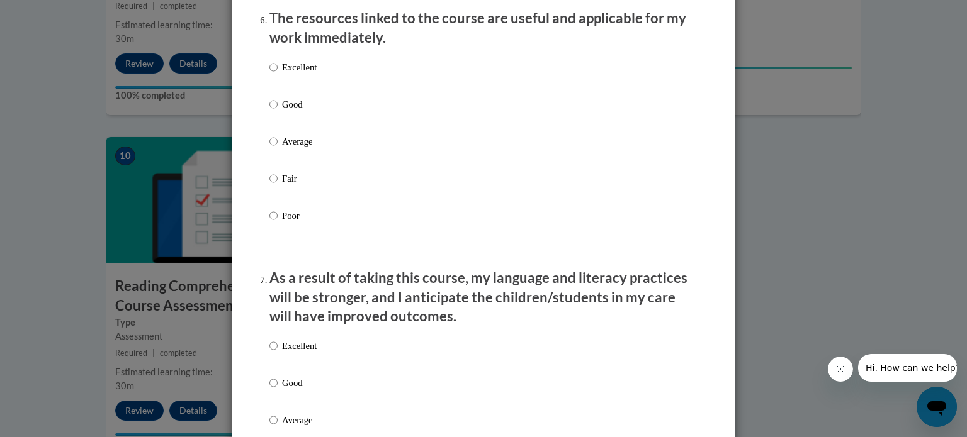
scroll to position [1425, 0]
click at [294, 112] on p "Good" at bounding box center [299, 105] width 35 height 14
click at [278, 112] on input "Good" at bounding box center [273, 105] width 8 height 14
radio input "true"
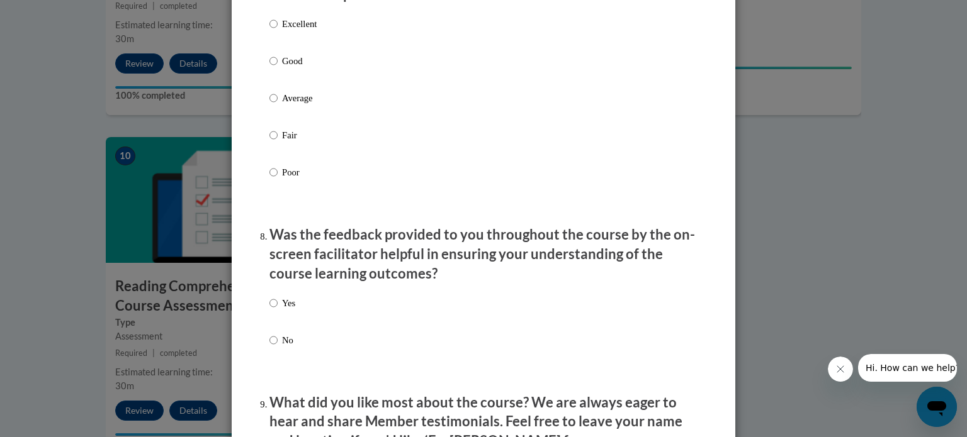
click at [294, 105] on p "Average" at bounding box center [299, 98] width 35 height 14
click at [278, 105] on input "Average" at bounding box center [273, 98] width 8 height 14
radio input "true"
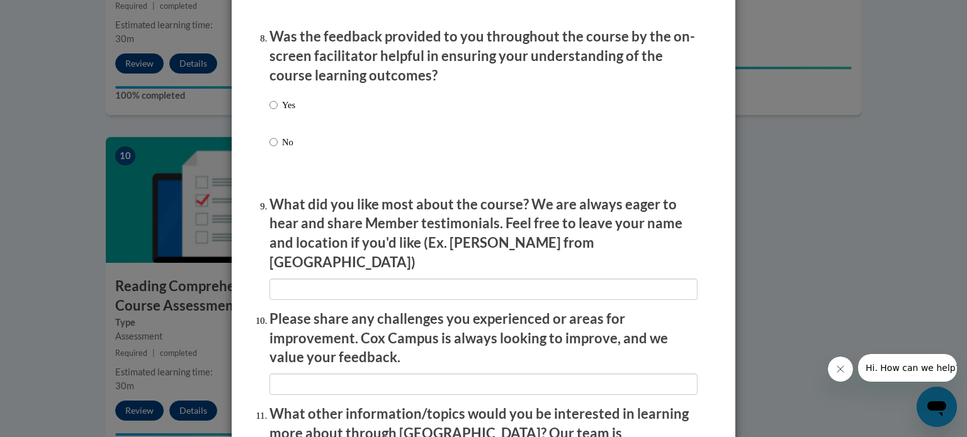
scroll to position [1946, 0]
click at [292, 113] on p "Yes" at bounding box center [288, 106] width 13 height 14
click at [278, 113] on input "Yes" at bounding box center [273, 106] width 8 height 14
radio input "true"
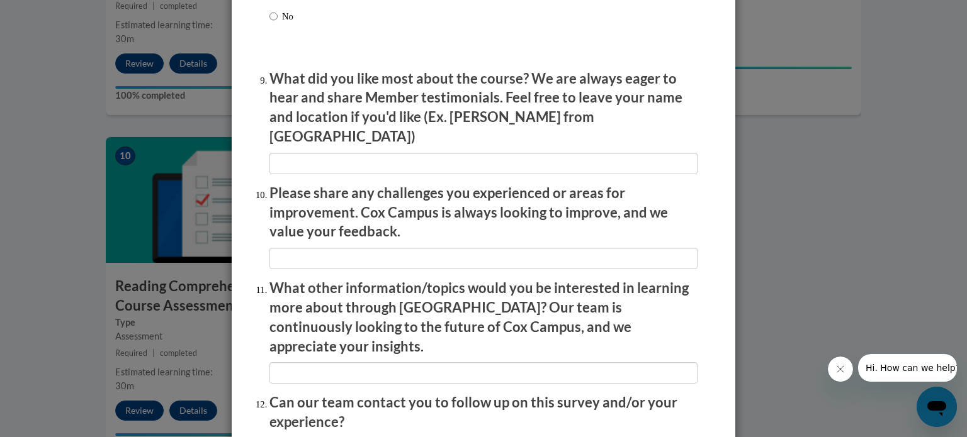
scroll to position [2073, 0]
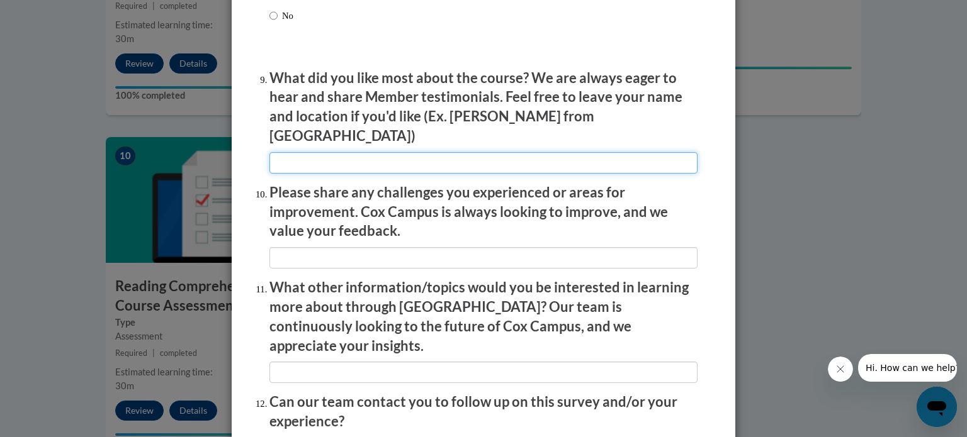
click at [358, 152] on input "textbox" at bounding box center [483, 162] width 428 height 21
type input "na"
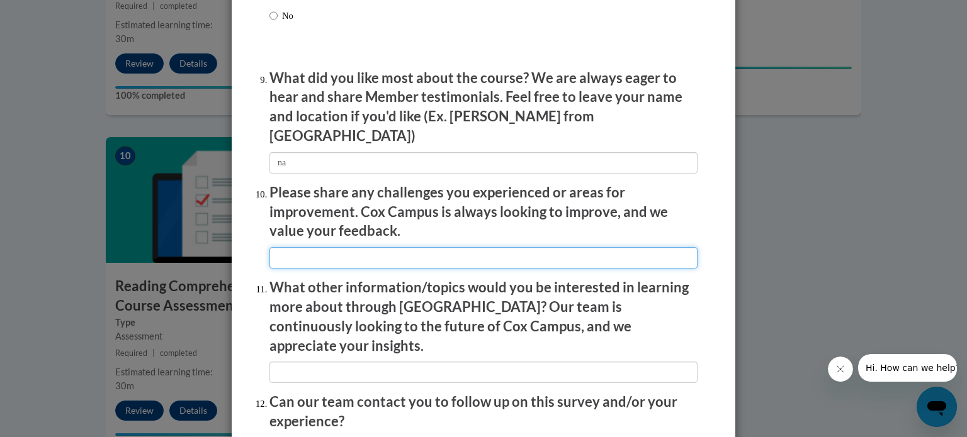
click at [368, 247] on input "textbox" at bounding box center [483, 257] width 428 height 21
type input "na"
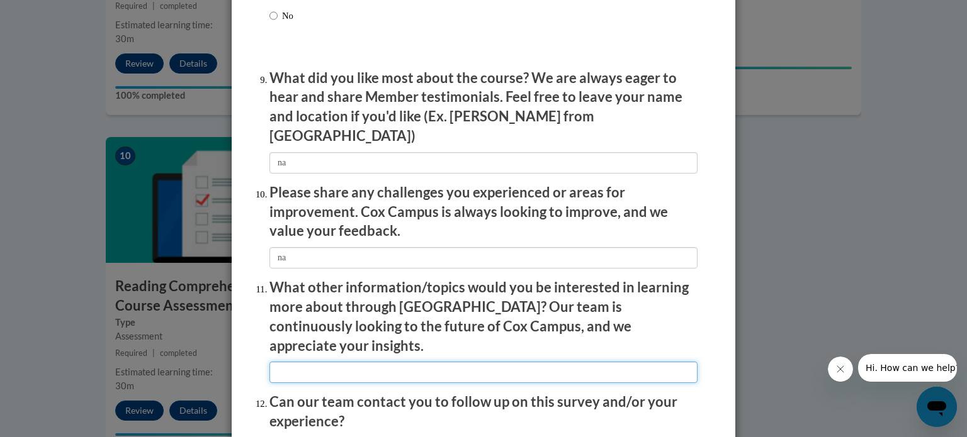
click at [373, 362] on input "textbox" at bounding box center [483, 372] width 428 height 21
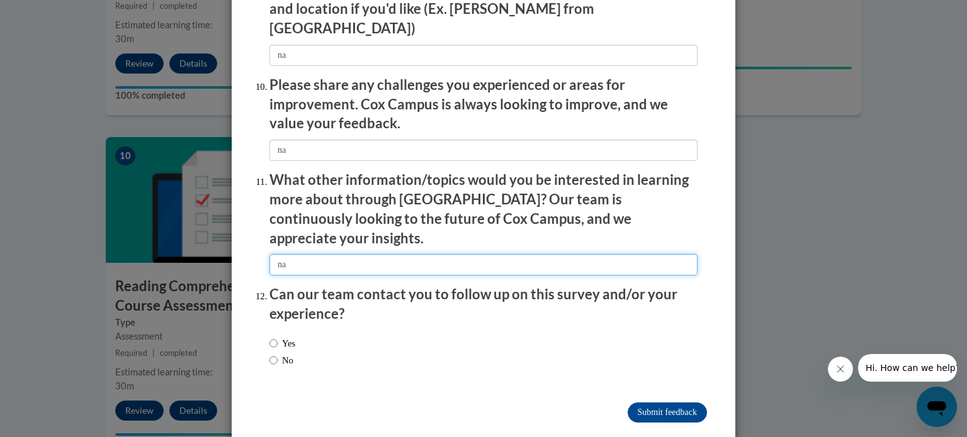
scroll to position [2183, 0]
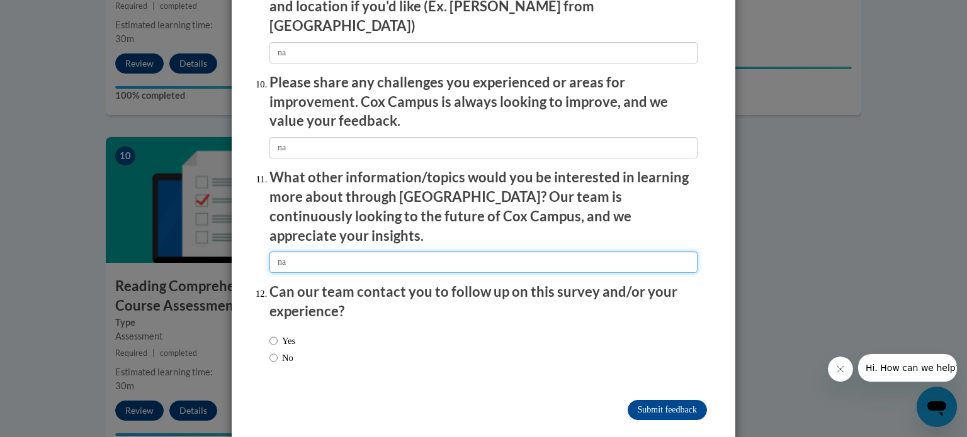
type input "na"
click at [280, 351] on label "No" at bounding box center [281, 358] width 24 height 14
click at [278, 351] on input "No" at bounding box center [273, 358] width 8 height 14
radio input "true"
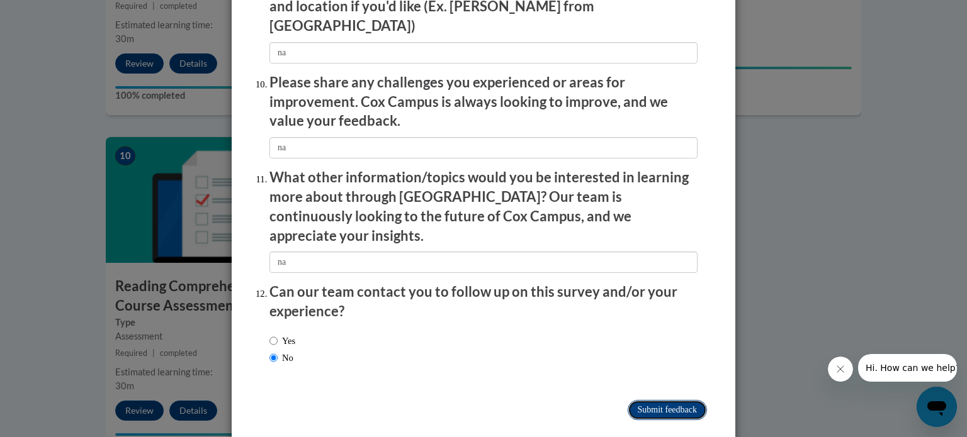
click at [675, 400] on input "Submit feedback" at bounding box center [666, 410] width 79 height 20
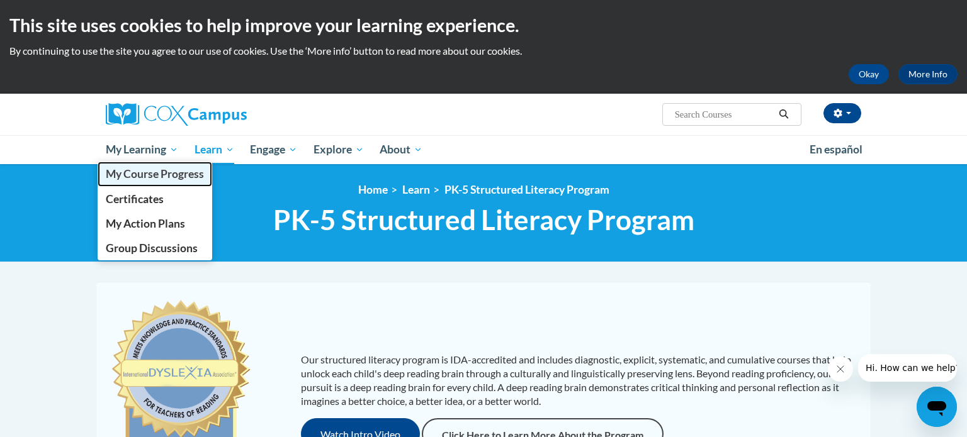
click at [148, 179] on span "My Course Progress" at bounding box center [155, 173] width 98 height 13
